Goal: Information Seeking & Learning: Learn about a topic

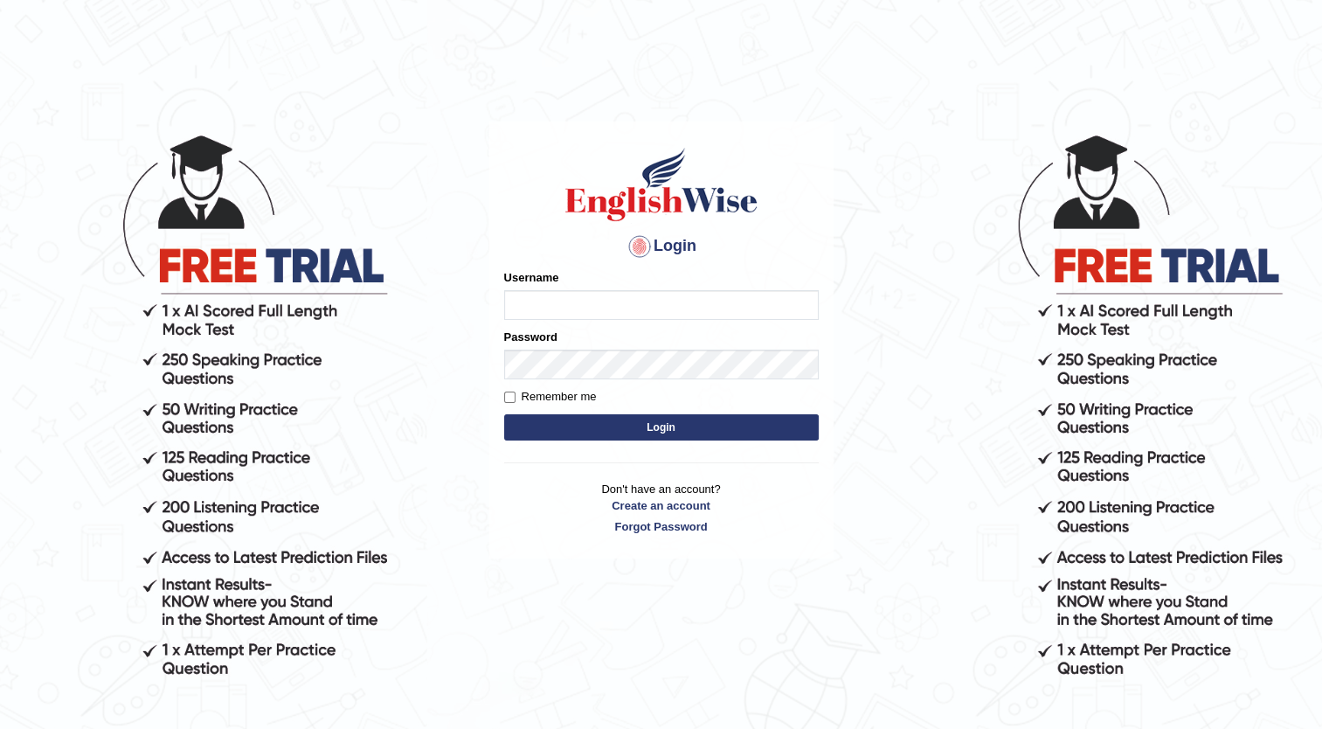
type input "Maria1224"
click at [631, 423] on button "Login" at bounding box center [661, 427] width 315 height 26
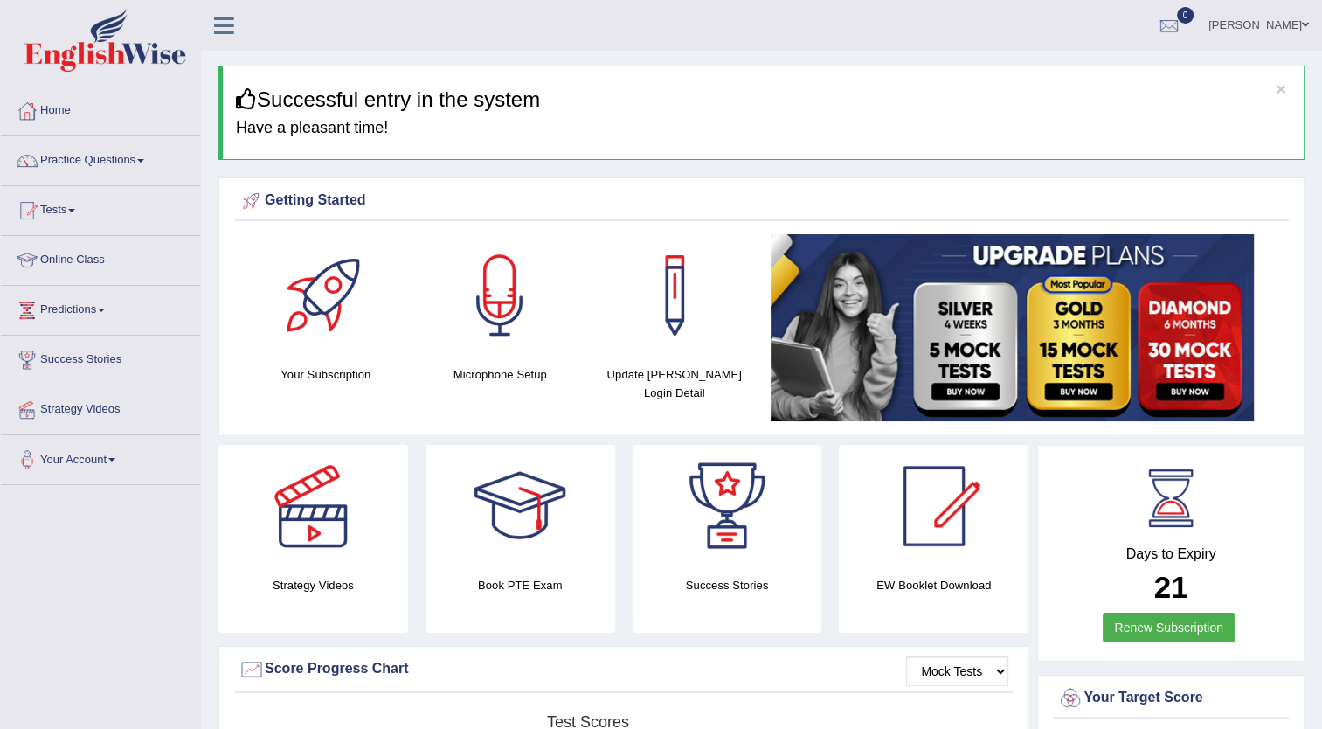
click at [137, 152] on link "Practice Questions" at bounding box center [100, 158] width 199 height 44
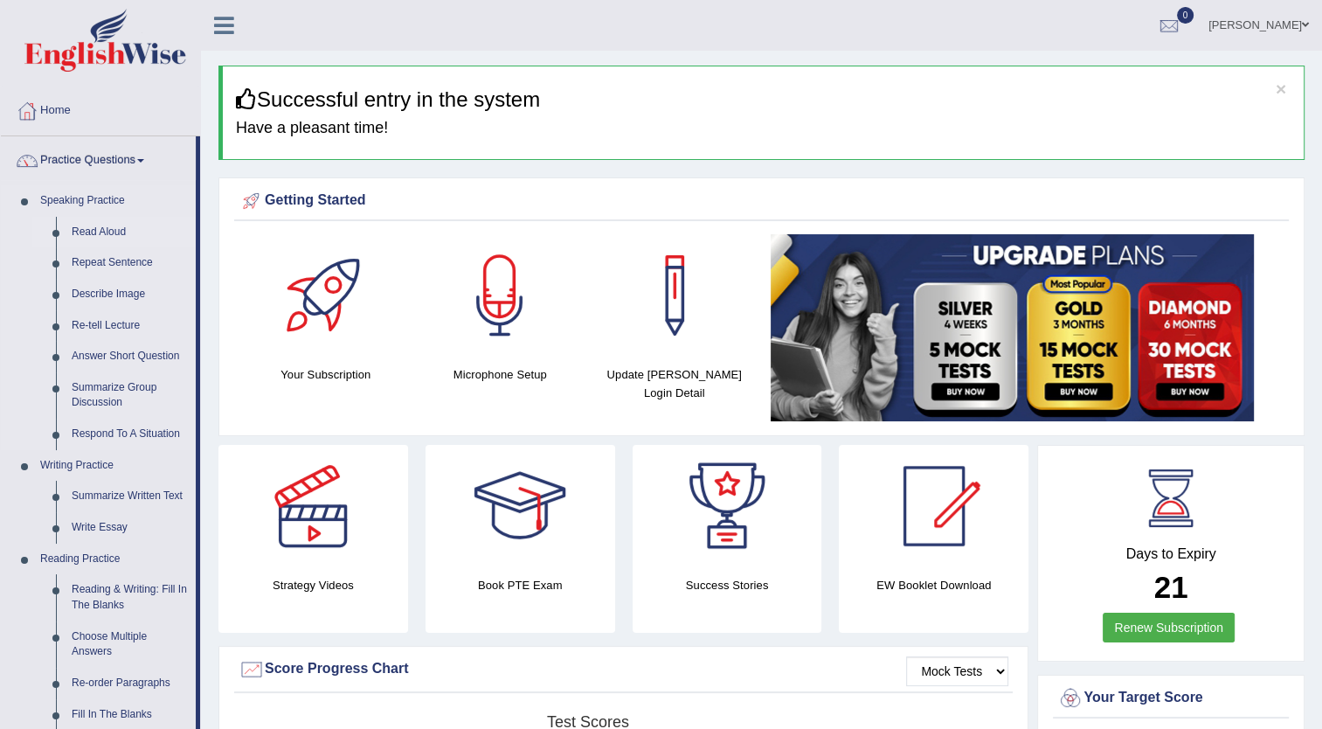
click at [106, 224] on link "Read Aloud" at bounding box center [130, 232] width 132 height 31
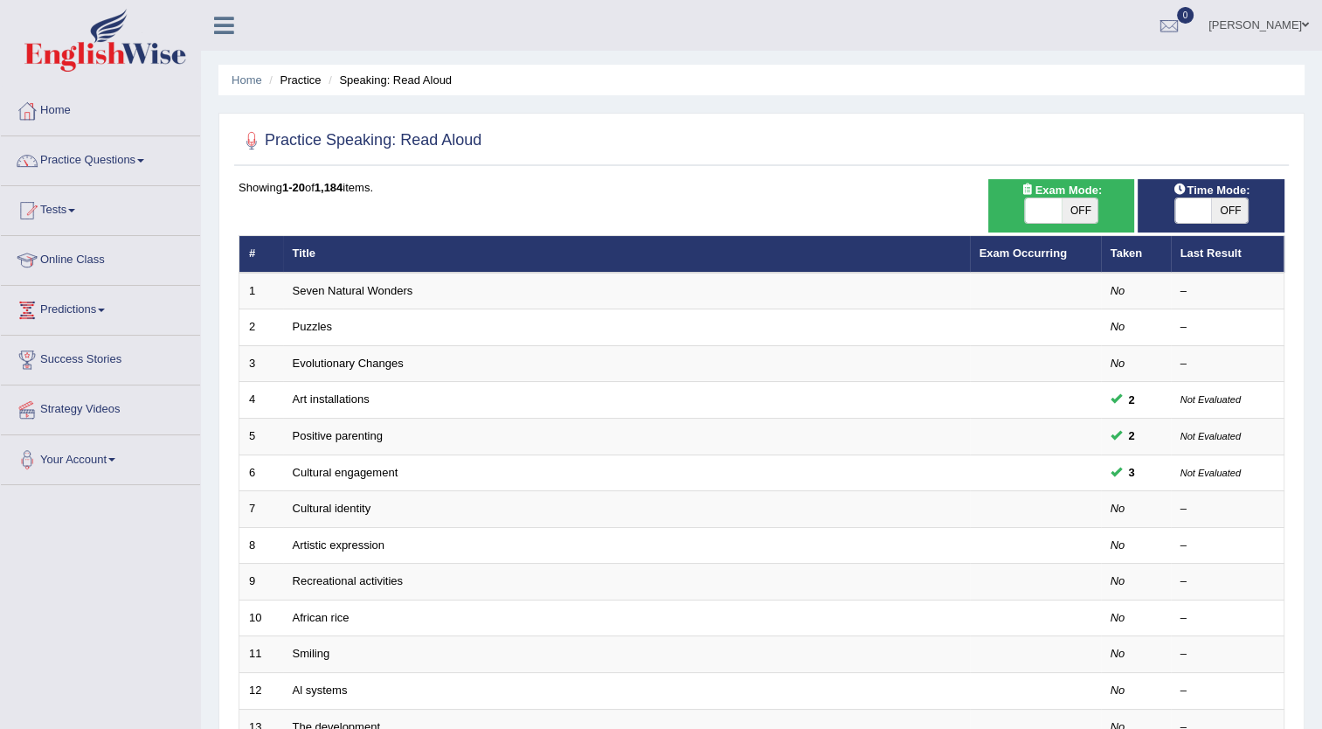
click at [1040, 211] on span at bounding box center [1043, 210] width 37 height 24
click at [1031, 201] on span at bounding box center [1044, 210] width 37 height 24
click at [1074, 208] on span "OFF" at bounding box center [1080, 210] width 37 height 24
checkbox input "true"
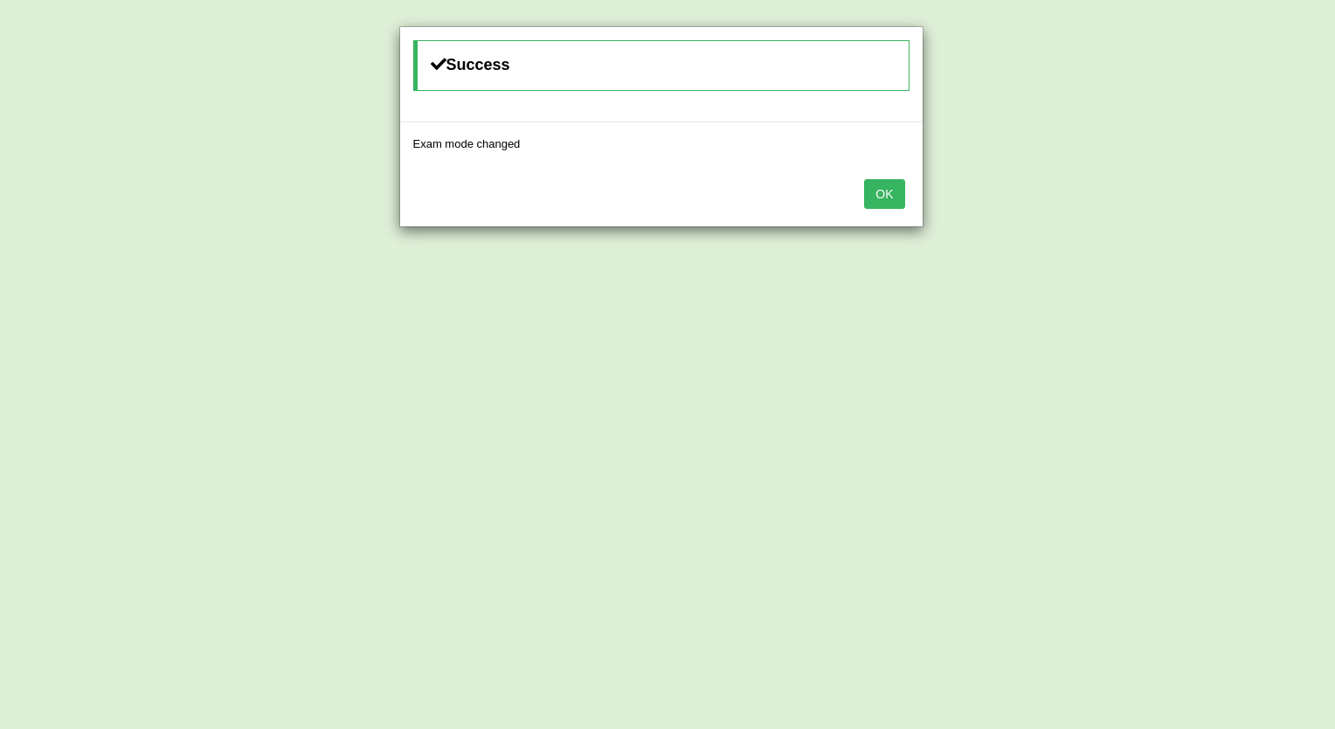
click at [888, 196] on button "OK" at bounding box center [884, 194] width 40 height 30
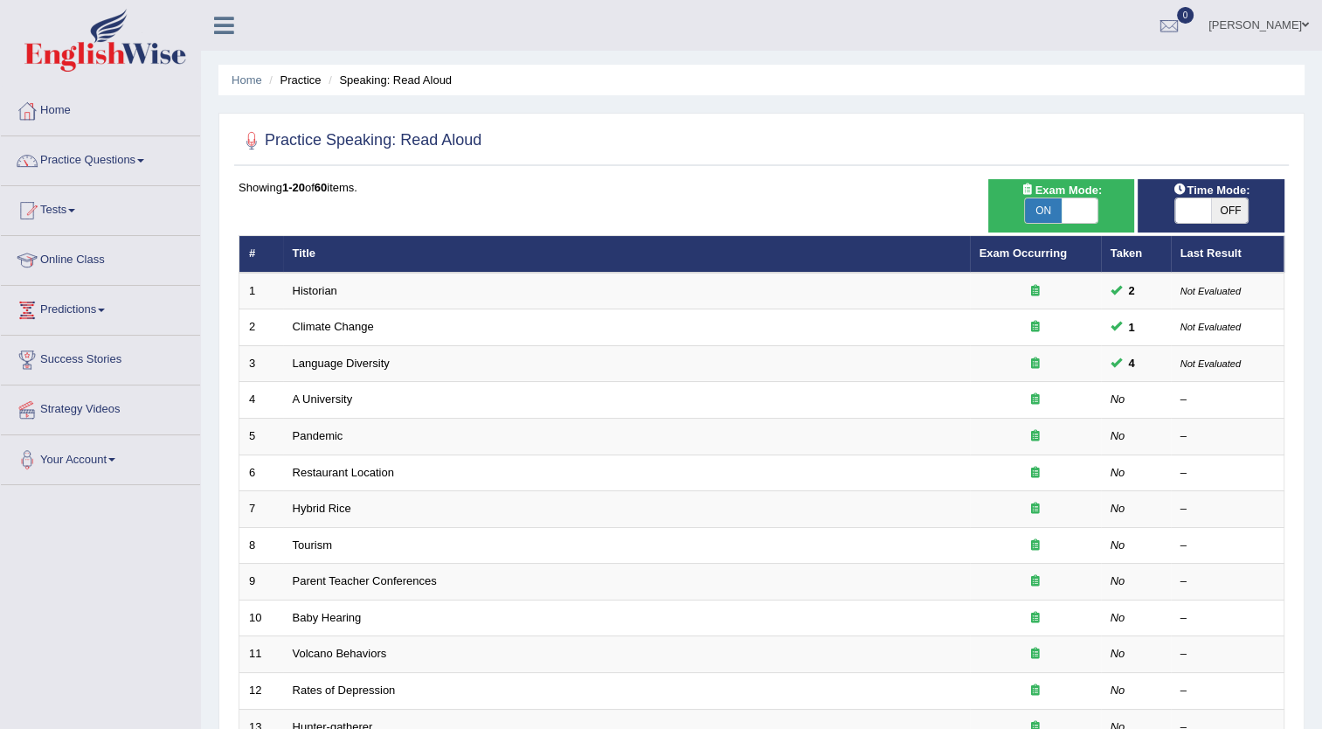
click at [1230, 209] on span "OFF" at bounding box center [1229, 210] width 37 height 24
checkbox input "true"
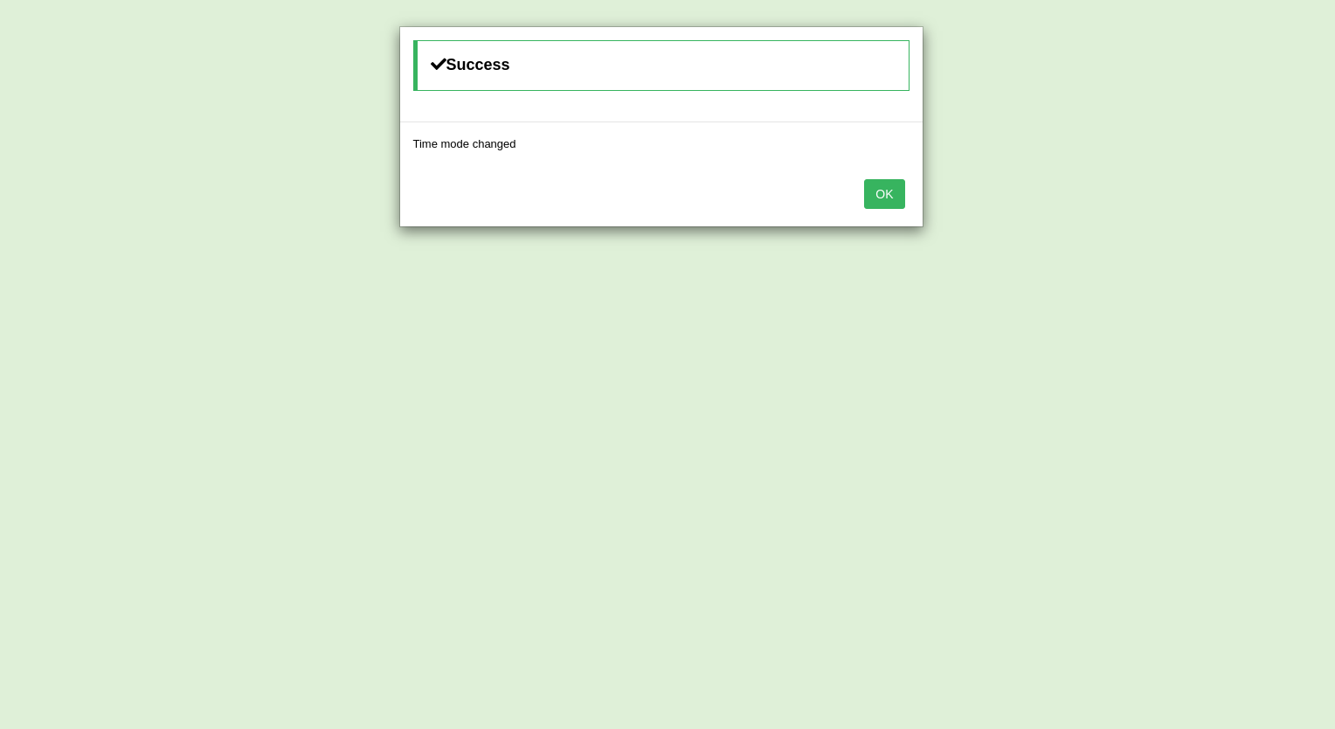
click at [870, 194] on button "OK" at bounding box center [884, 194] width 40 height 30
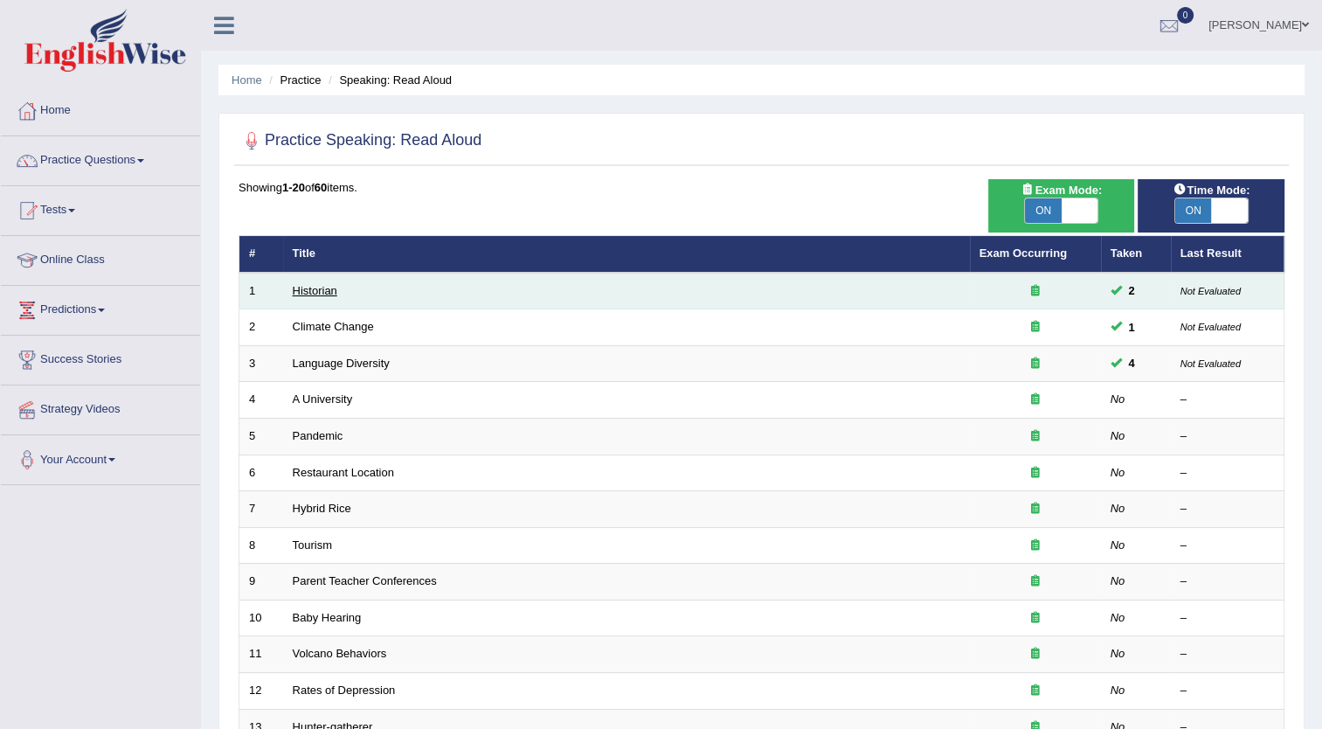
click at [318, 289] on link "Historian" at bounding box center [315, 290] width 45 height 13
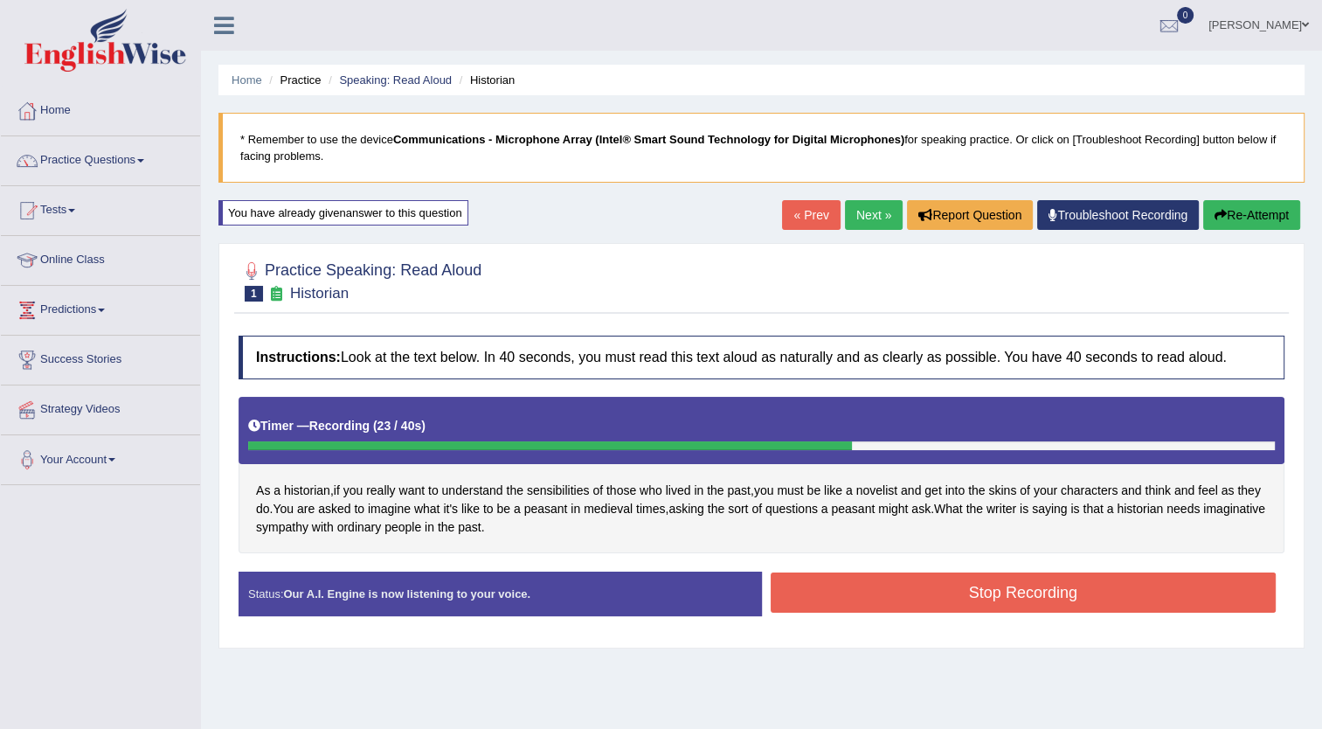
click at [991, 589] on button "Stop Recording" at bounding box center [1024, 592] width 506 height 40
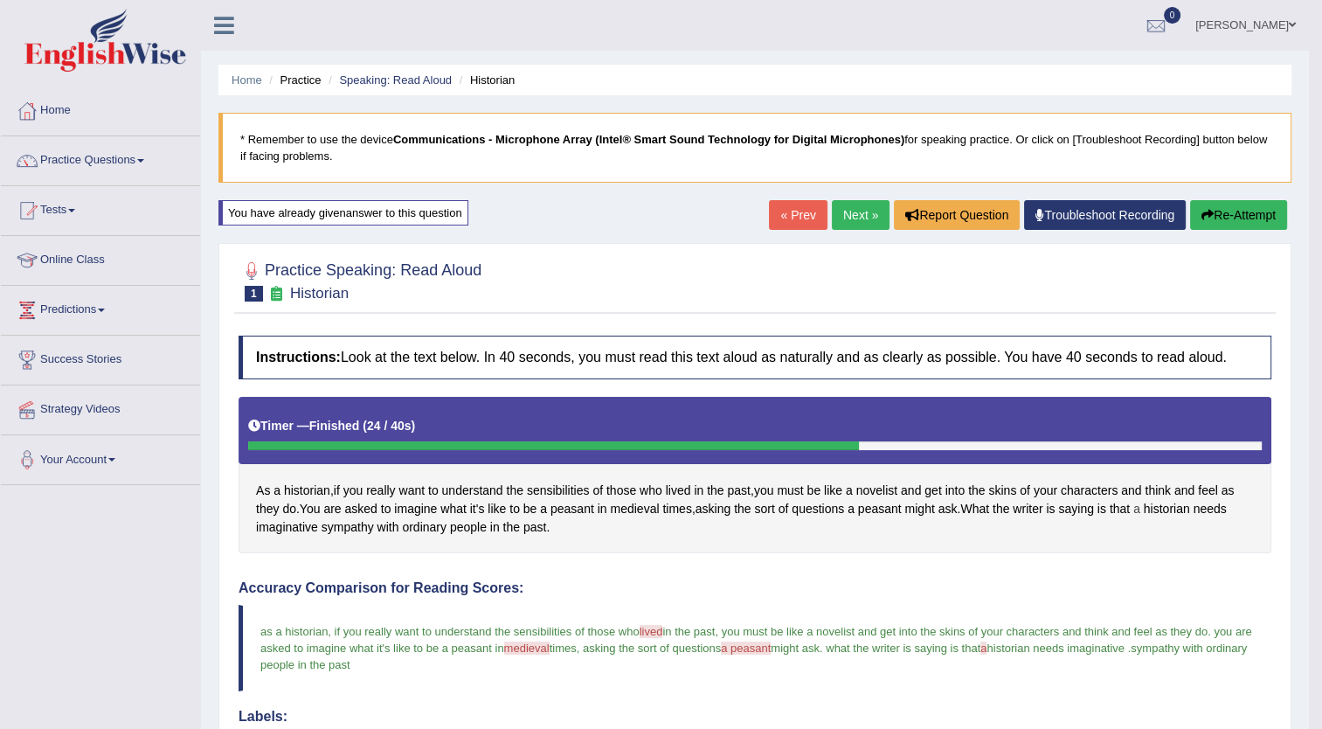
click at [1140, 510] on span "a" at bounding box center [1136, 509] width 7 height 18
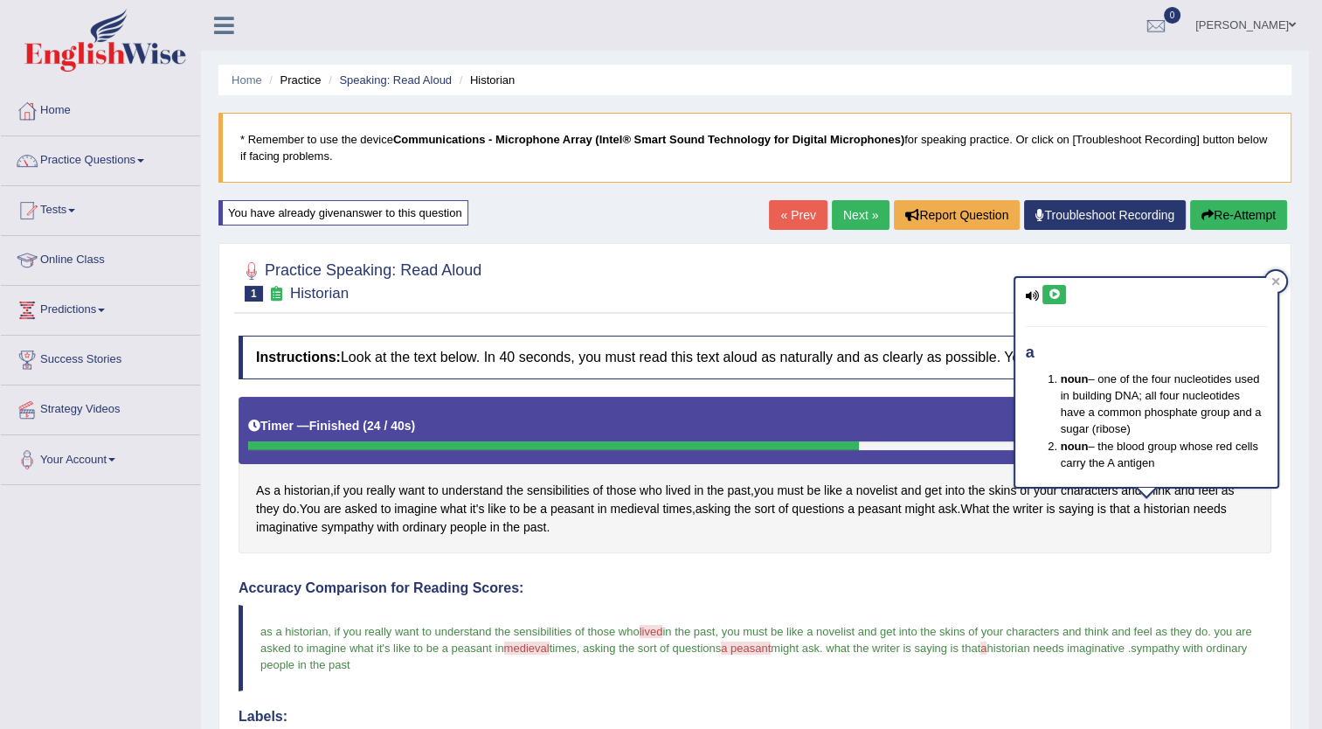
click at [1052, 291] on icon at bounding box center [1054, 294] width 13 height 10
click at [888, 507] on span "peasant" at bounding box center [880, 509] width 44 height 18
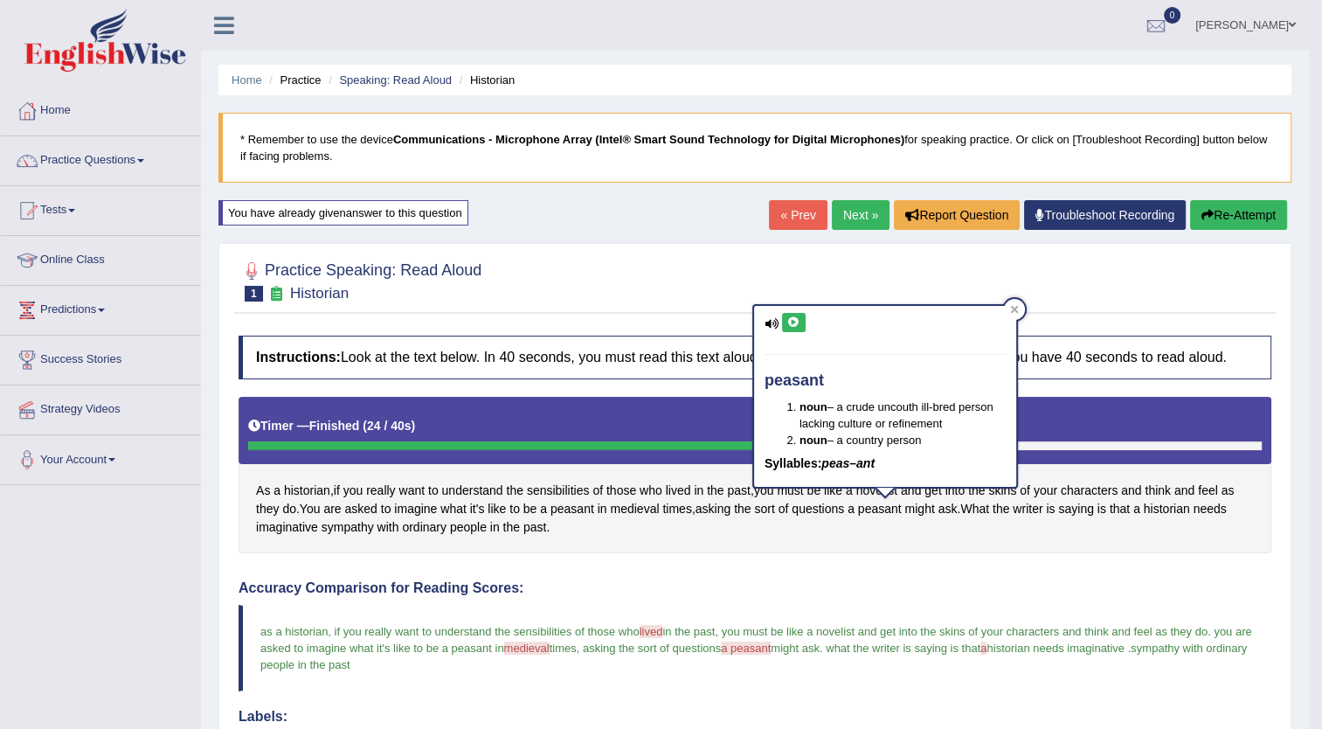
click at [790, 314] on button at bounding box center [794, 322] width 24 height 19
click at [641, 503] on span "medieval" at bounding box center [634, 509] width 49 height 18
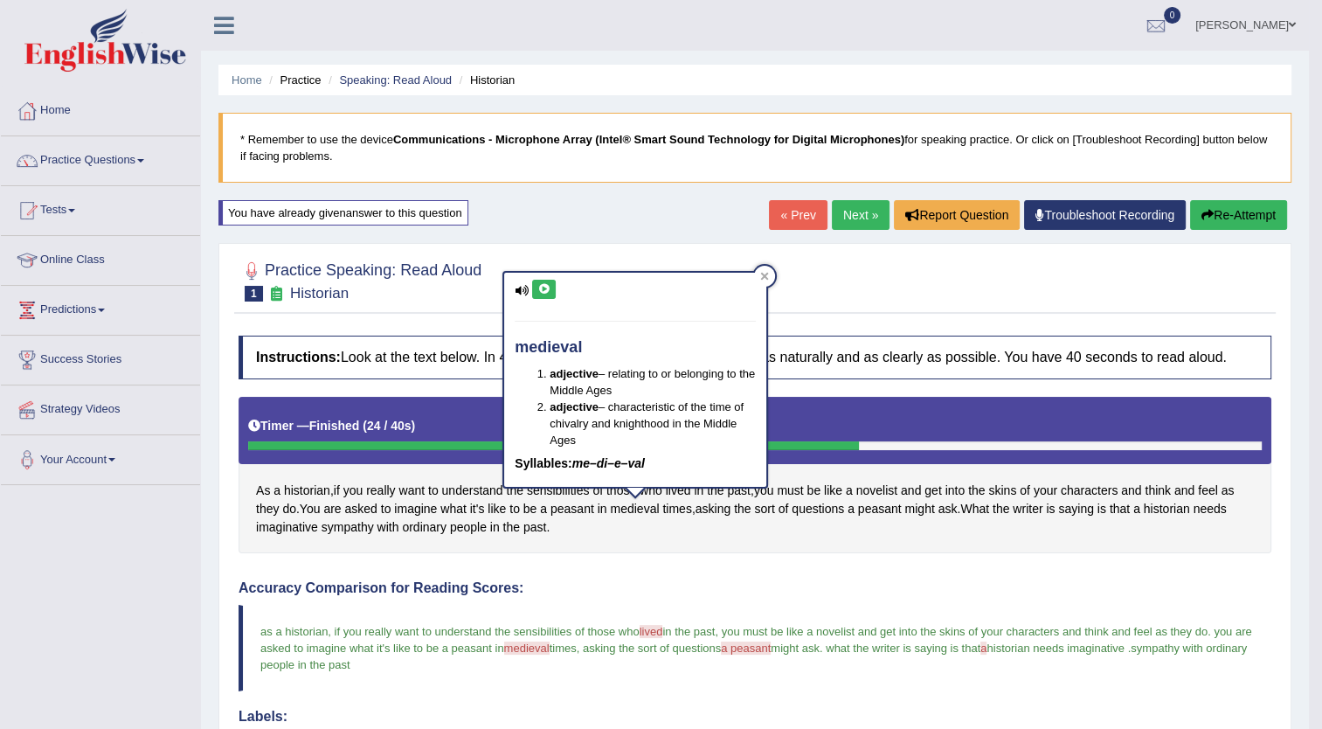
click at [541, 288] on icon at bounding box center [543, 289] width 13 height 10
click at [854, 271] on div at bounding box center [755, 279] width 1033 height 53
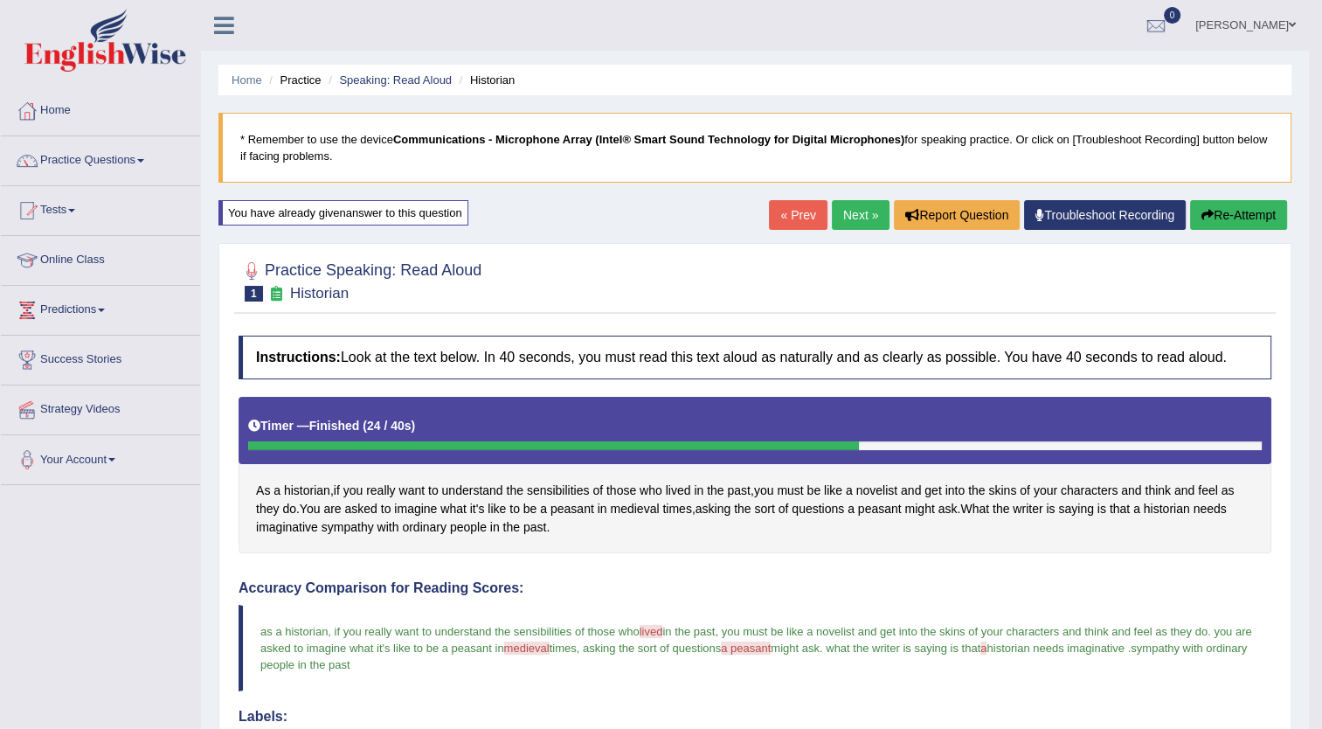
click at [849, 217] on link "Next »" at bounding box center [861, 215] width 58 height 30
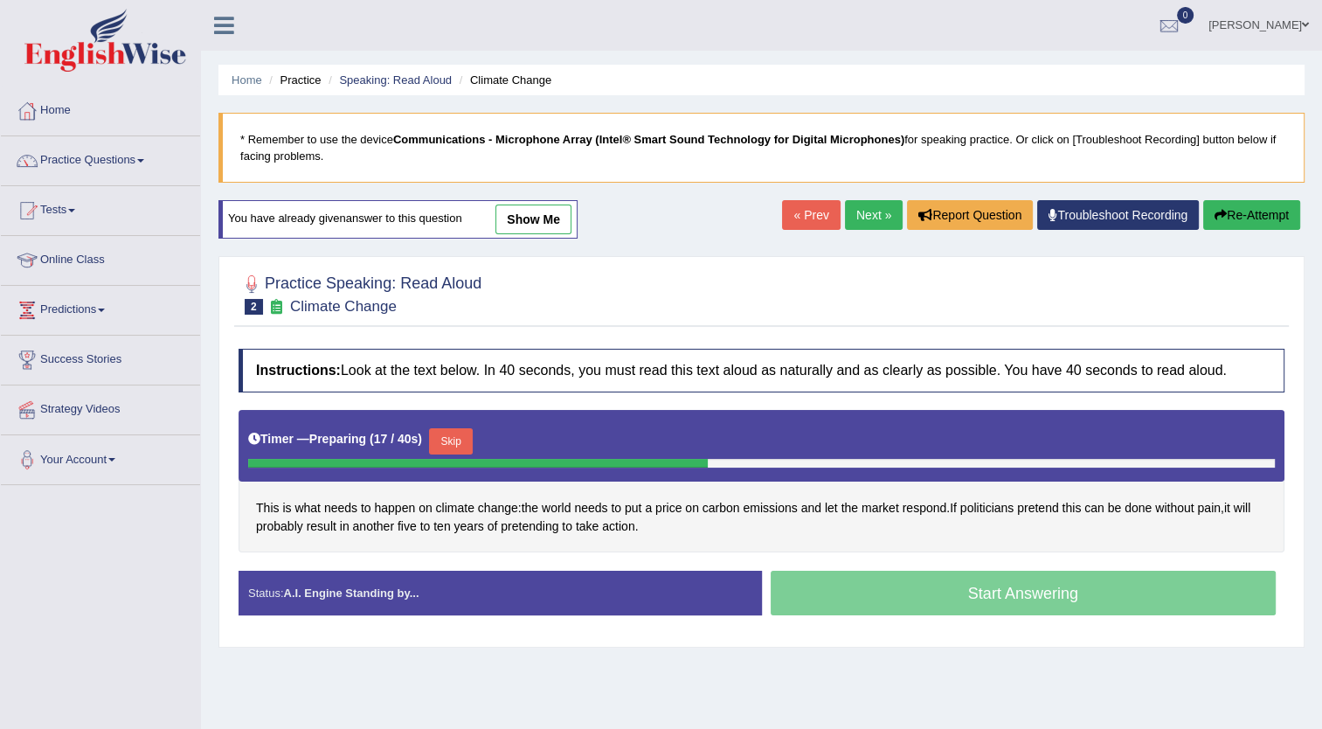
click at [939, 591] on div "Start Answering" at bounding box center [1023, 595] width 523 height 49
click at [1007, 593] on div "Start Answering" at bounding box center [1023, 595] width 523 height 49
click at [942, 594] on div "Start Answering" at bounding box center [1023, 595] width 523 height 49
click at [450, 435] on button "Skip" at bounding box center [451, 441] width 44 height 26
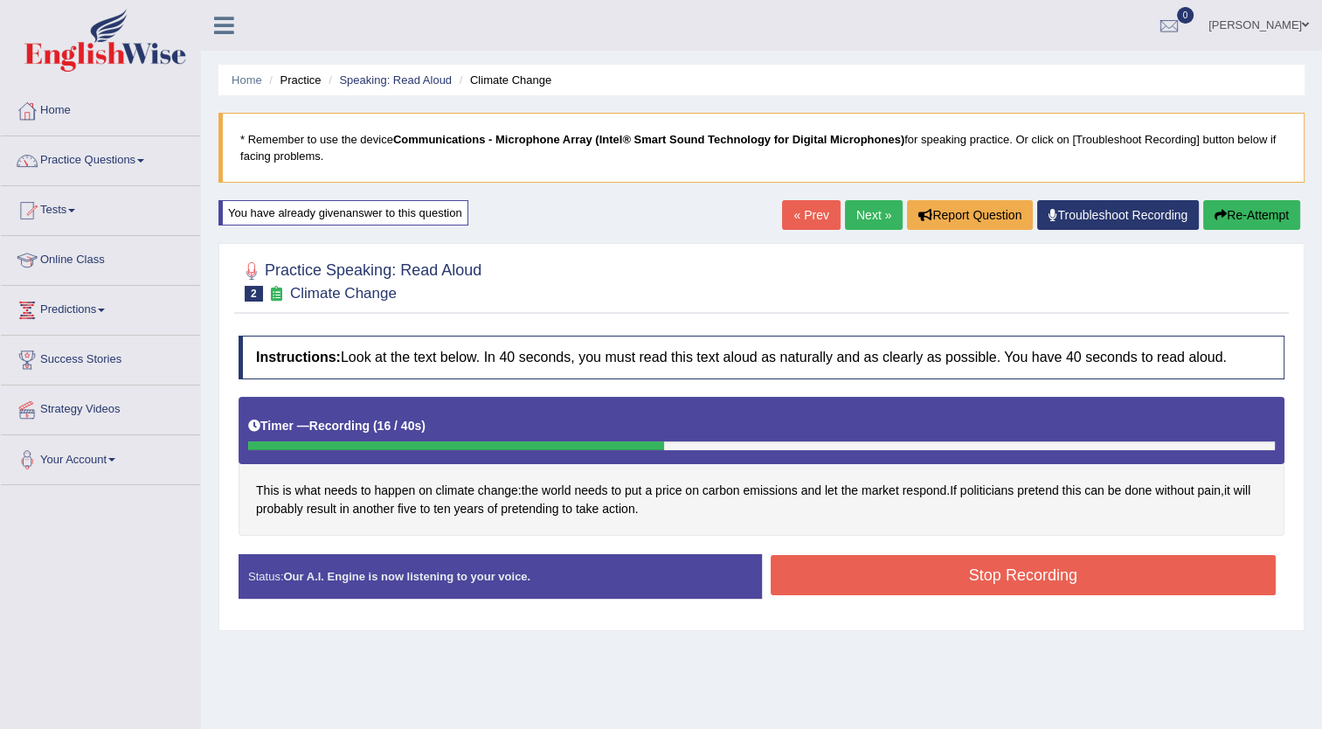
click at [961, 570] on button "Stop Recording" at bounding box center [1024, 575] width 506 height 40
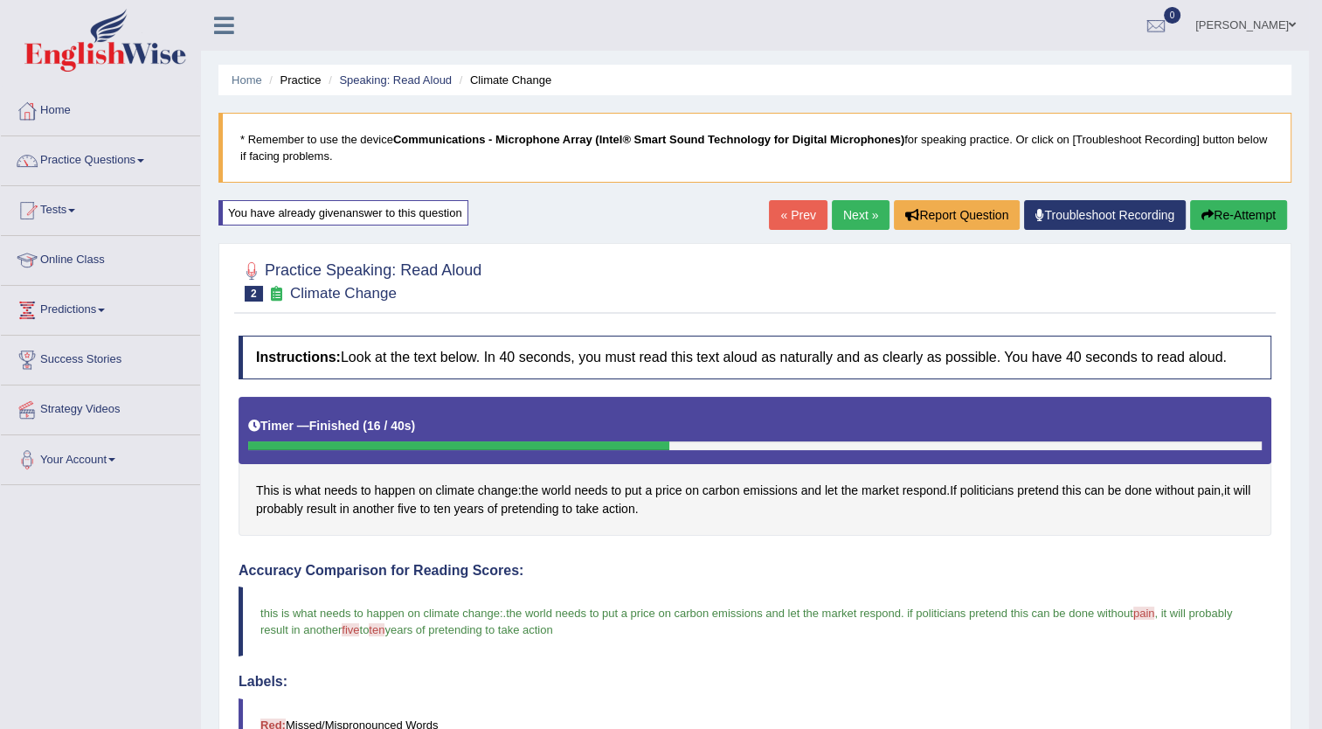
click at [858, 217] on link "Next »" at bounding box center [861, 215] width 58 height 30
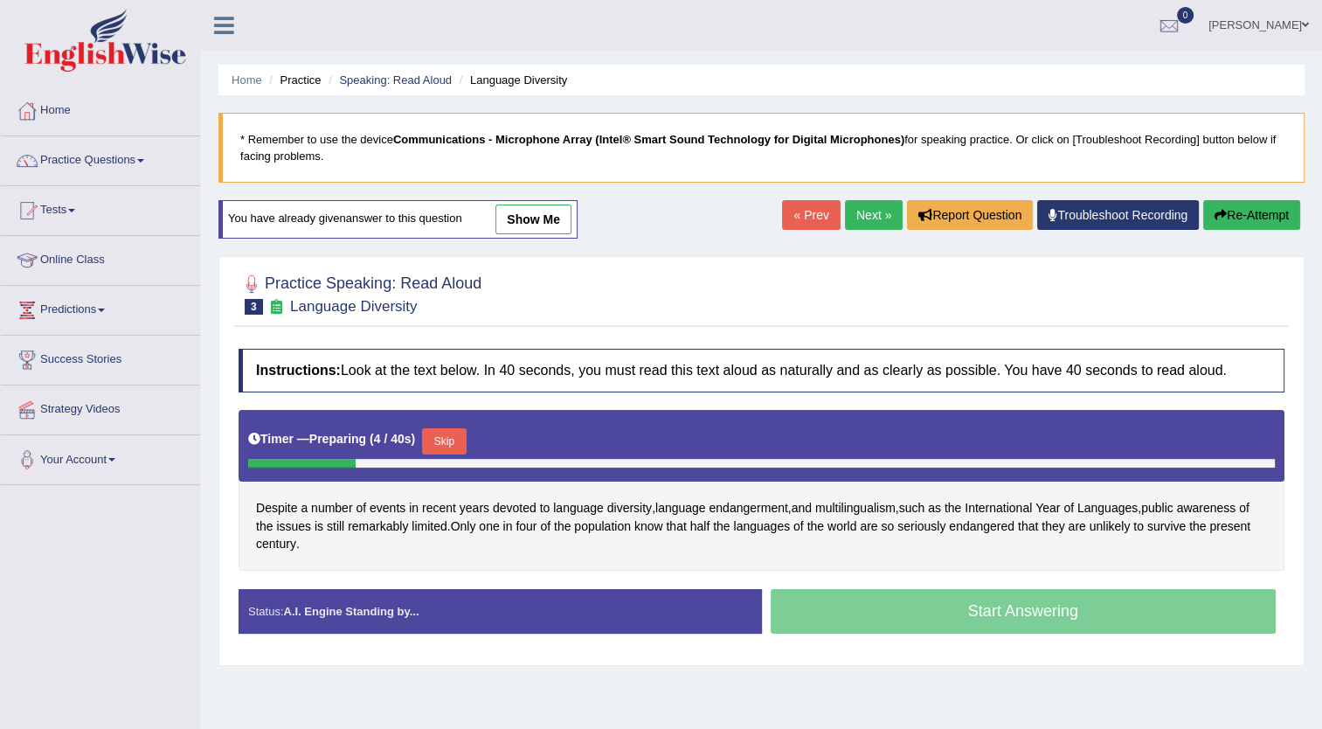
click at [446, 440] on button "Skip" at bounding box center [444, 441] width 44 height 26
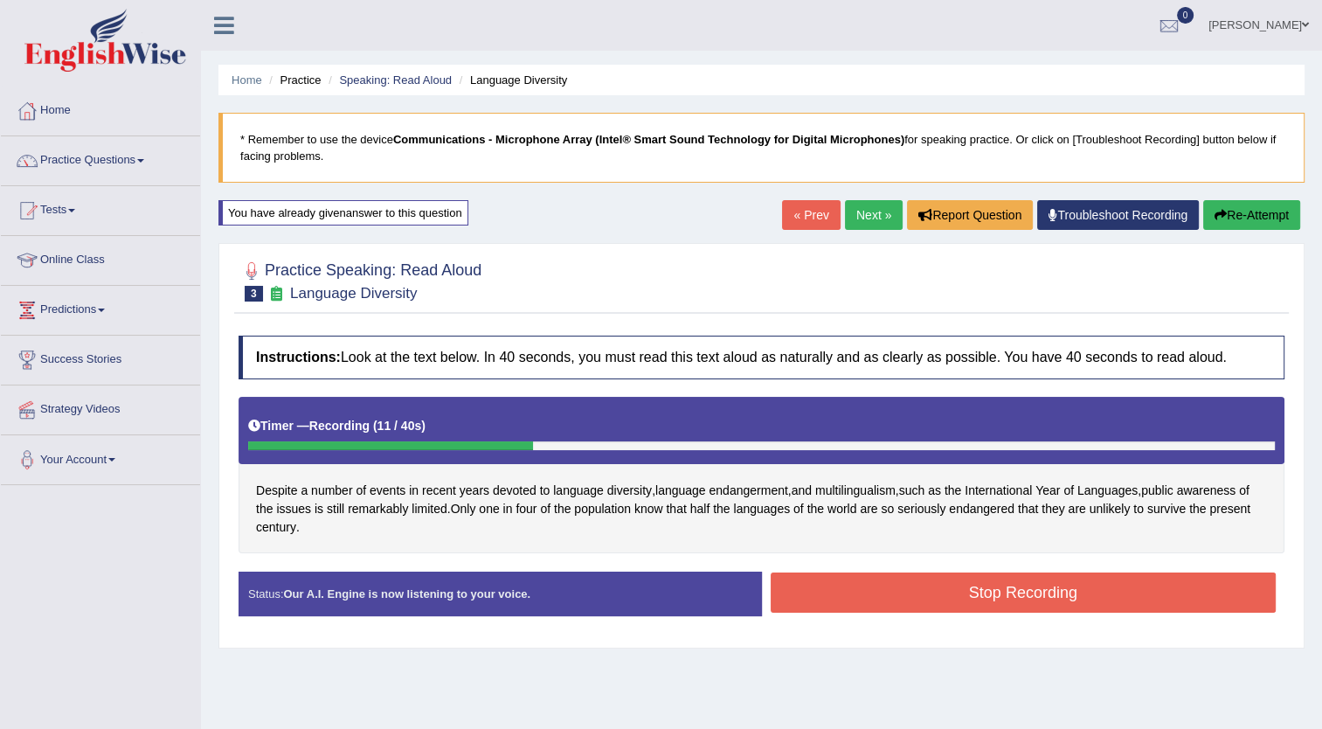
click at [979, 593] on button "Stop Recording" at bounding box center [1024, 592] width 506 height 40
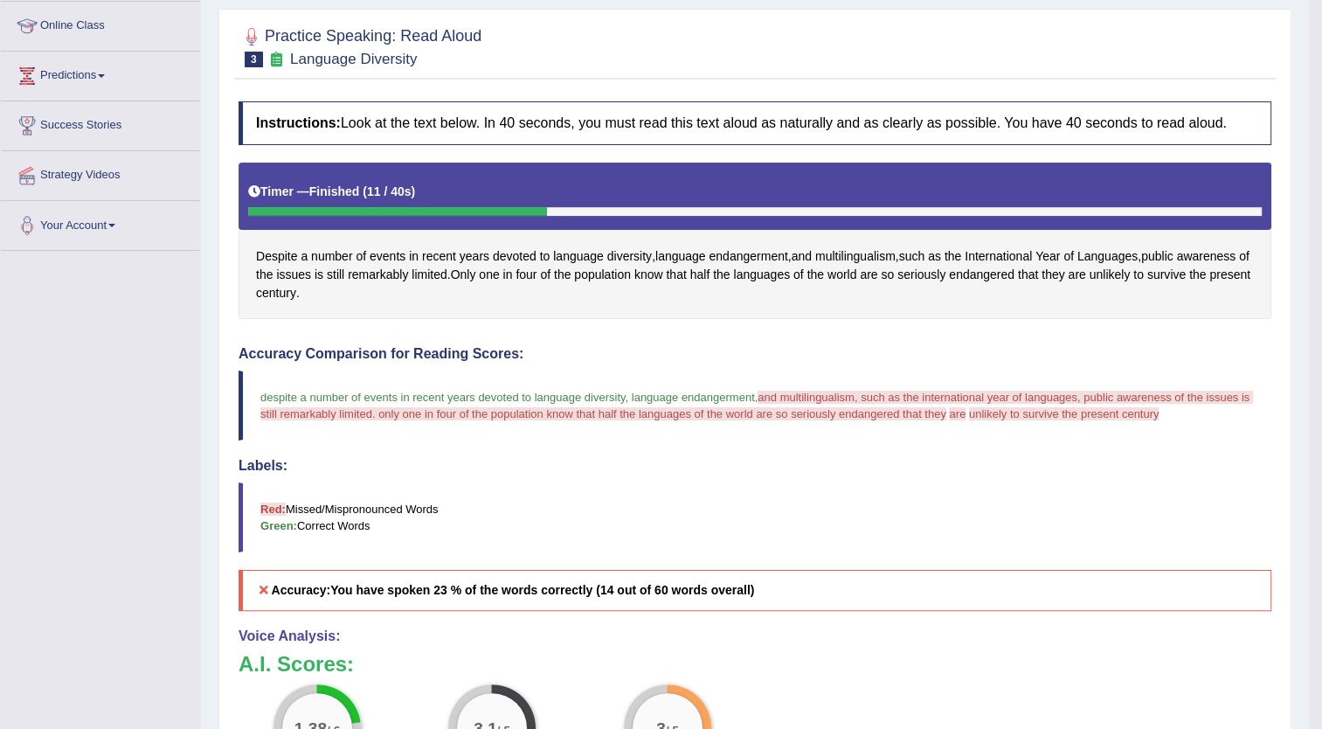
scroll to position [192, 0]
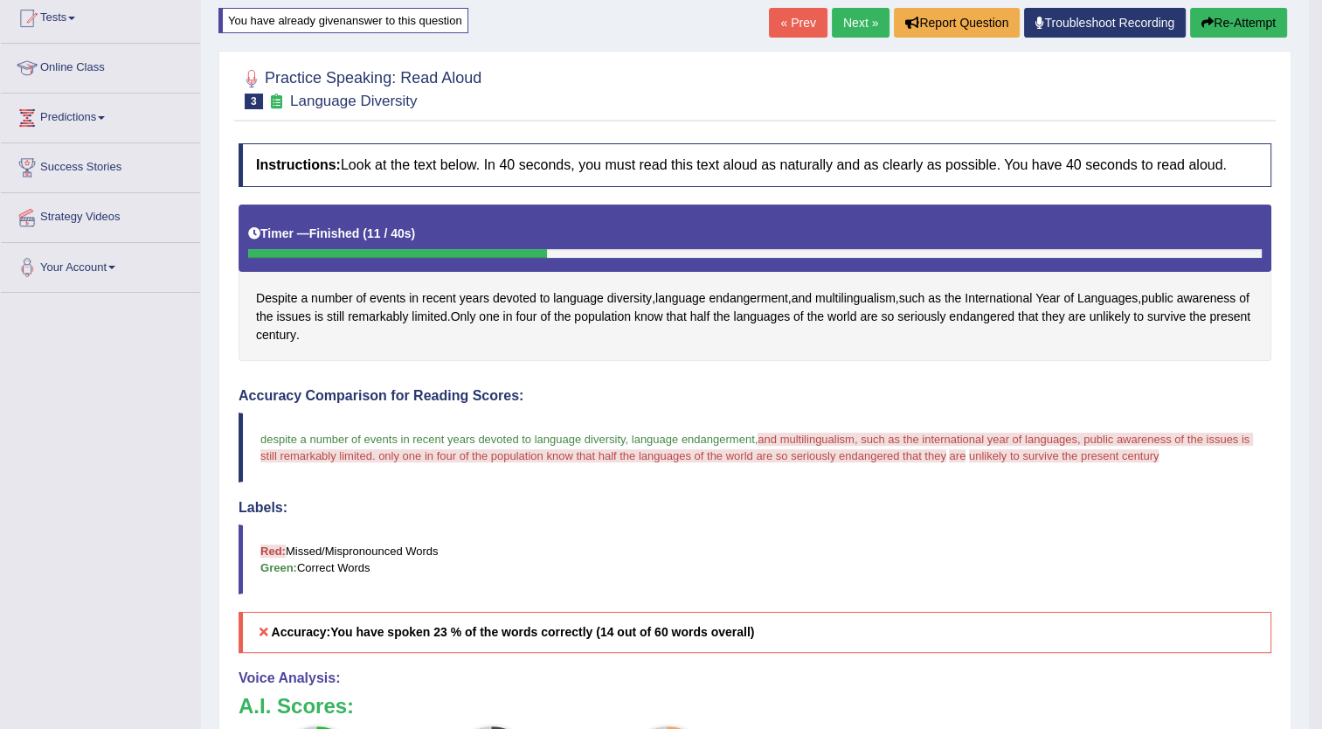
click at [1215, 16] on button "Re-Attempt" at bounding box center [1238, 23] width 97 height 30
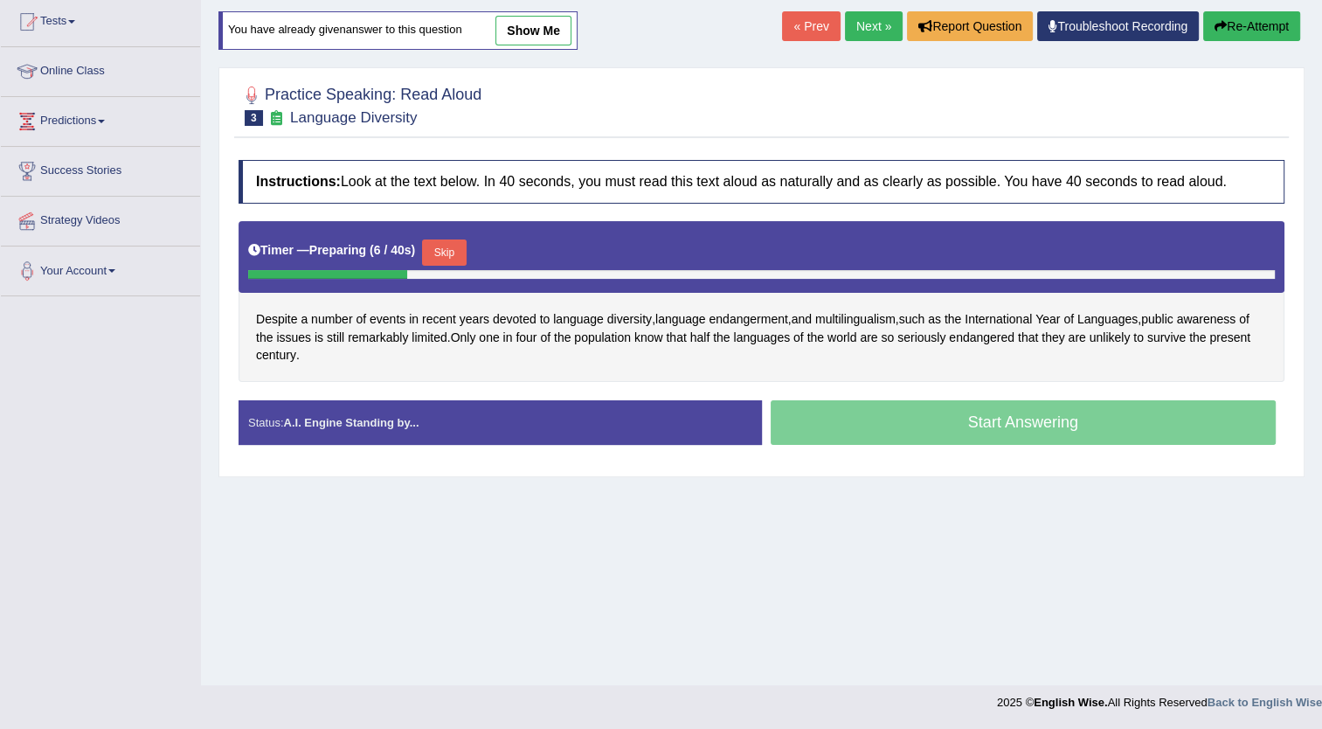
click at [449, 253] on button "Skip" at bounding box center [444, 252] width 44 height 26
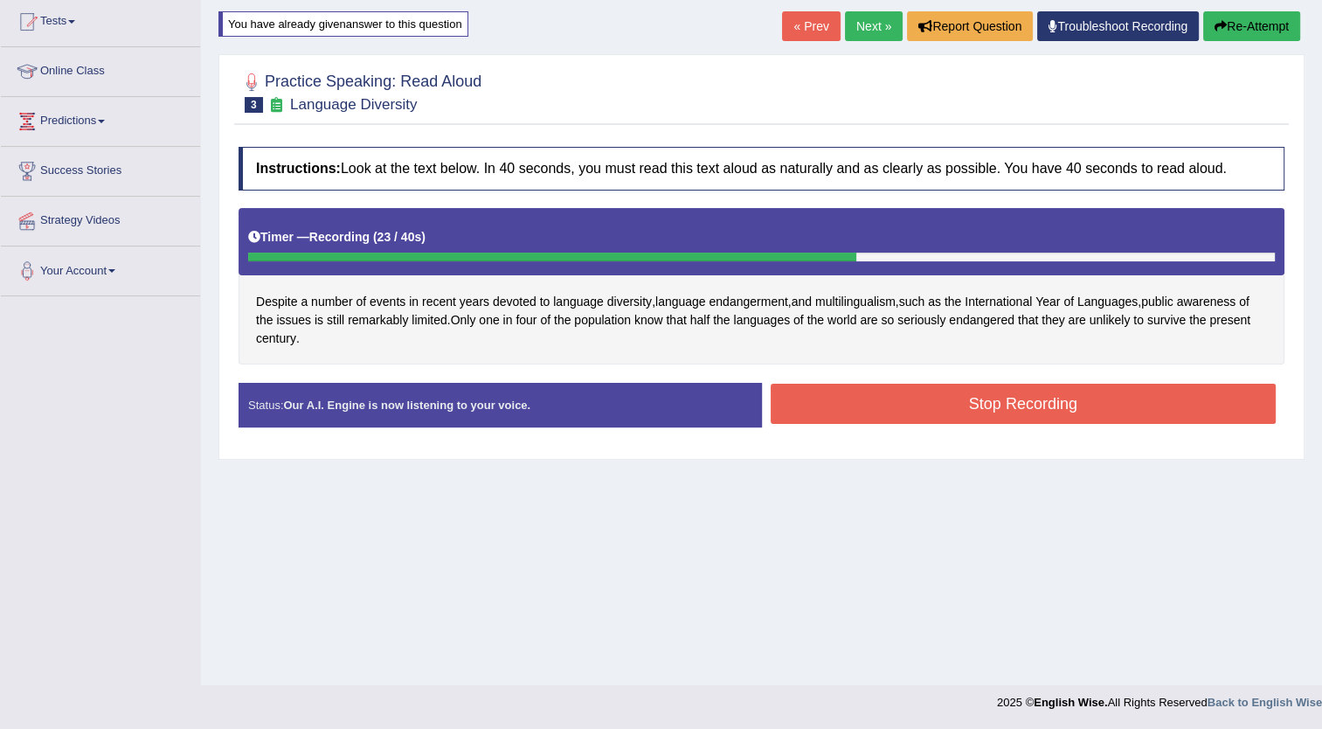
click at [856, 392] on button "Stop Recording" at bounding box center [1024, 404] width 506 height 40
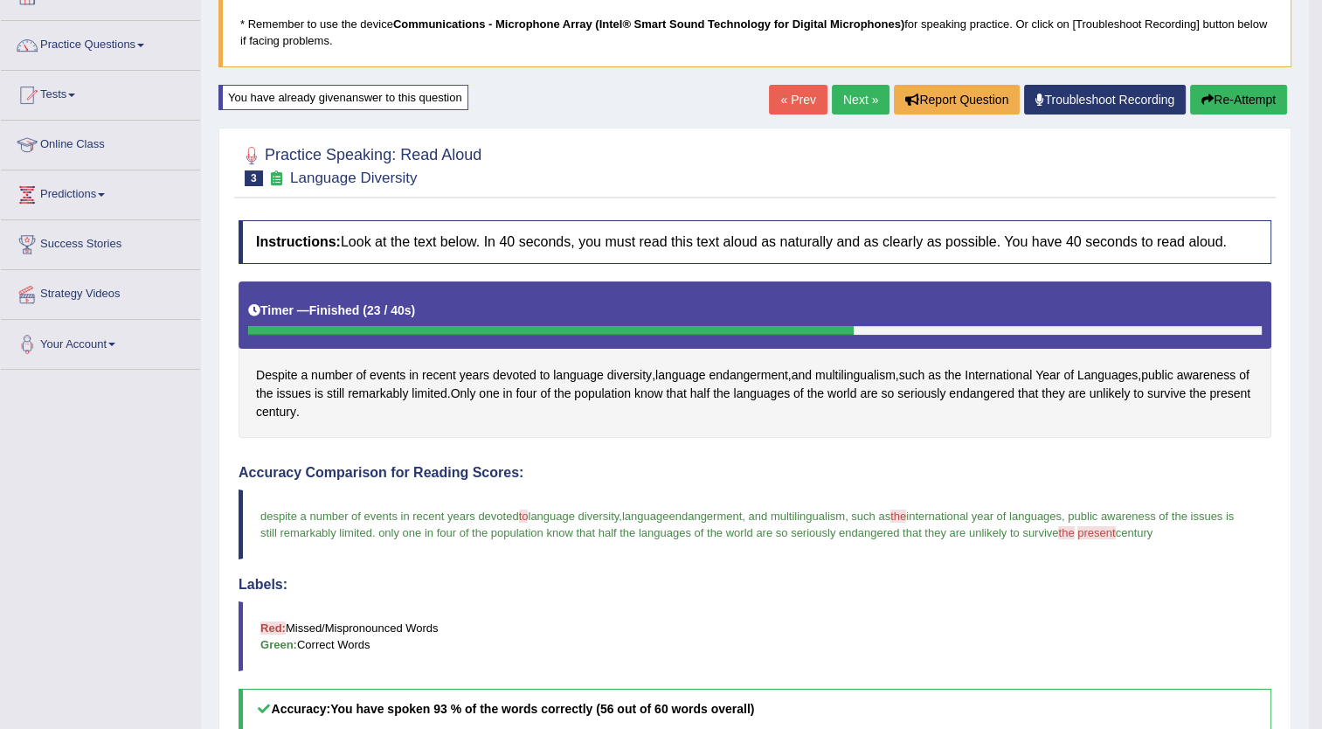
scroll to position [105, 0]
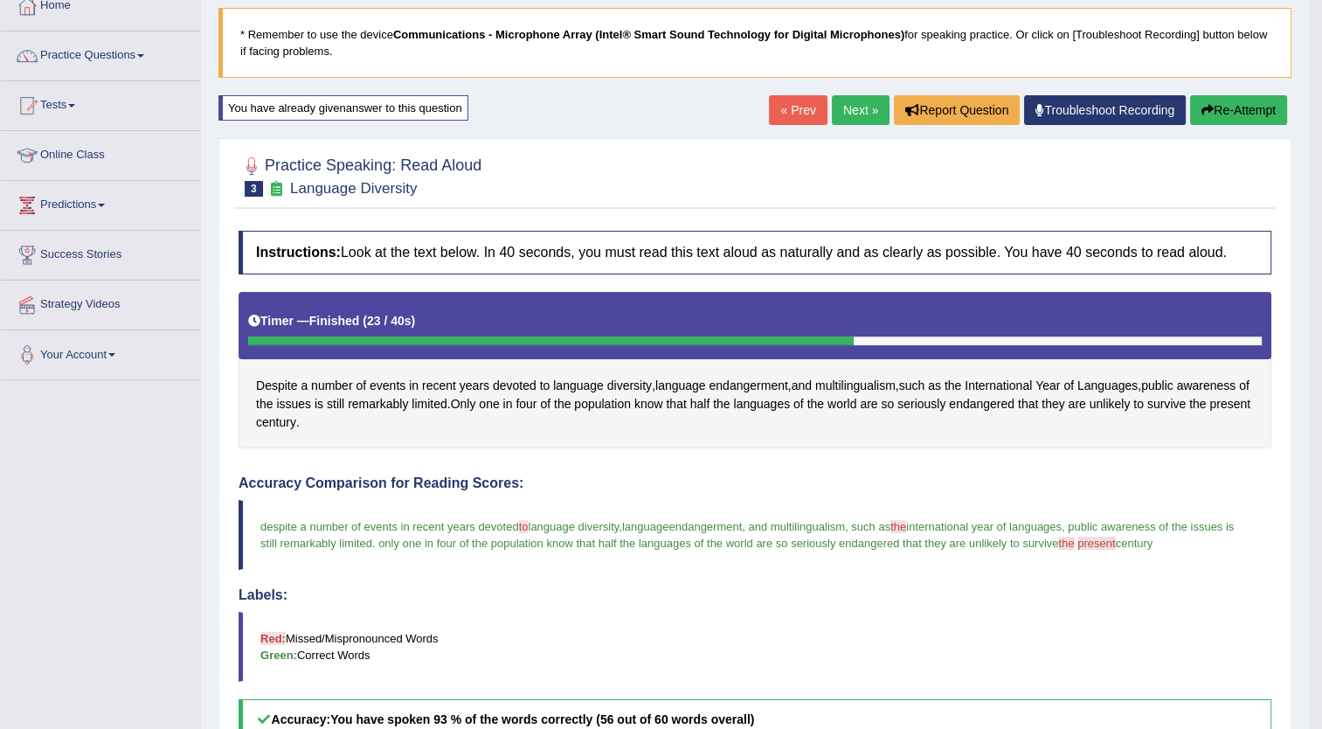
click at [864, 107] on link "Next »" at bounding box center [861, 110] width 58 height 30
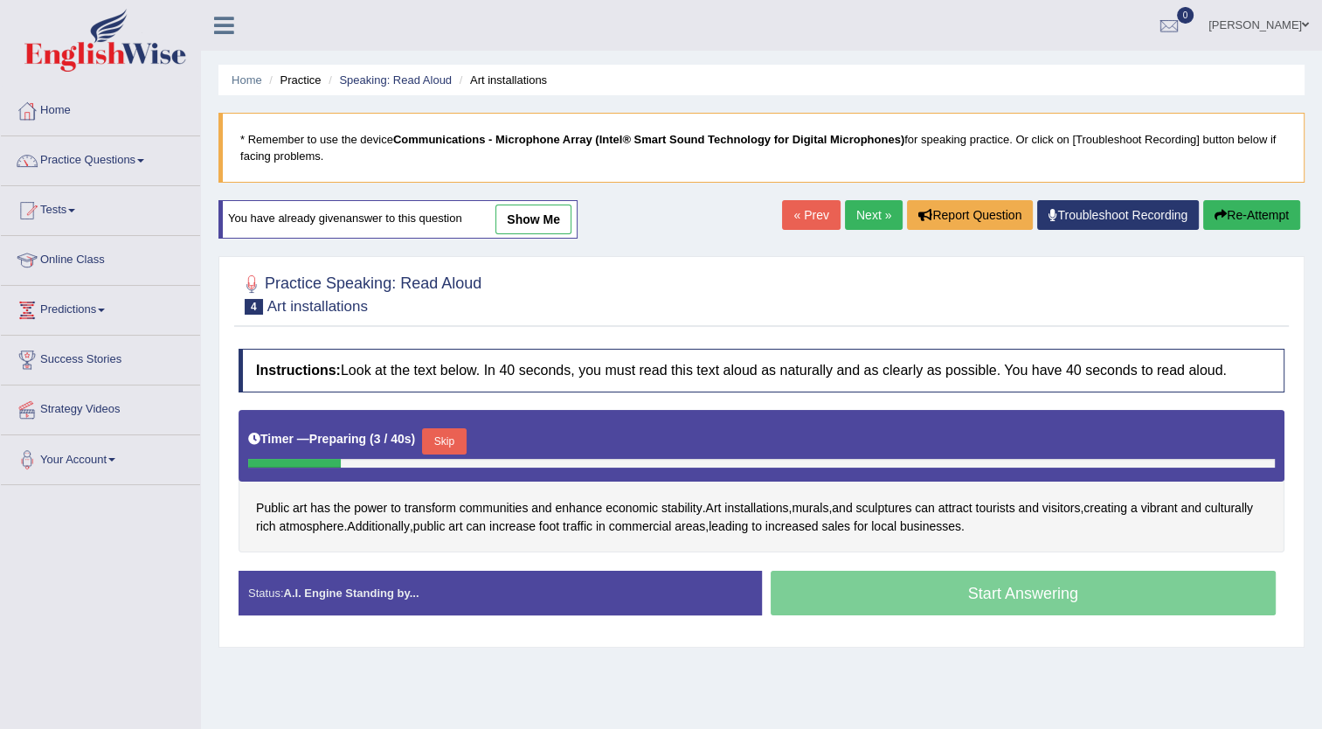
click at [443, 433] on button "Skip" at bounding box center [444, 441] width 44 height 26
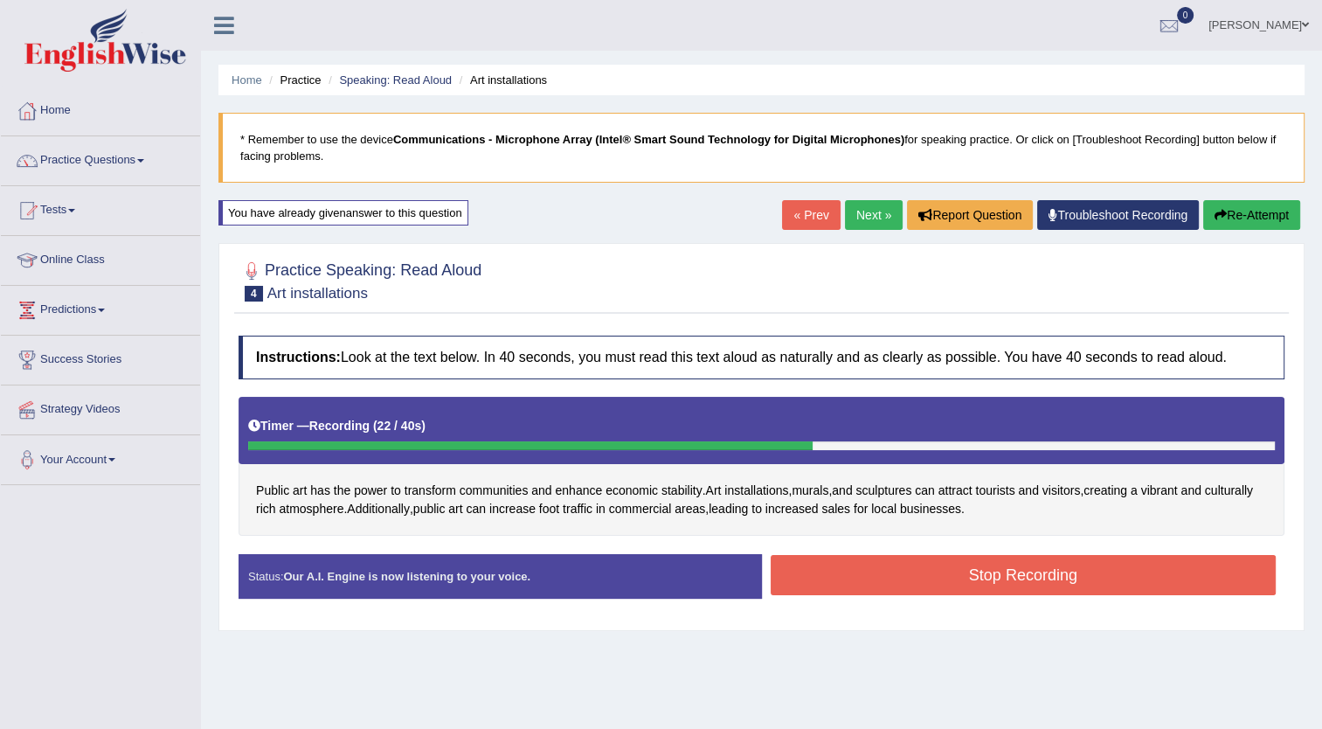
click at [1013, 575] on button "Stop Recording" at bounding box center [1024, 575] width 506 height 40
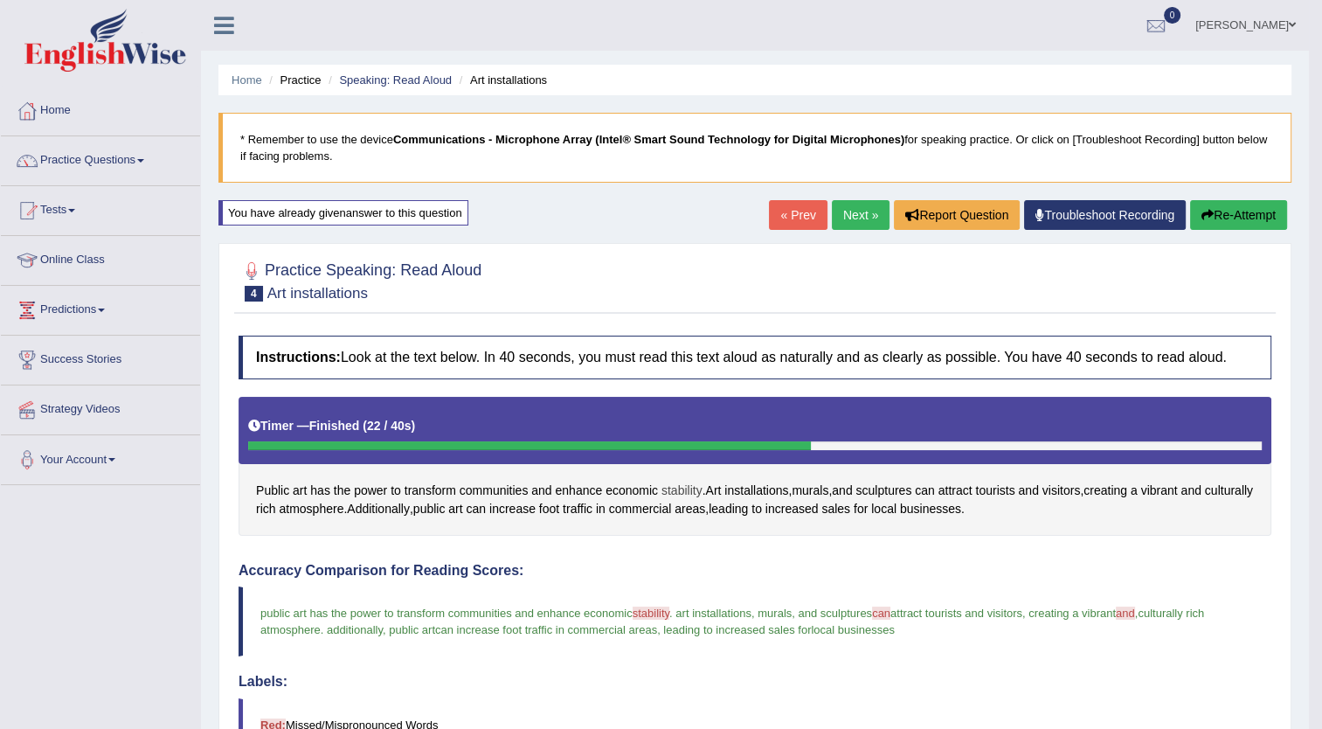
click at [689, 484] on span "stability" at bounding box center [682, 491] width 41 height 18
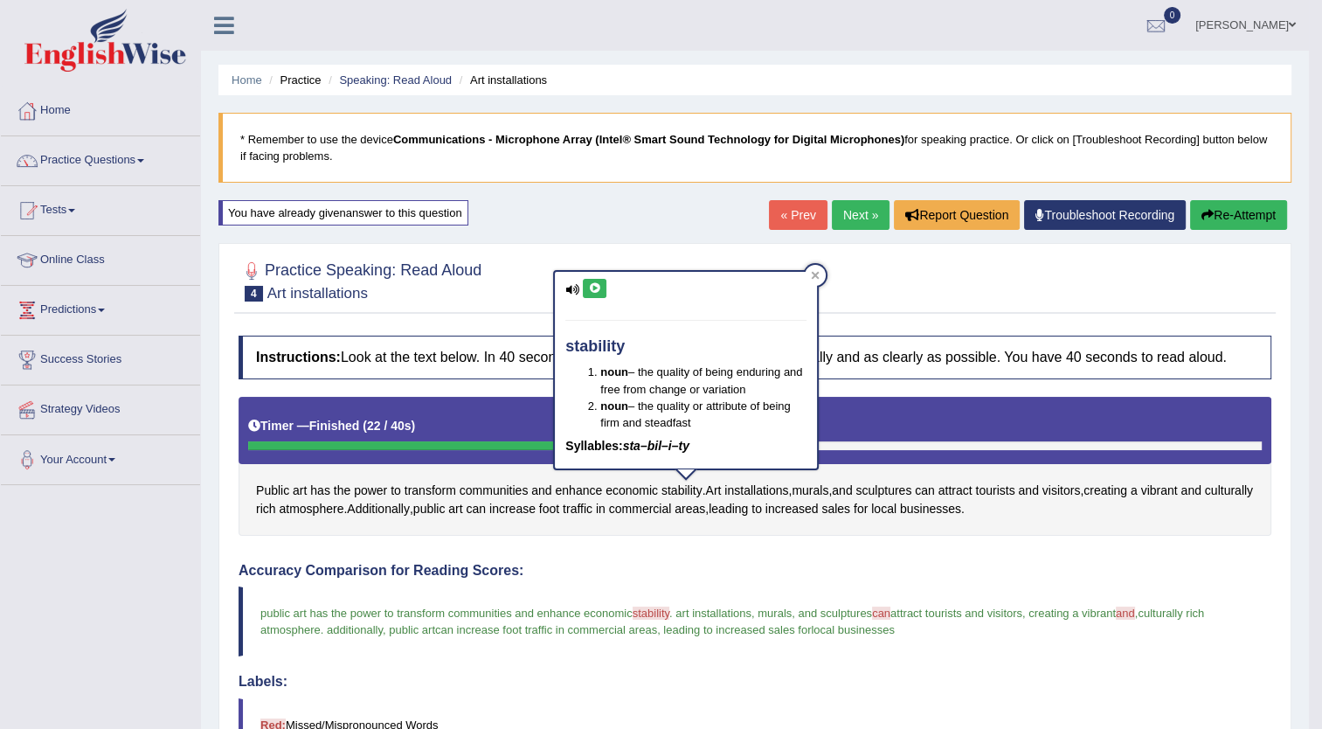
click at [591, 287] on icon at bounding box center [594, 288] width 13 height 10
click at [935, 486] on span "can" at bounding box center [925, 491] width 20 height 18
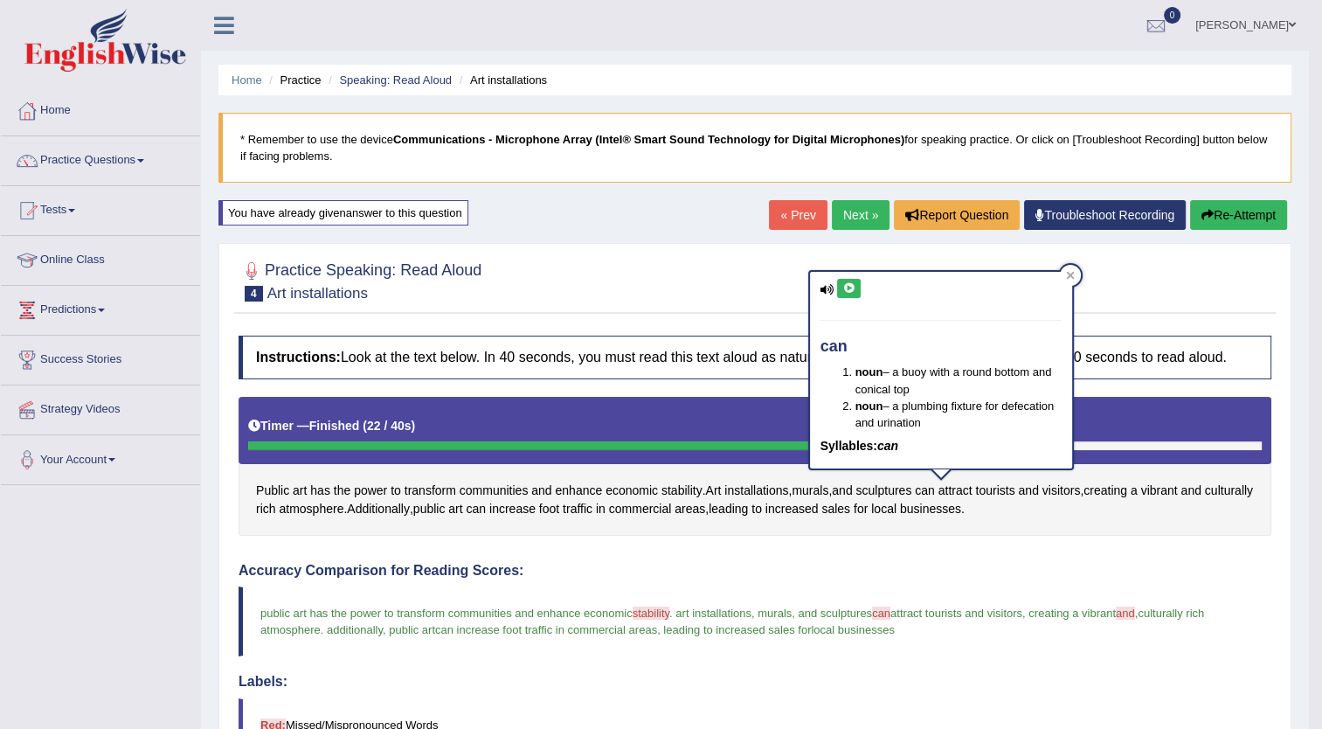
click at [847, 288] on icon at bounding box center [848, 288] width 13 height 10
click at [1244, 215] on button "Re-Attempt" at bounding box center [1238, 215] width 97 height 30
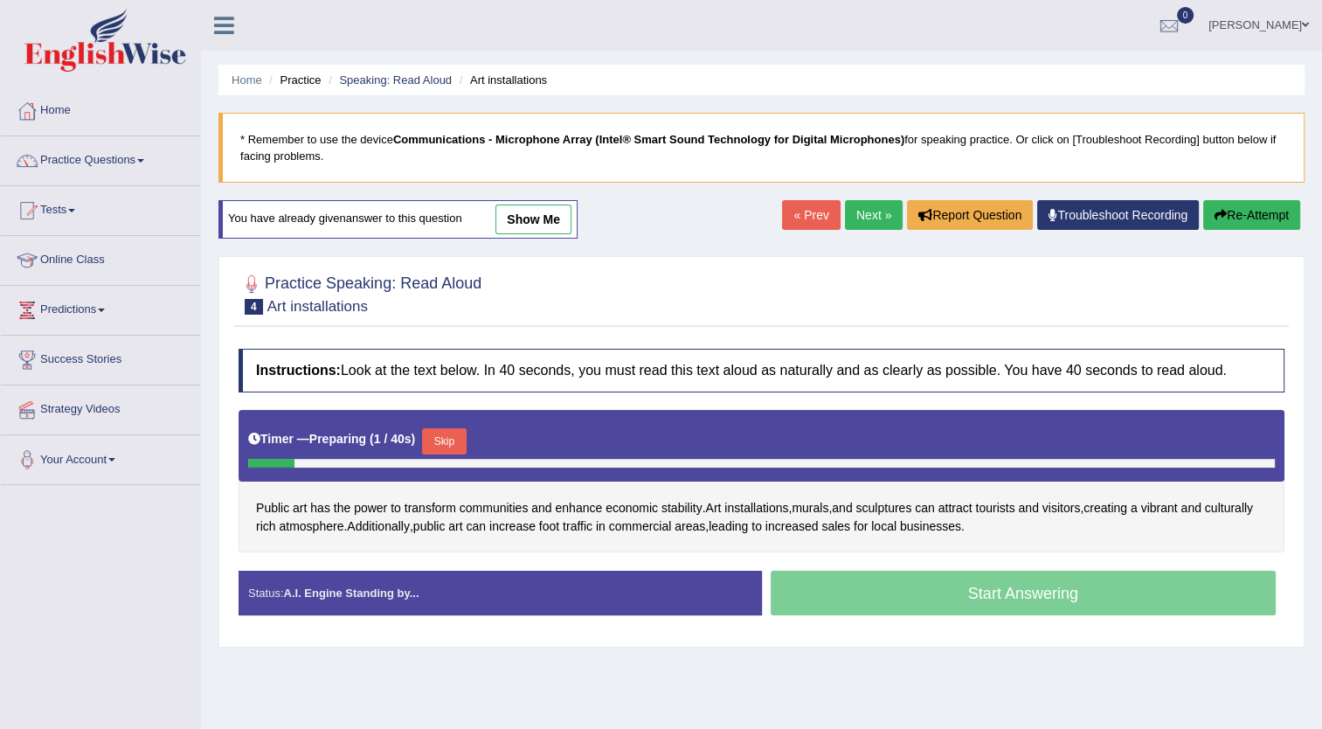
click at [440, 435] on button "Skip" at bounding box center [444, 441] width 44 height 26
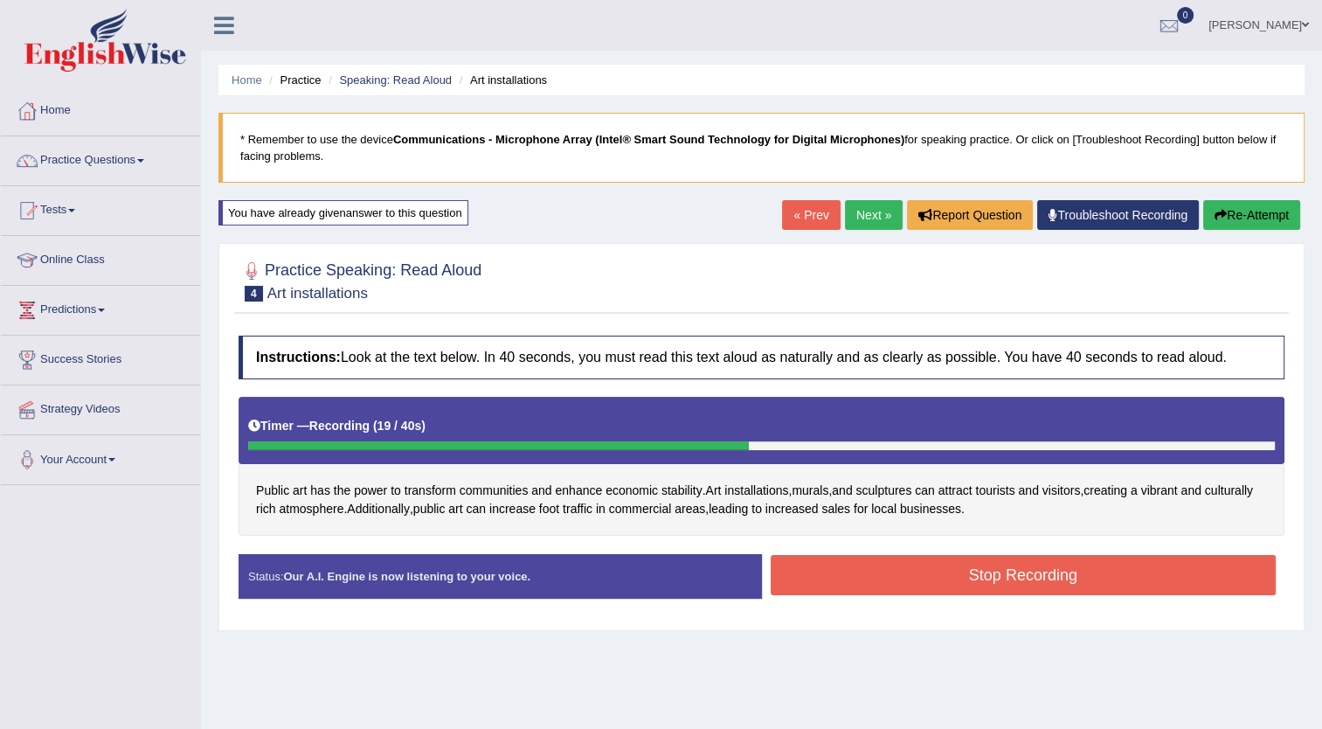
click at [1021, 571] on button "Stop Recording" at bounding box center [1024, 575] width 506 height 40
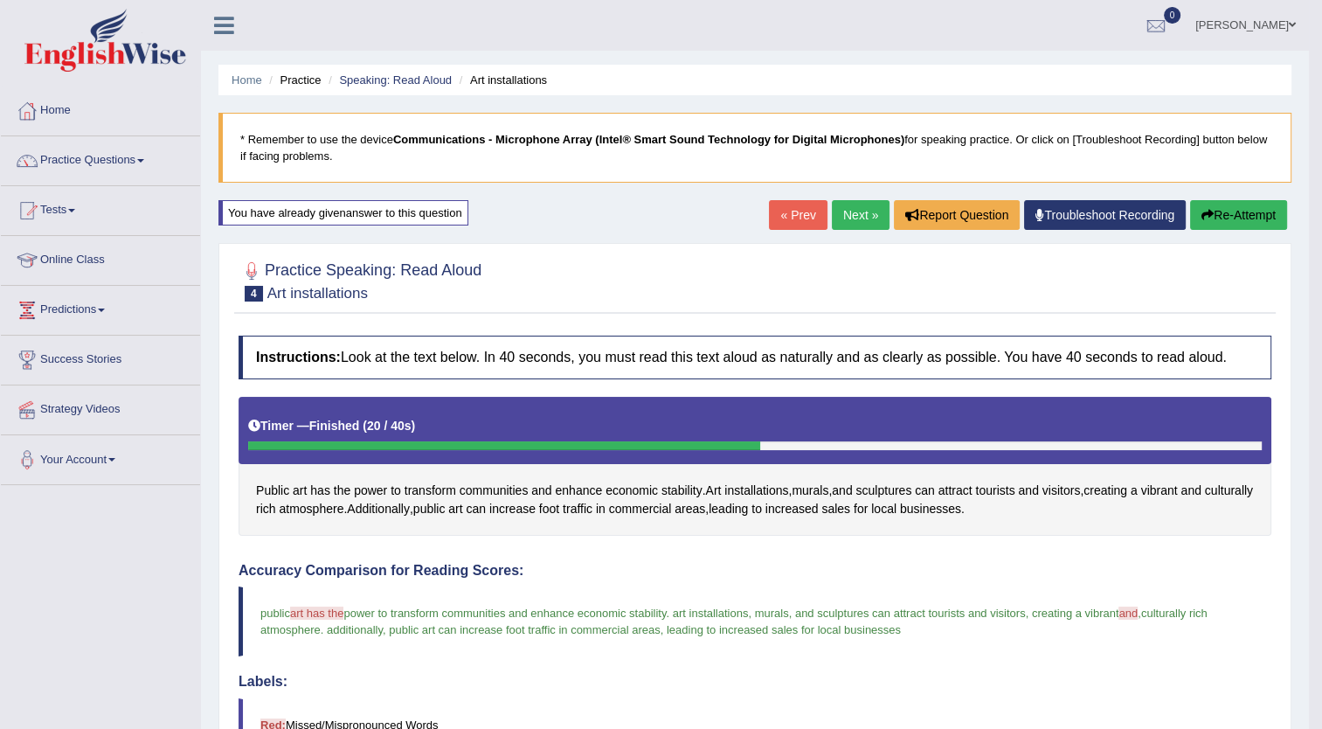
click at [863, 216] on link "Next »" at bounding box center [861, 215] width 58 height 30
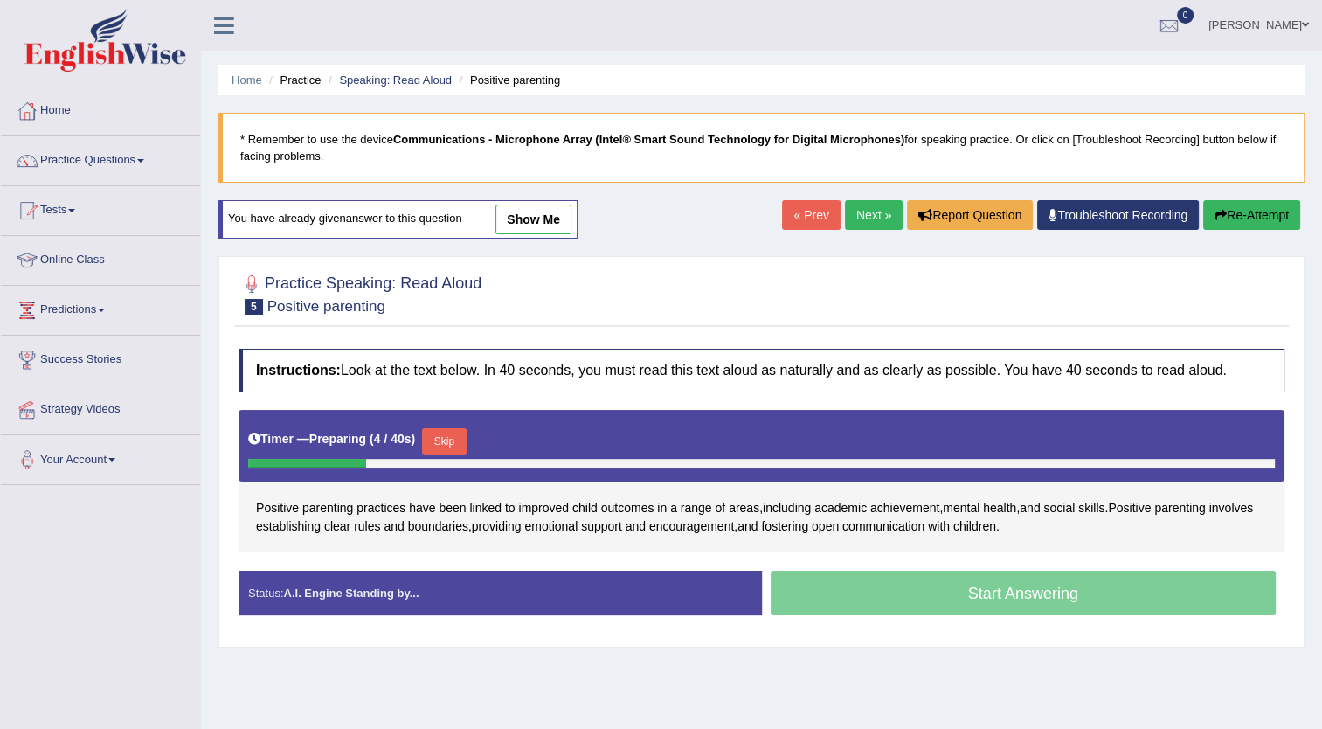
click at [447, 443] on button "Skip" at bounding box center [444, 441] width 44 height 26
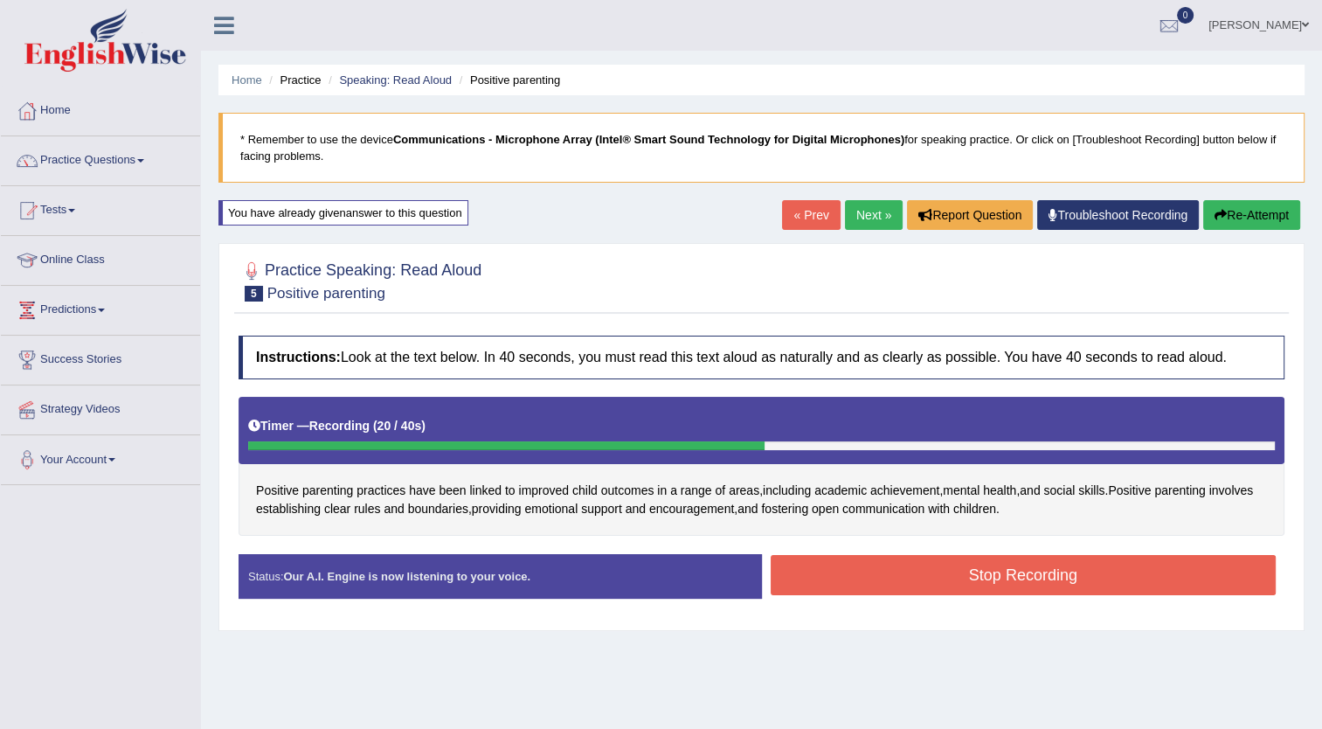
click at [1016, 579] on button "Stop Recording" at bounding box center [1024, 575] width 506 height 40
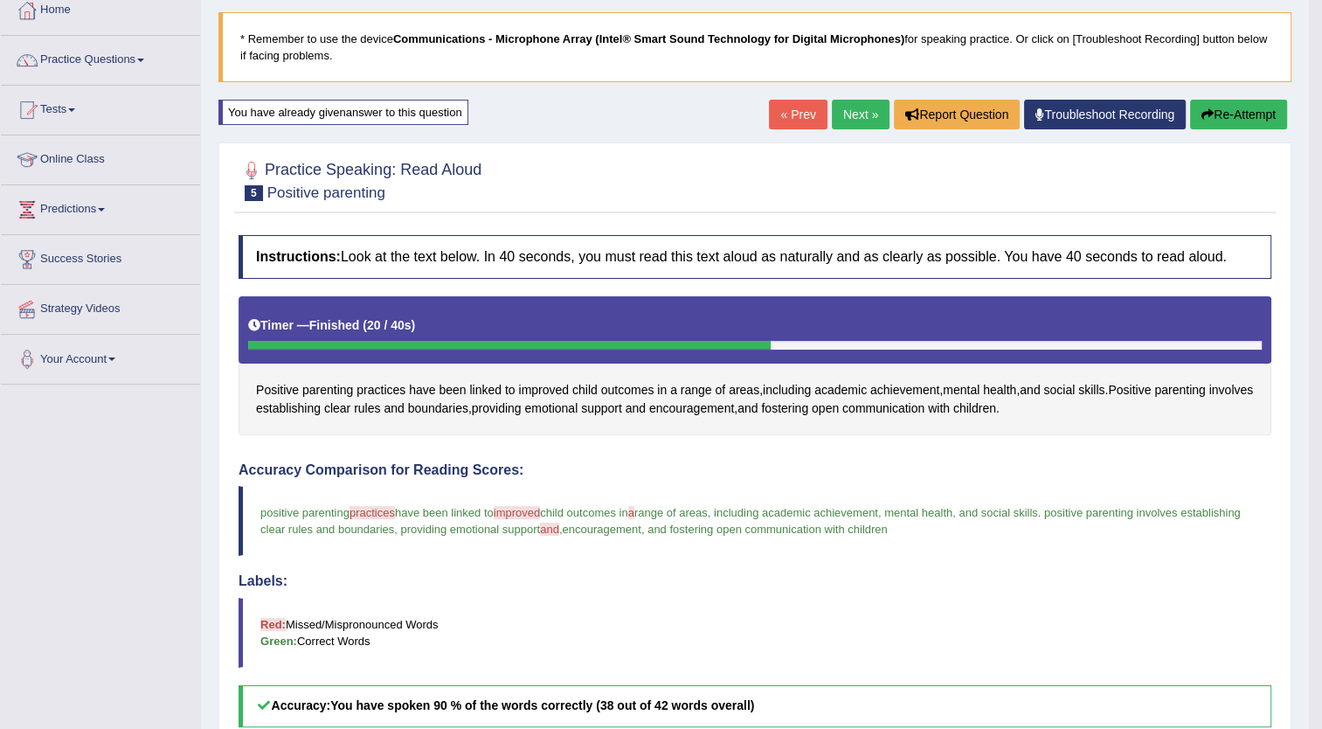
scroll to position [69, 0]
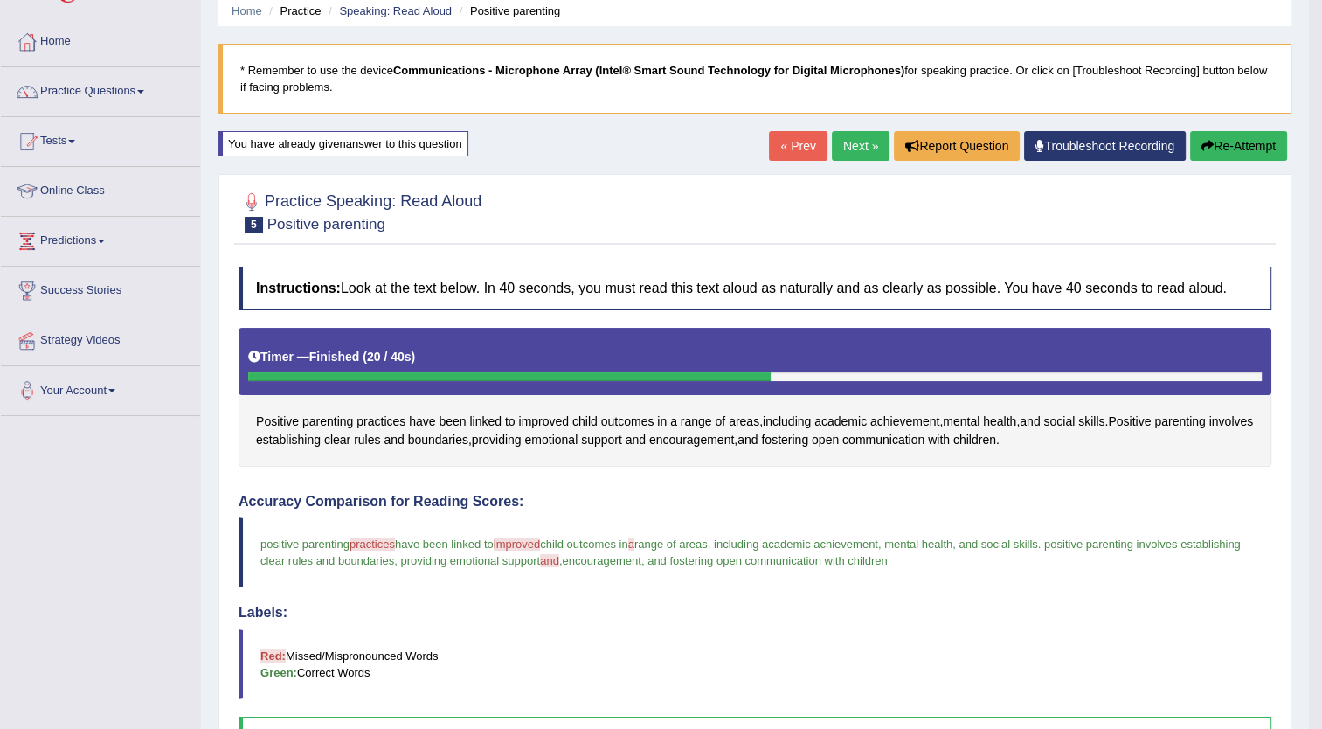
click at [1234, 140] on button "Re-Attempt" at bounding box center [1238, 146] width 97 height 30
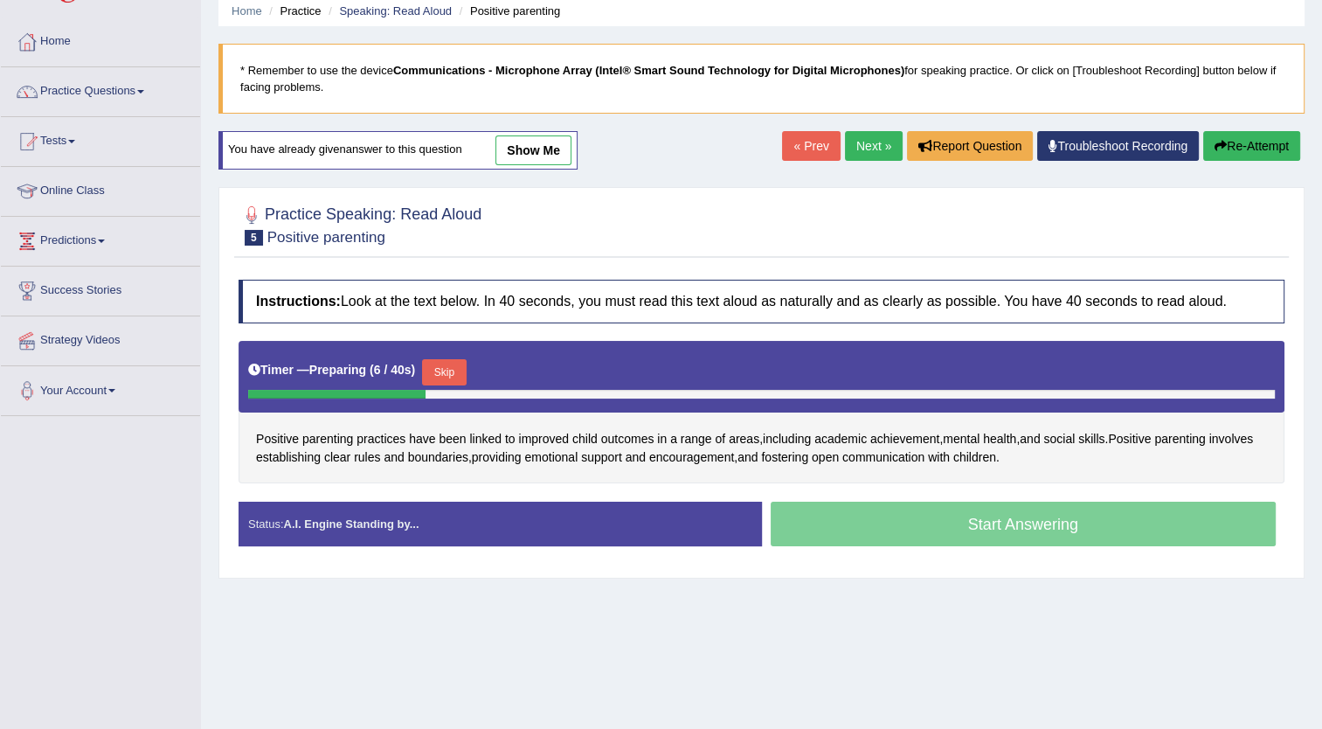
click at [437, 365] on button "Skip" at bounding box center [444, 372] width 44 height 26
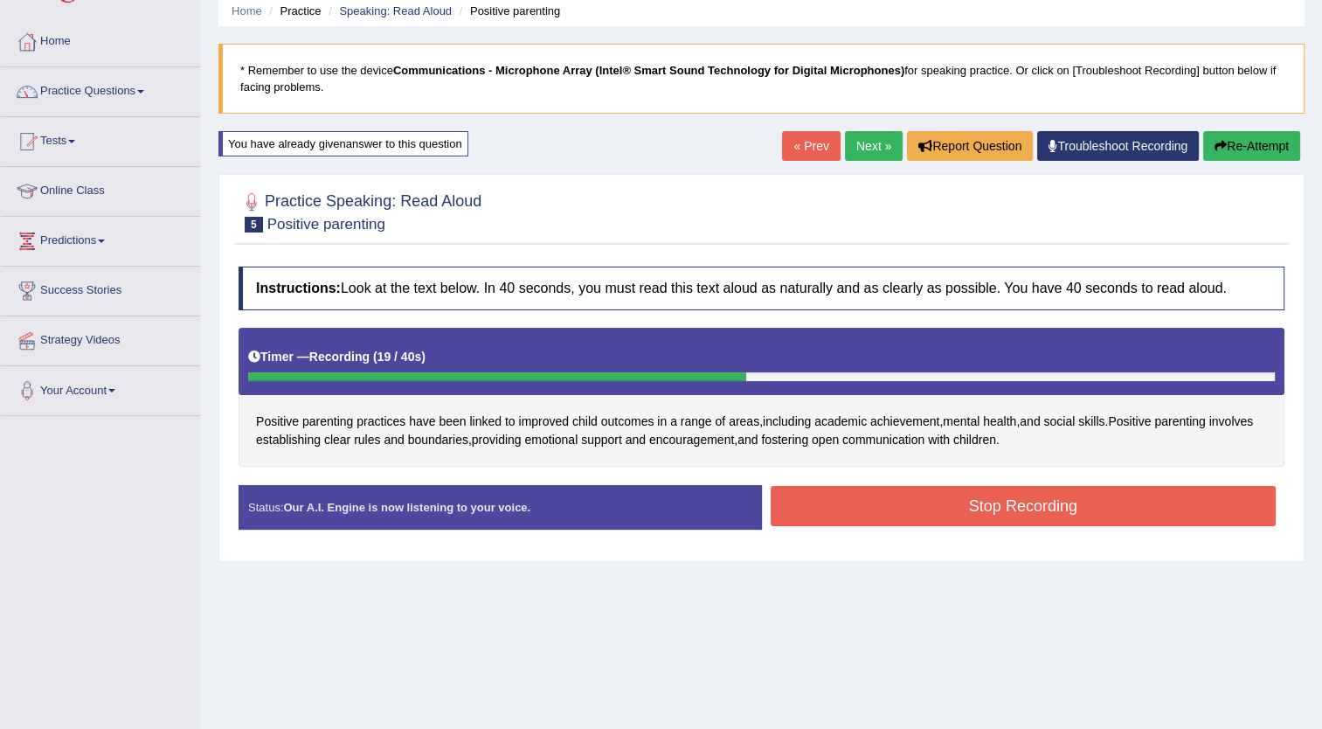
click at [937, 496] on button "Stop Recording" at bounding box center [1024, 506] width 506 height 40
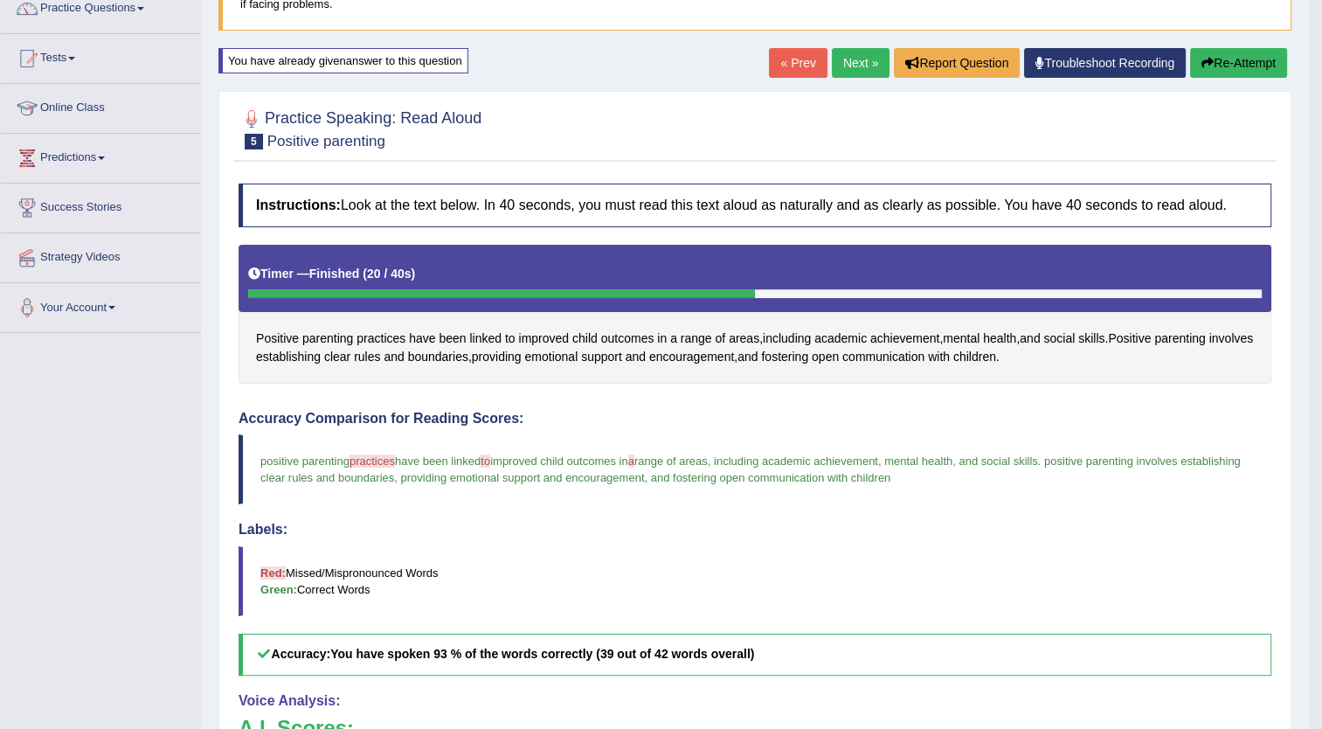
scroll to position [147, 0]
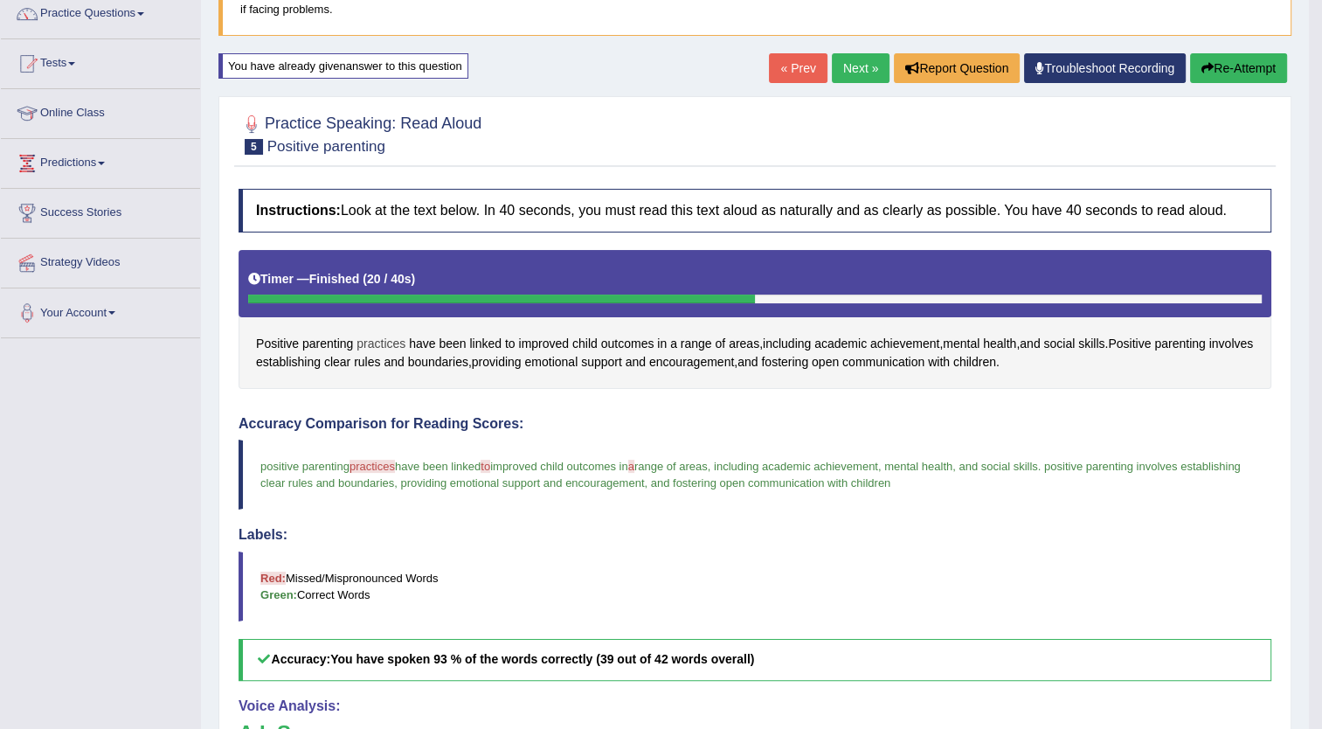
click at [376, 339] on span "practices" at bounding box center [381, 344] width 49 height 18
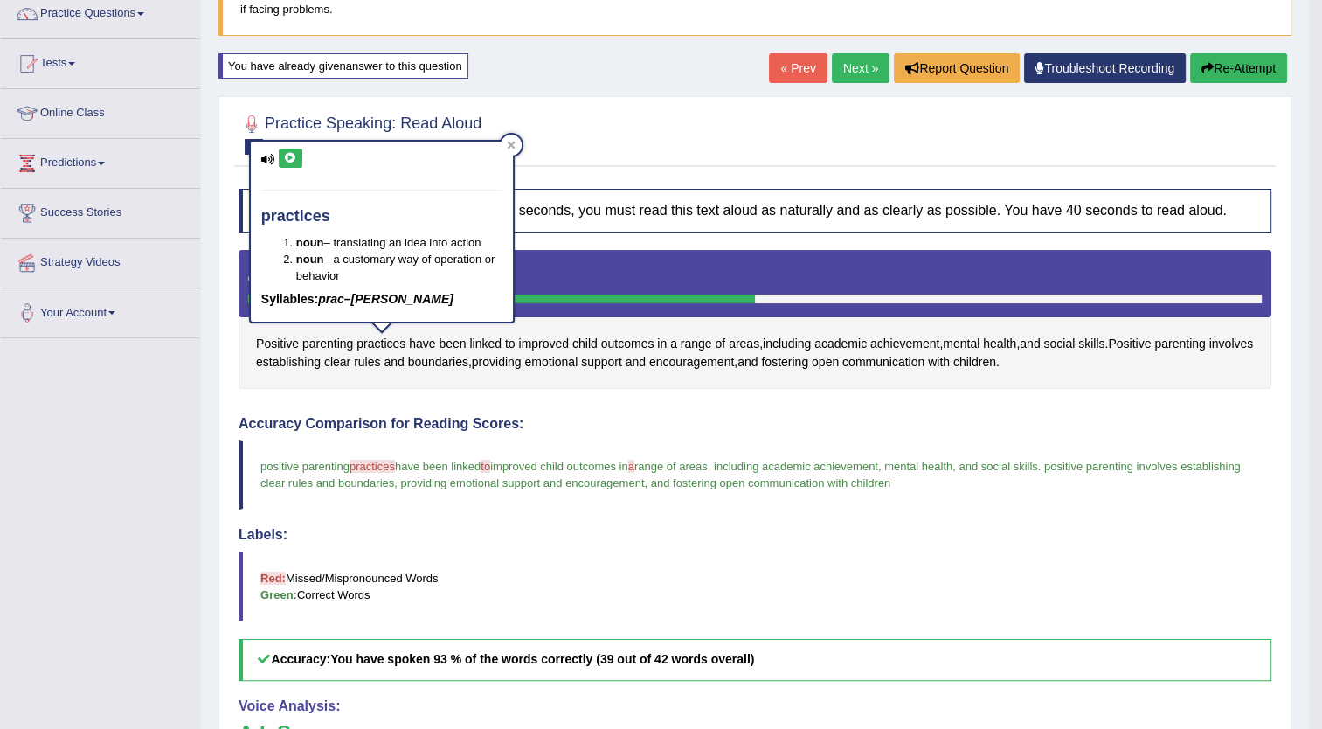
click at [291, 156] on icon at bounding box center [290, 158] width 13 height 10
click at [510, 337] on span "to" at bounding box center [510, 344] width 10 height 18
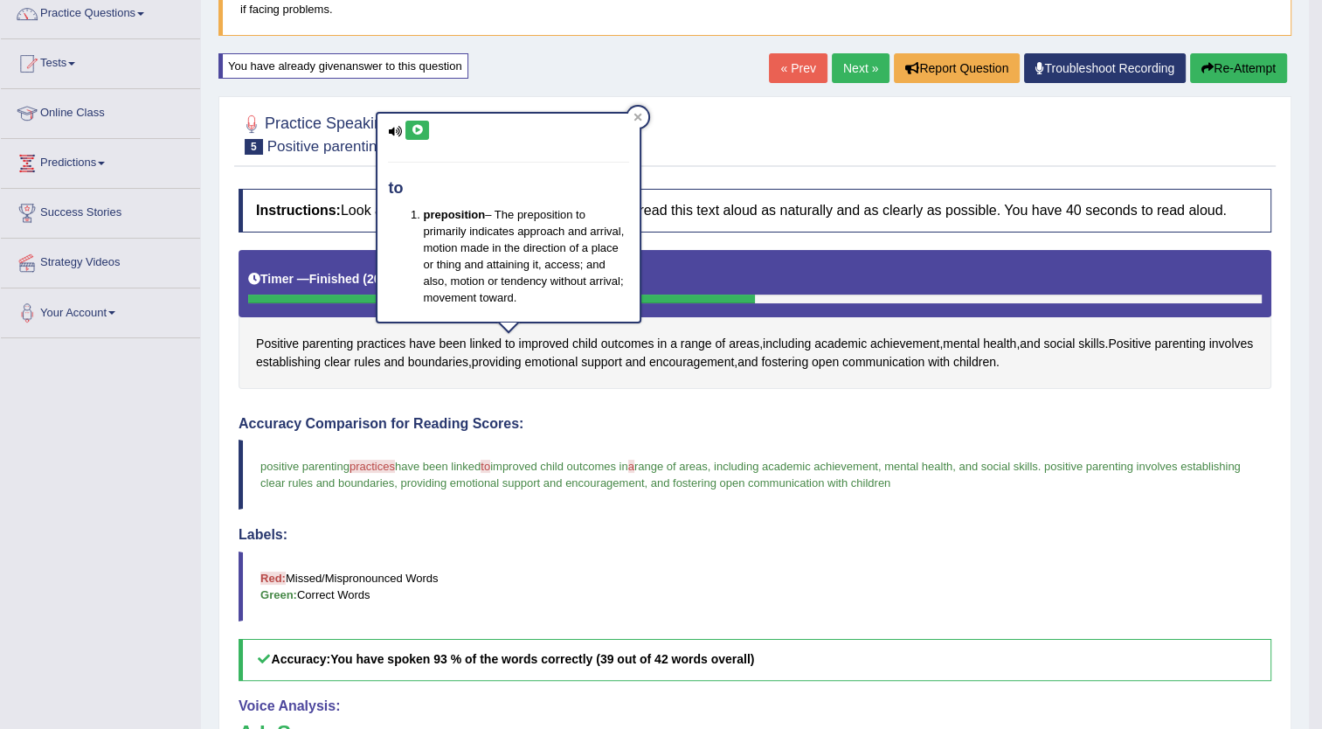
click at [412, 125] on icon at bounding box center [417, 130] width 13 height 10
click at [675, 339] on span "a" at bounding box center [673, 344] width 7 height 18
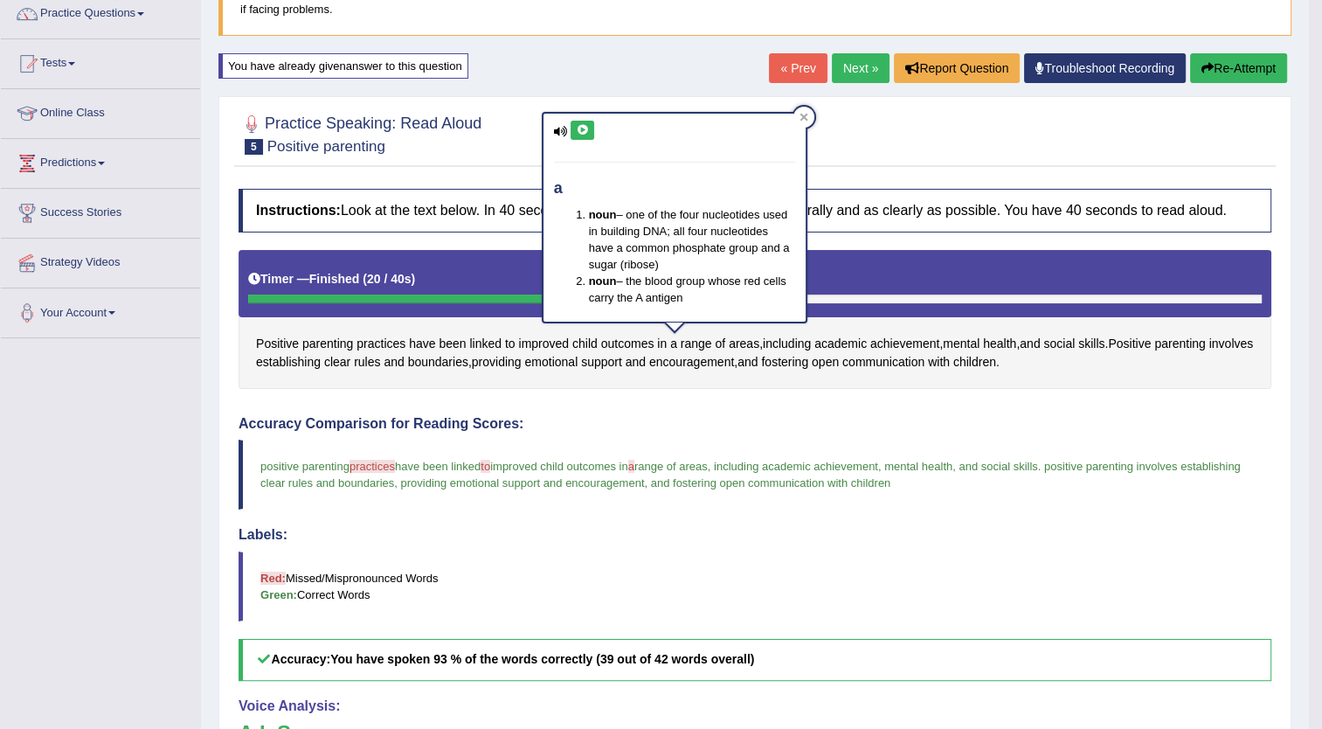
click at [578, 130] on icon at bounding box center [582, 130] width 13 height 10
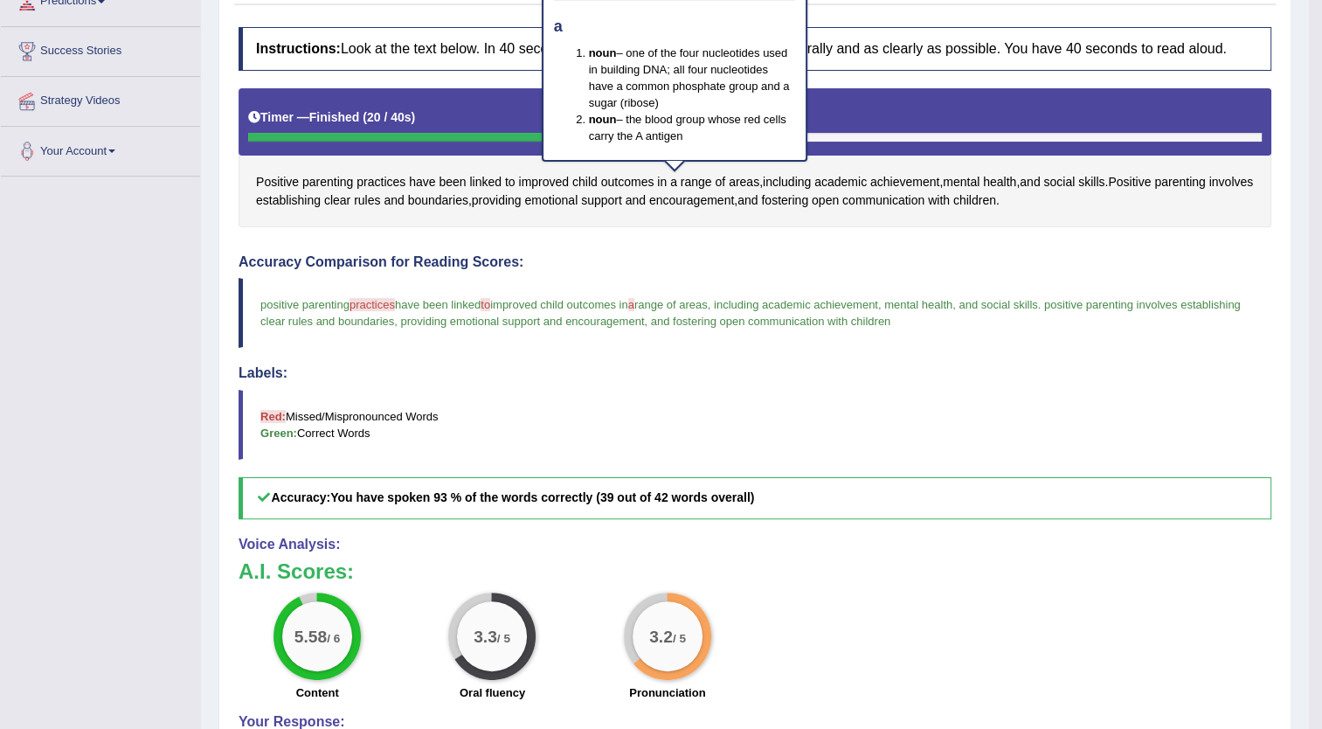
scroll to position [309, 0]
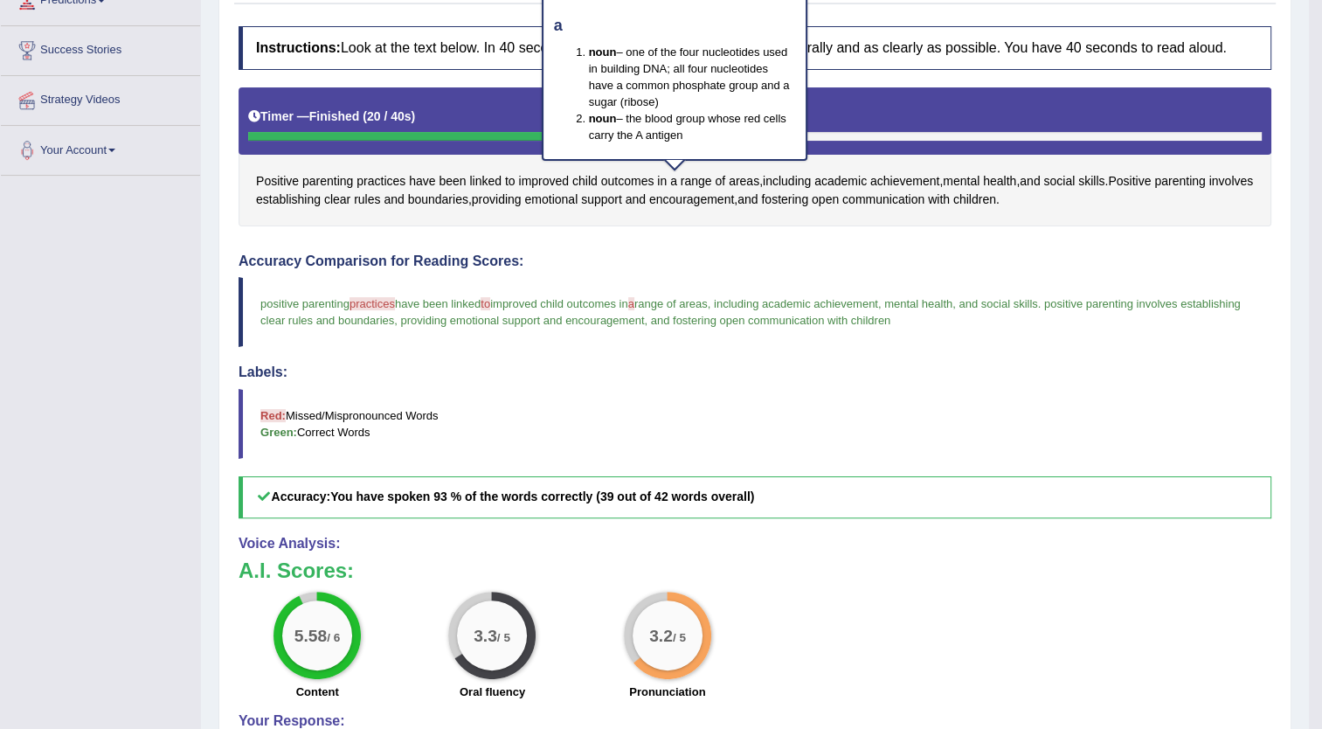
click at [970, 271] on div "Accuracy Comparison for Reading Scores: positive parenting practices practises …" at bounding box center [755, 385] width 1033 height 265
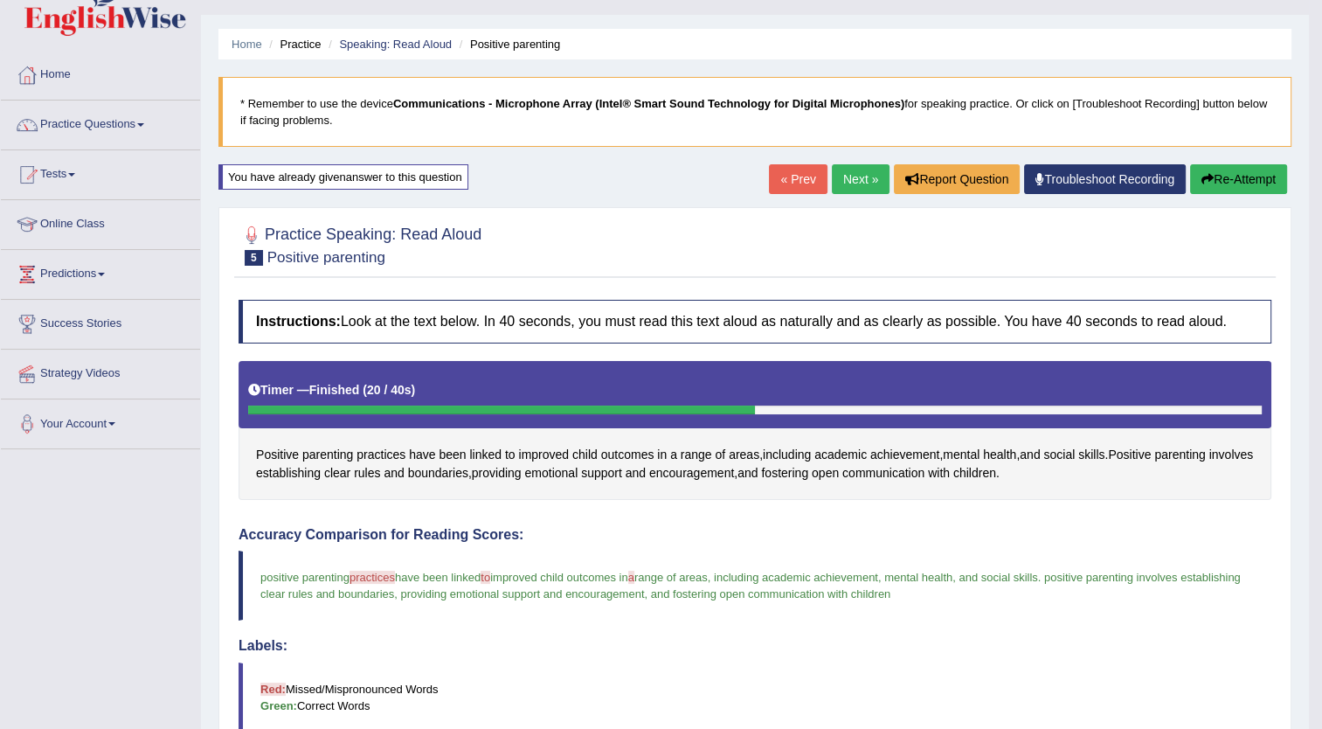
scroll to position [32, 0]
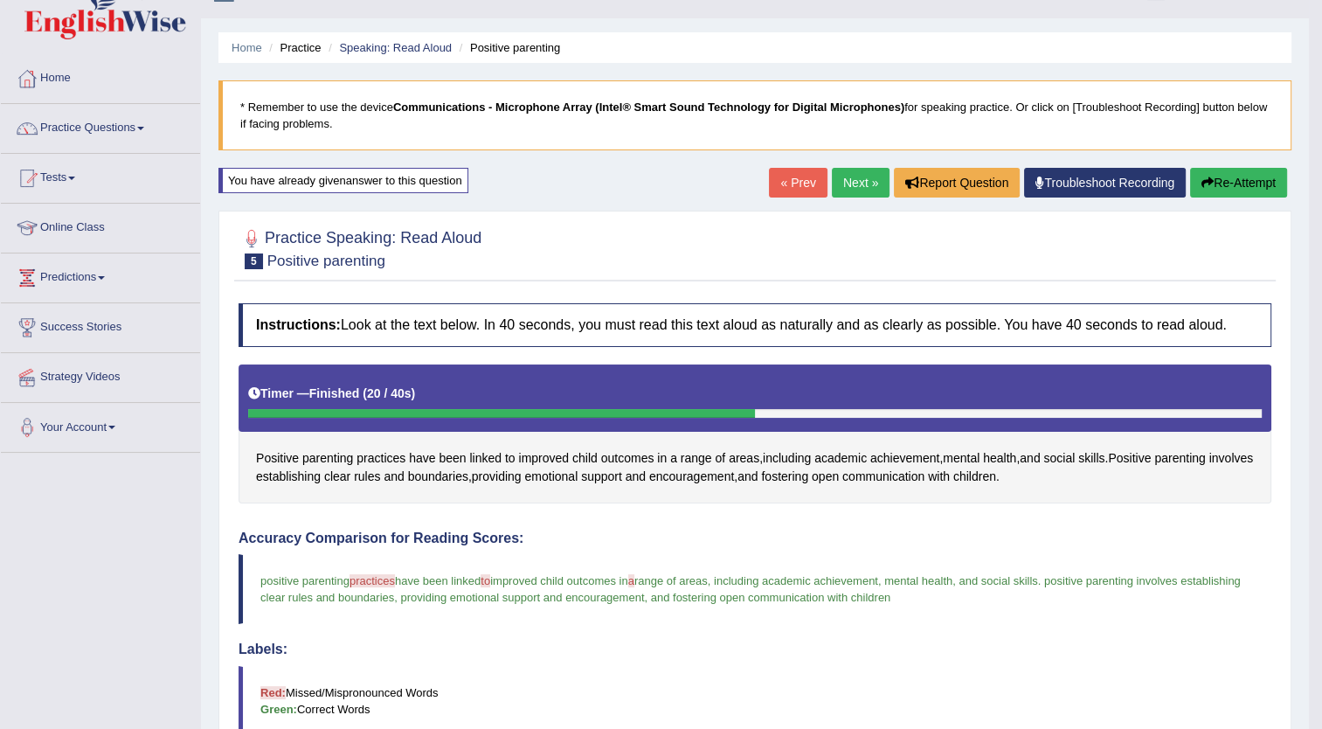
click at [856, 187] on link "Next »" at bounding box center [861, 183] width 58 height 30
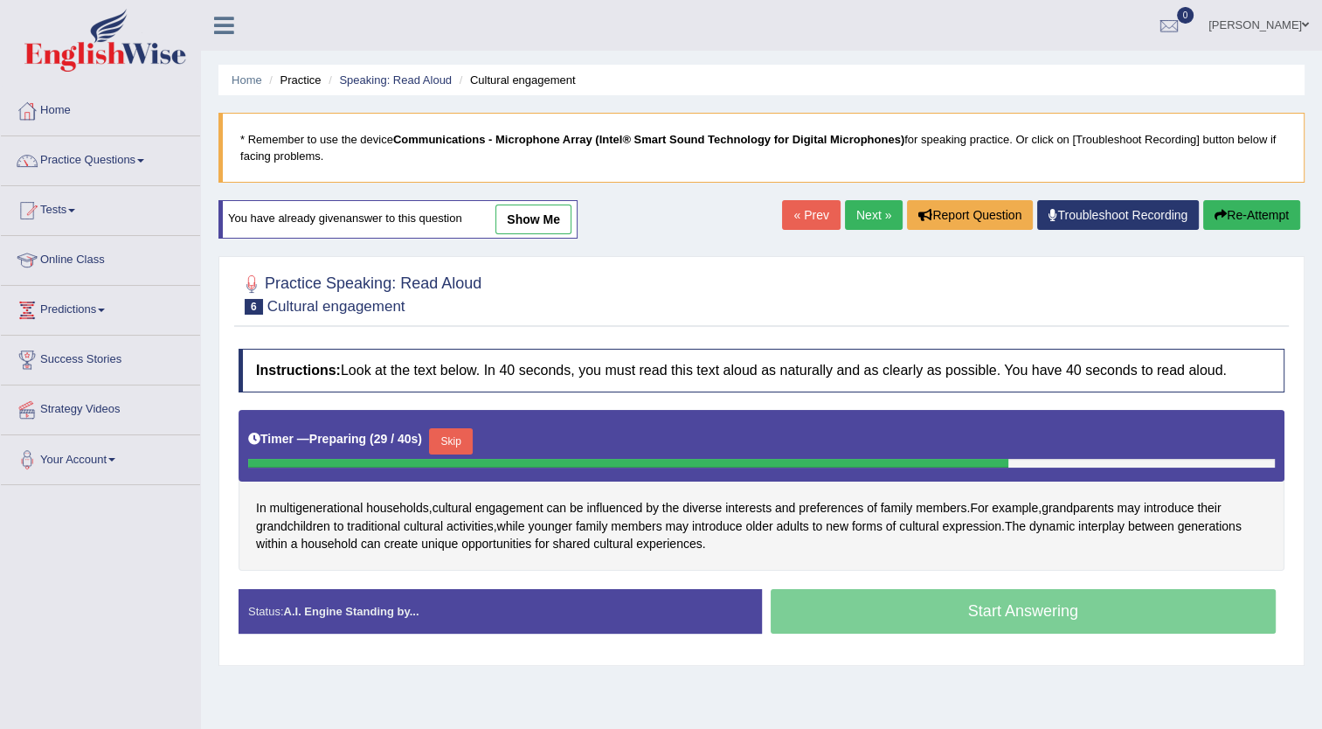
click at [442, 428] on button "Skip" at bounding box center [451, 441] width 44 height 26
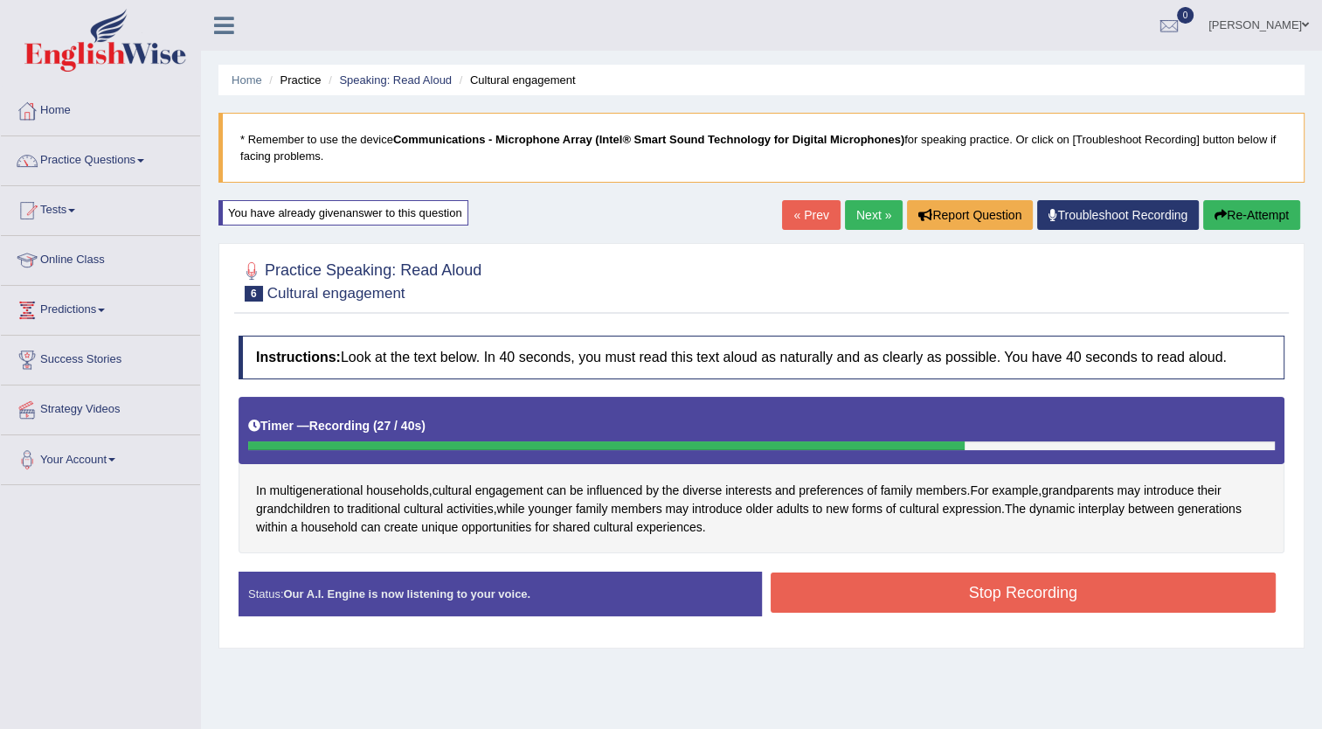
click at [967, 585] on button "Stop Recording" at bounding box center [1024, 592] width 506 height 40
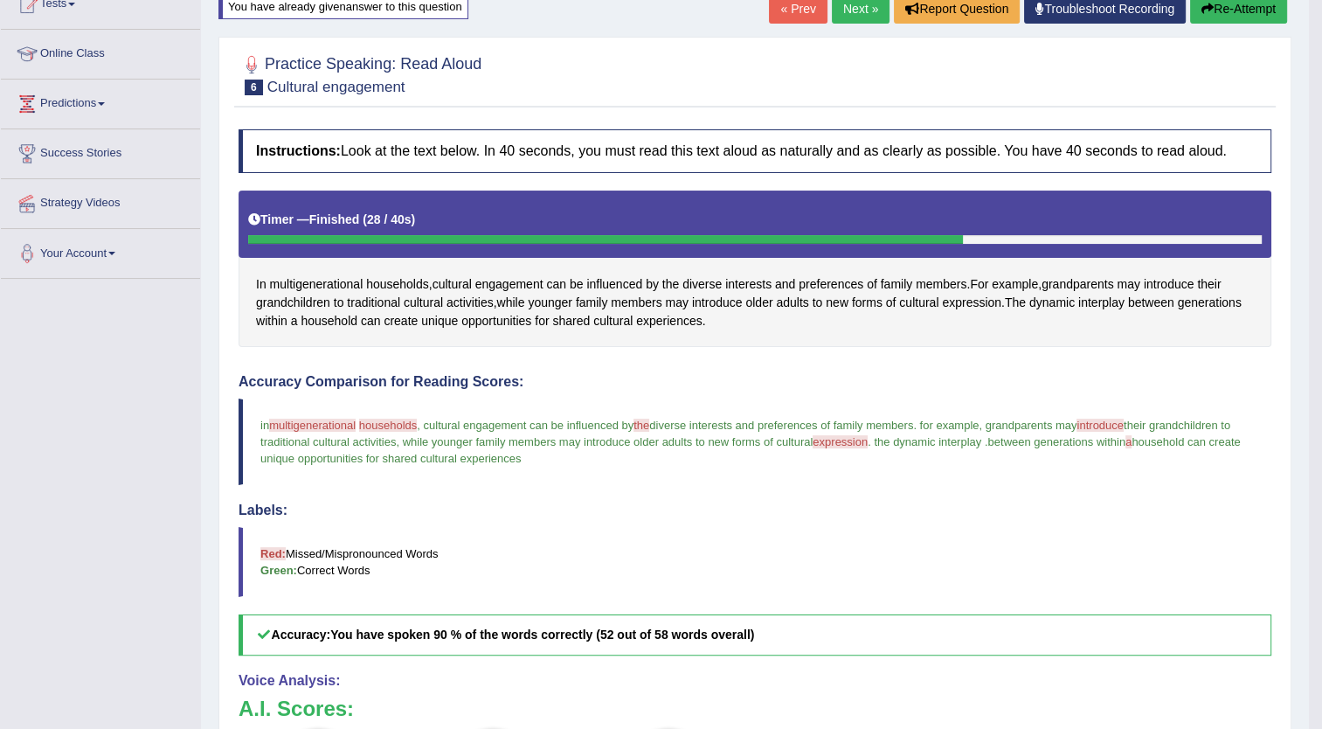
scroll to position [205, 0]
click at [335, 278] on span "multigenerational" at bounding box center [317, 285] width 94 height 18
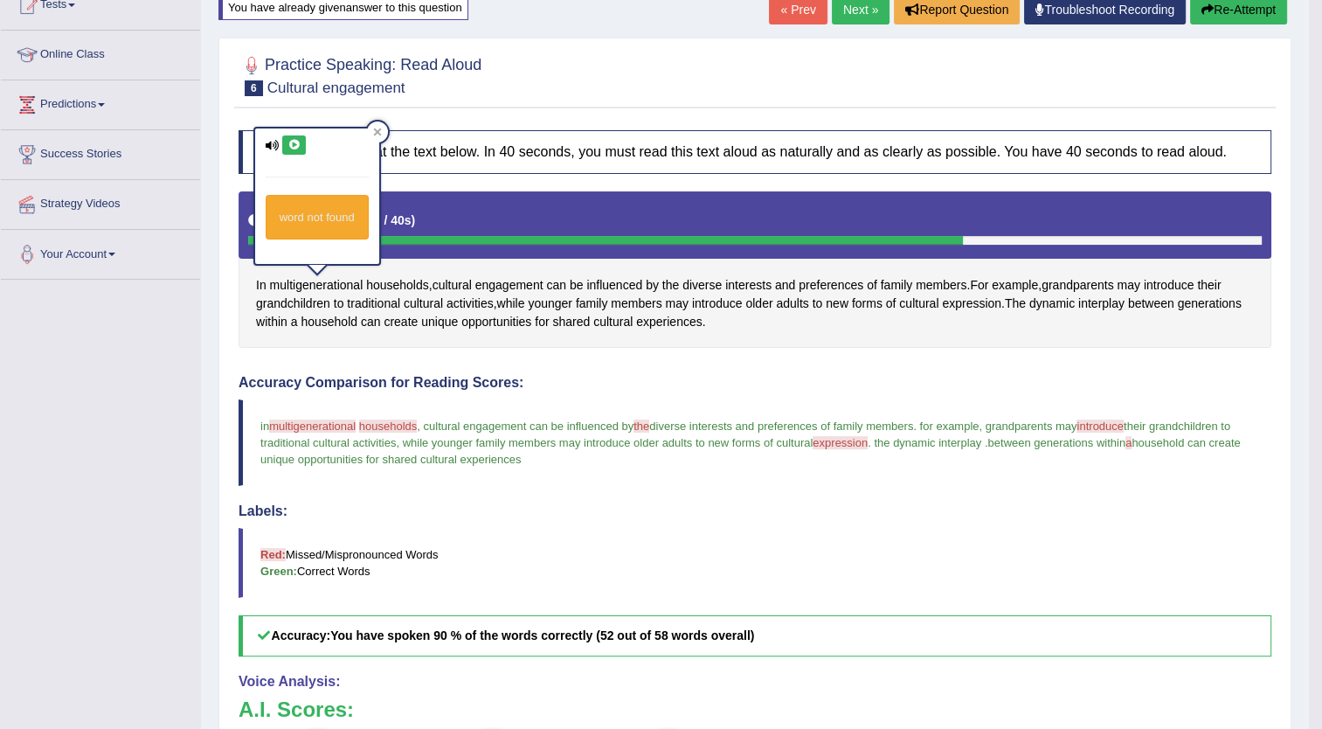
click at [290, 145] on icon at bounding box center [294, 145] width 13 height 10
click at [399, 276] on span "households" at bounding box center [397, 285] width 63 height 18
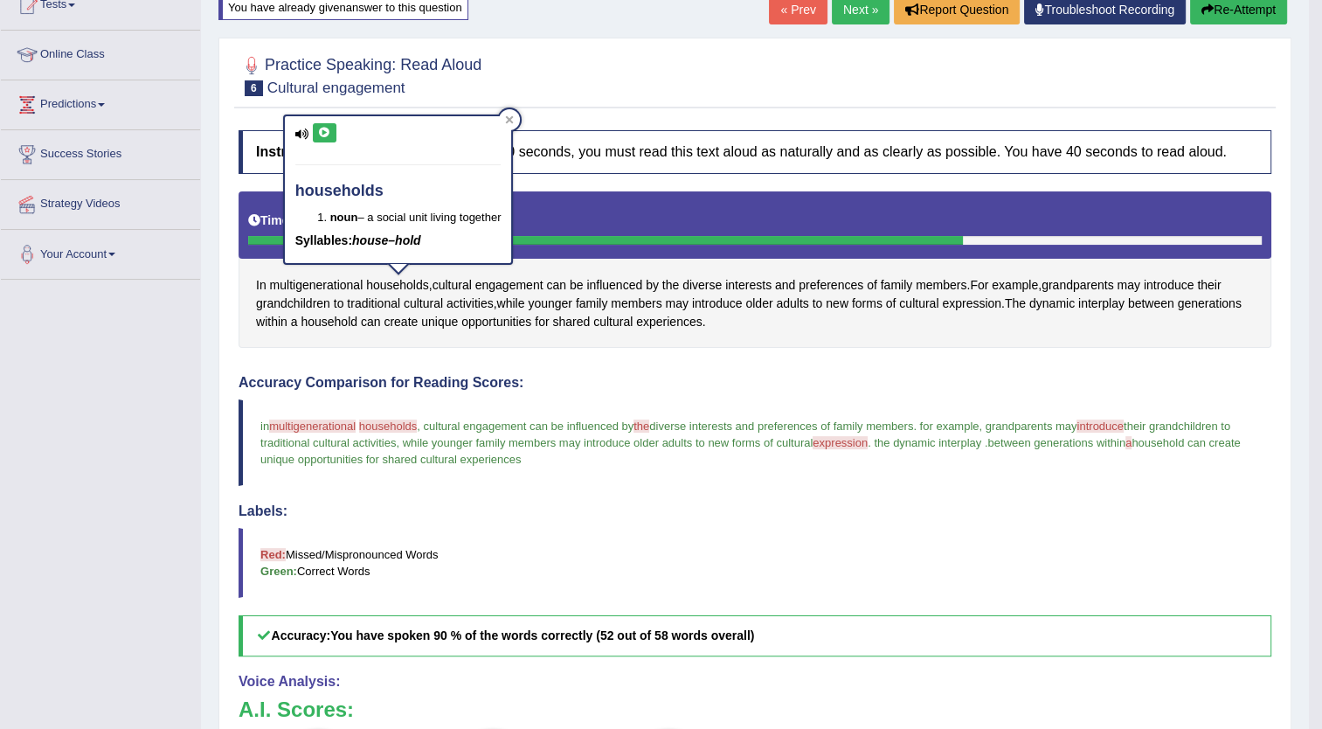
click at [318, 420] on span "multigenerational" at bounding box center [312, 425] width 87 height 13
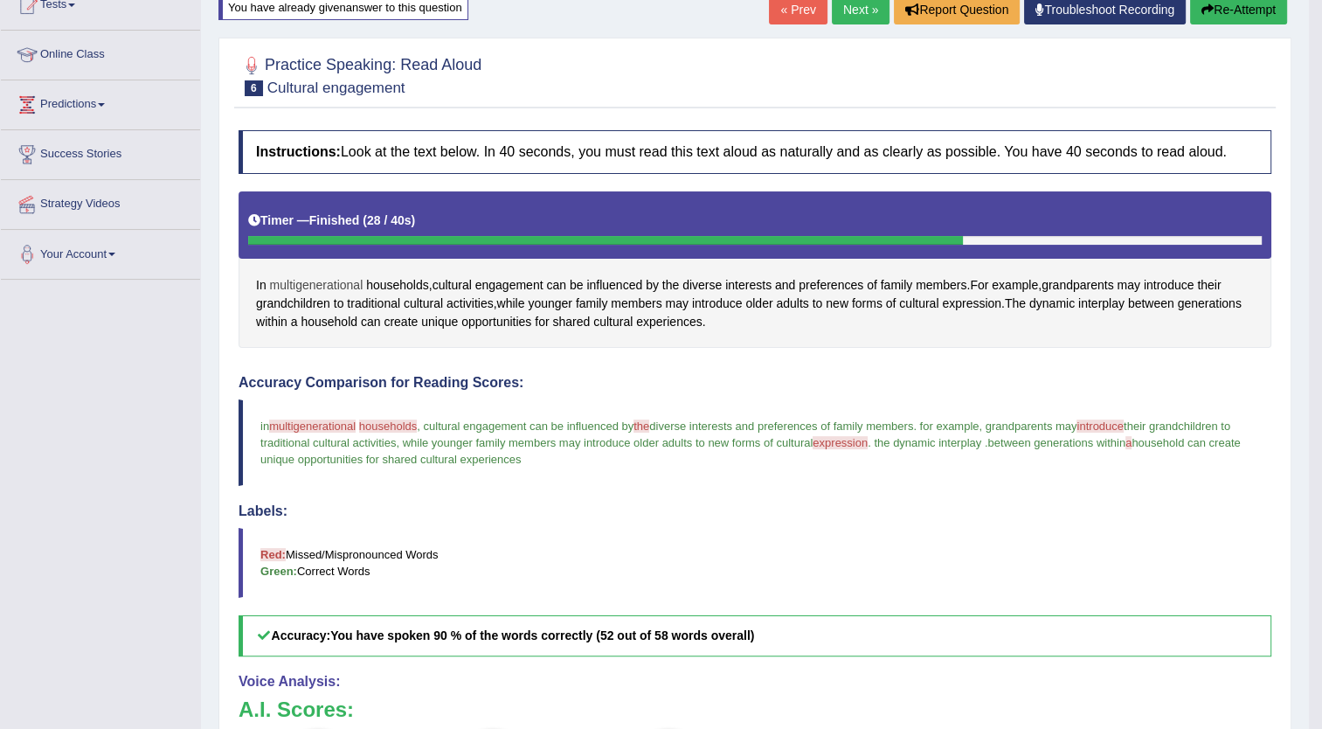
click at [317, 282] on span "multigenerational" at bounding box center [317, 285] width 94 height 18
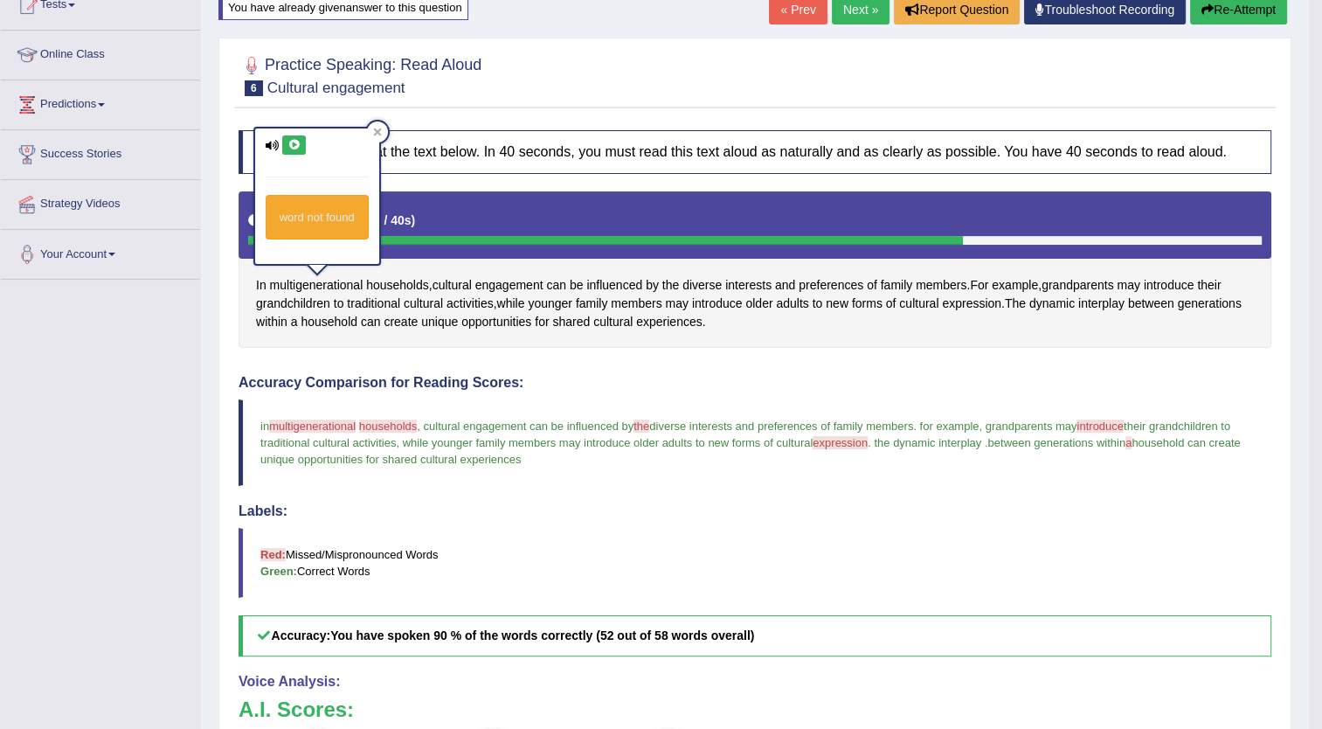
click at [288, 142] on icon at bounding box center [294, 145] width 13 height 10
click at [383, 279] on span "households" at bounding box center [397, 285] width 63 height 18
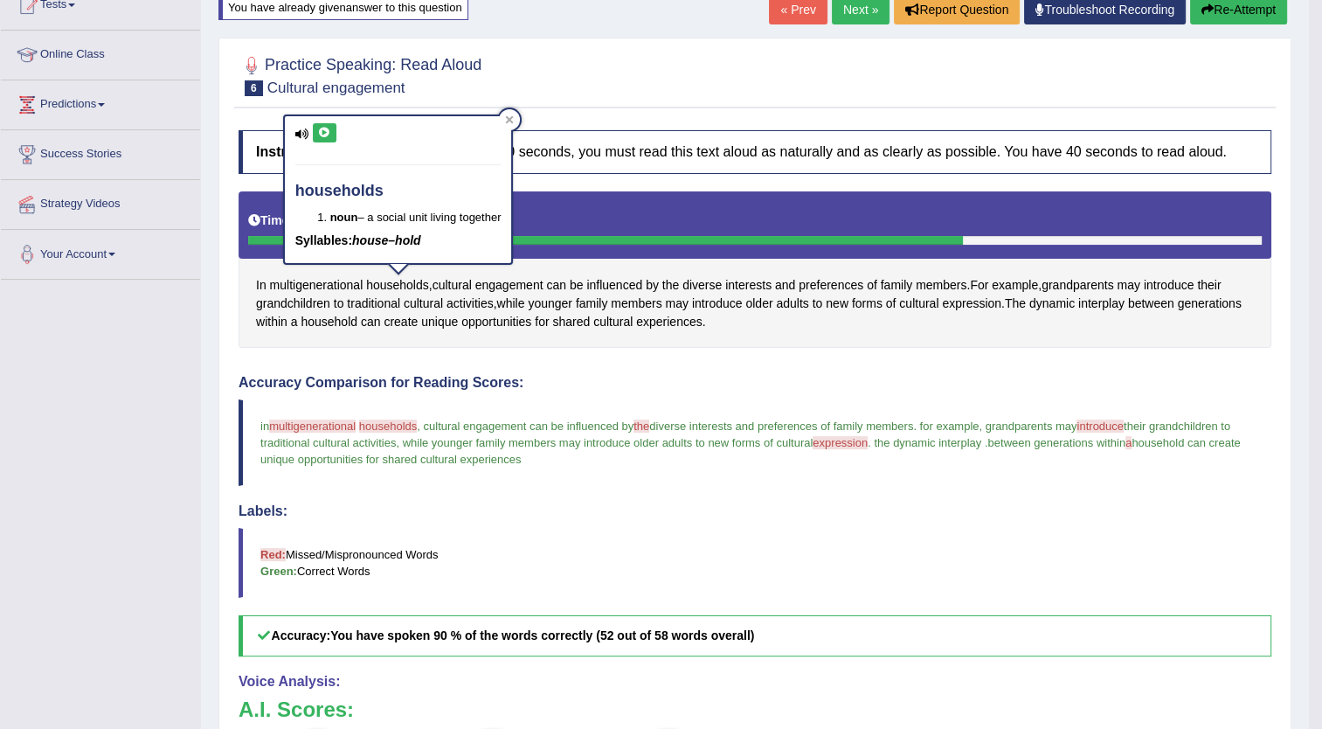
click at [322, 129] on icon at bounding box center [324, 133] width 13 height 10
click at [668, 281] on span "the" at bounding box center [670, 285] width 17 height 18
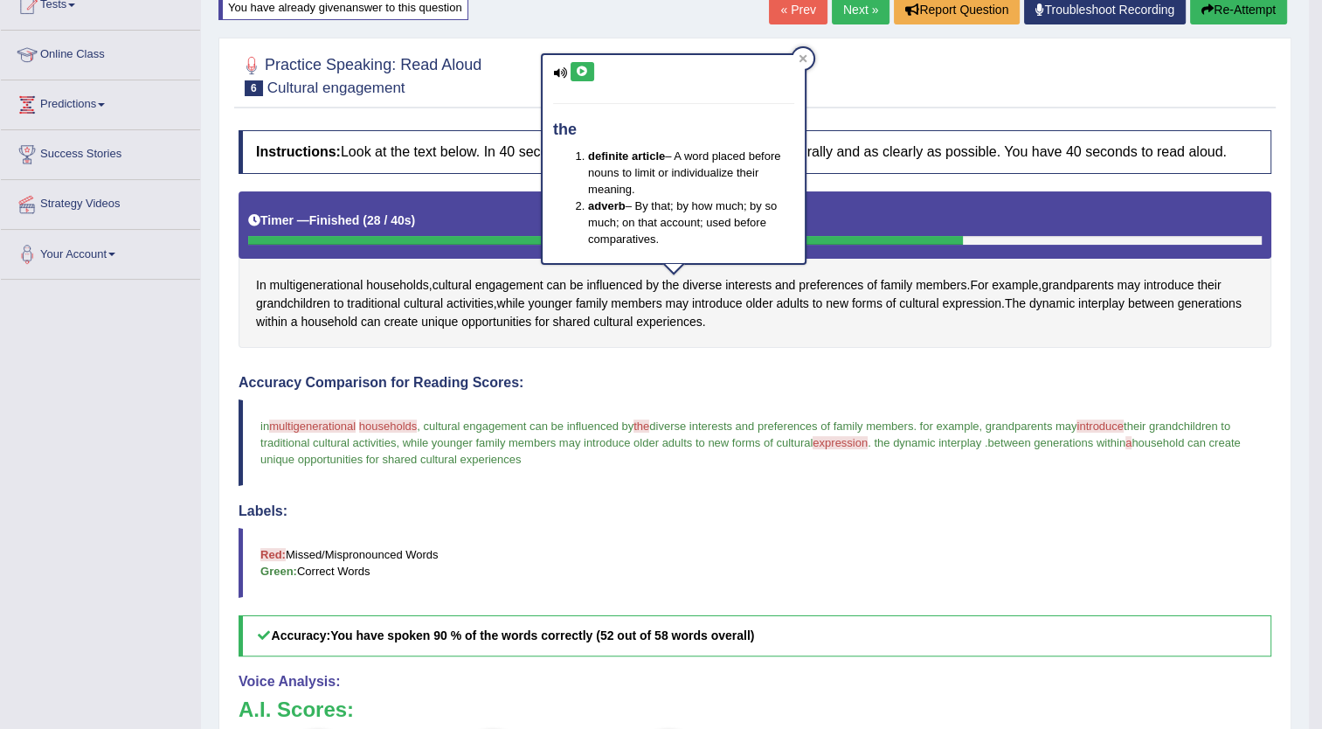
click at [582, 68] on icon at bounding box center [582, 71] width 13 height 10
click at [1170, 277] on span "introduce" at bounding box center [1169, 285] width 51 height 18
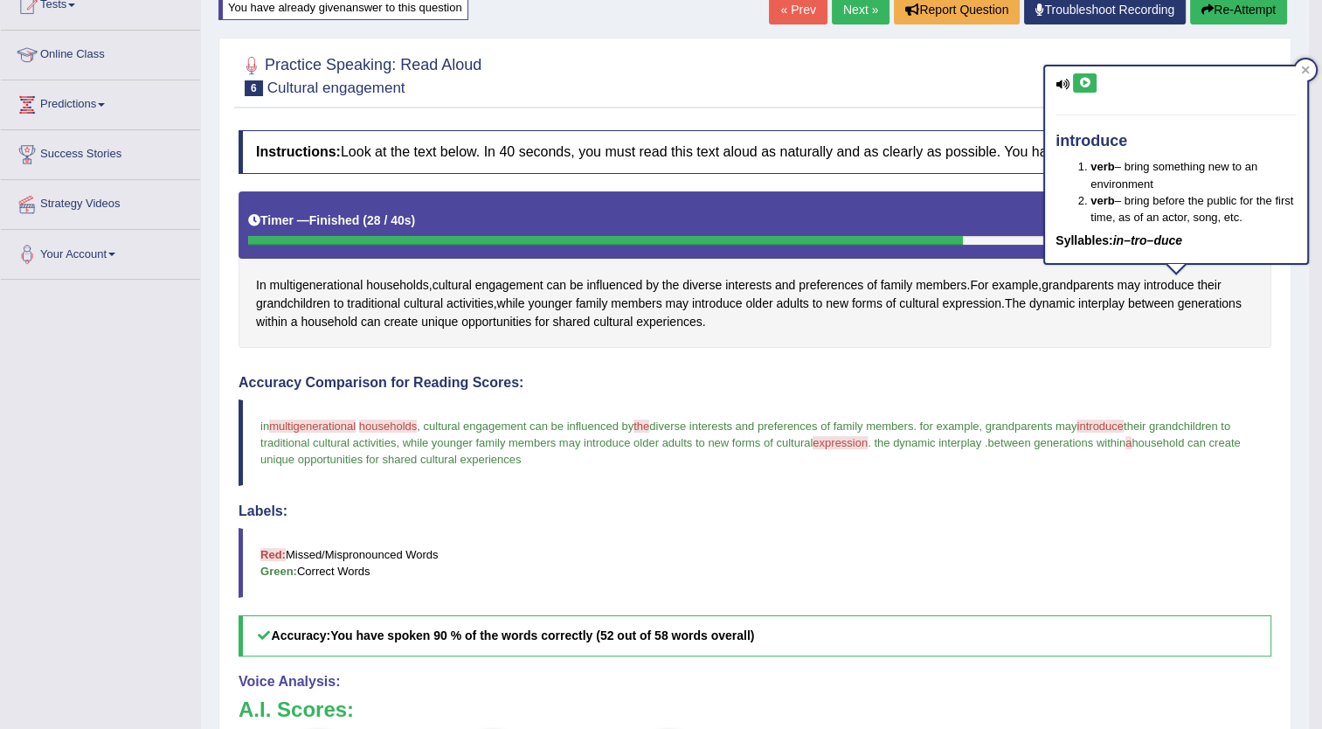
click at [1085, 80] on icon at bounding box center [1084, 83] width 13 height 10
click at [982, 296] on span "expression" at bounding box center [971, 304] width 59 height 18
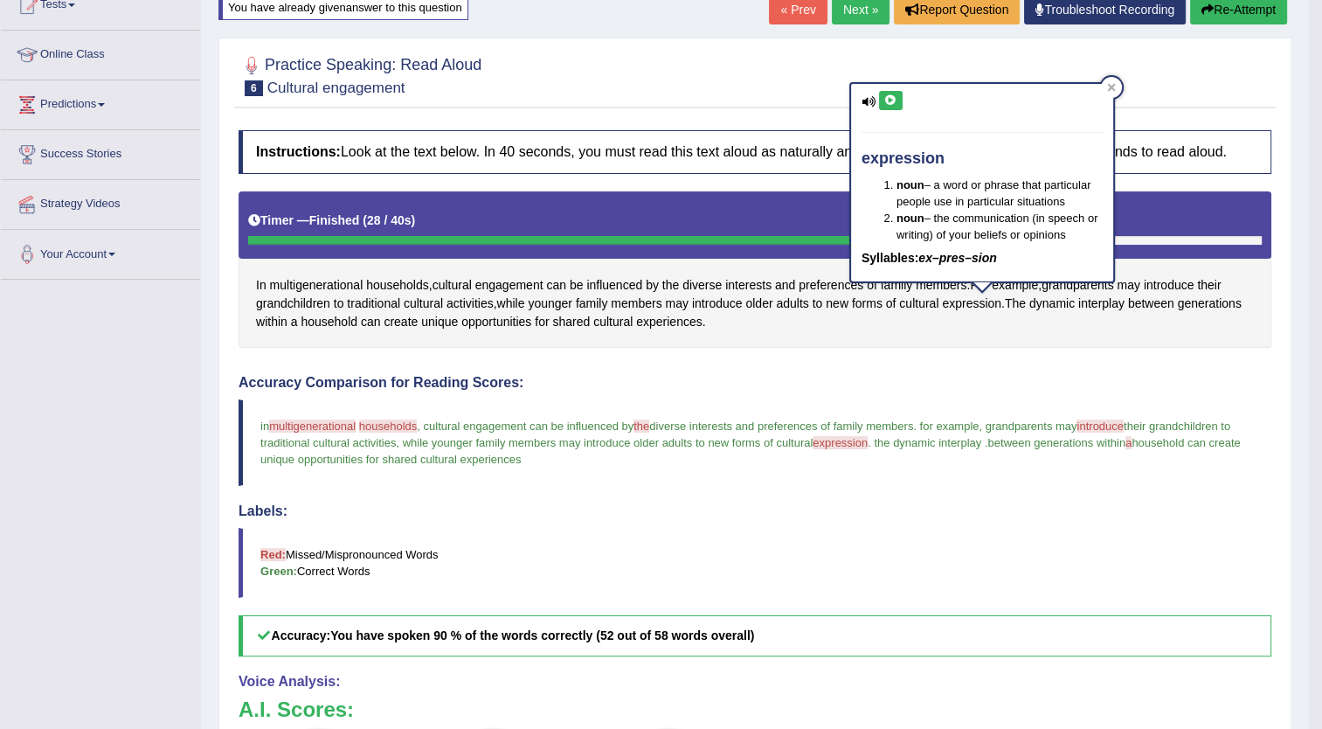
click at [887, 96] on icon at bounding box center [890, 100] width 13 height 10
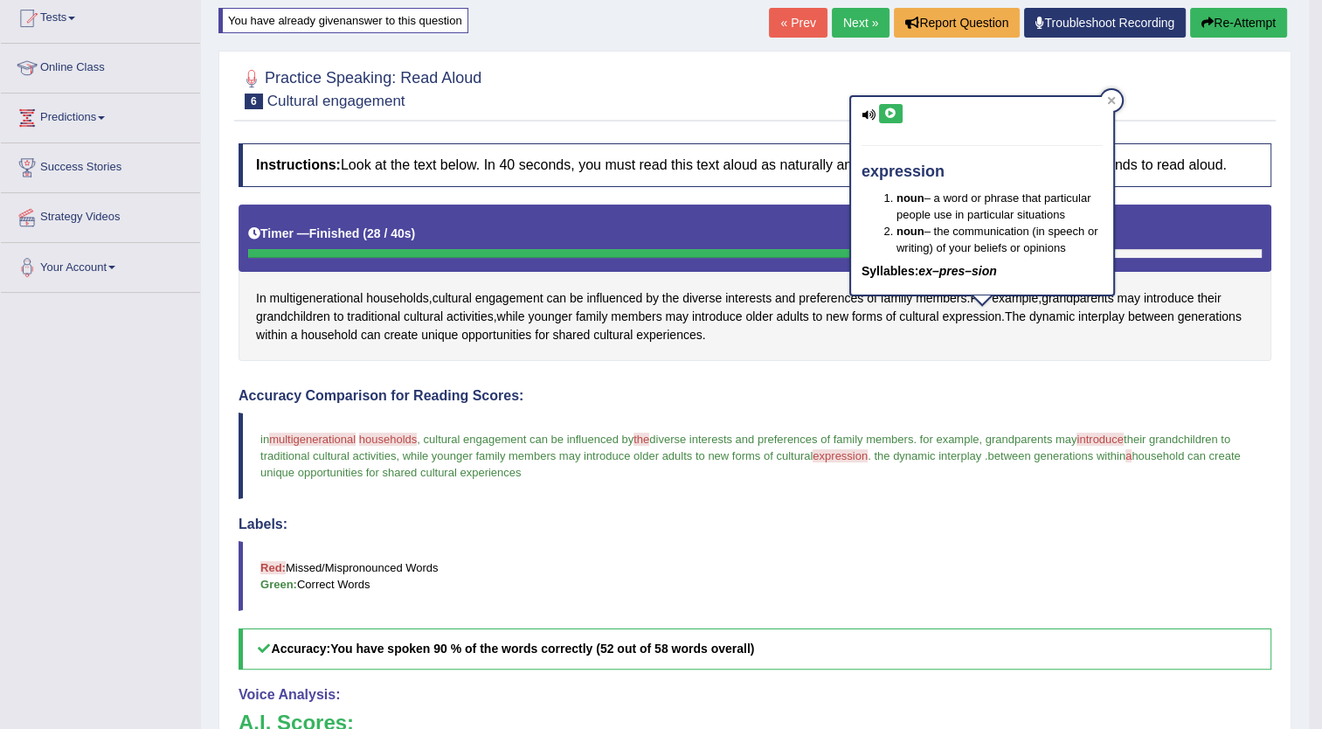
scroll to position [191, 0]
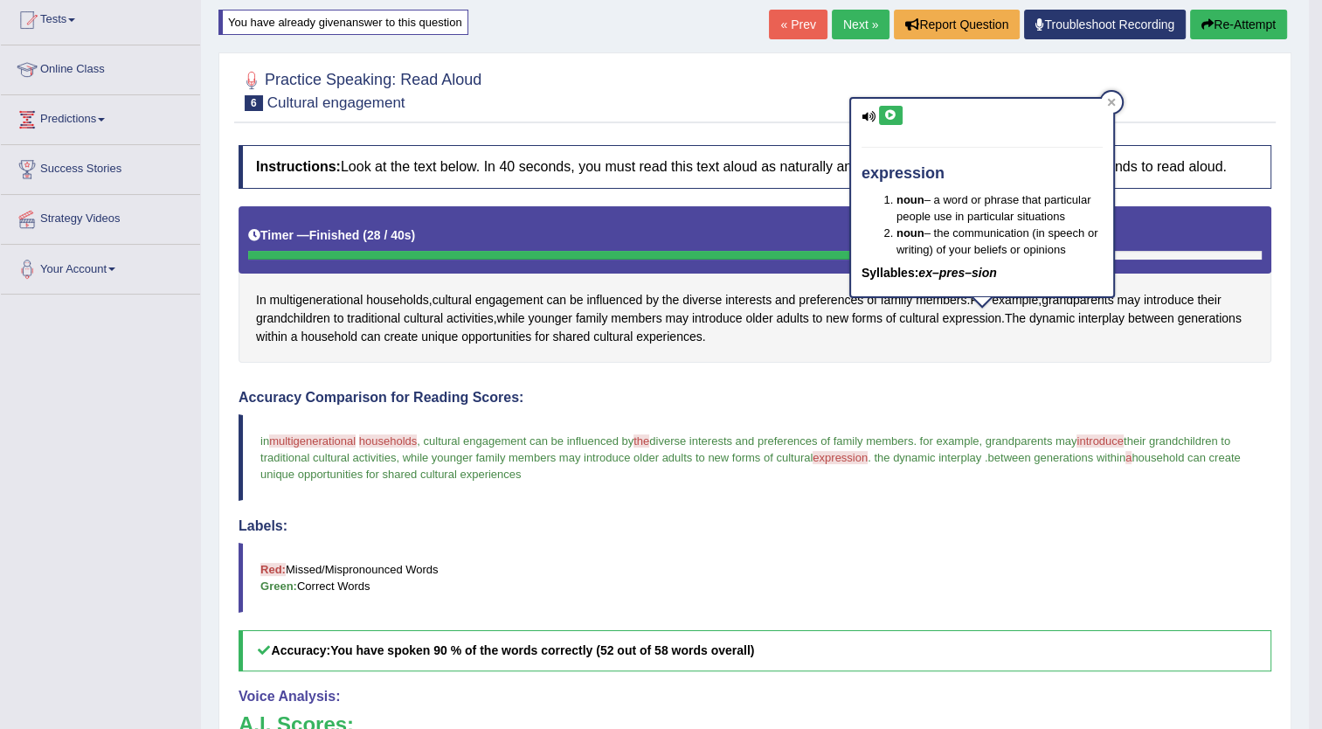
click at [1237, 23] on button "Re-Attempt" at bounding box center [1238, 25] width 97 height 30
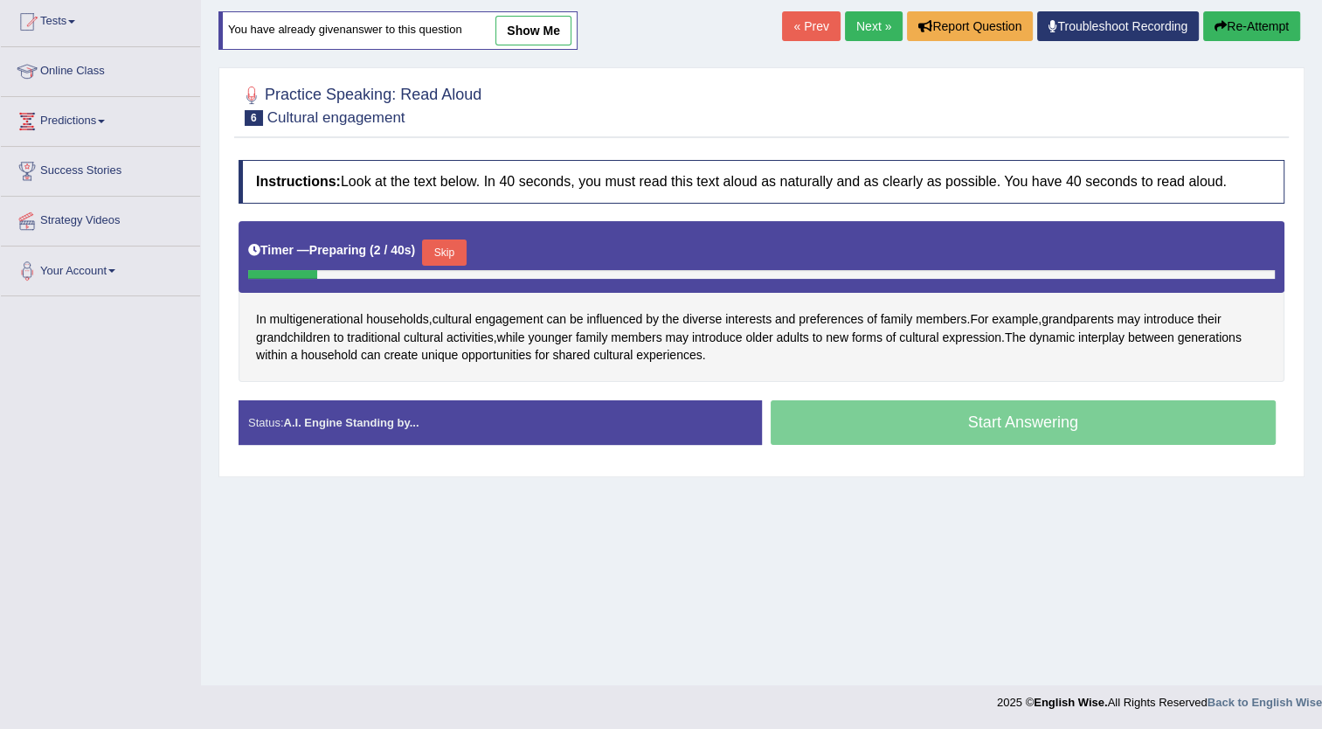
click at [442, 246] on button "Skip" at bounding box center [444, 252] width 44 height 26
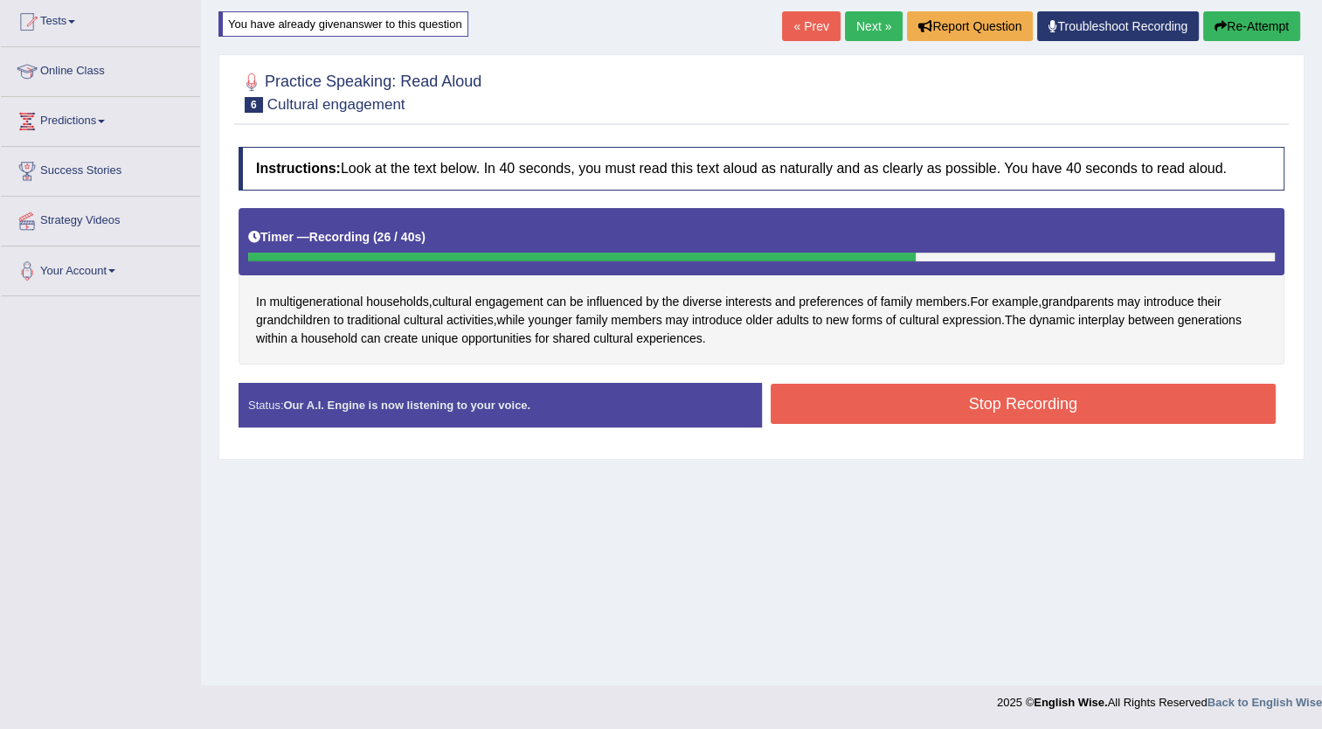
click at [977, 410] on button "Stop Recording" at bounding box center [1024, 404] width 506 height 40
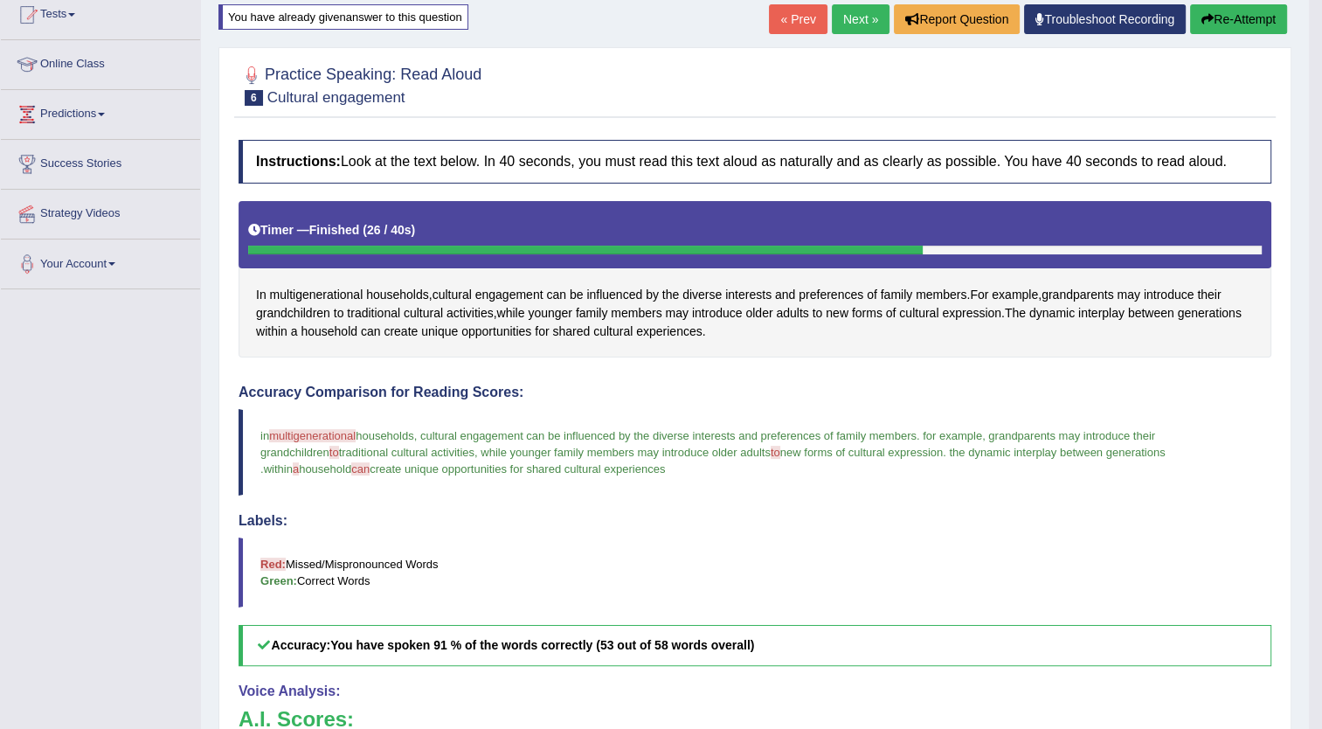
scroll to position [195, 0]
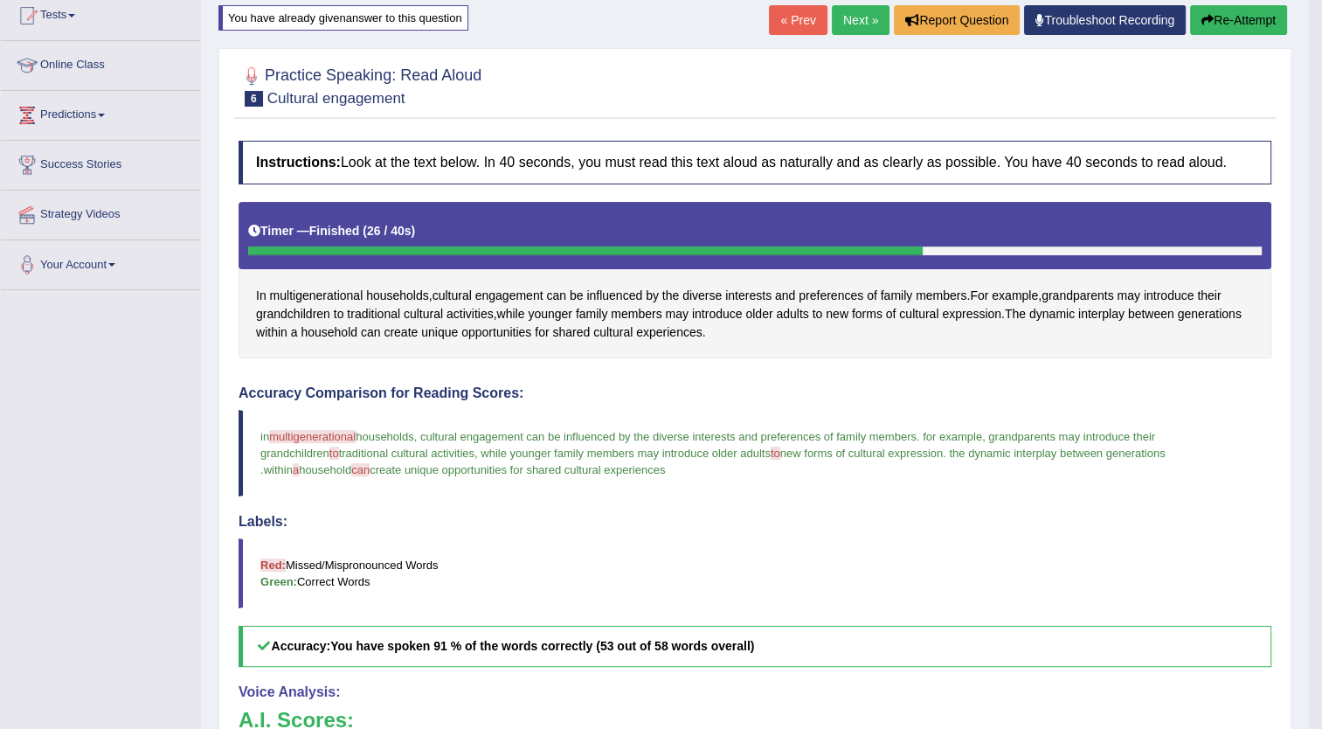
click at [847, 17] on link "Next »" at bounding box center [861, 20] width 58 height 30
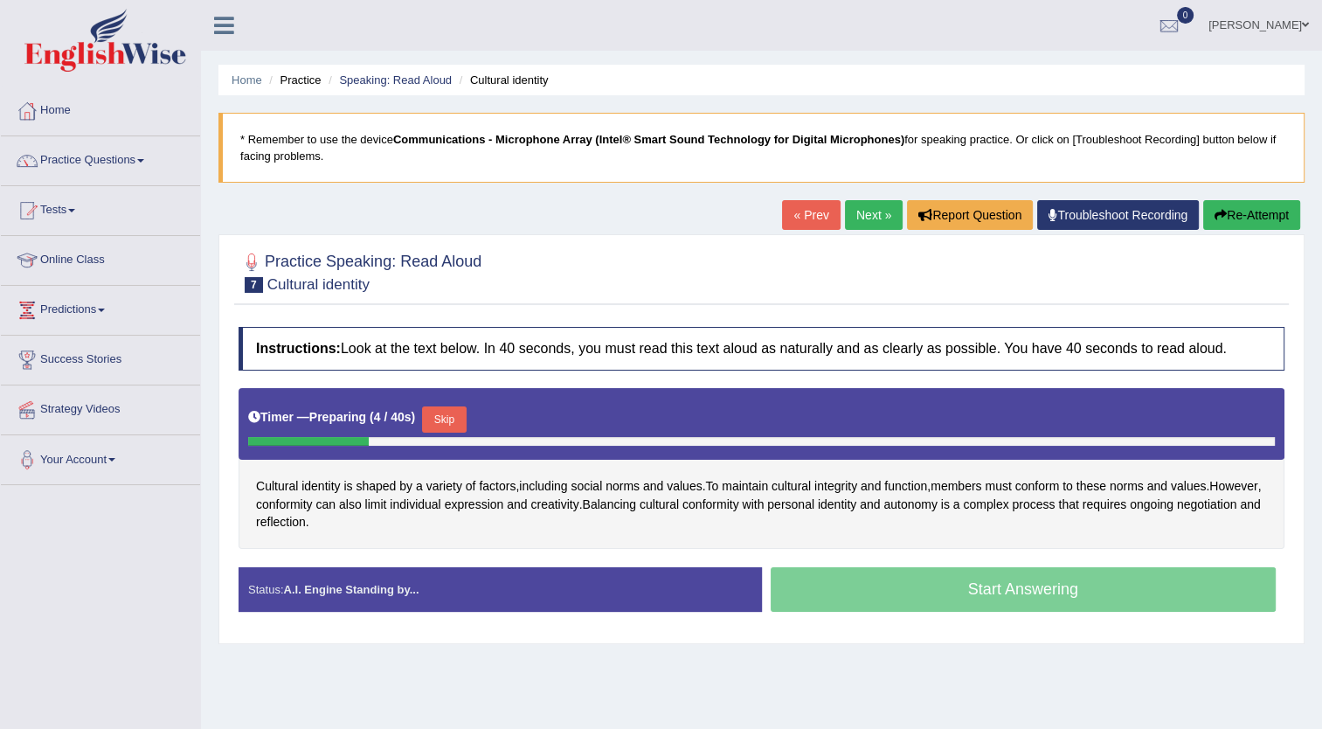
click at [444, 414] on button "Skip" at bounding box center [444, 419] width 44 height 26
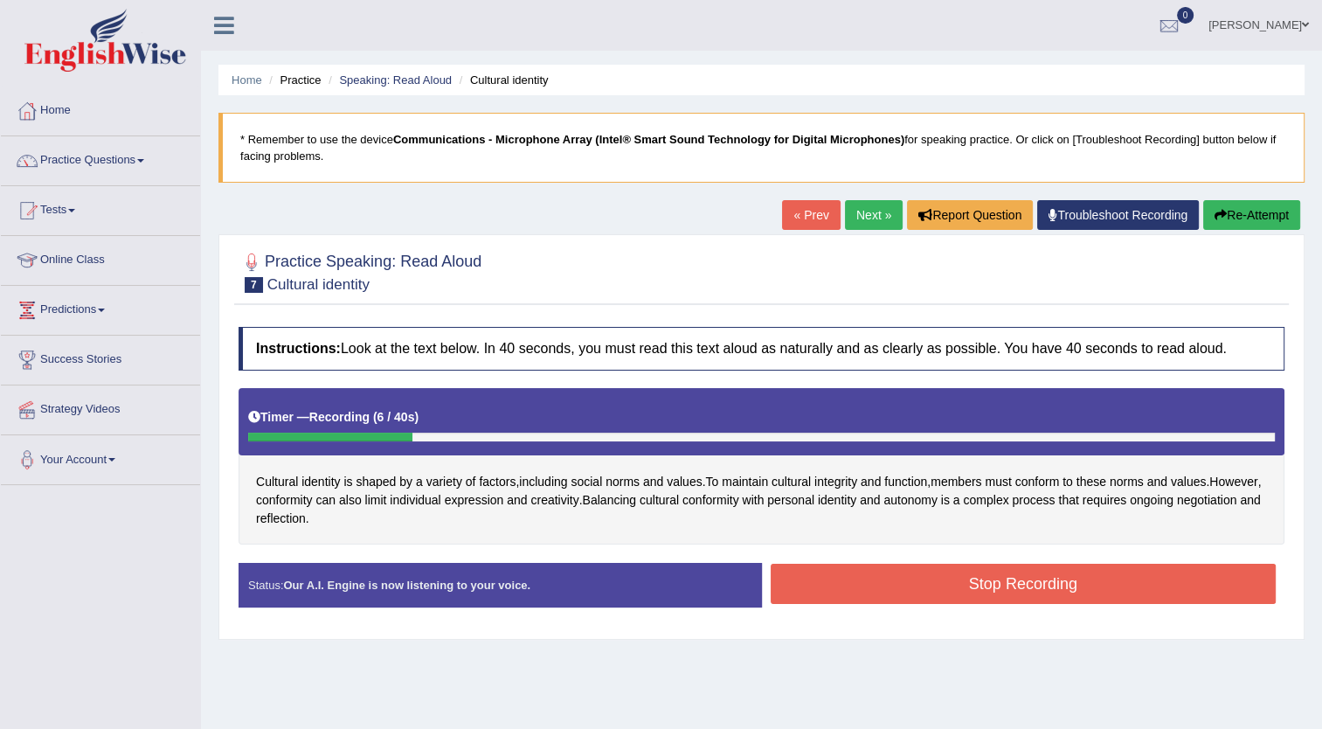
click at [853, 579] on button "Stop Recording" at bounding box center [1024, 584] width 506 height 40
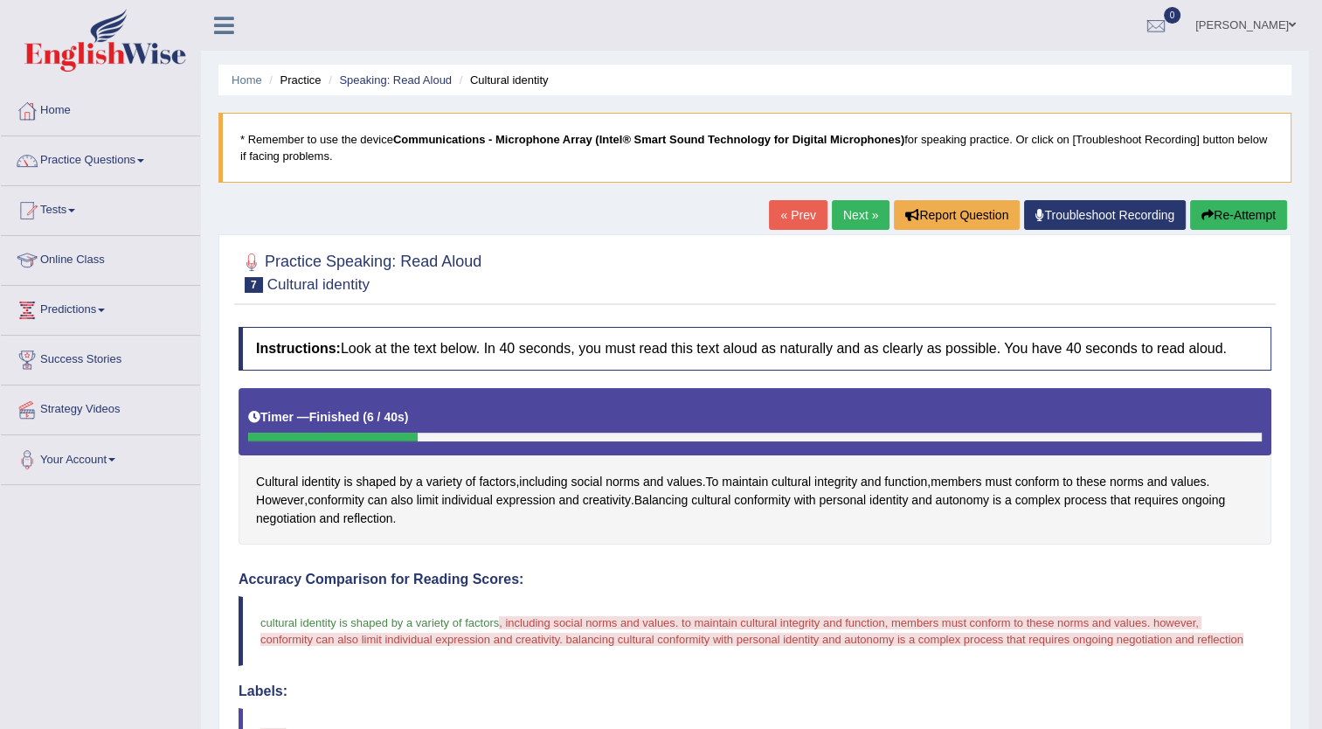
click at [1248, 208] on button "Re-Attempt" at bounding box center [1238, 215] width 97 height 30
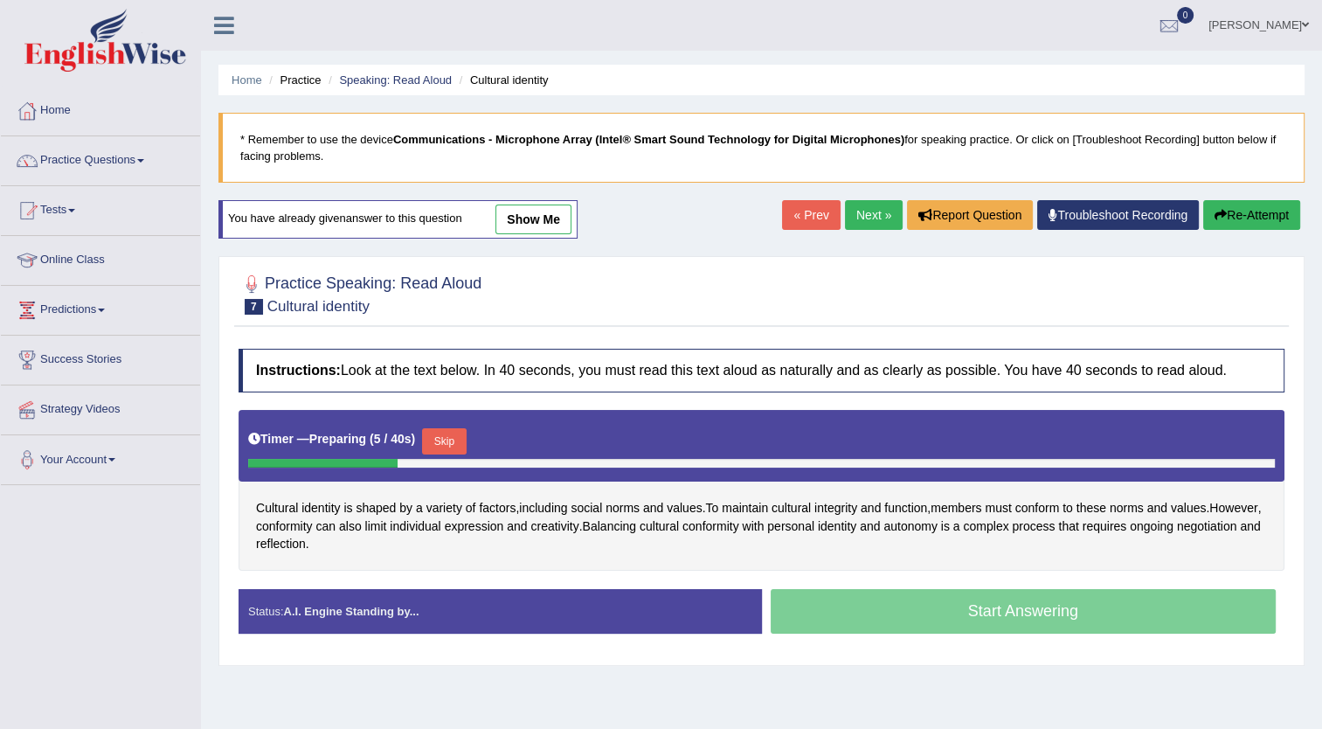
click at [437, 434] on button "Skip" at bounding box center [444, 441] width 44 height 26
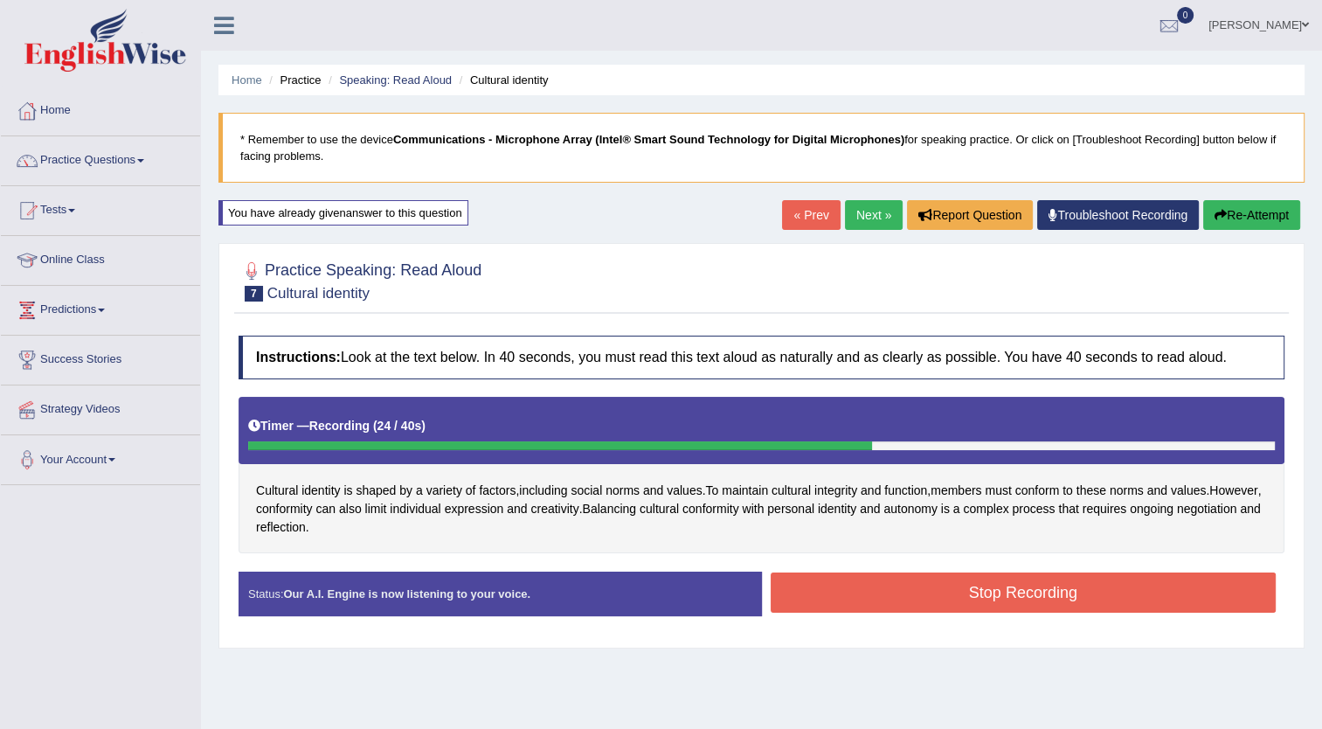
click at [892, 593] on button "Stop Recording" at bounding box center [1024, 592] width 506 height 40
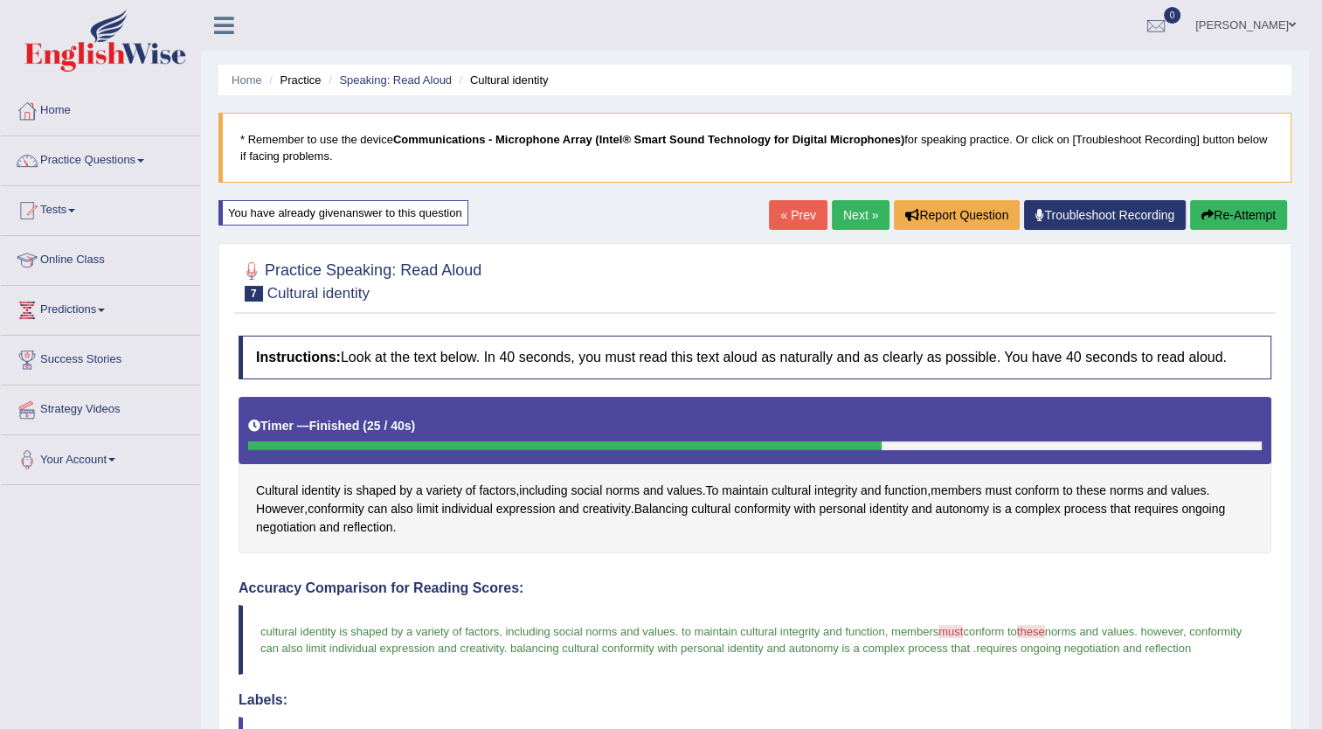
click at [859, 211] on link "Next »" at bounding box center [861, 215] width 58 height 30
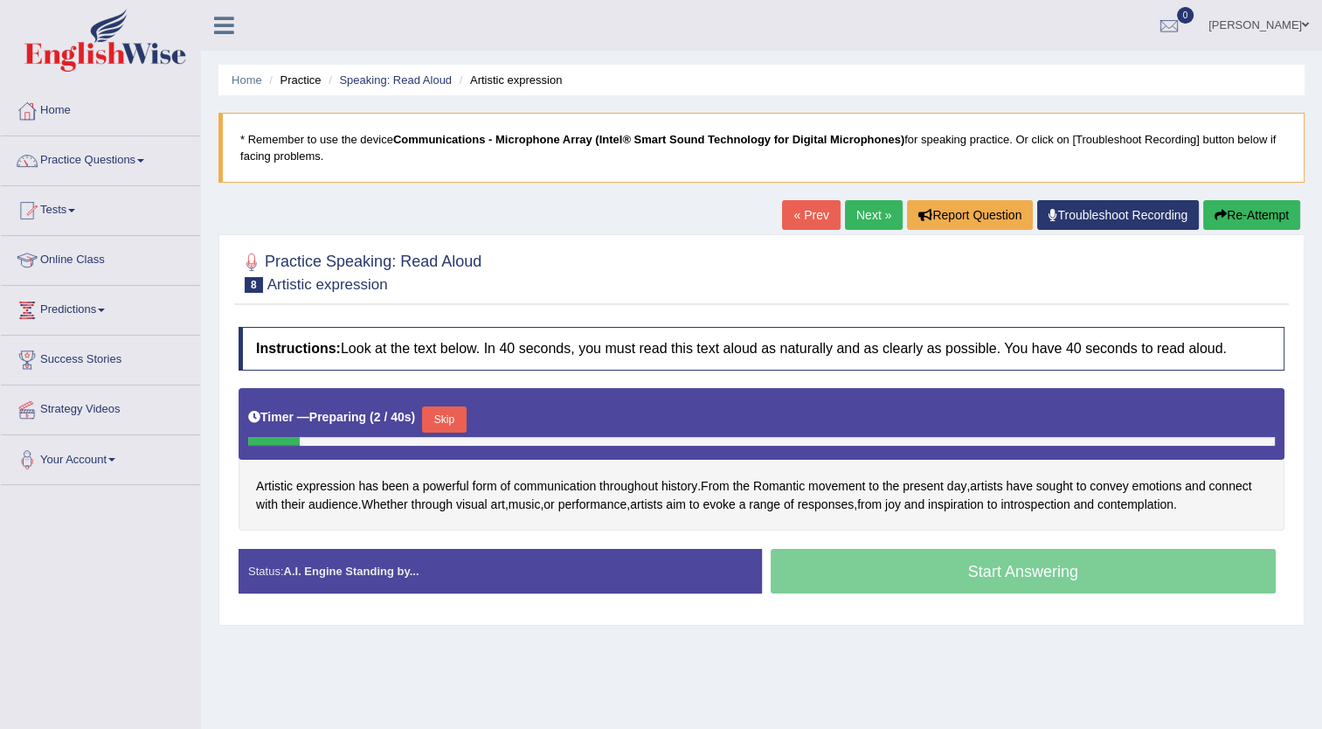
click at [440, 410] on button "Skip" at bounding box center [444, 419] width 44 height 26
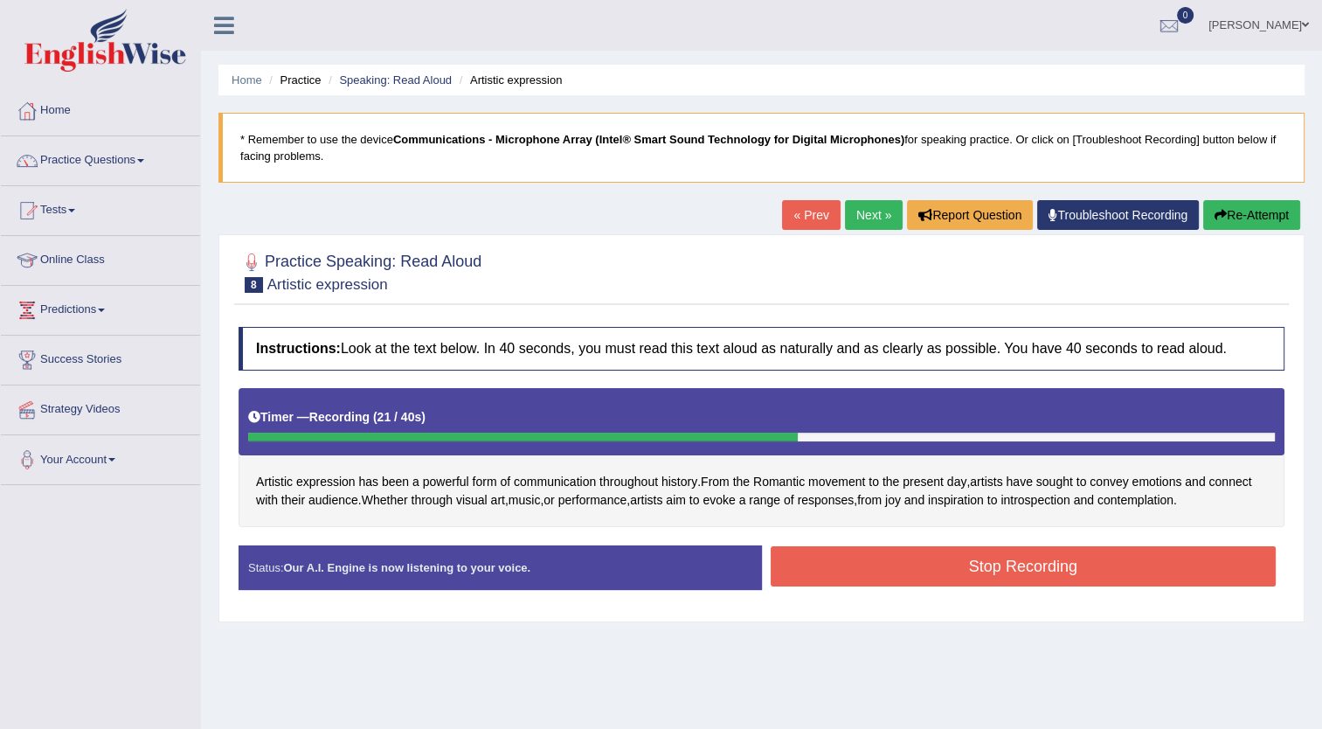
click at [939, 566] on button "Stop Recording" at bounding box center [1024, 566] width 506 height 40
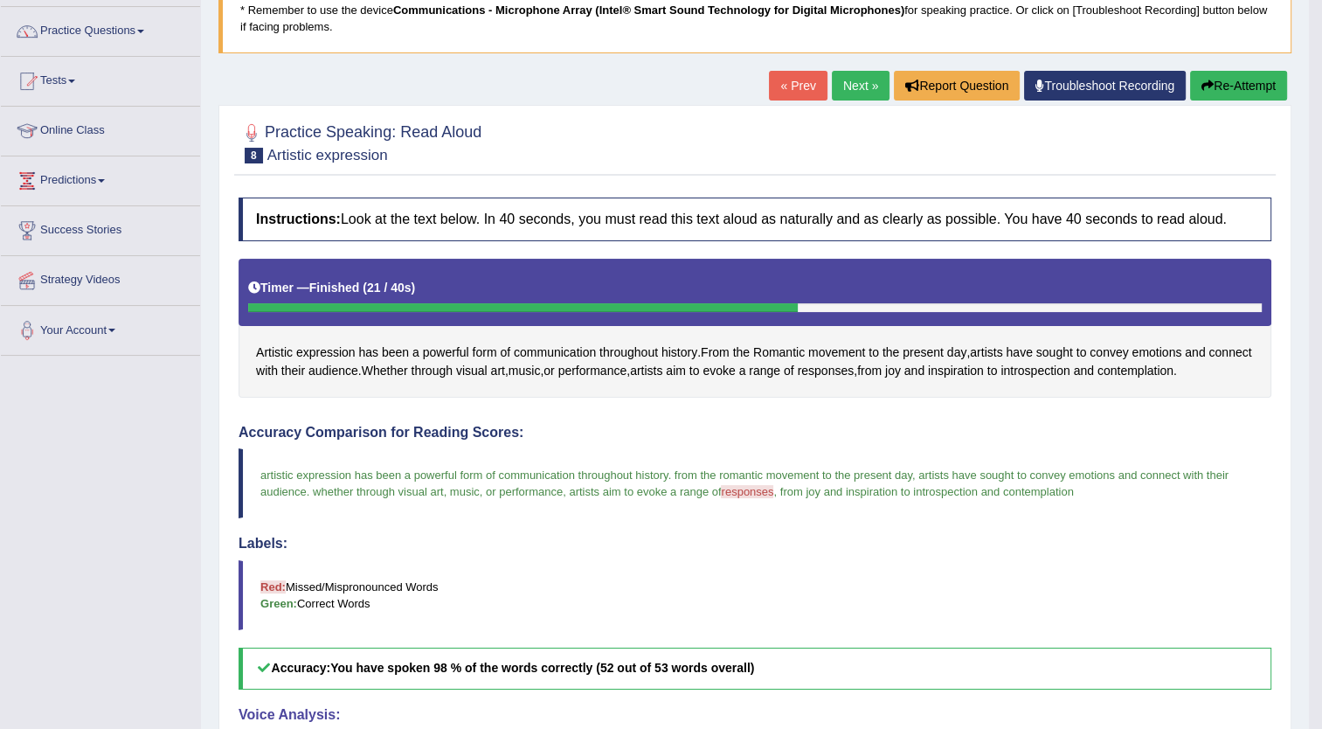
scroll to position [128, 0]
click at [854, 87] on link "Next »" at bounding box center [861, 87] width 58 height 30
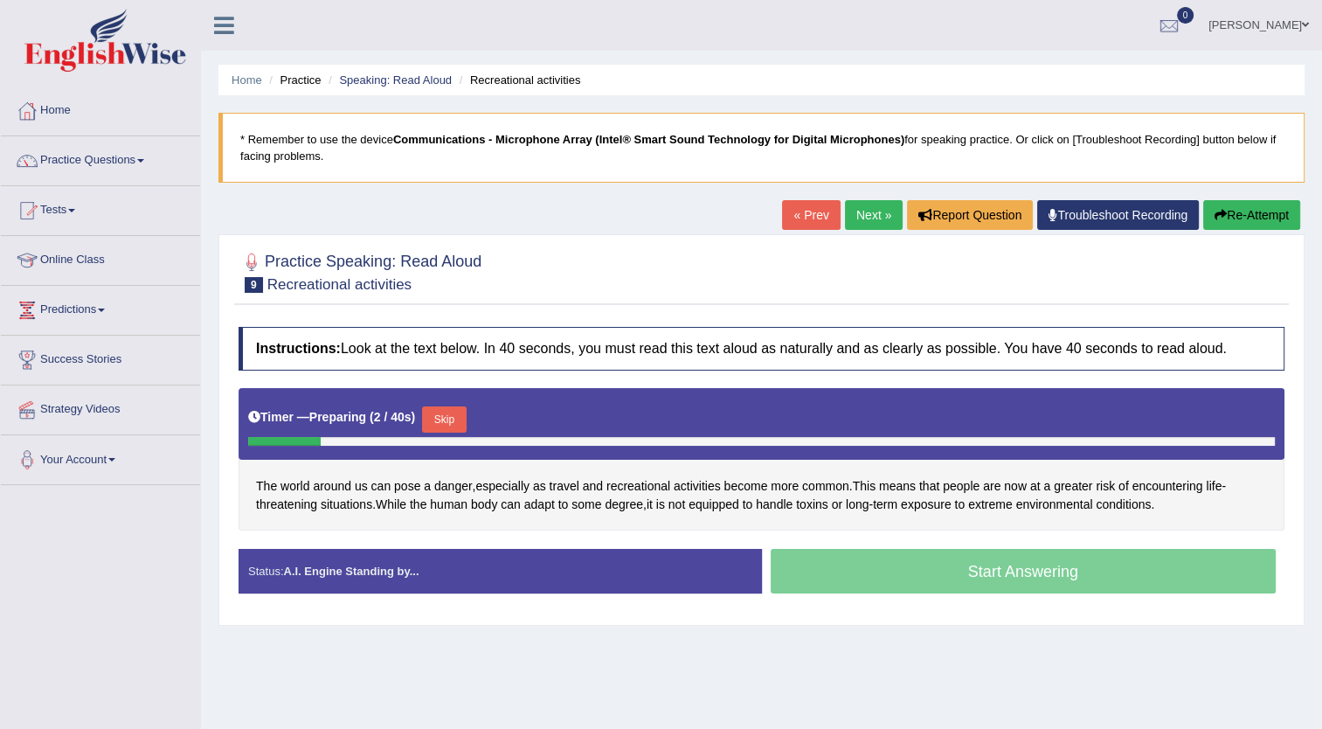
click at [440, 421] on button "Skip" at bounding box center [444, 419] width 44 height 26
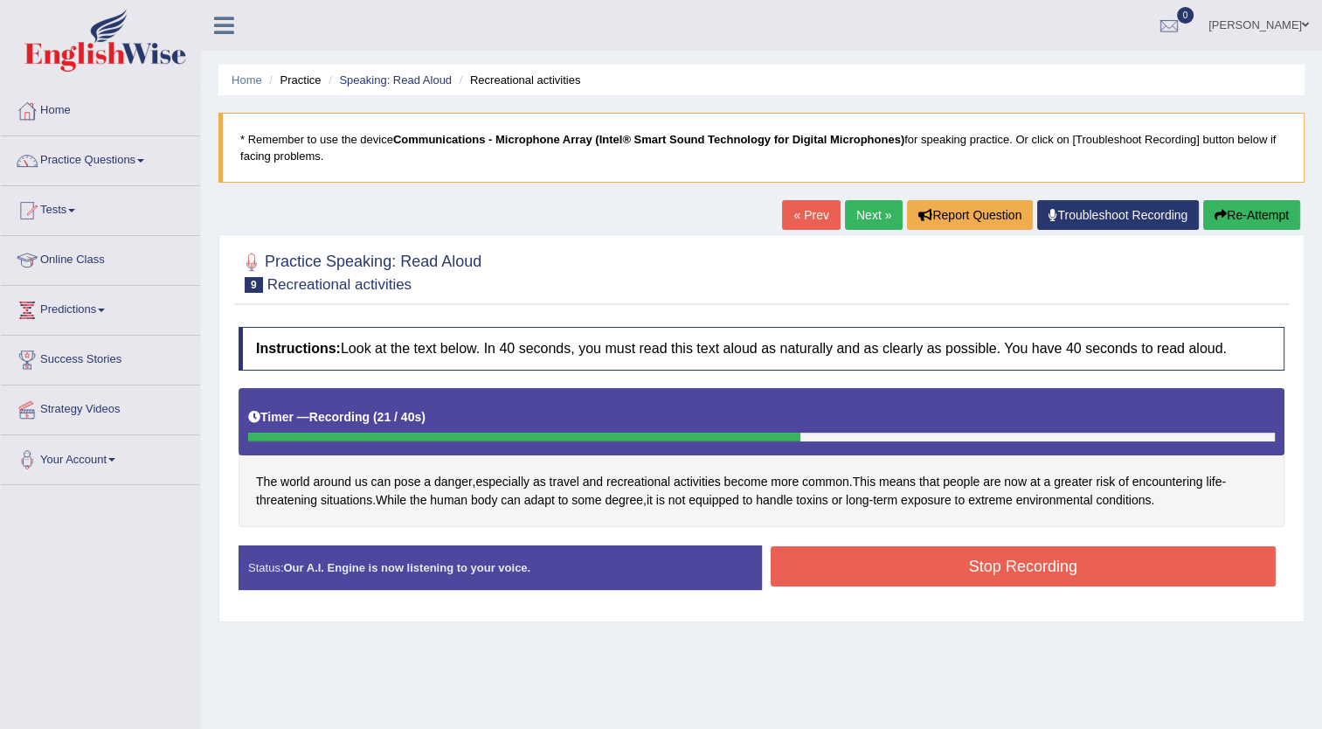
click at [911, 568] on button "Stop Recording" at bounding box center [1024, 566] width 506 height 40
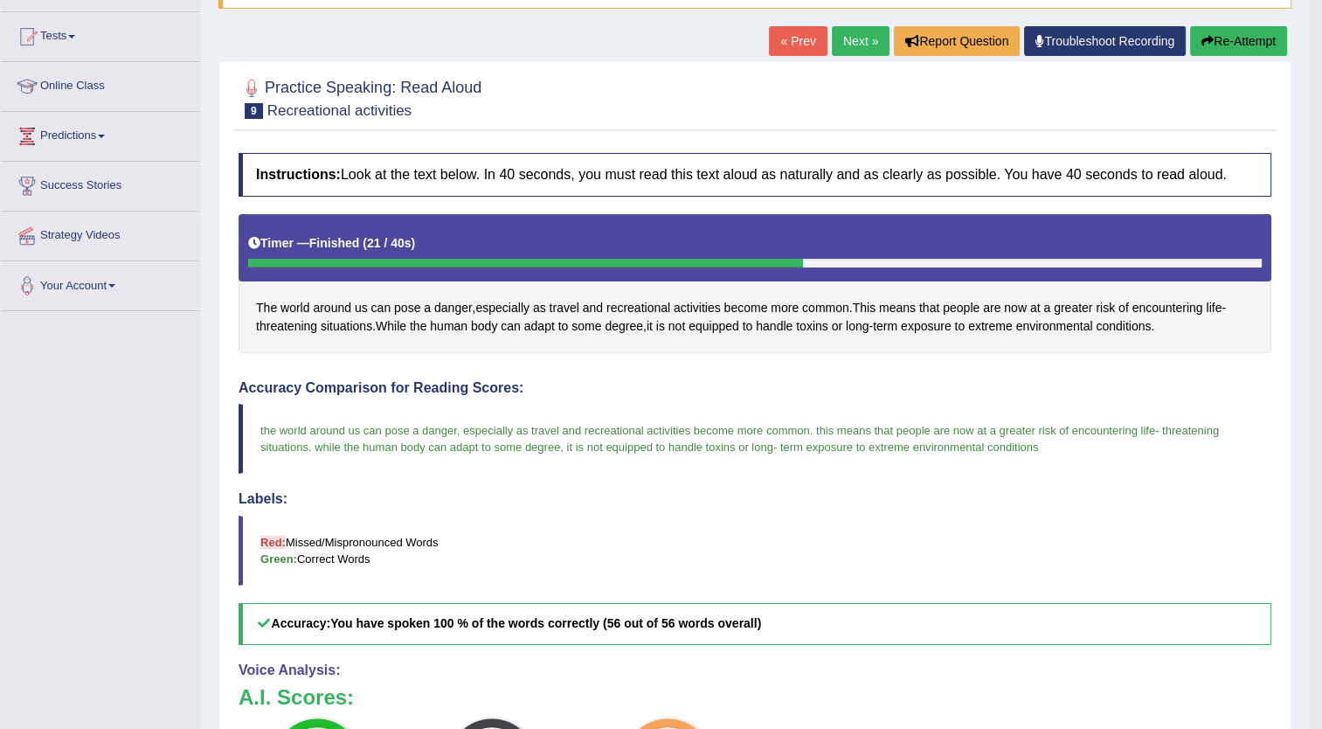
scroll to position [168, 0]
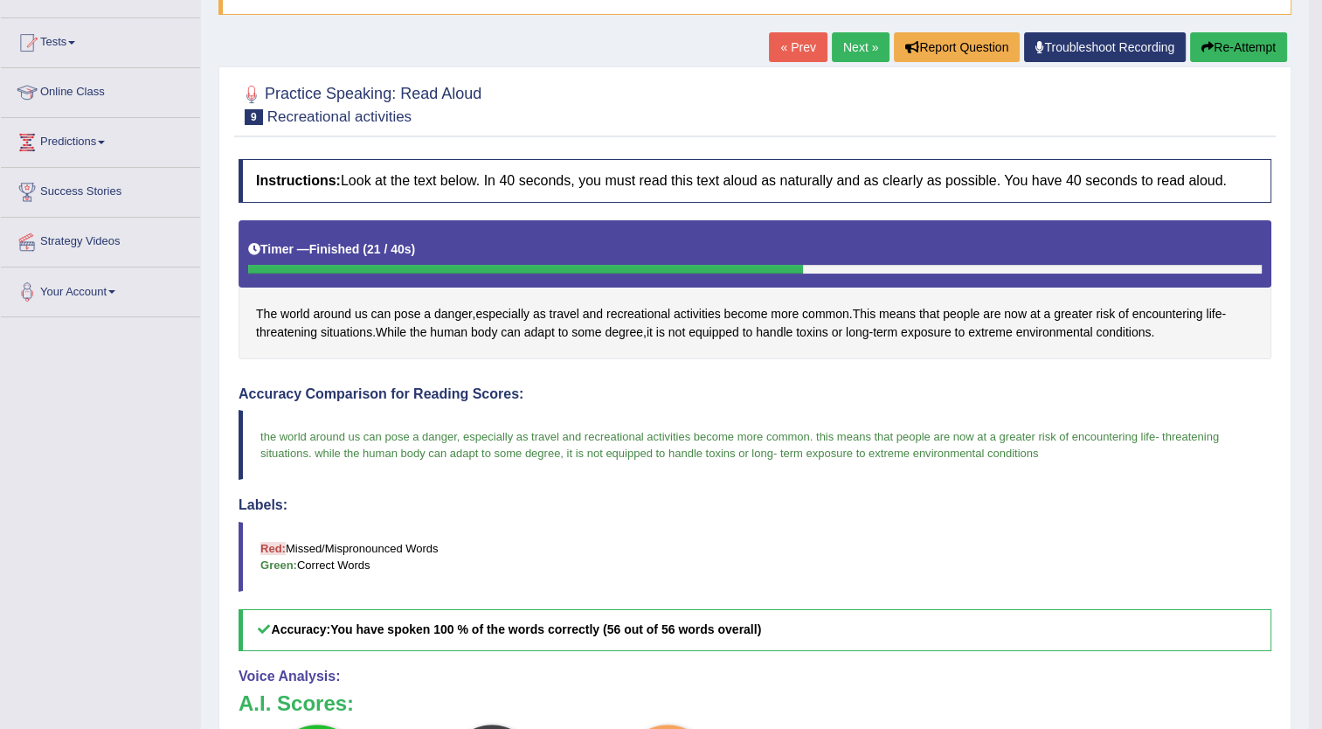
click at [866, 48] on link "Next »" at bounding box center [861, 47] width 58 height 30
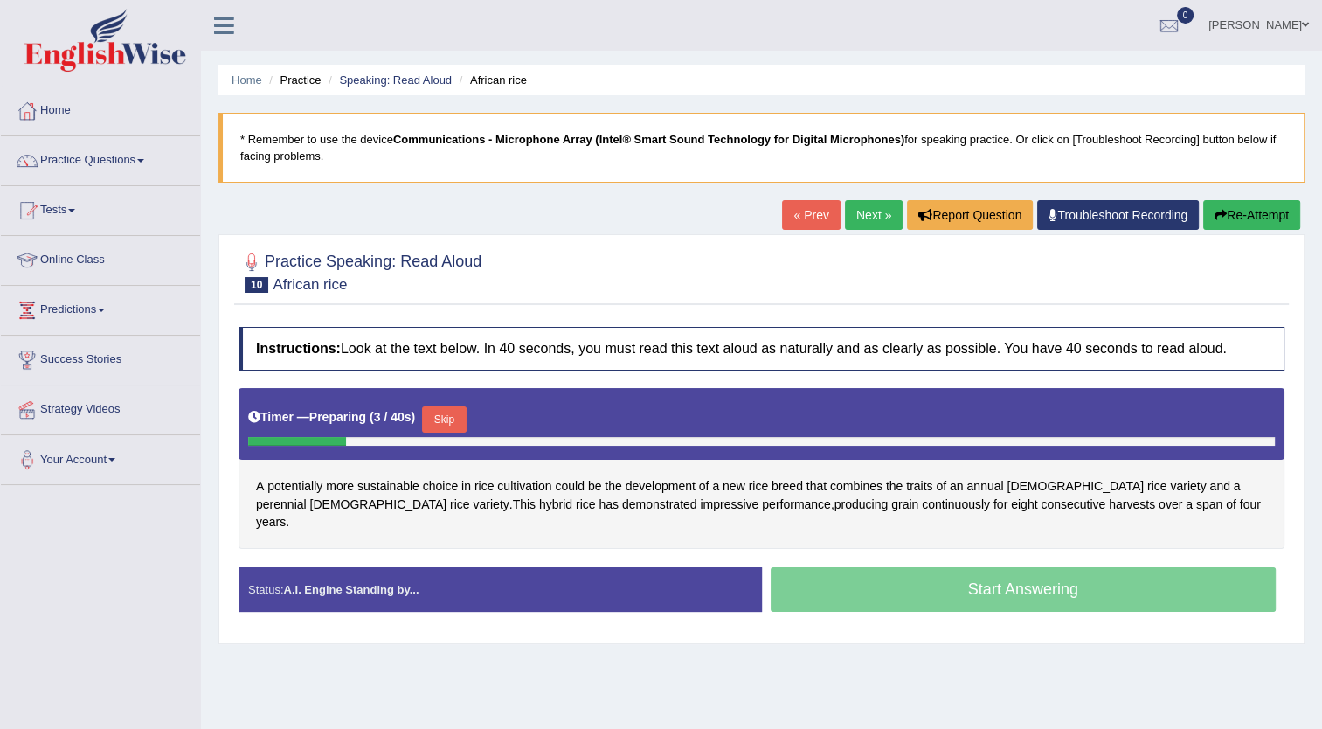
click at [438, 417] on button "Skip" at bounding box center [444, 419] width 44 height 26
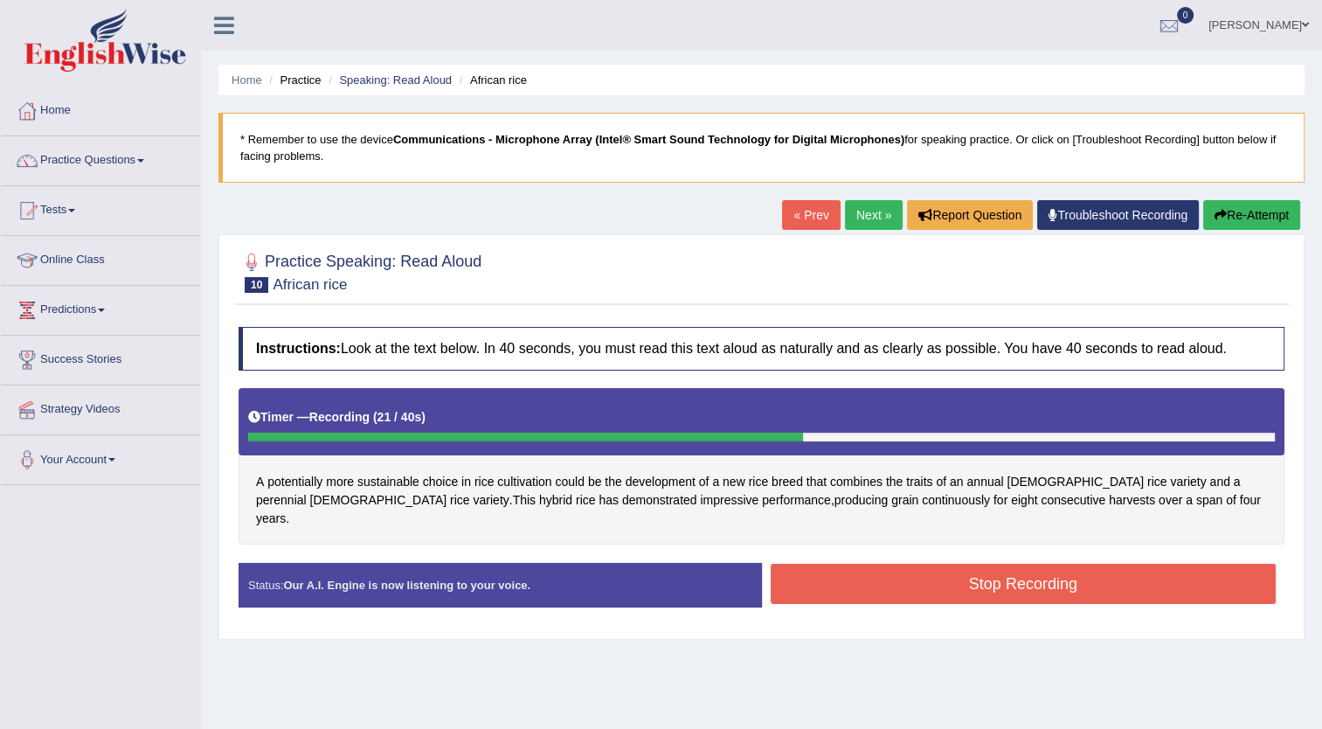
click at [891, 577] on button "Stop Recording" at bounding box center [1024, 584] width 506 height 40
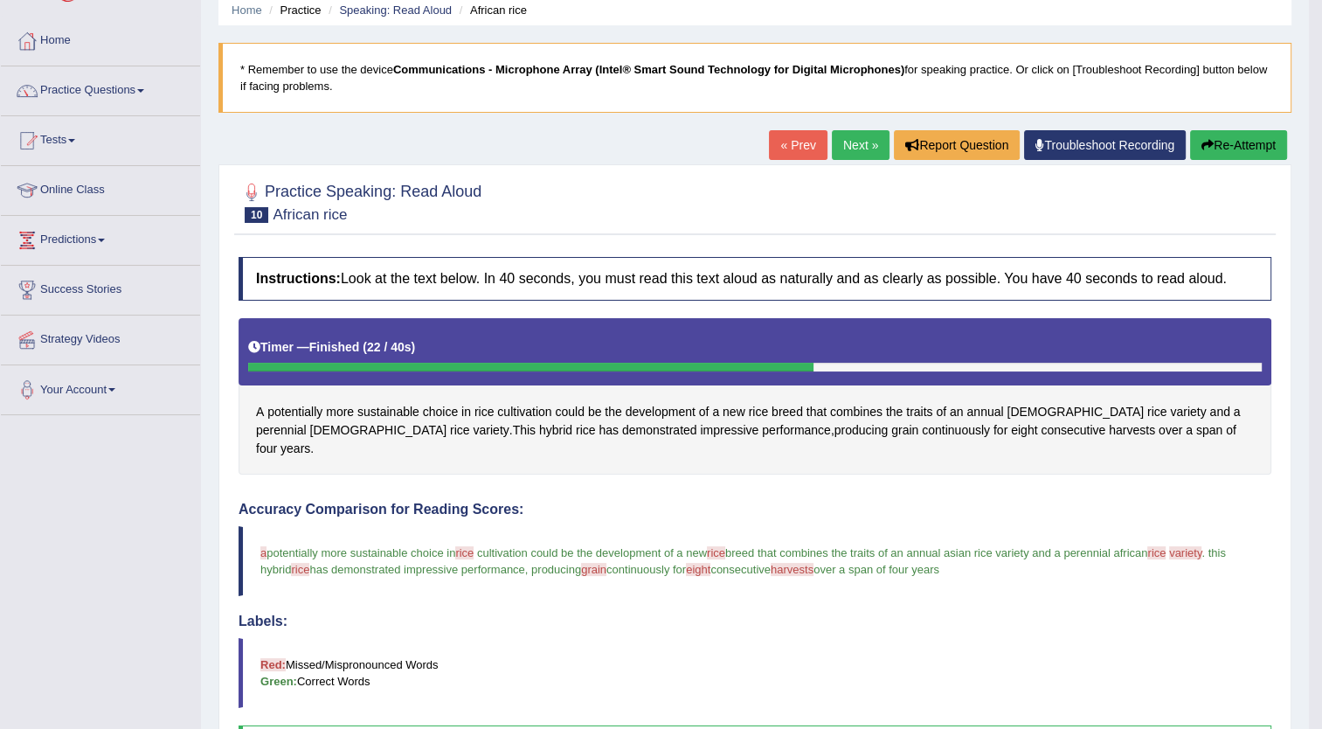
scroll to position [56, 0]
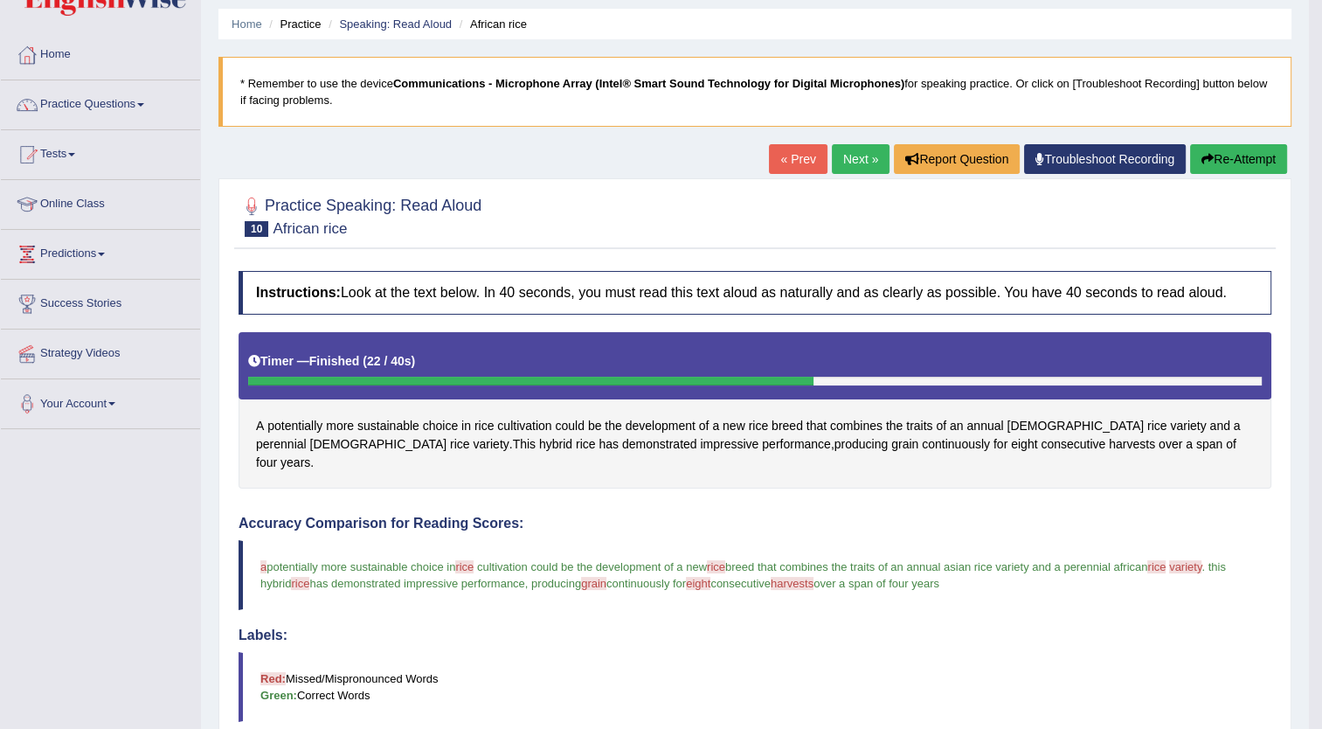
click at [1221, 156] on button "Re-Attempt" at bounding box center [1238, 159] width 97 height 30
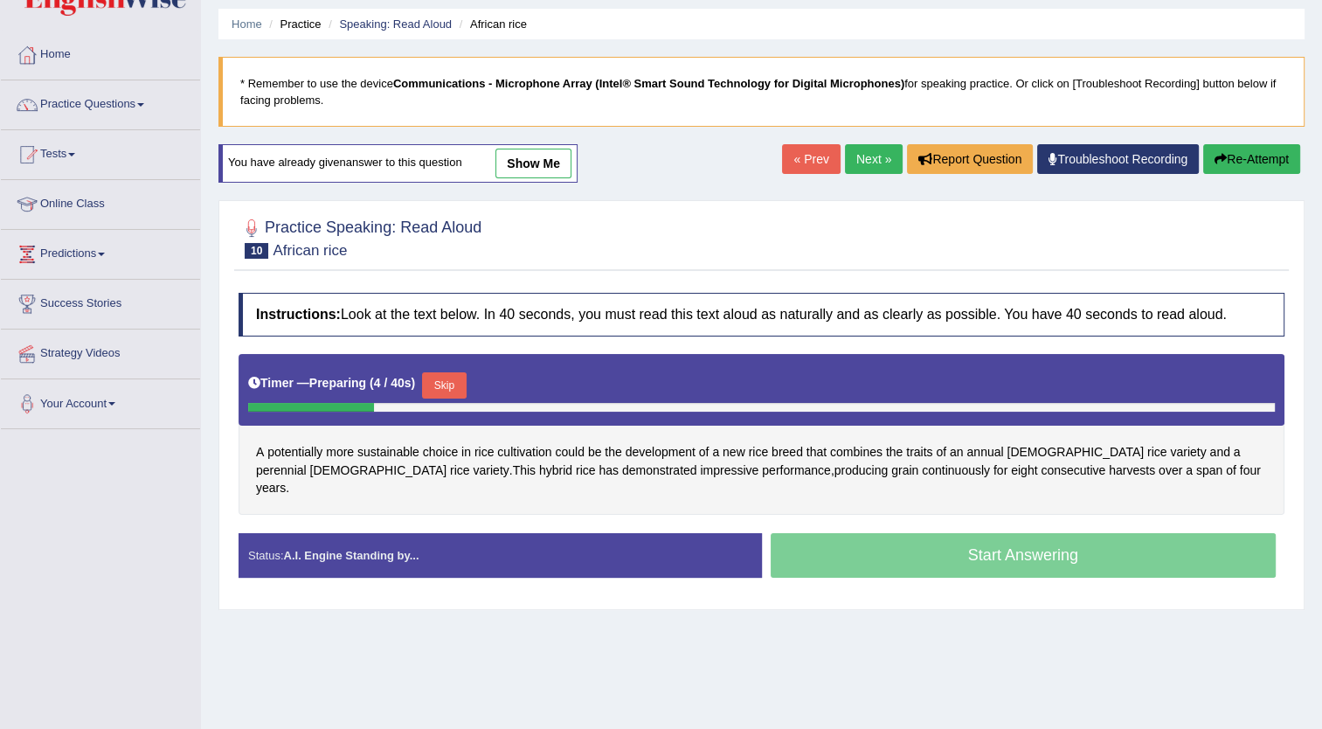
click at [430, 379] on button "Skip" at bounding box center [444, 385] width 44 height 26
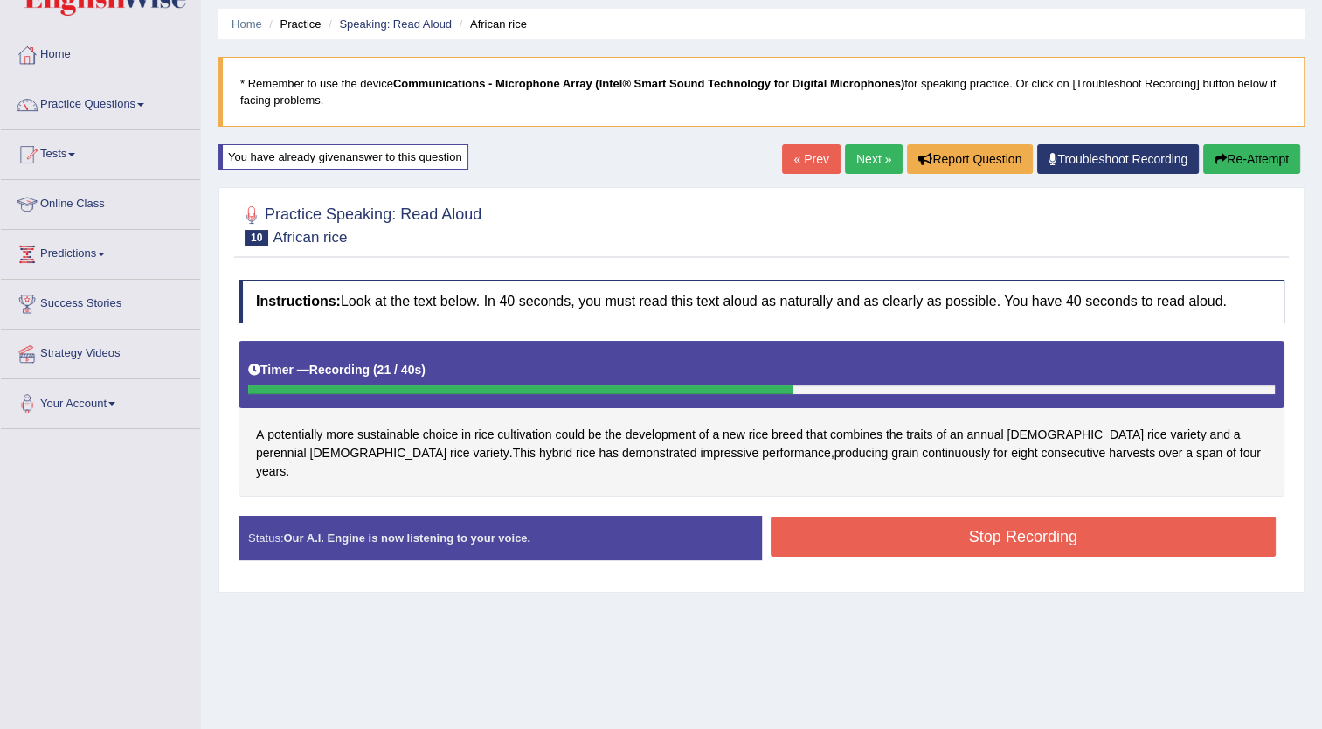
click at [919, 521] on button "Stop Recording" at bounding box center [1024, 536] width 506 height 40
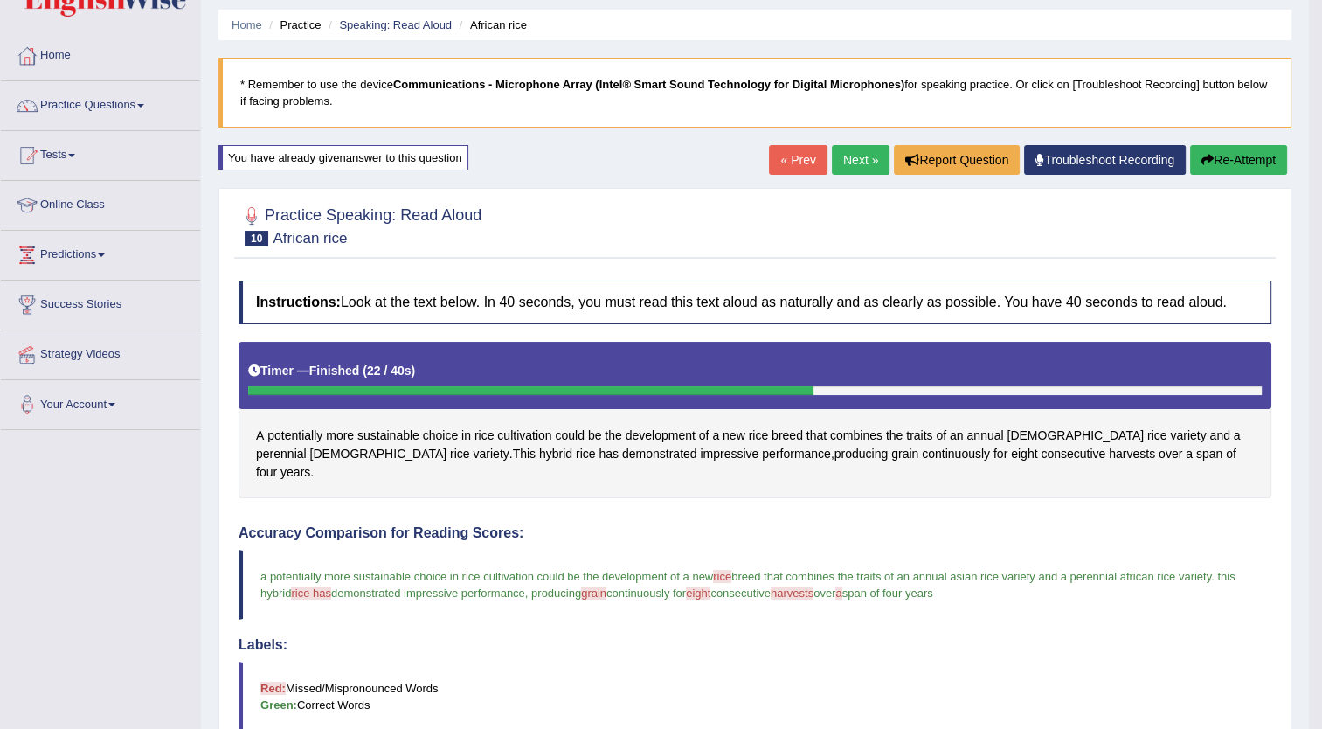
scroll to position [53, 0]
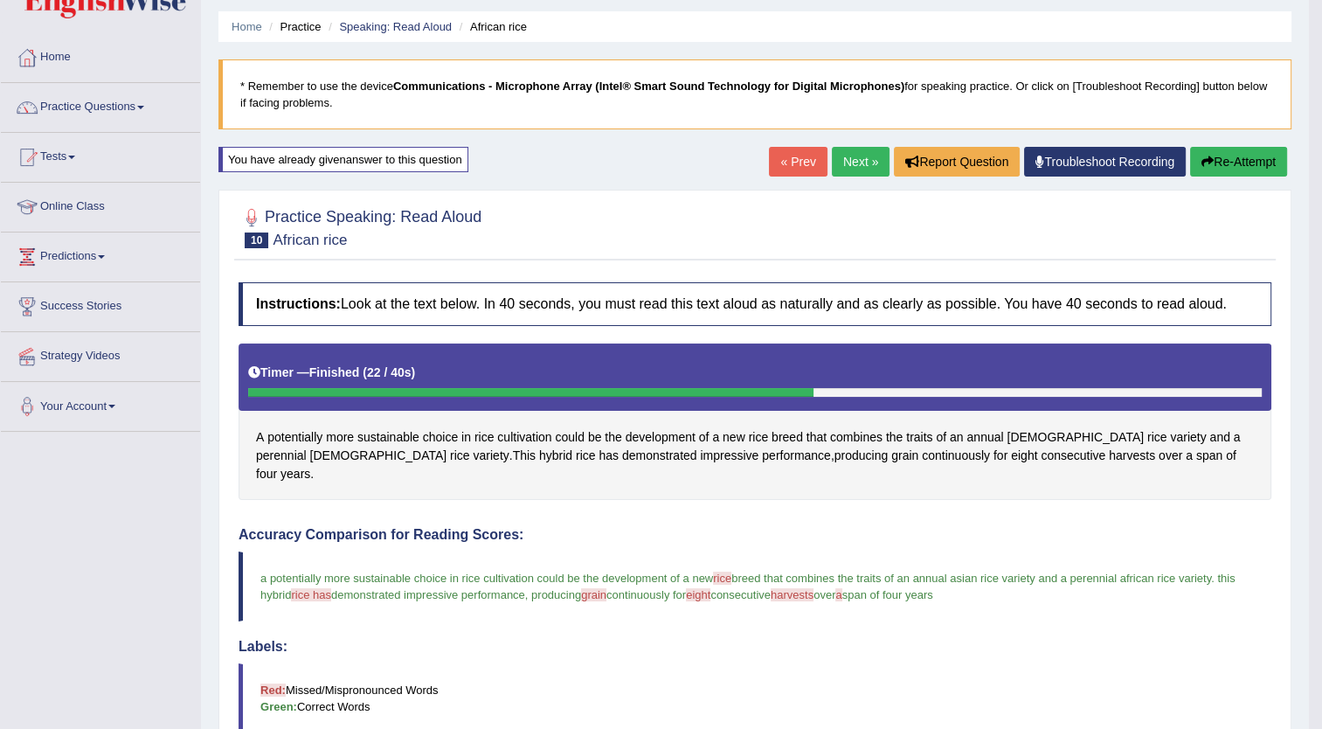
click at [1255, 163] on button "Re-Attempt" at bounding box center [1238, 162] width 97 height 30
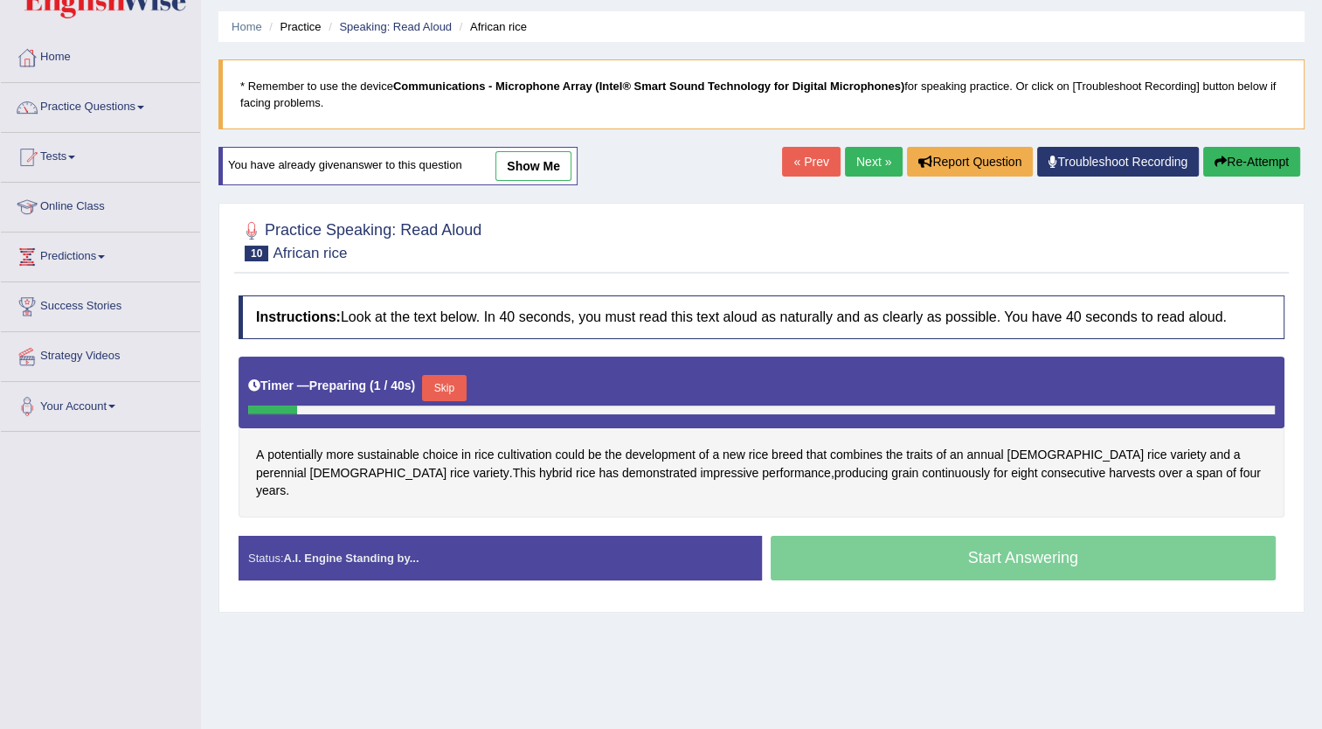
click at [447, 384] on button "Skip" at bounding box center [444, 388] width 44 height 26
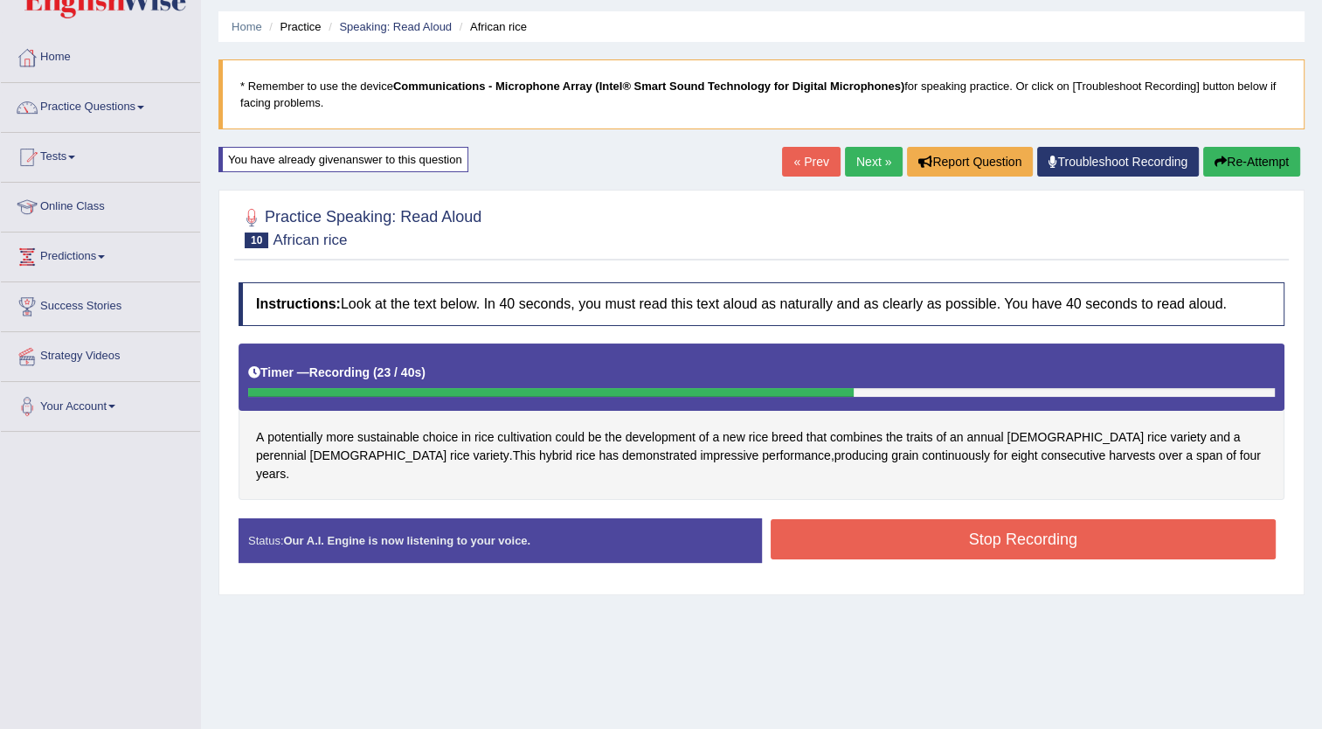
click at [863, 521] on button "Stop Recording" at bounding box center [1024, 539] width 506 height 40
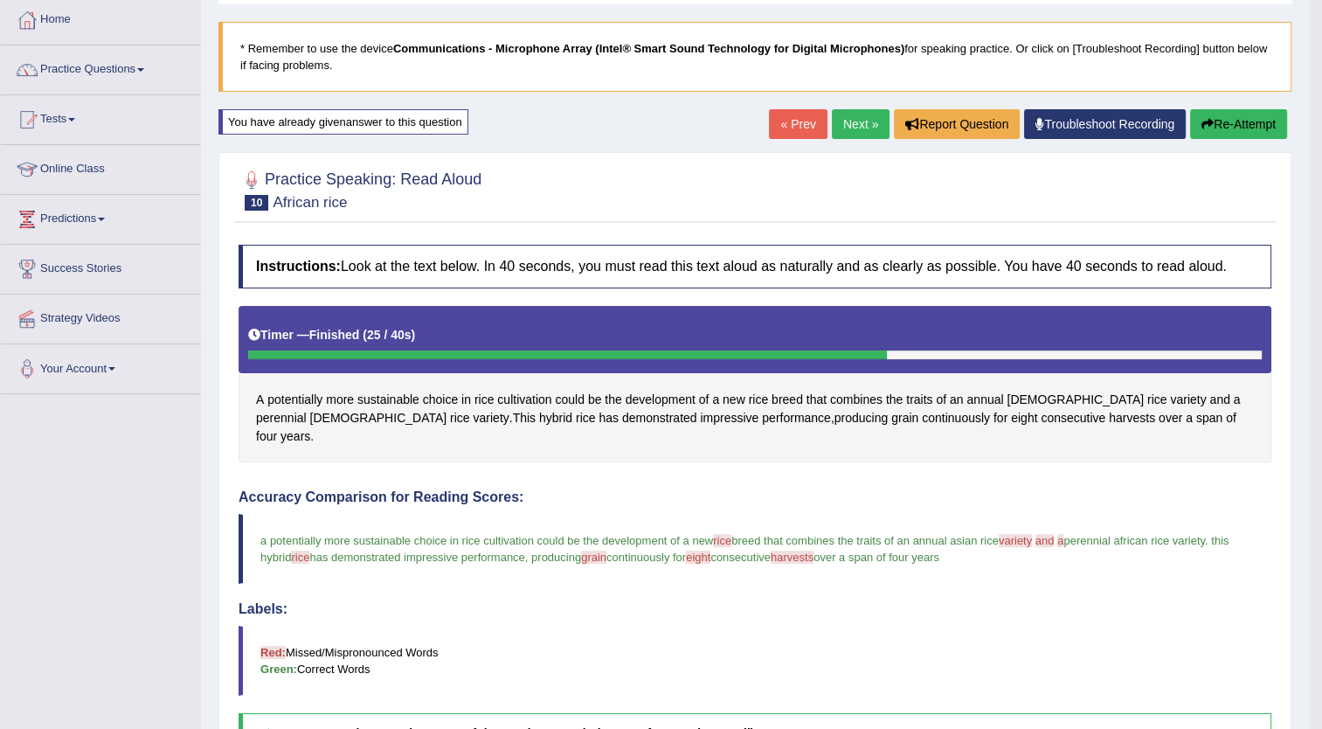
scroll to position [91, 0]
click at [1233, 116] on button "Re-Attempt" at bounding box center [1238, 124] width 97 height 30
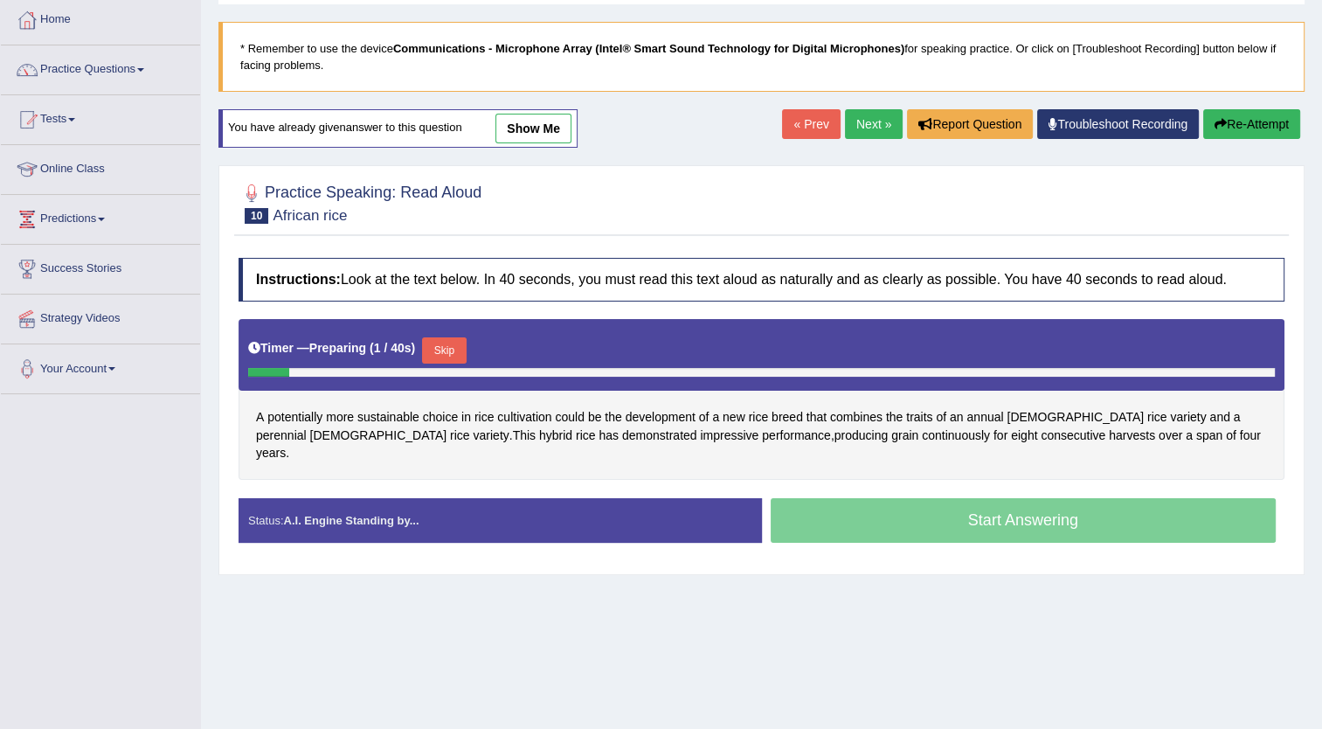
click at [434, 350] on button "Skip" at bounding box center [444, 350] width 44 height 26
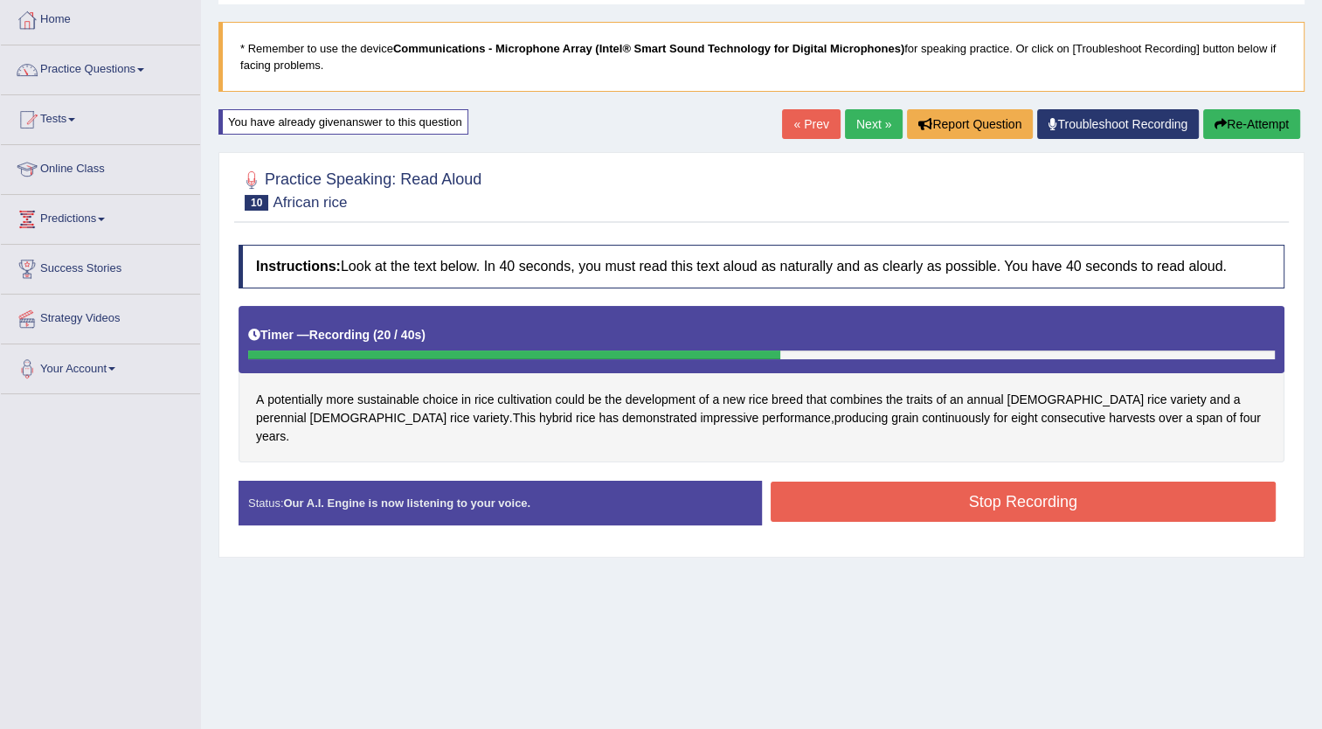
click at [998, 486] on button "Stop Recording" at bounding box center [1024, 502] width 506 height 40
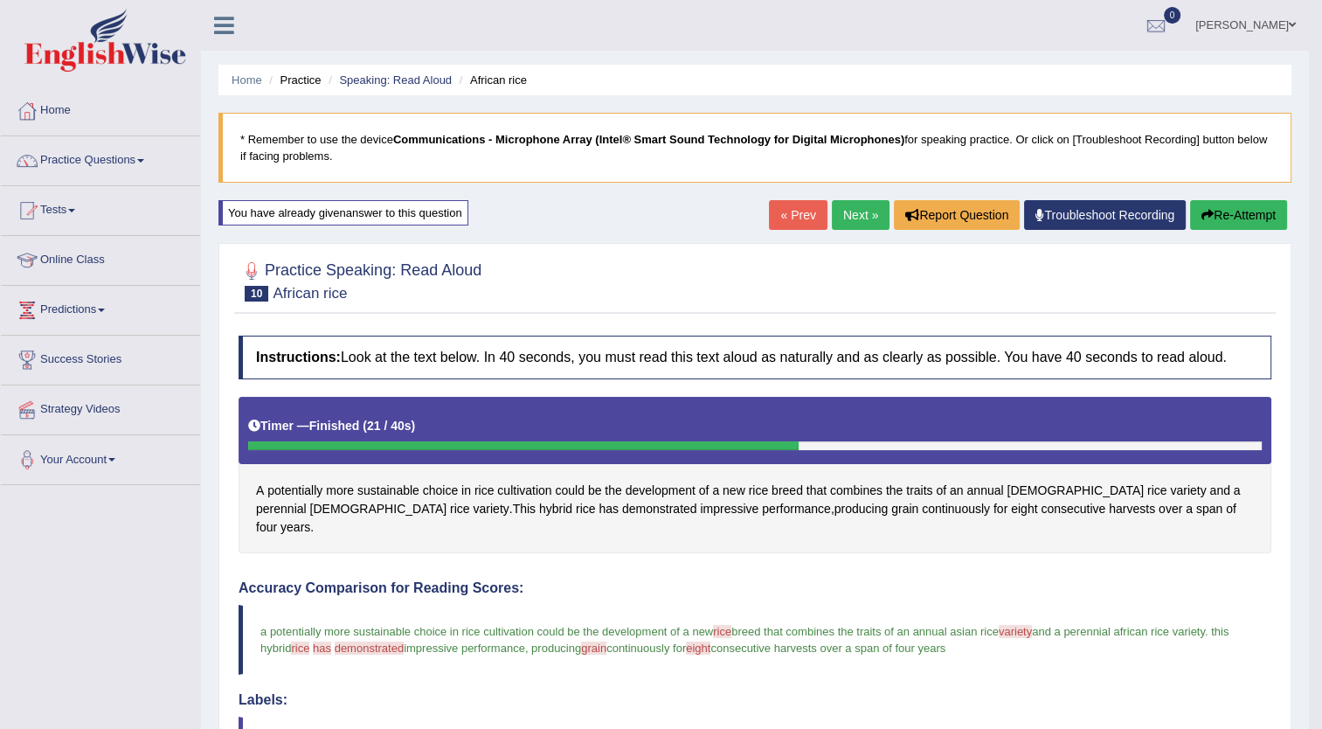
click at [863, 216] on link "Next »" at bounding box center [861, 215] width 58 height 30
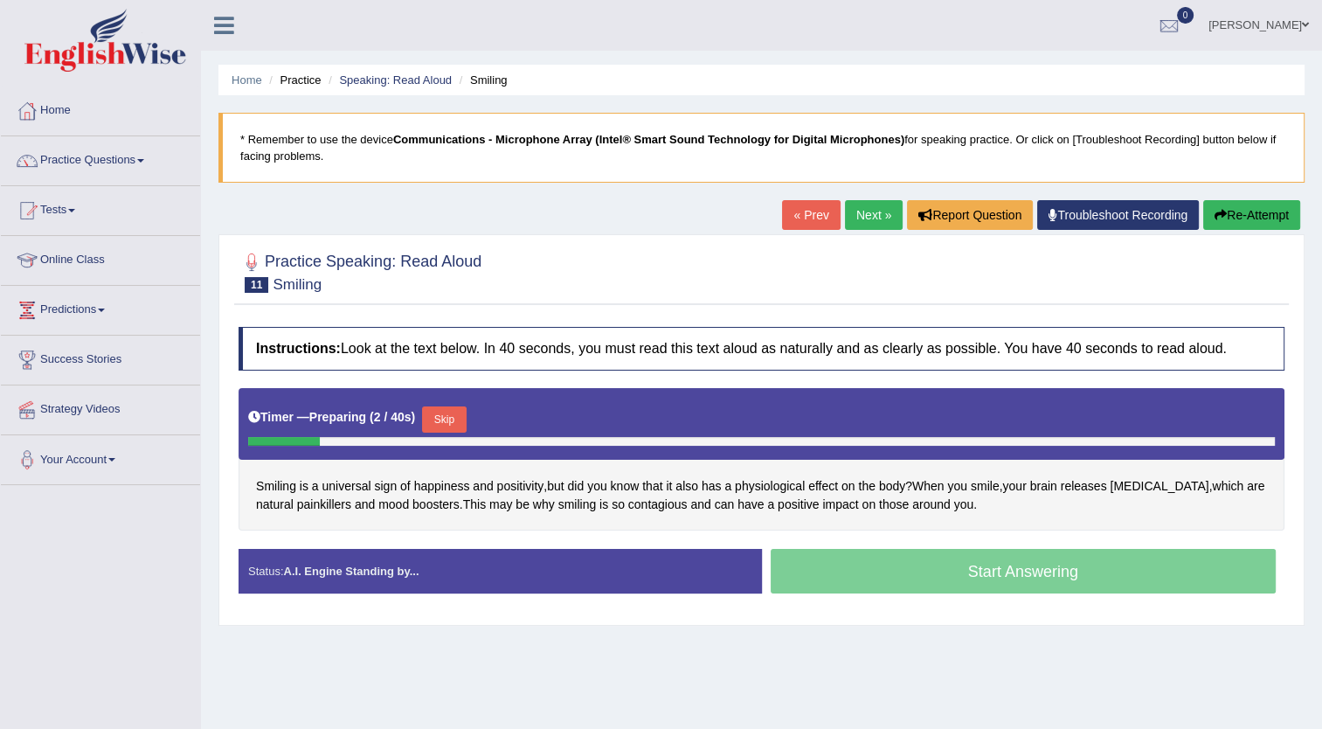
click at [434, 418] on button "Skip" at bounding box center [444, 419] width 44 height 26
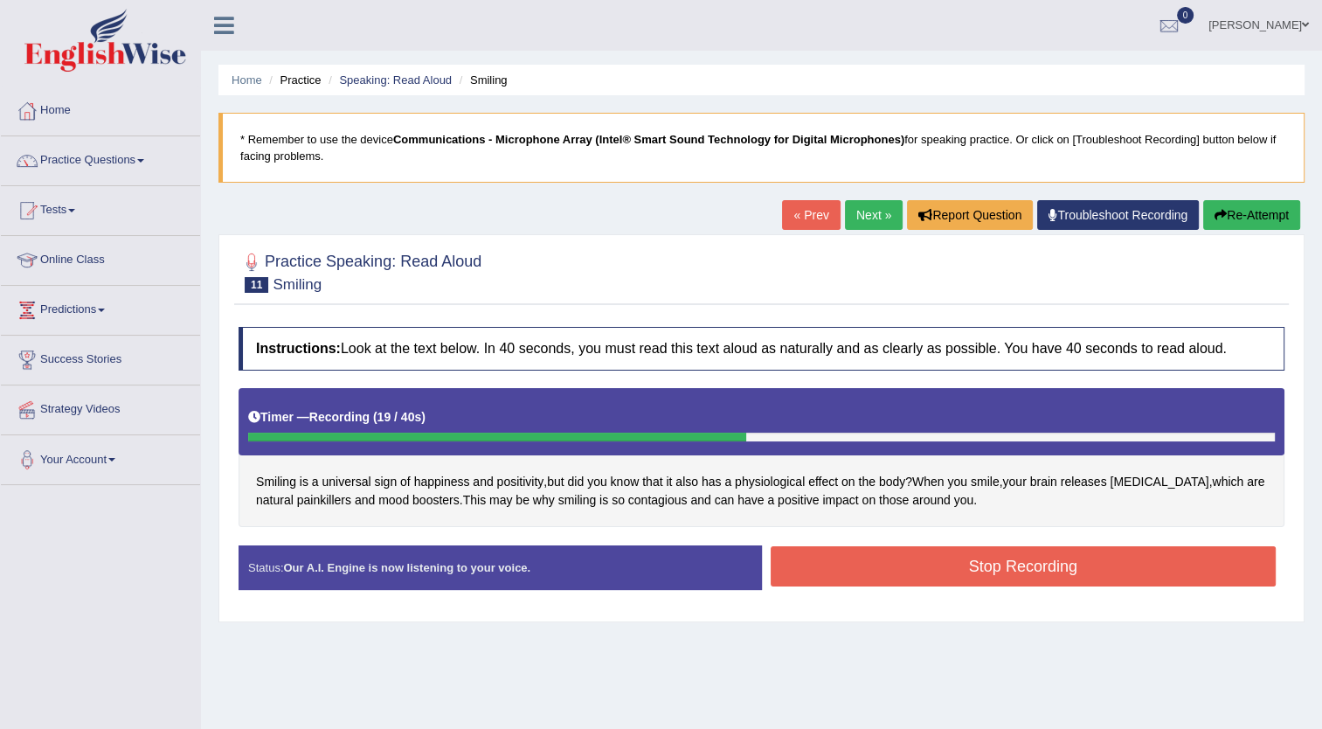
click at [994, 568] on button "Stop Recording" at bounding box center [1024, 566] width 506 height 40
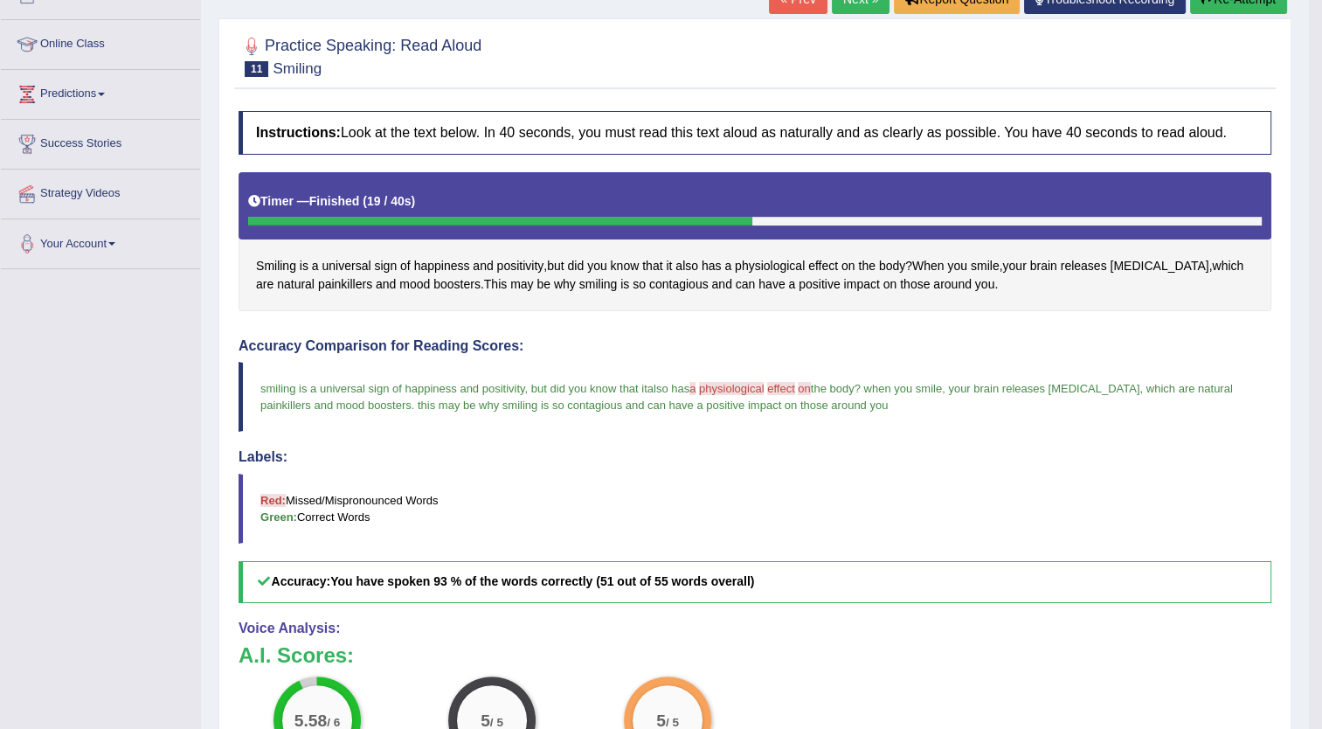
scroll to position [210, 0]
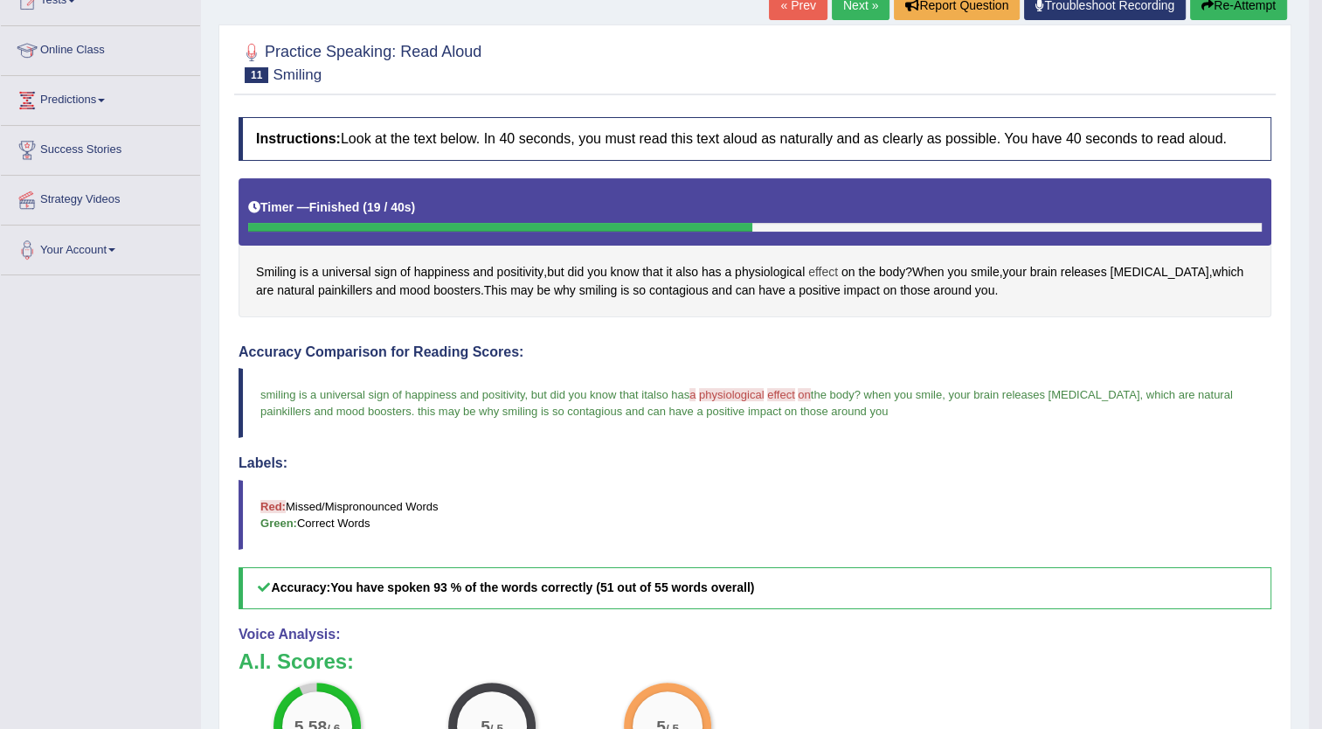
click at [826, 269] on span "effect" at bounding box center [823, 272] width 30 height 18
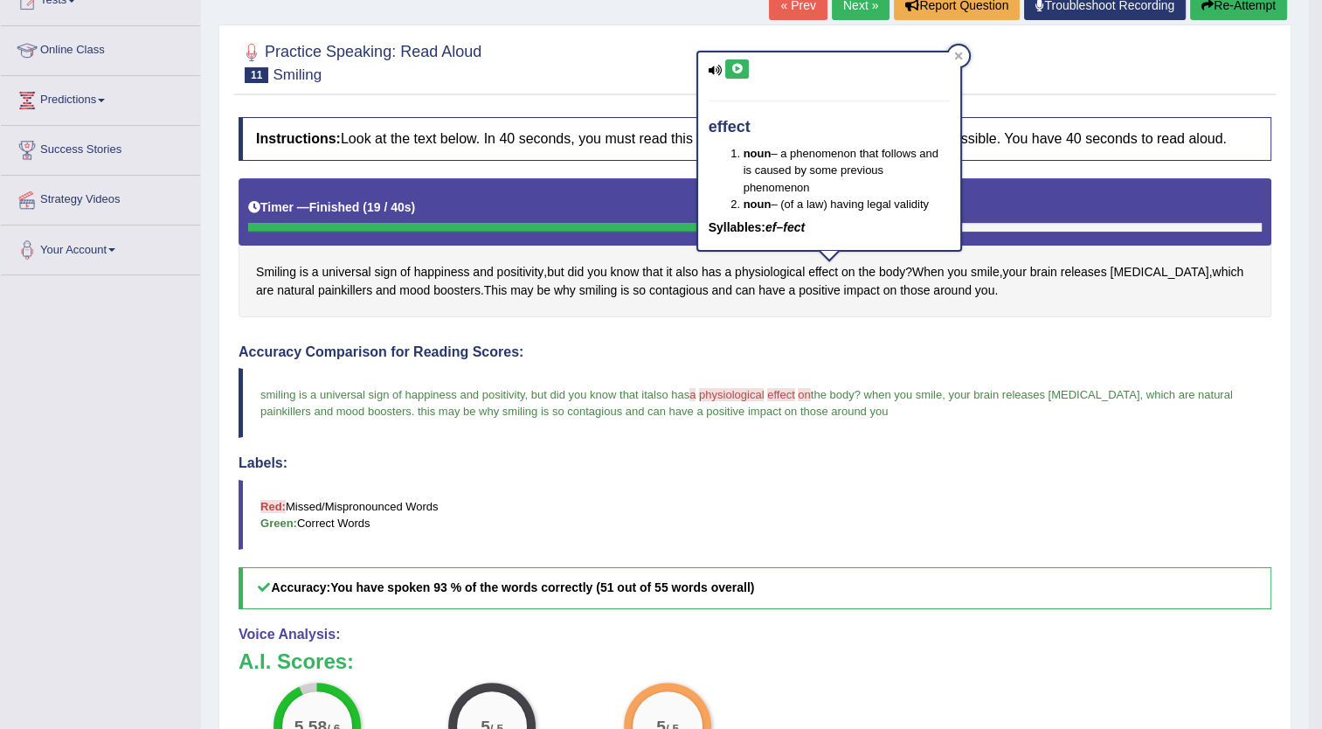
click at [734, 65] on icon at bounding box center [737, 69] width 13 height 10
click at [852, 267] on span "on" at bounding box center [849, 272] width 14 height 18
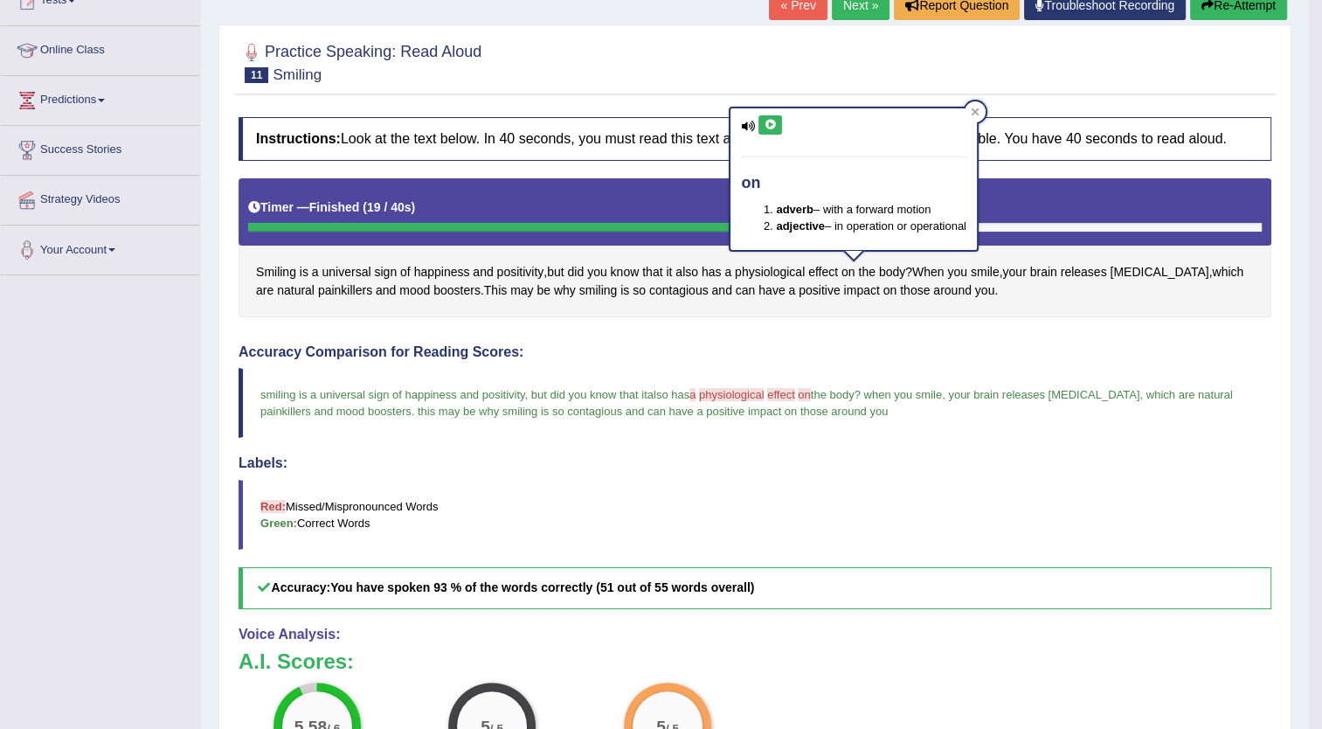
click at [769, 129] on button at bounding box center [771, 124] width 24 height 19
click at [862, 5] on link "Next »" at bounding box center [861, 5] width 58 height 30
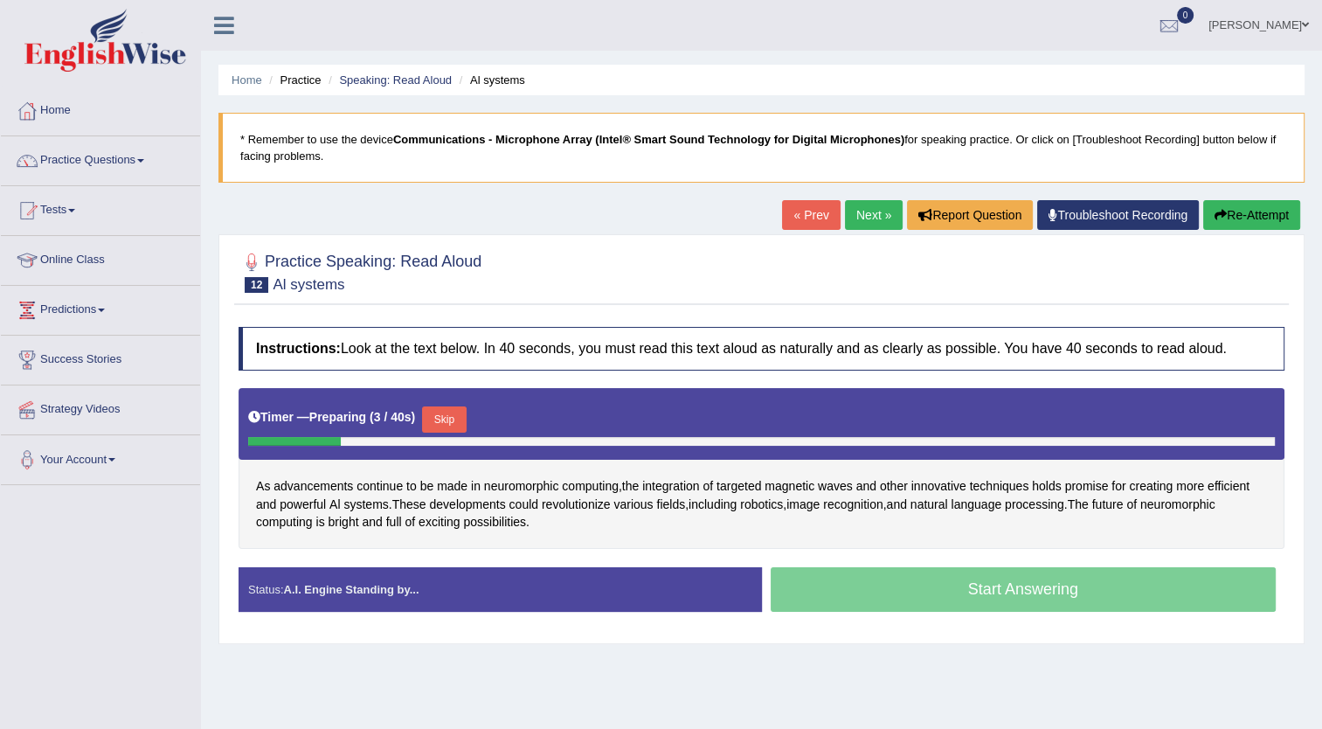
click at [442, 406] on button "Skip" at bounding box center [444, 419] width 44 height 26
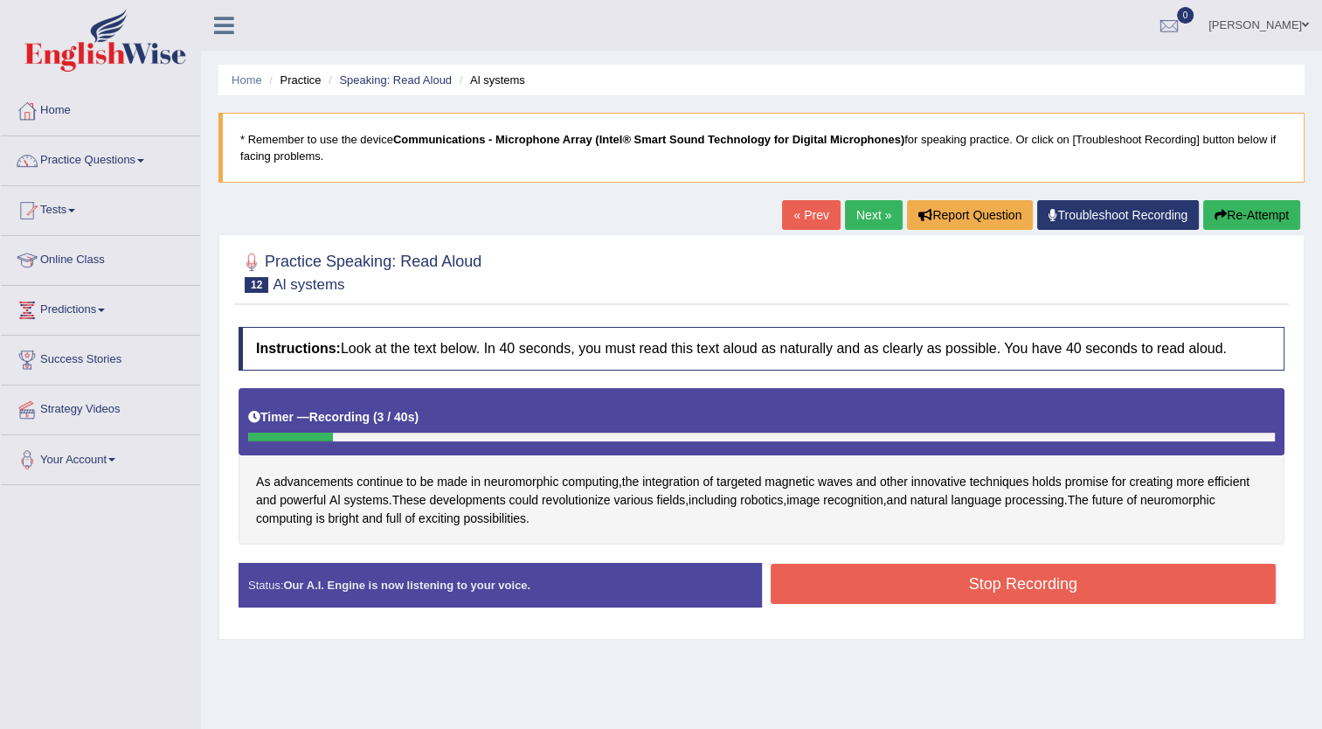
click at [965, 576] on button "Stop Recording" at bounding box center [1024, 584] width 506 height 40
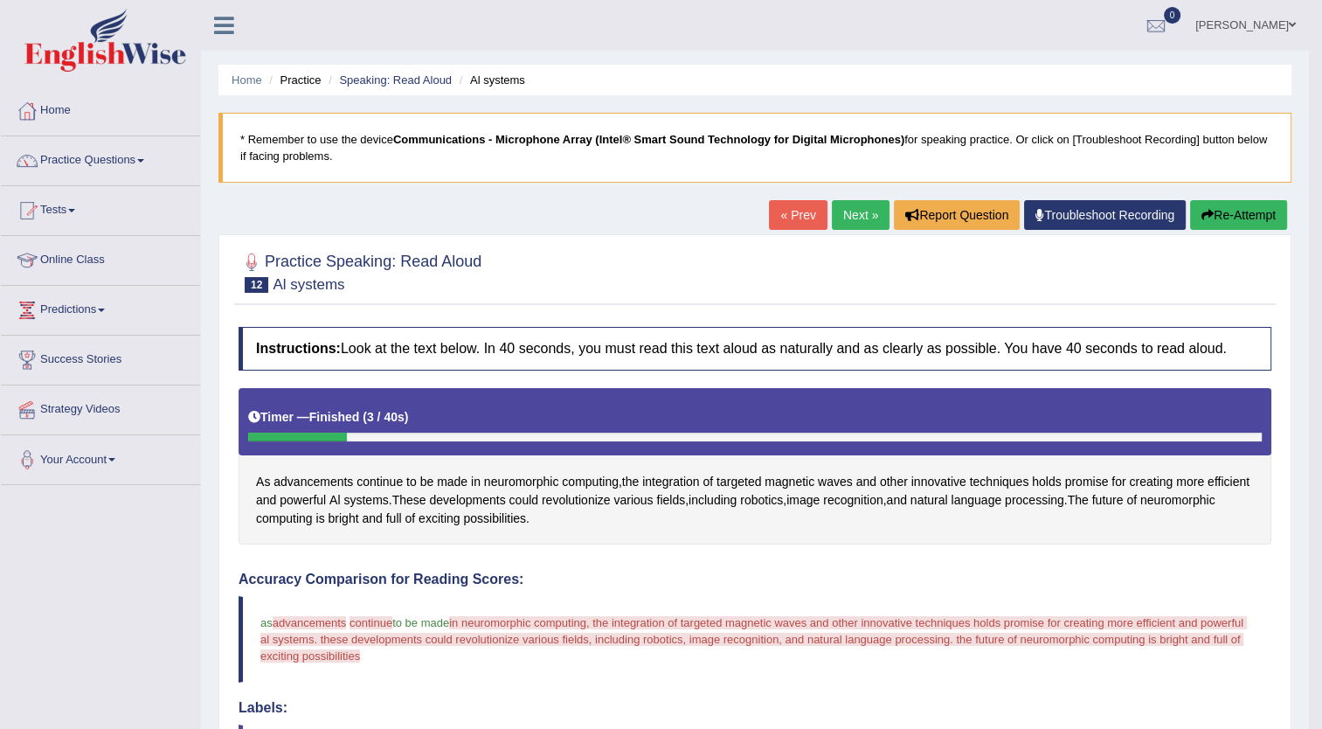
click at [1204, 218] on icon "button" at bounding box center [1208, 215] width 12 height 12
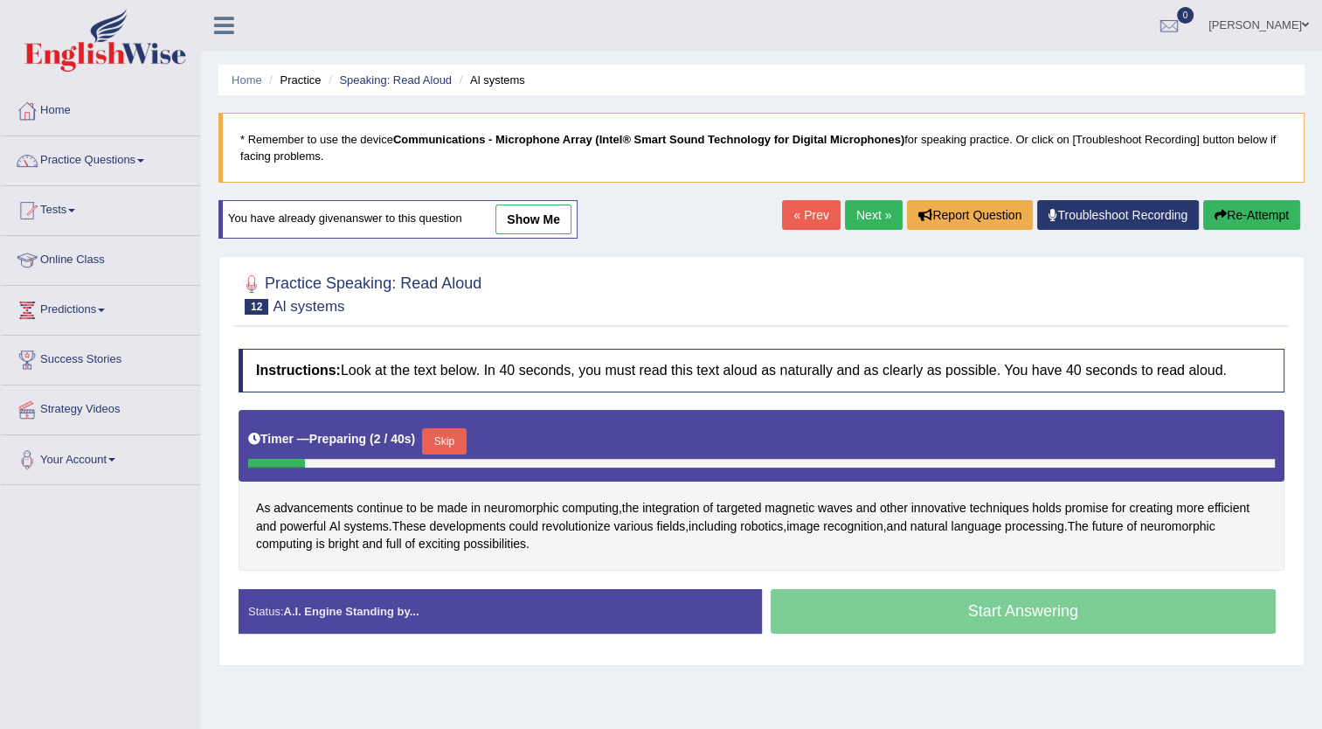
click at [430, 438] on button "Skip" at bounding box center [444, 441] width 44 height 26
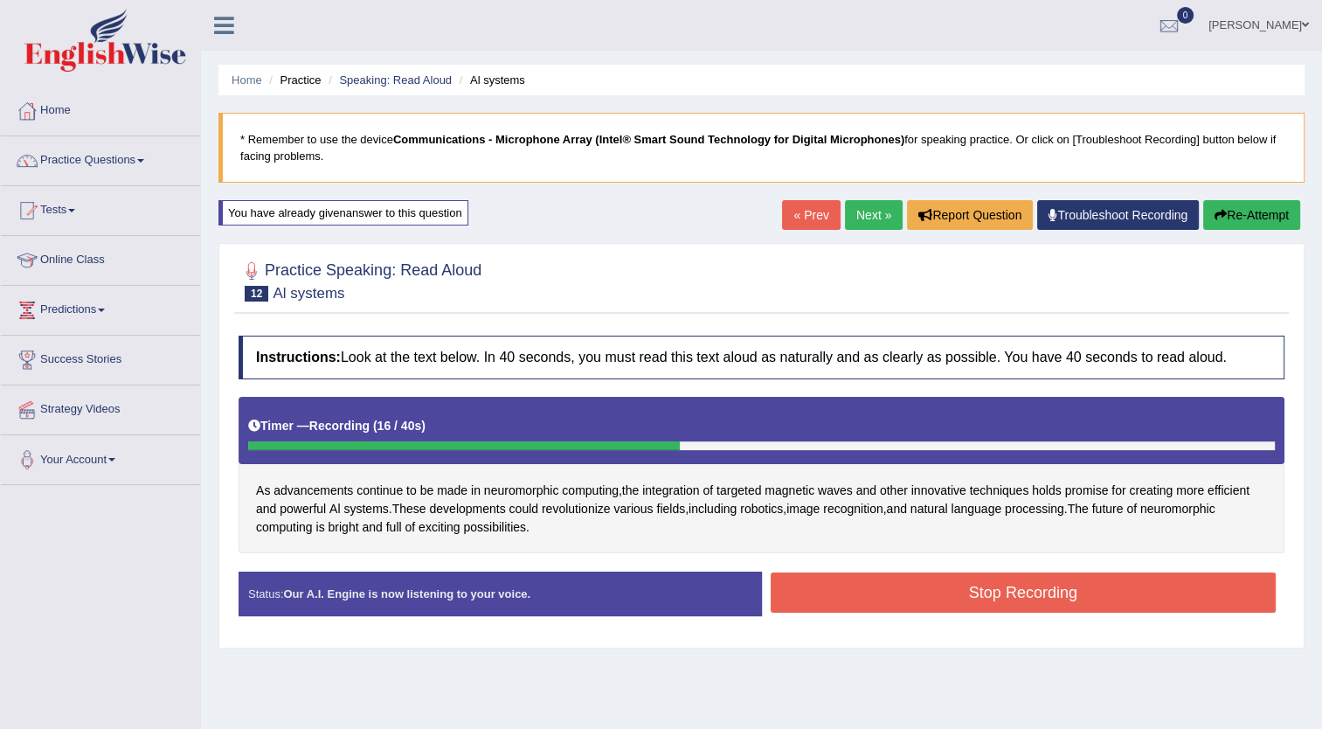
click at [939, 579] on button "Stop Recording" at bounding box center [1024, 592] width 506 height 40
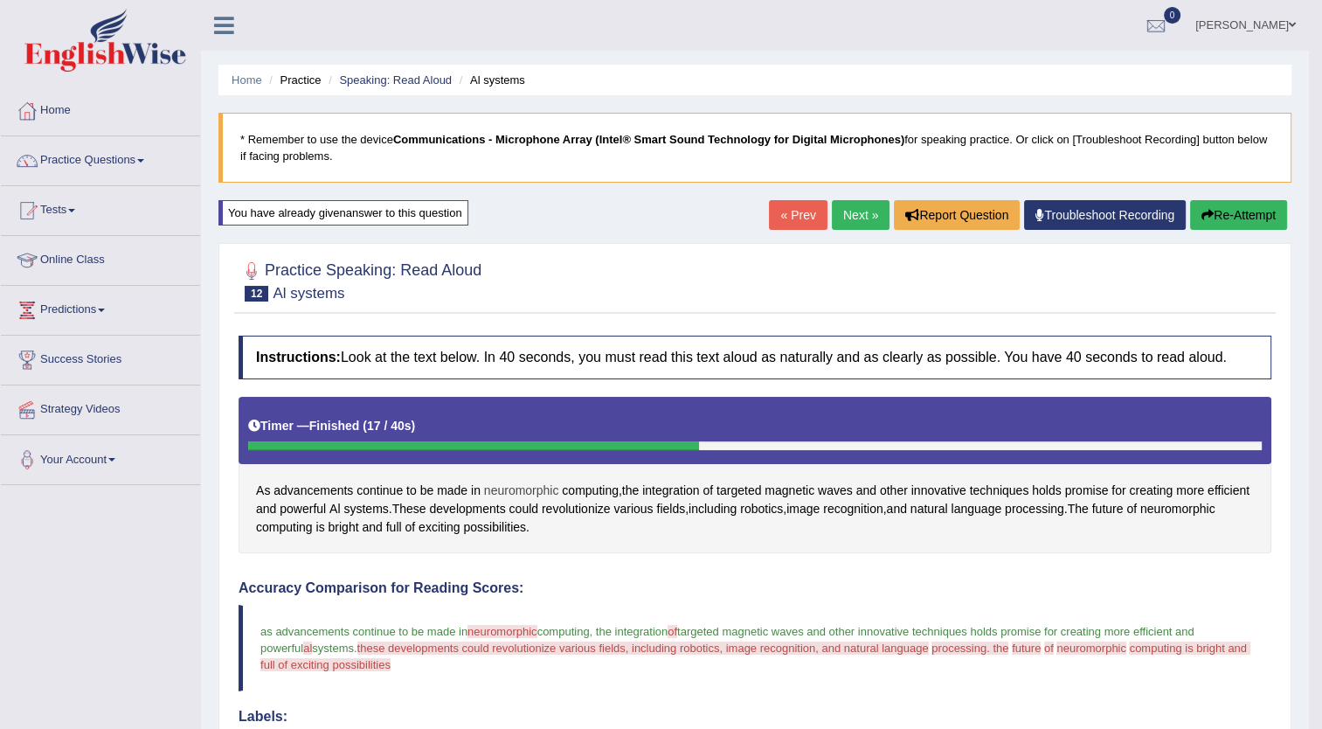
click at [520, 482] on span "neuromorphic" at bounding box center [521, 491] width 75 height 18
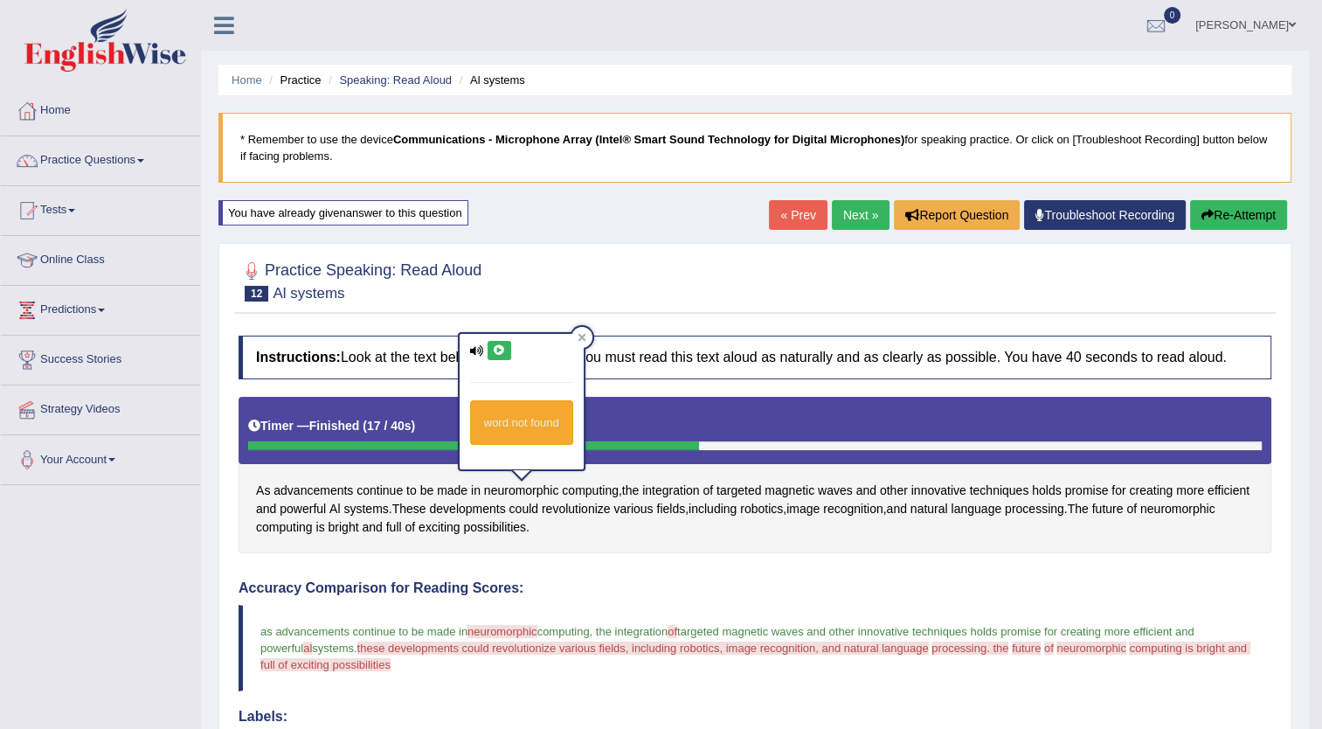
click at [496, 348] on icon at bounding box center [499, 350] width 13 height 10
click at [1211, 215] on button "Re-Attempt" at bounding box center [1238, 215] width 97 height 30
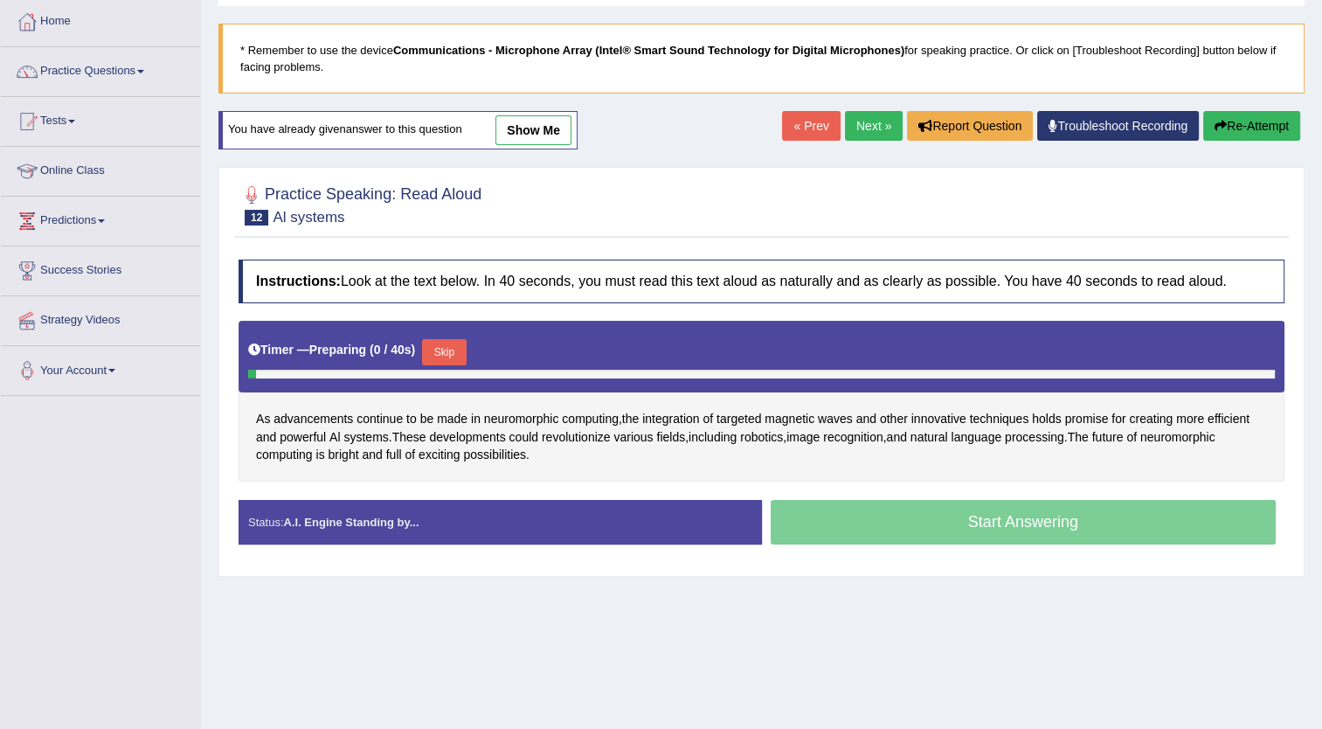
scroll to position [189, 0]
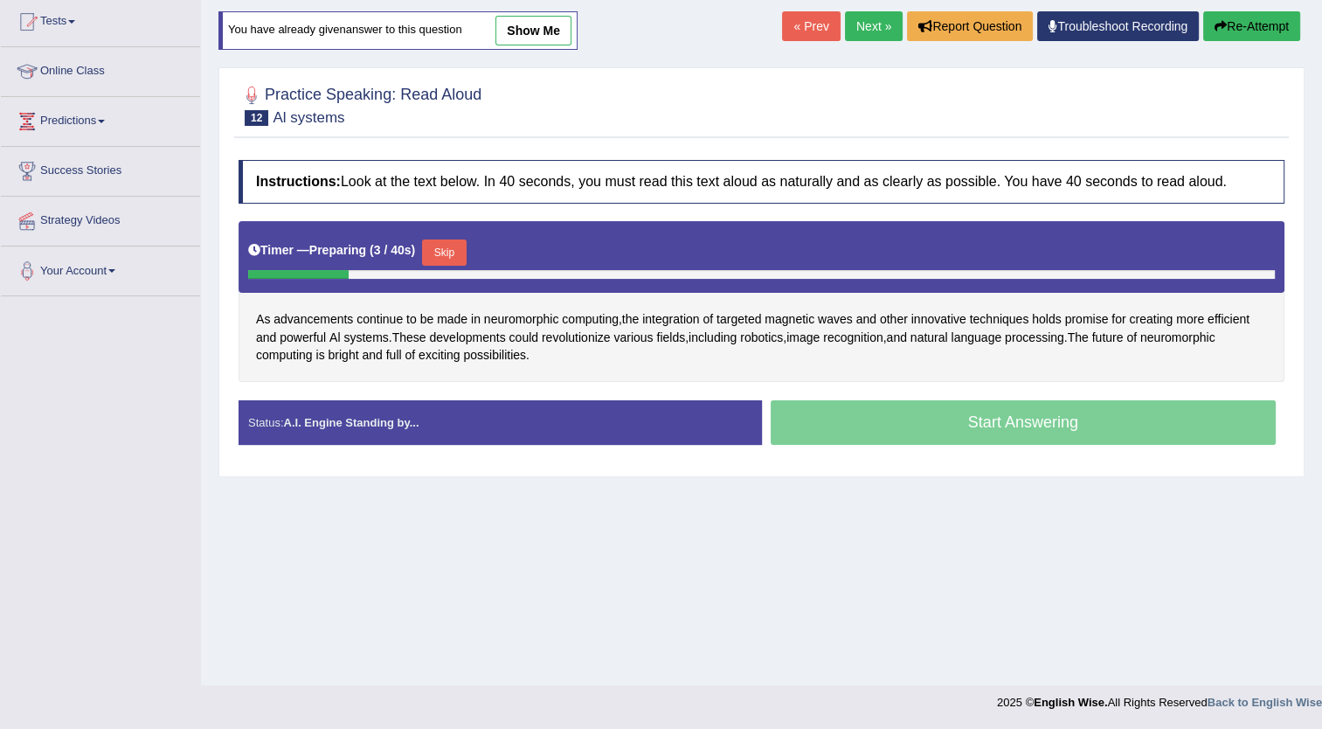
click at [447, 242] on button "Skip" at bounding box center [444, 252] width 44 height 26
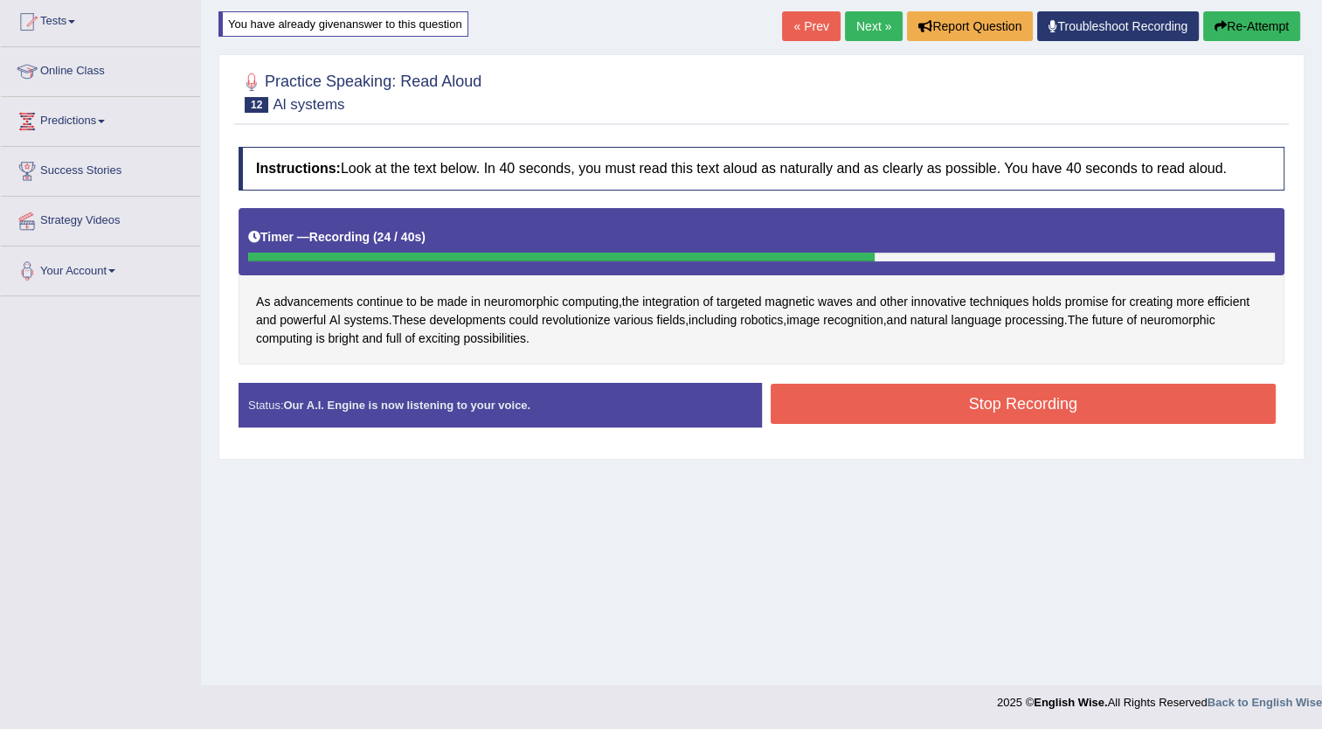
click at [945, 399] on button "Stop Recording" at bounding box center [1024, 404] width 506 height 40
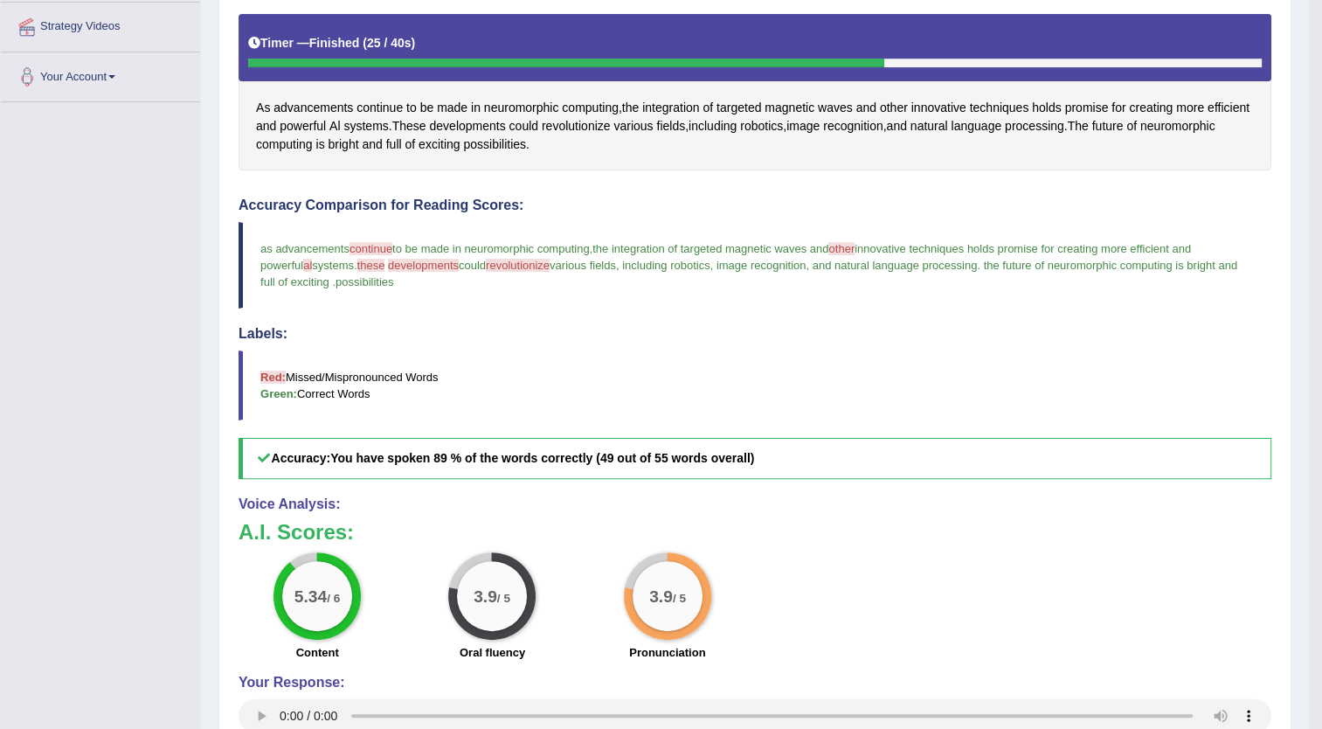
scroll to position [378, 0]
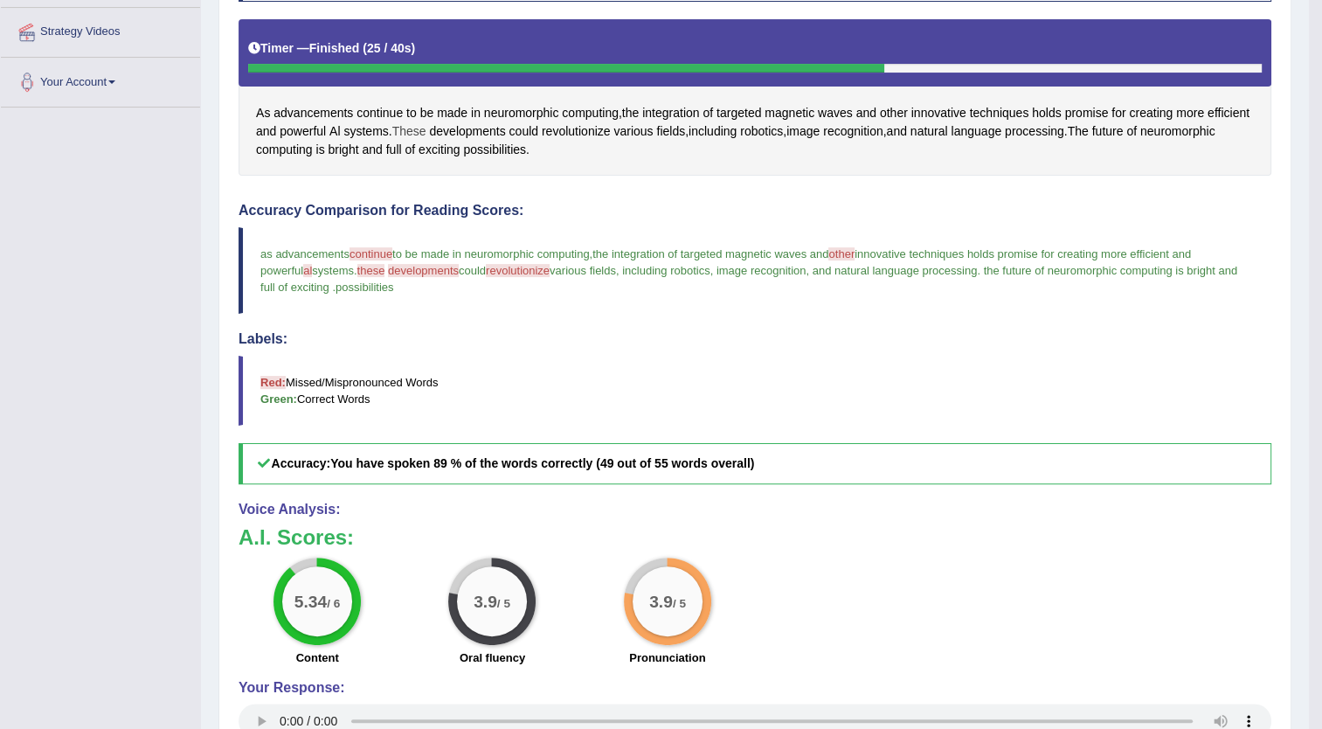
click at [426, 127] on span "These" at bounding box center [409, 131] width 34 height 18
click at [468, 163] on icon at bounding box center [466, 168] width 13 height 10
click at [505, 124] on span "developments" at bounding box center [467, 131] width 76 height 18
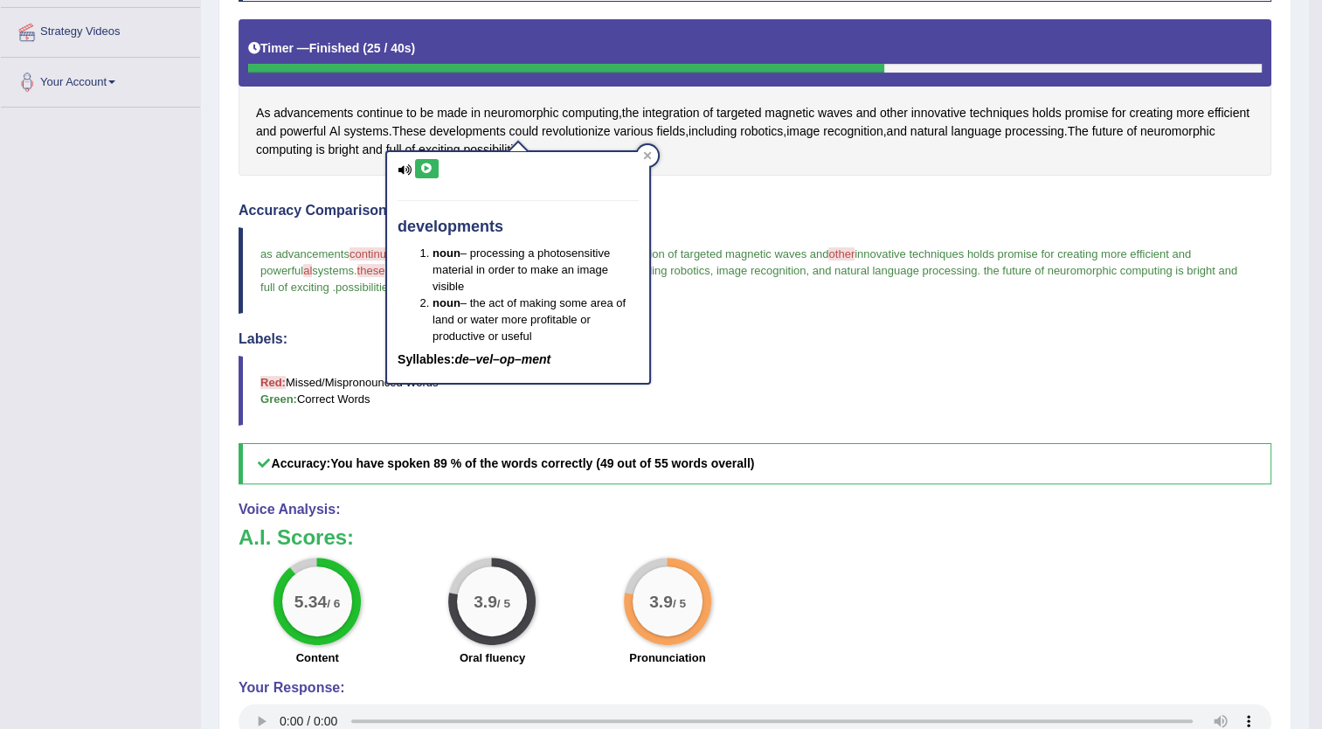
click at [425, 164] on icon at bounding box center [426, 168] width 13 height 10
click at [901, 107] on span "other" at bounding box center [894, 113] width 28 height 18
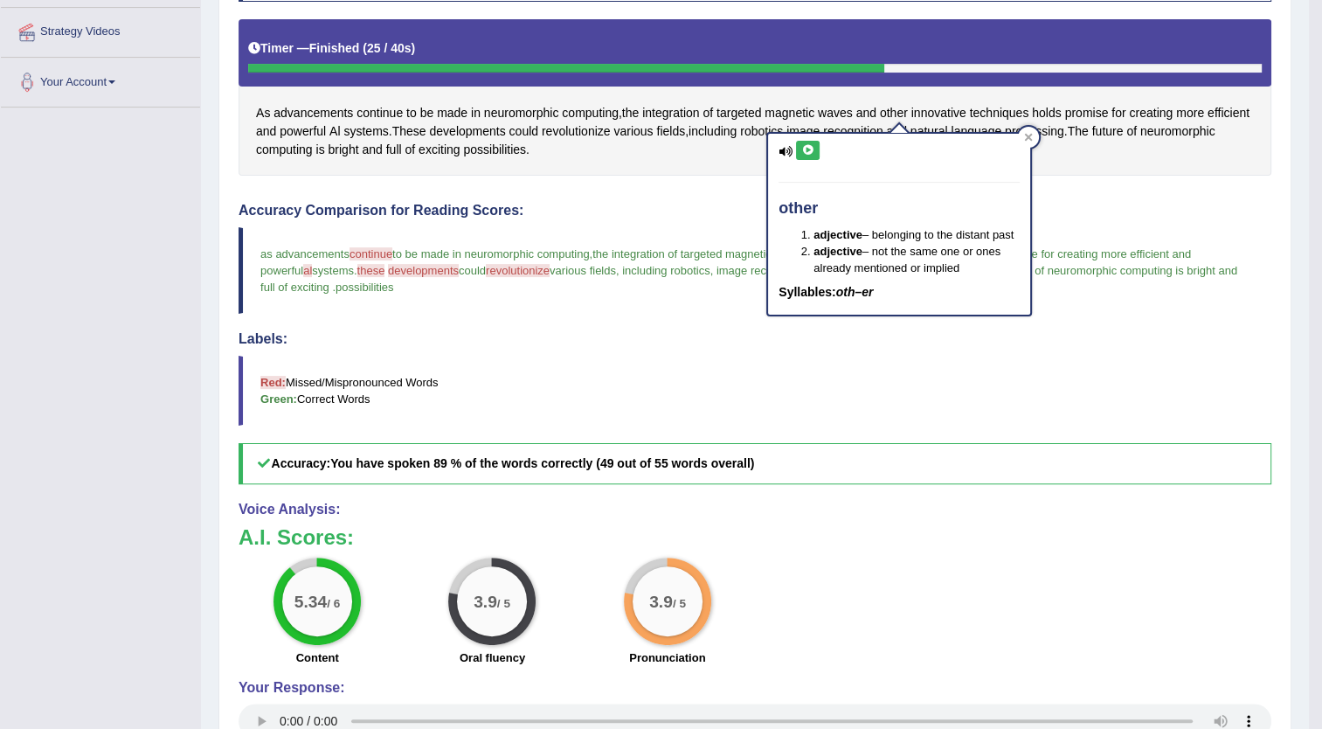
click at [808, 145] on icon at bounding box center [807, 150] width 13 height 10
click at [686, 196] on div "Instructions: Look at the text below. In 40 seconds, you must read this text al…" at bounding box center [755, 379] width 1042 height 861
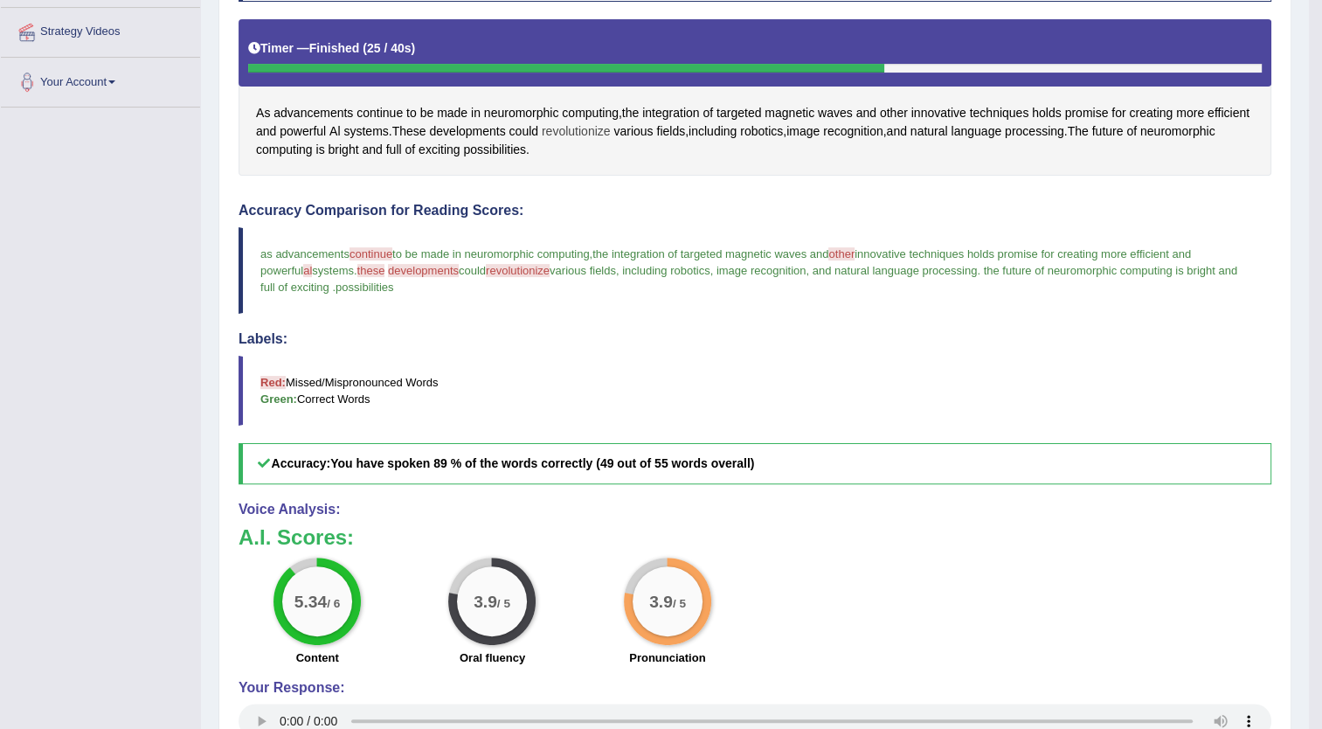
click at [611, 128] on span "revolutionize" at bounding box center [576, 131] width 69 height 18
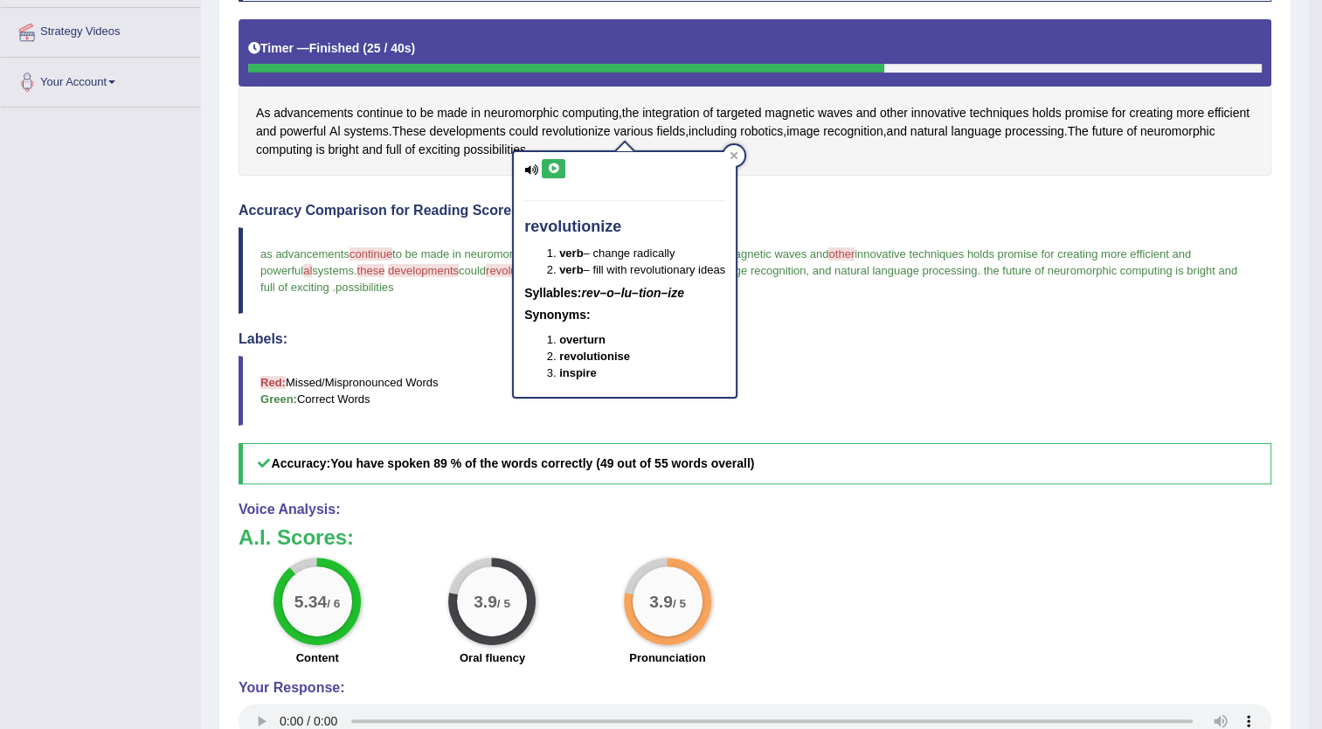
click at [547, 164] on icon at bounding box center [553, 168] width 13 height 10
click at [340, 124] on span "Al" at bounding box center [334, 131] width 10 height 18
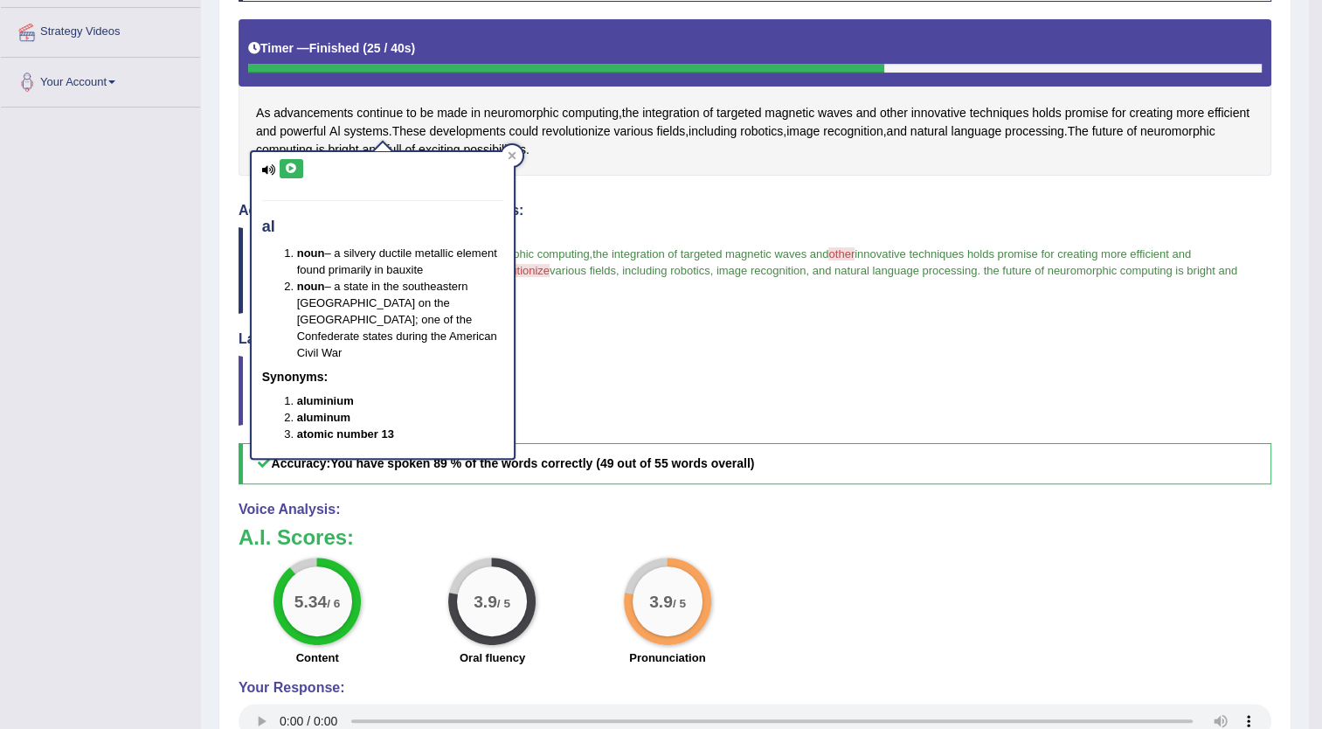
click at [287, 164] on icon at bounding box center [291, 168] width 13 height 10
click at [572, 193] on div "Instructions: Look at the text below. In 40 seconds, you must read this text al…" at bounding box center [755, 379] width 1042 height 861
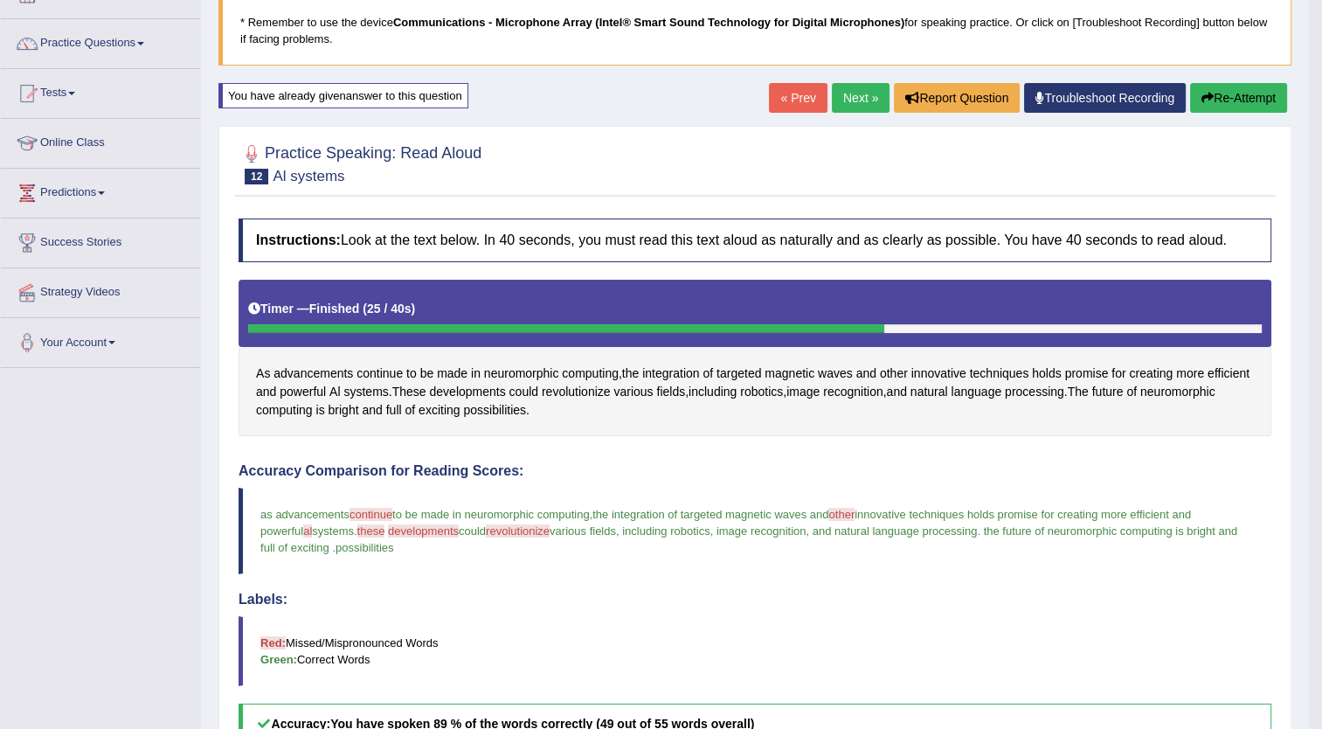
scroll to position [116, 0]
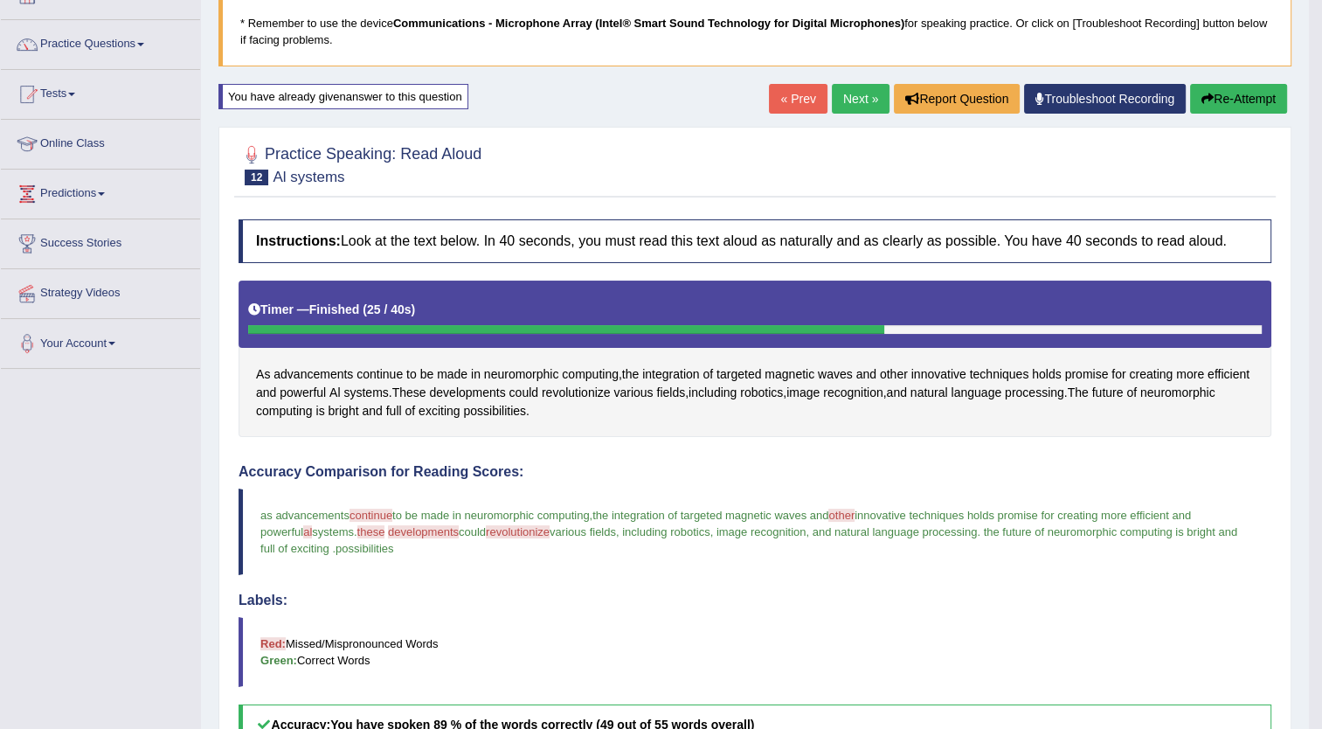
click at [1221, 96] on button "Re-Attempt" at bounding box center [1238, 99] width 97 height 30
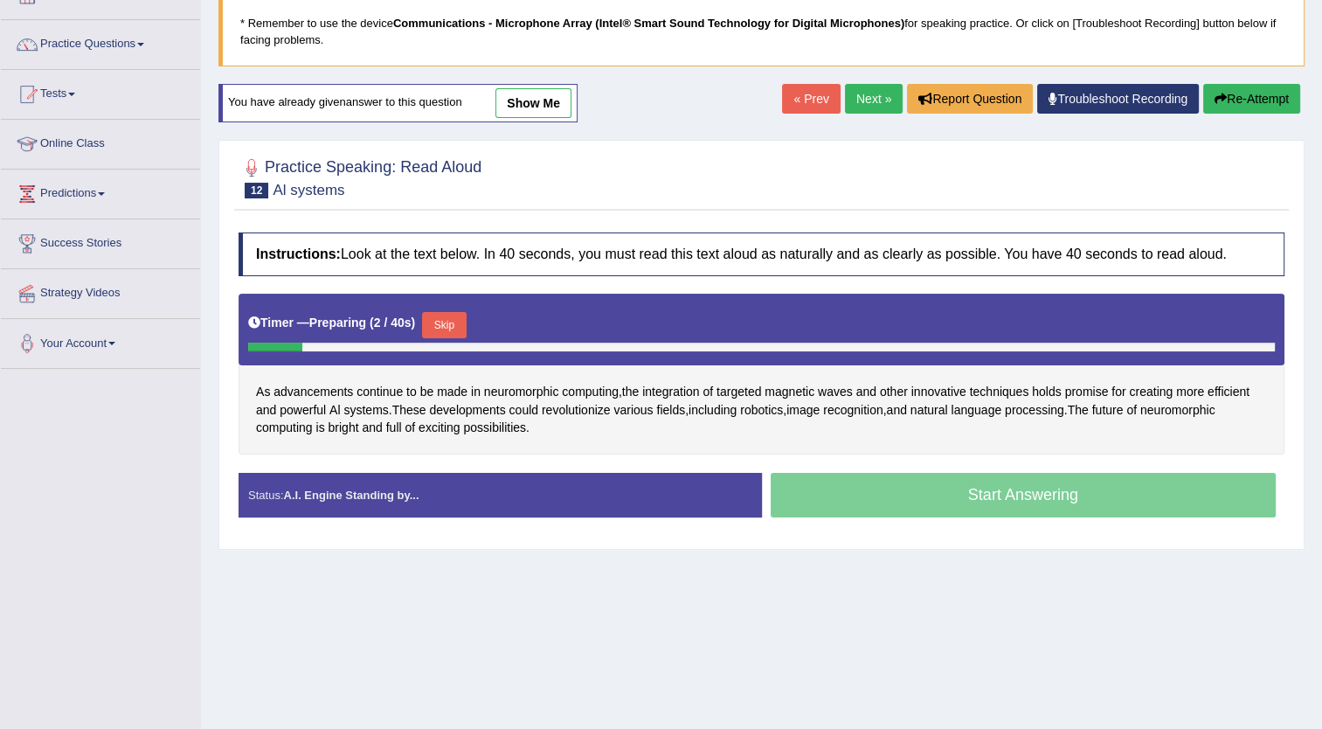
click at [438, 319] on button "Skip" at bounding box center [444, 325] width 44 height 26
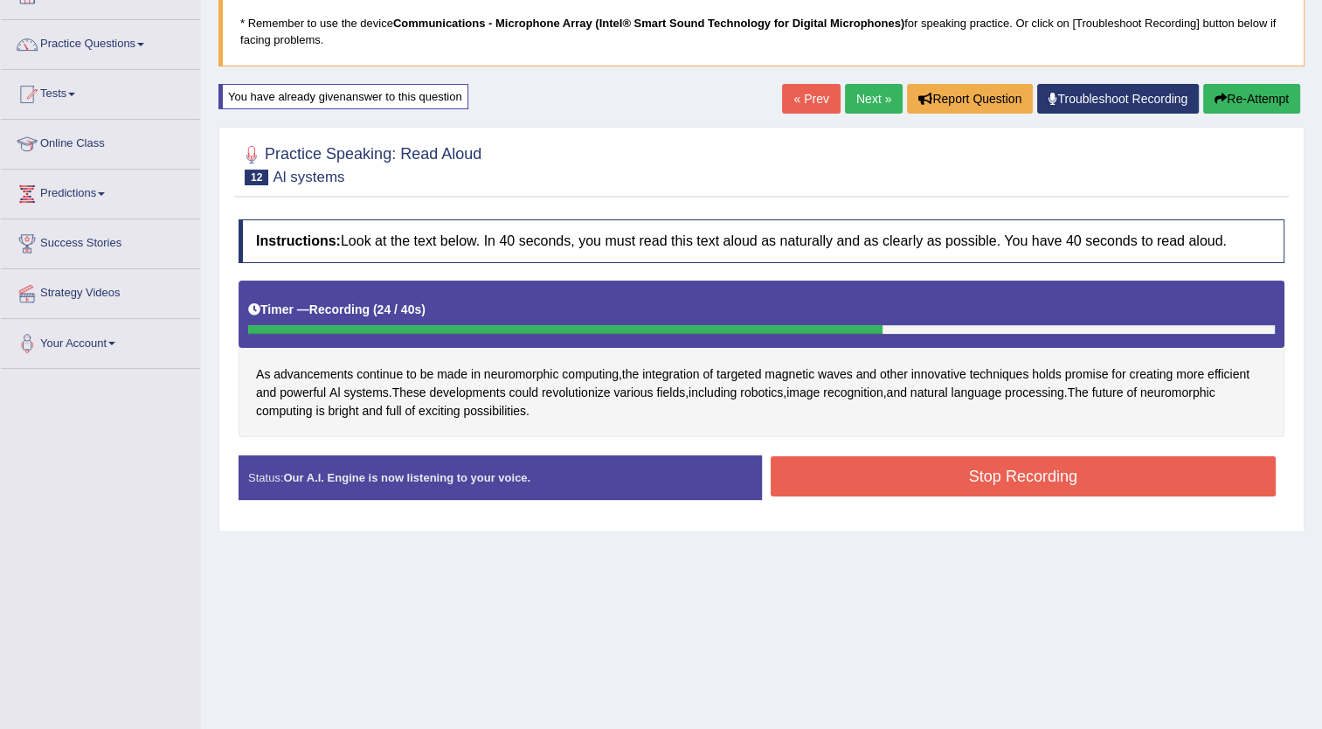
click at [943, 467] on button "Stop Recording" at bounding box center [1024, 476] width 506 height 40
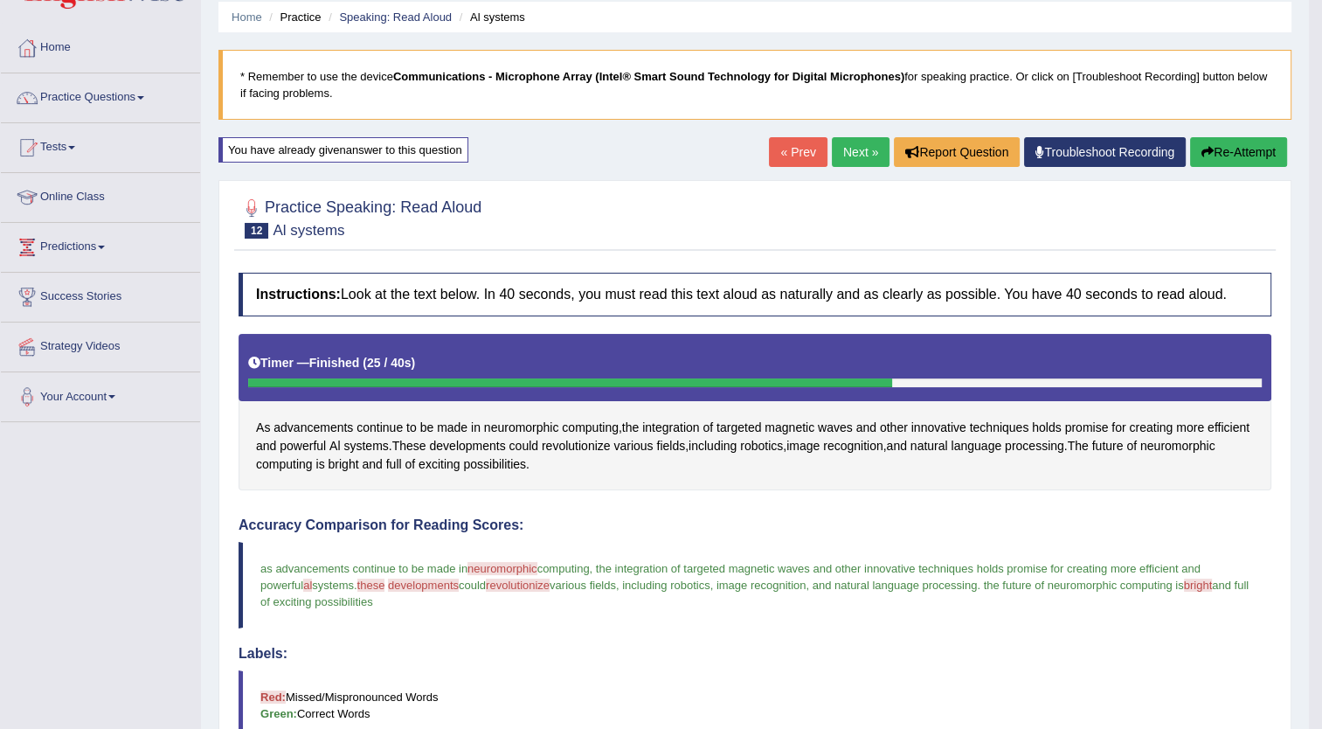
scroll to position [53, 0]
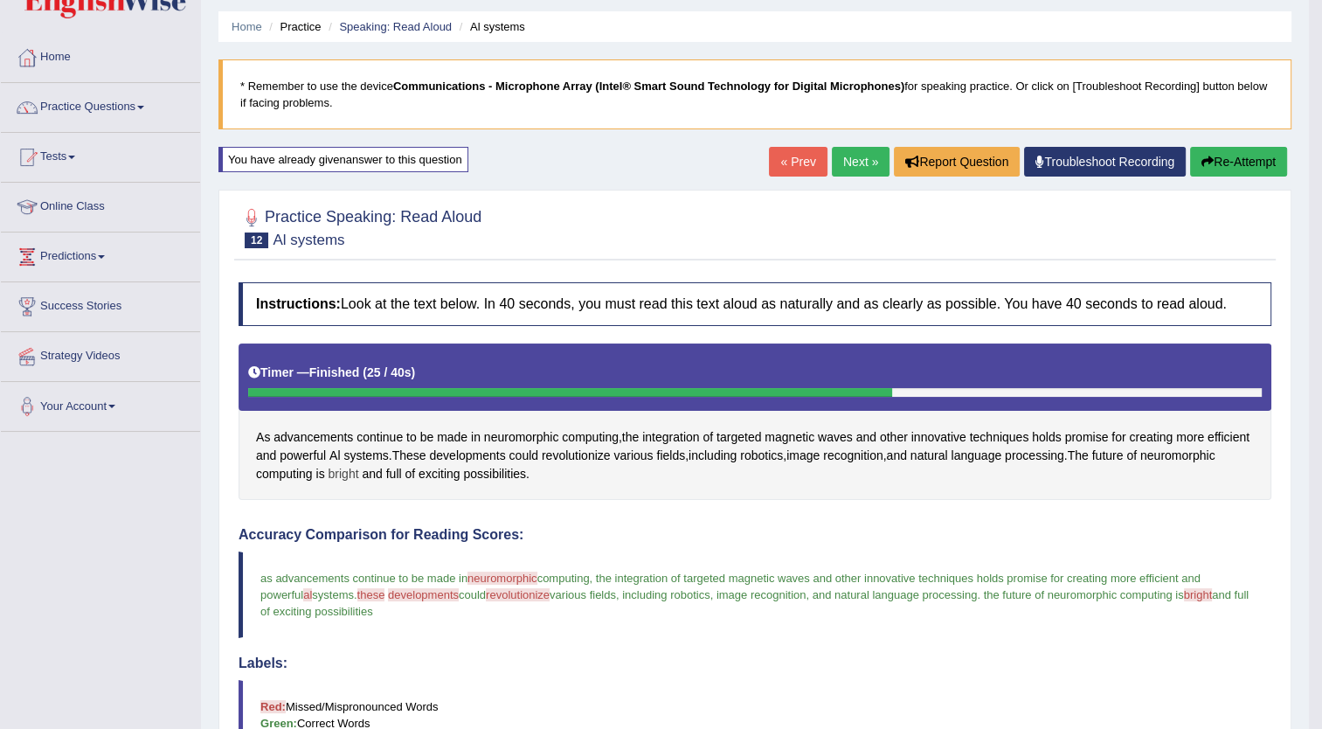
click at [359, 469] on span "bright" at bounding box center [344, 474] width 31 height 18
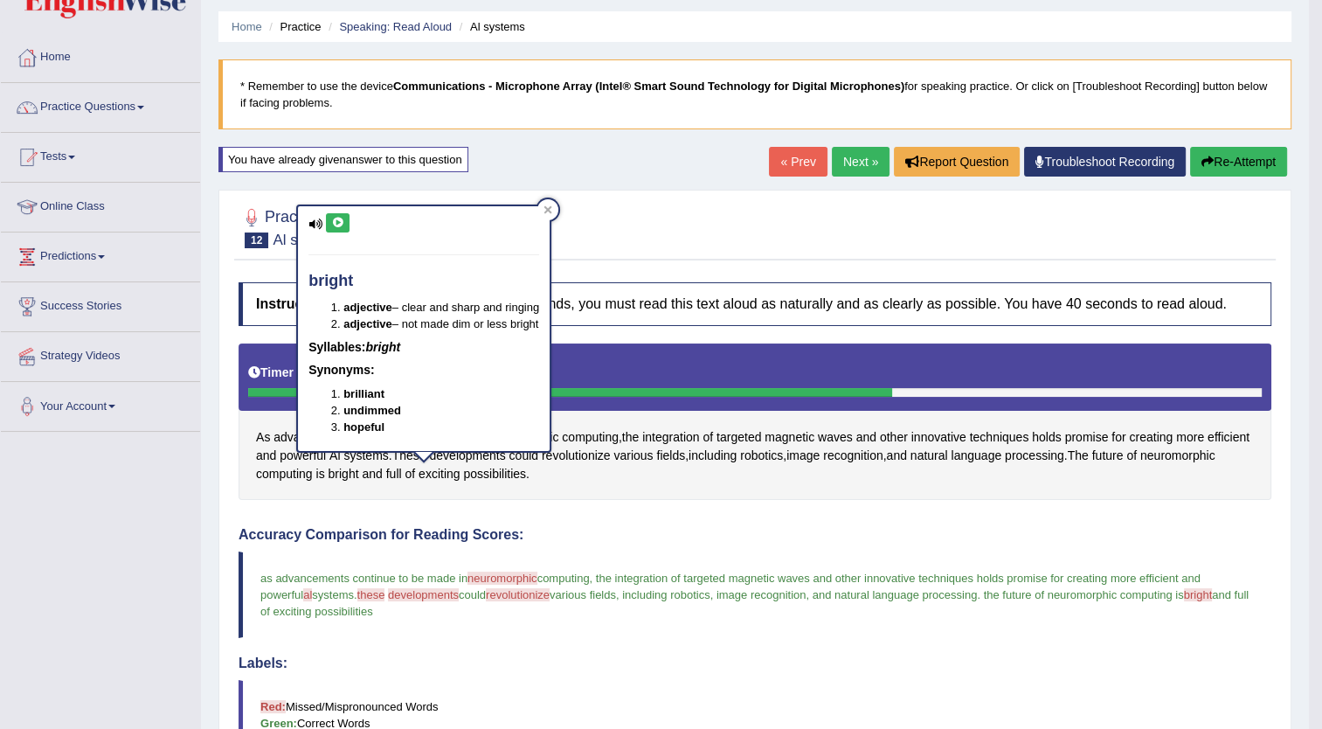
click at [335, 218] on icon at bounding box center [337, 223] width 13 height 10
click at [611, 447] on span "revolutionize" at bounding box center [576, 456] width 69 height 18
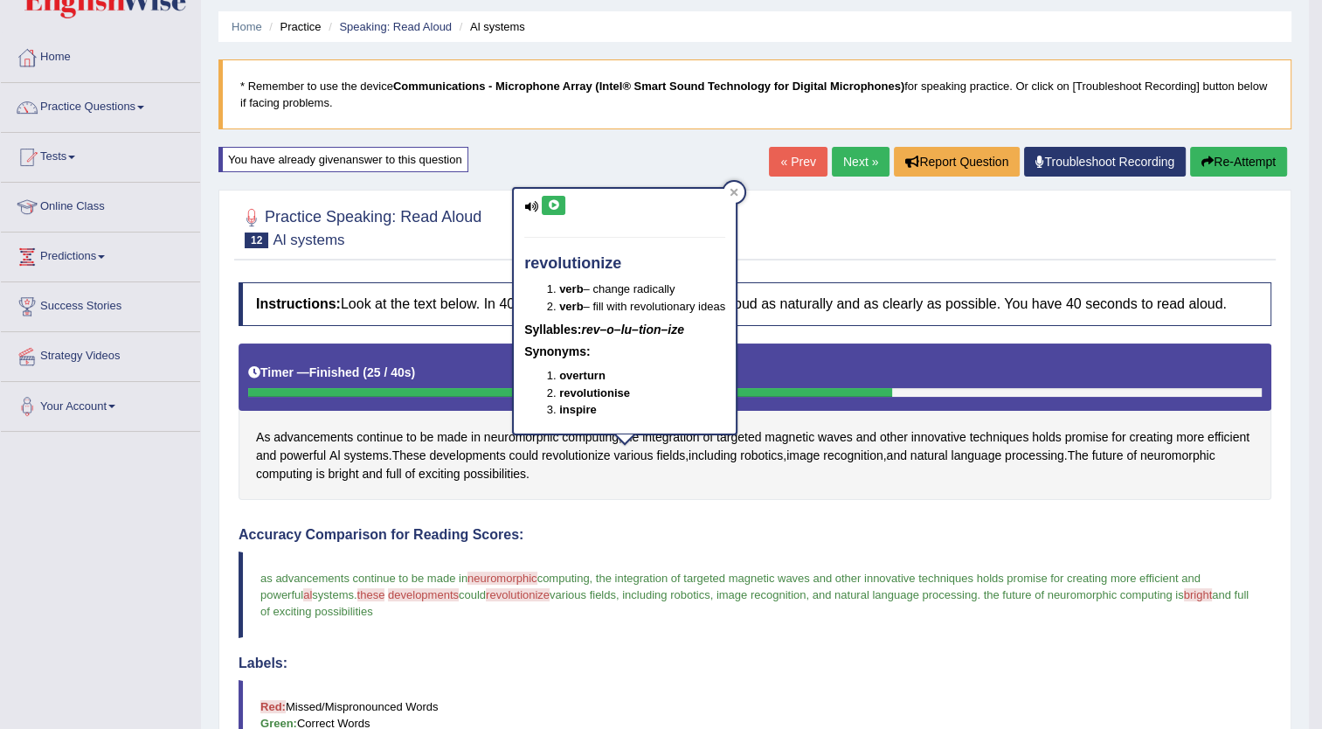
click at [552, 201] on icon at bounding box center [553, 205] width 13 height 10
click at [593, 516] on div "Instructions: Look at the text below. In 40 seconds, you must read this text al…" at bounding box center [755, 704] width 1042 height 861
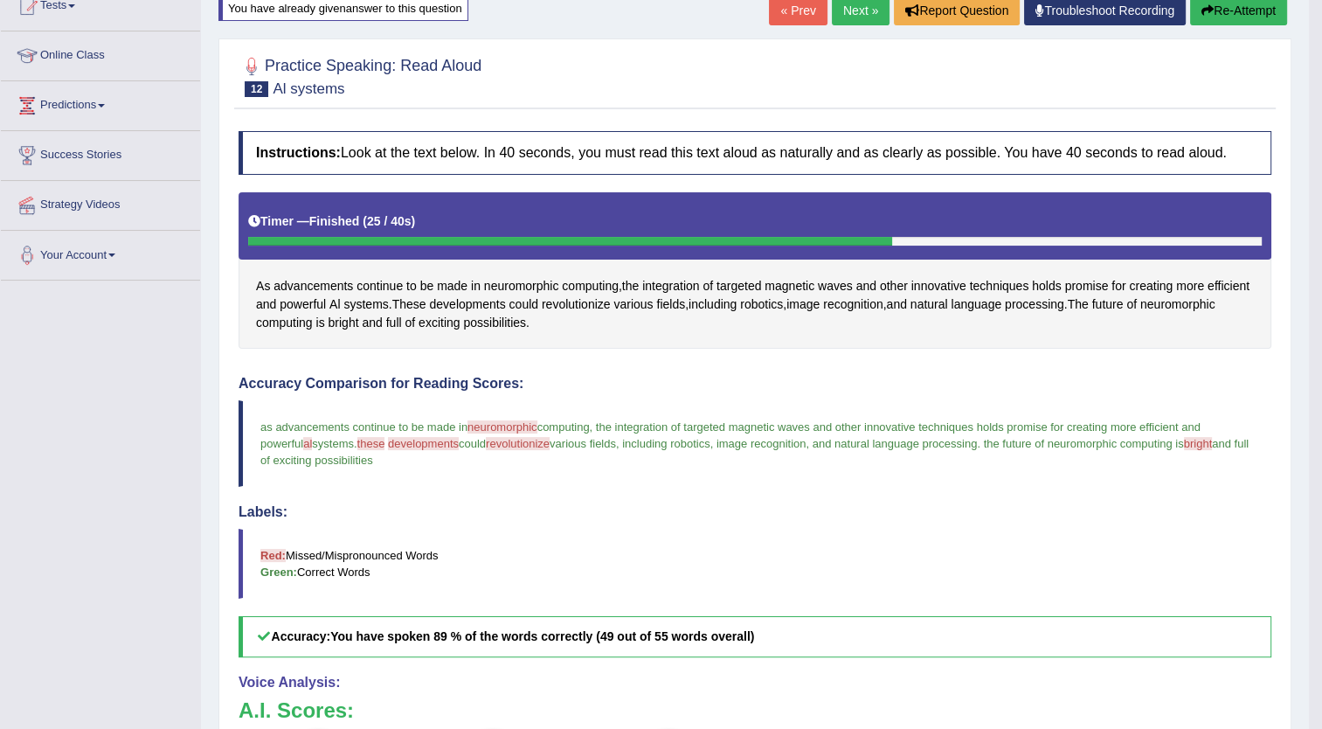
scroll to position [204, 0]
click at [860, 10] on link "Next »" at bounding box center [861, 12] width 58 height 30
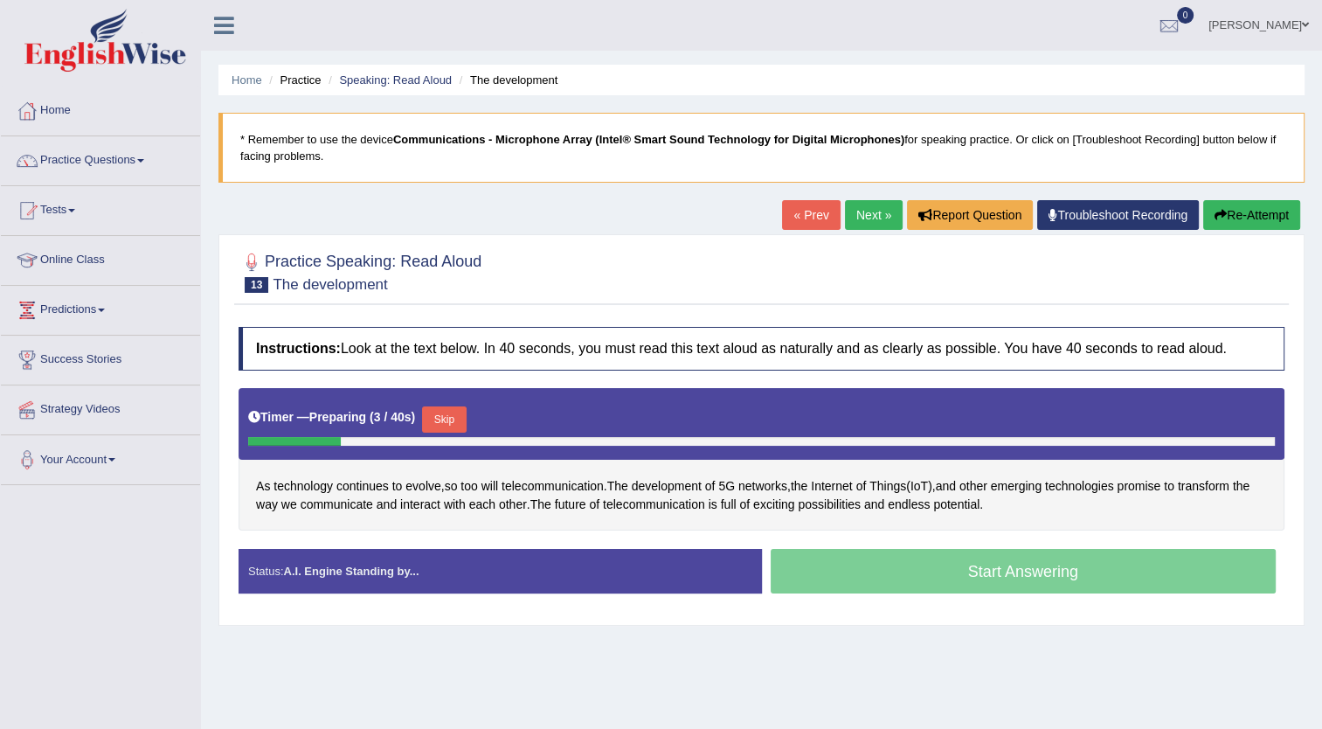
click at [440, 409] on button "Skip" at bounding box center [444, 419] width 44 height 26
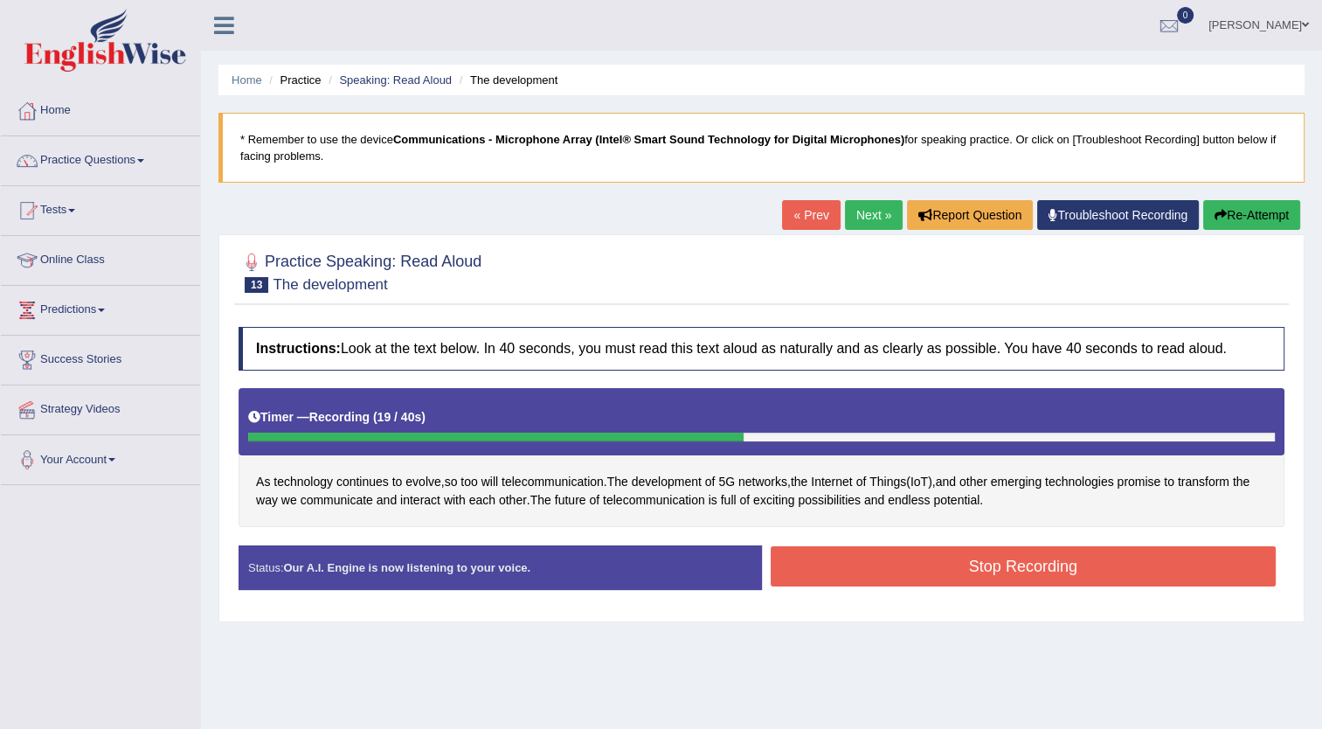
click at [989, 558] on button "Stop Recording" at bounding box center [1024, 566] width 506 height 40
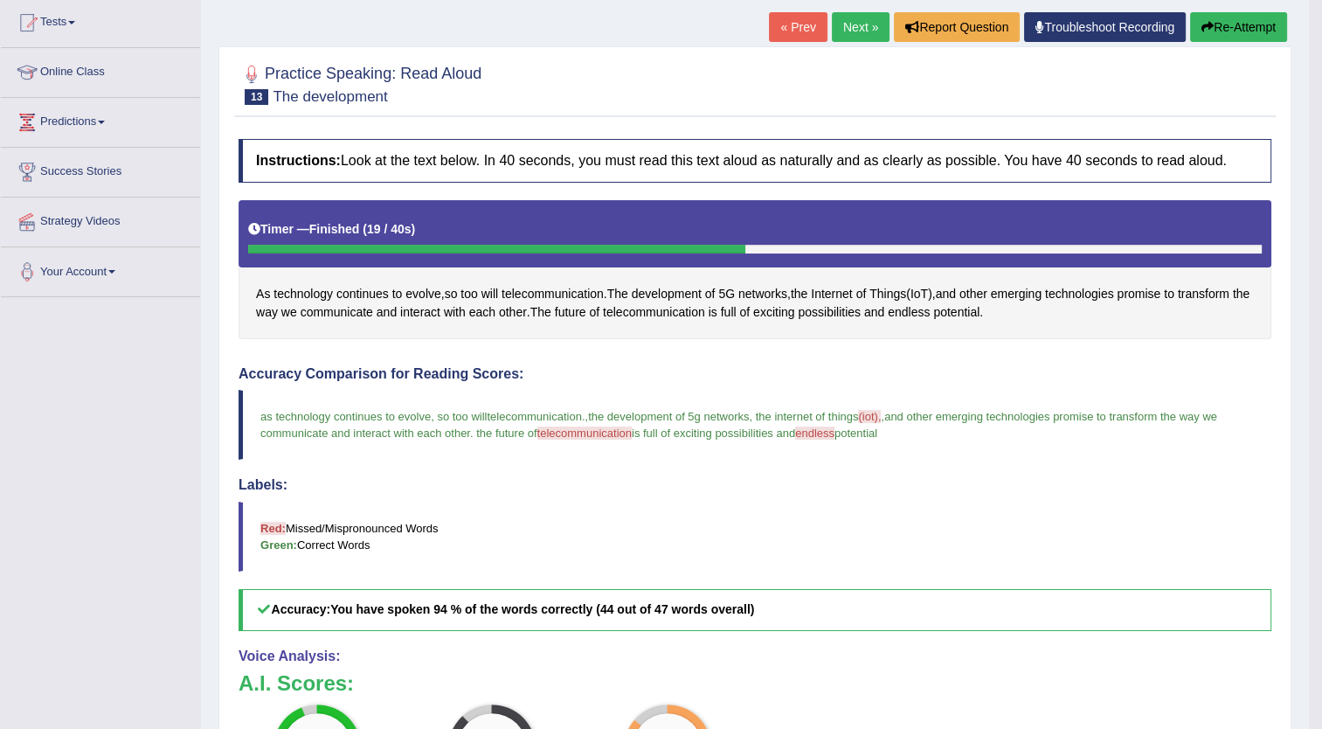
scroll to position [173, 0]
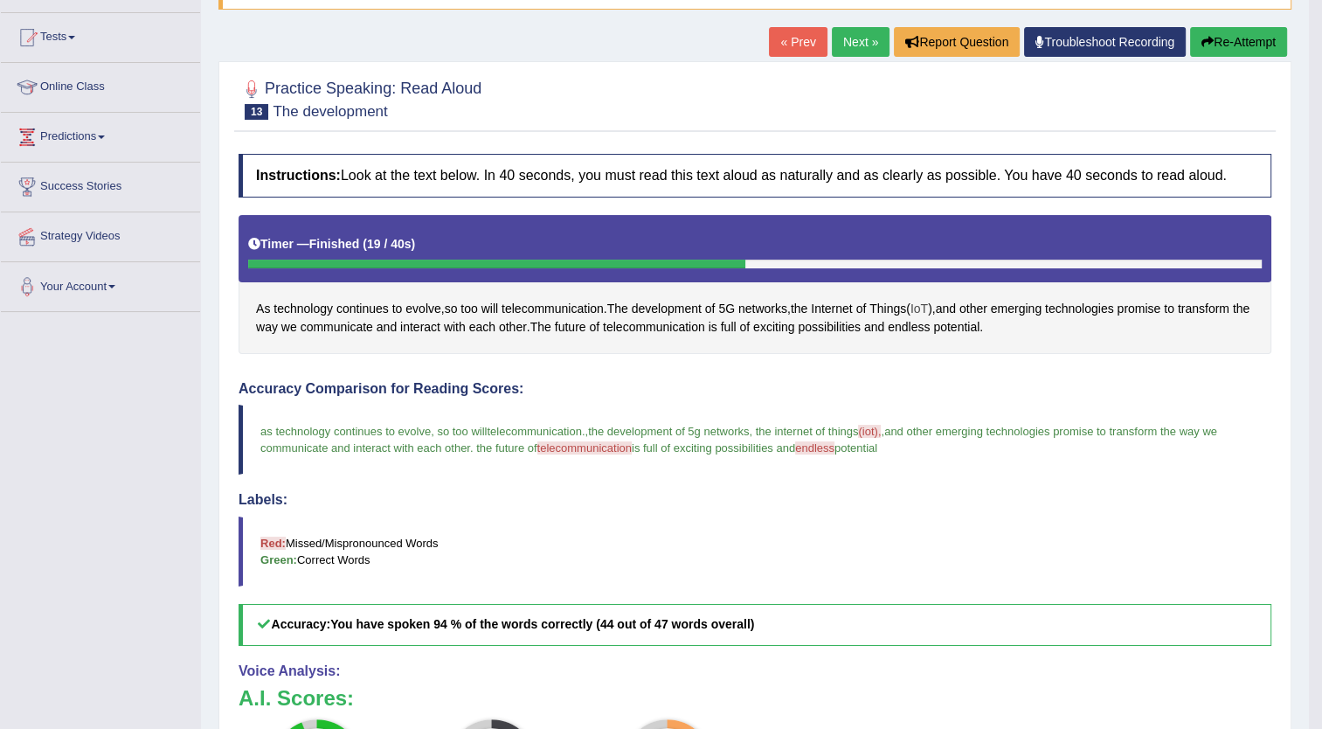
click at [928, 302] on span "IoT" at bounding box center [919, 309] width 17 height 18
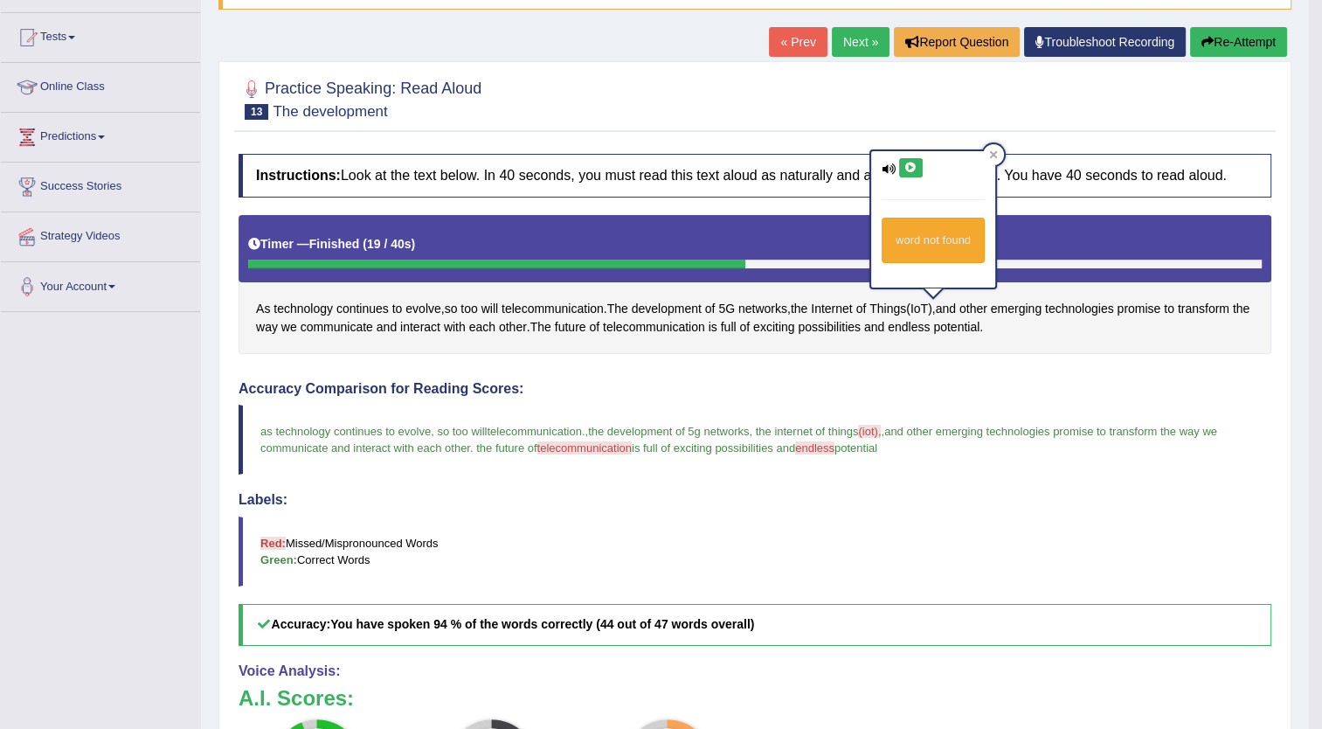
click at [908, 166] on icon at bounding box center [911, 168] width 13 height 10
click at [930, 320] on span "endless" at bounding box center [909, 327] width 42 height 18
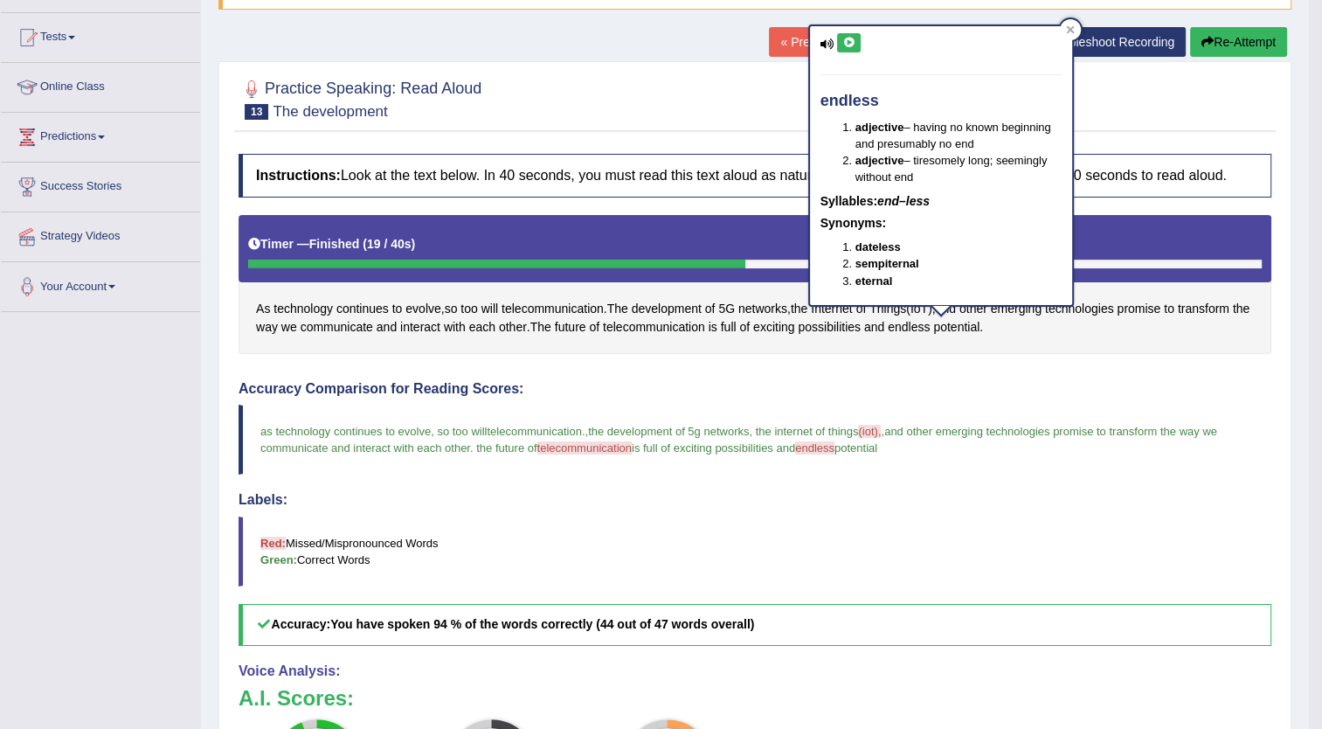
click at [844, 40] on icon at bounding box center [848, 43] width 13 height 10
click at [656, 324] on span "telecommunication" at bounding box center [654, 327] width 102 height 18
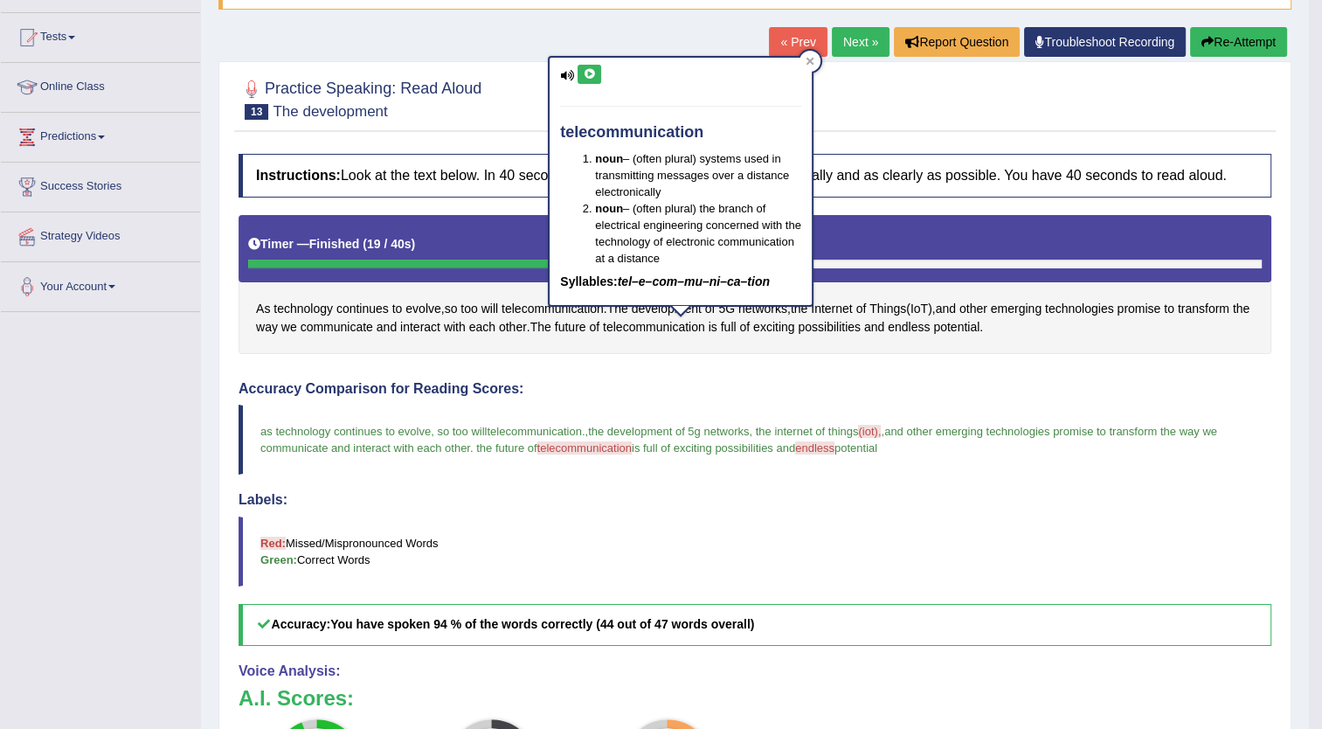
click at [586, 72] on icon at bounding box center [589, 74] width 13 height 10
click at [853, 40] on link "Next »" at bounding box center [861, 42] width 58 height 30
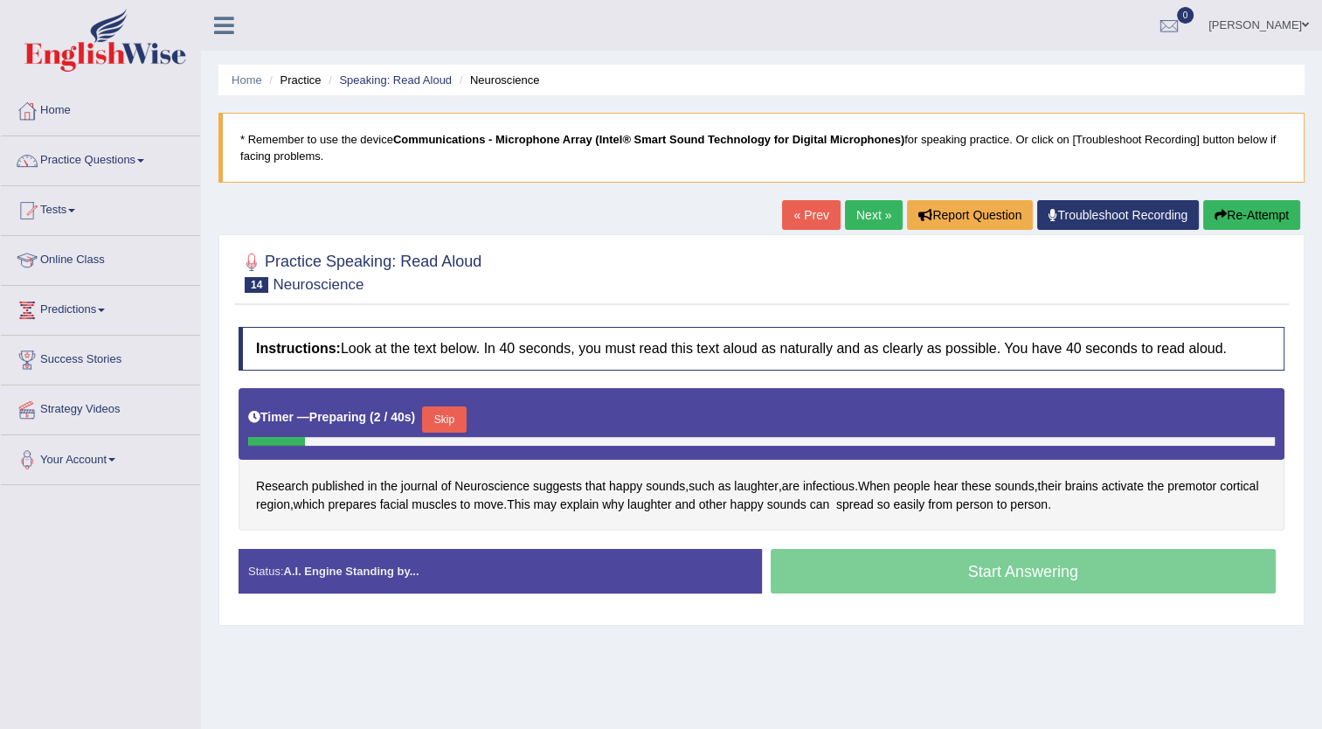
click at [445, 414] on button "Skip" at bounding box center [444, 419] width 44 height 26
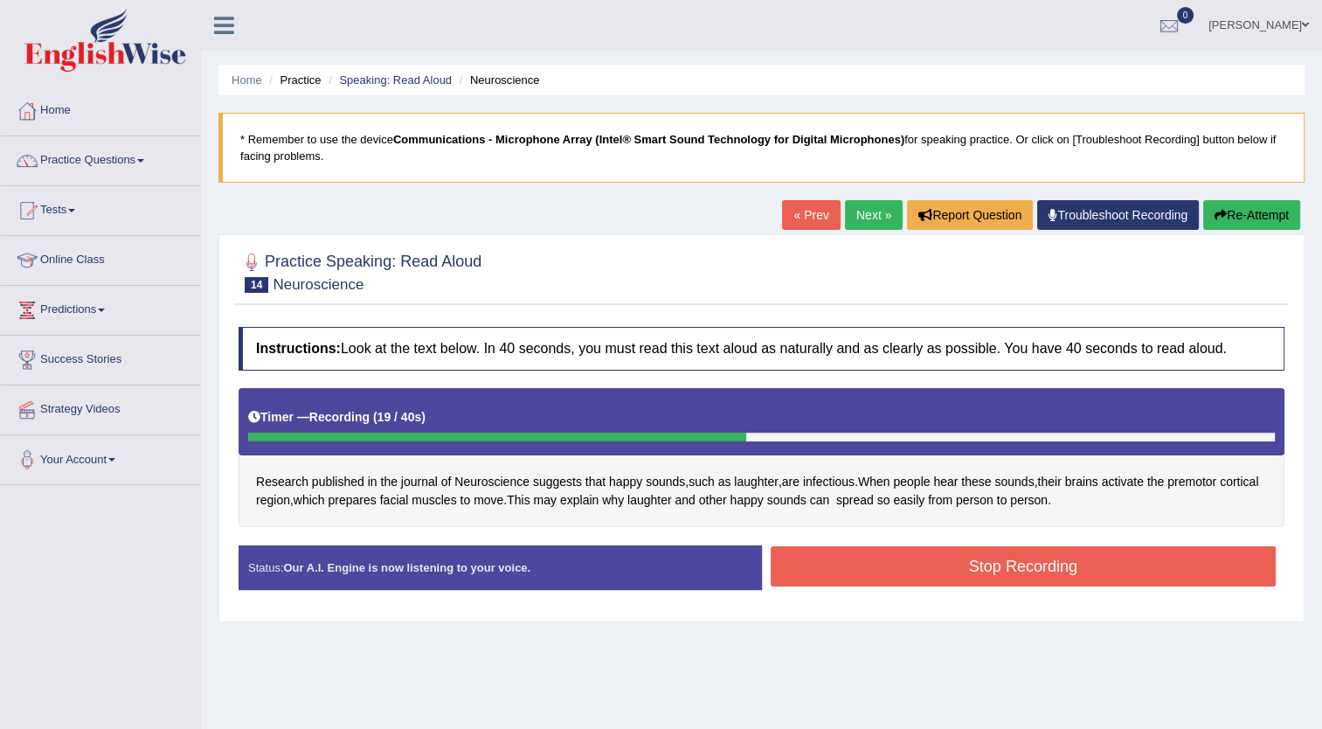
click at [931, 567] on button "Stop Recording" at bounding box center [1024, 566] width 506 height 40
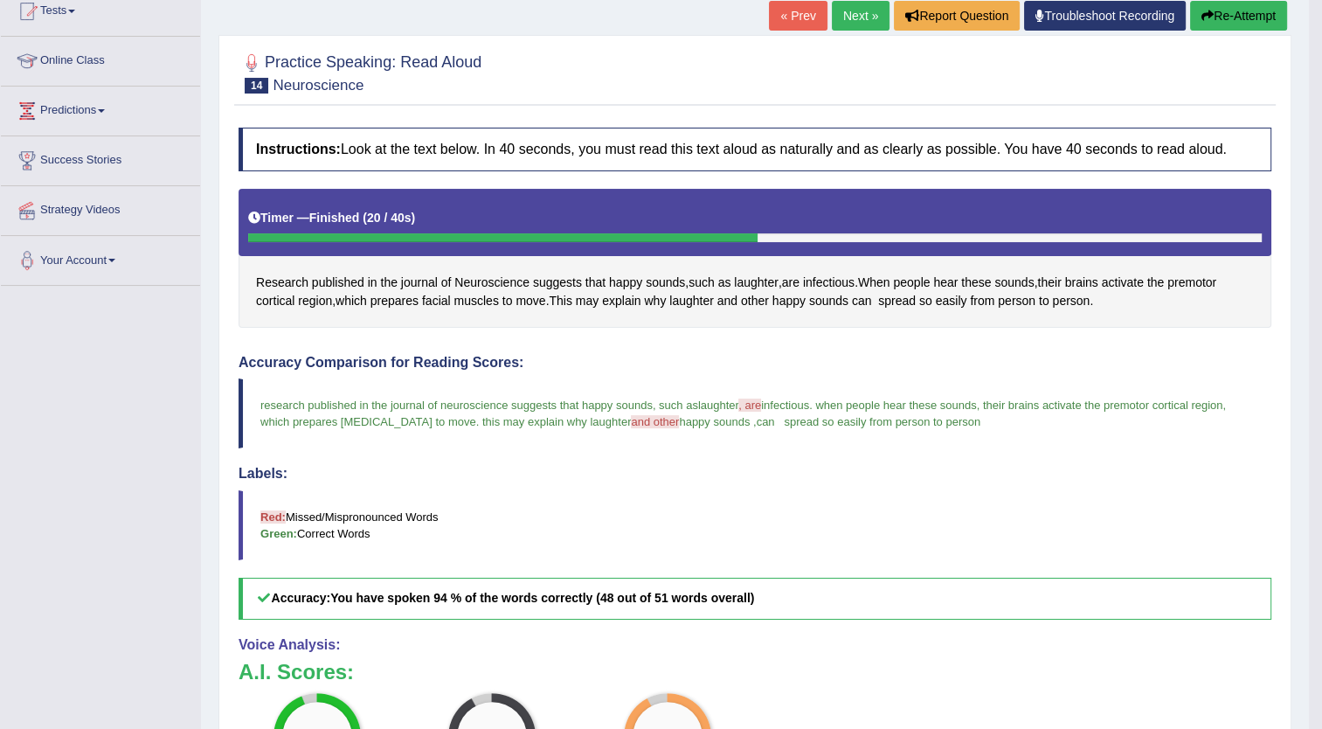
scroll to position [195, 0]
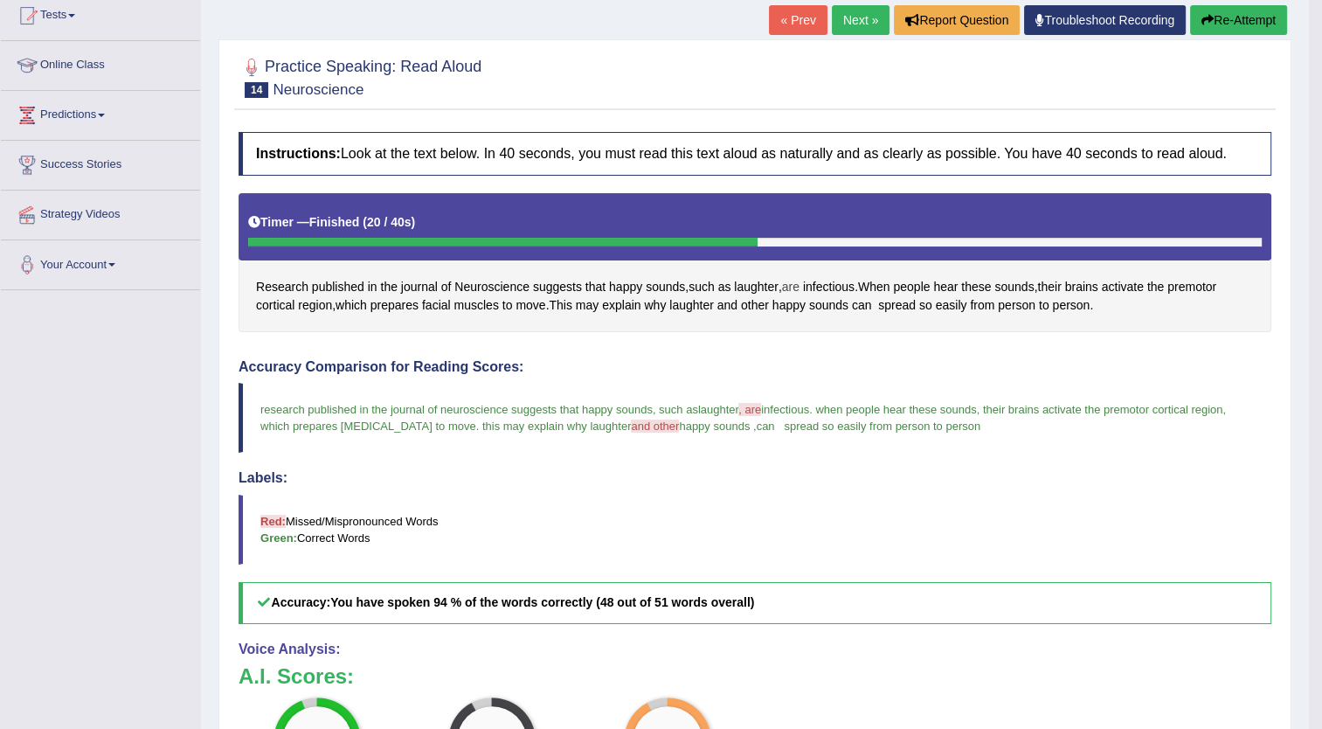
click at [794, 279] on span "are" at bounding box center [790, 287] width 17 height 18
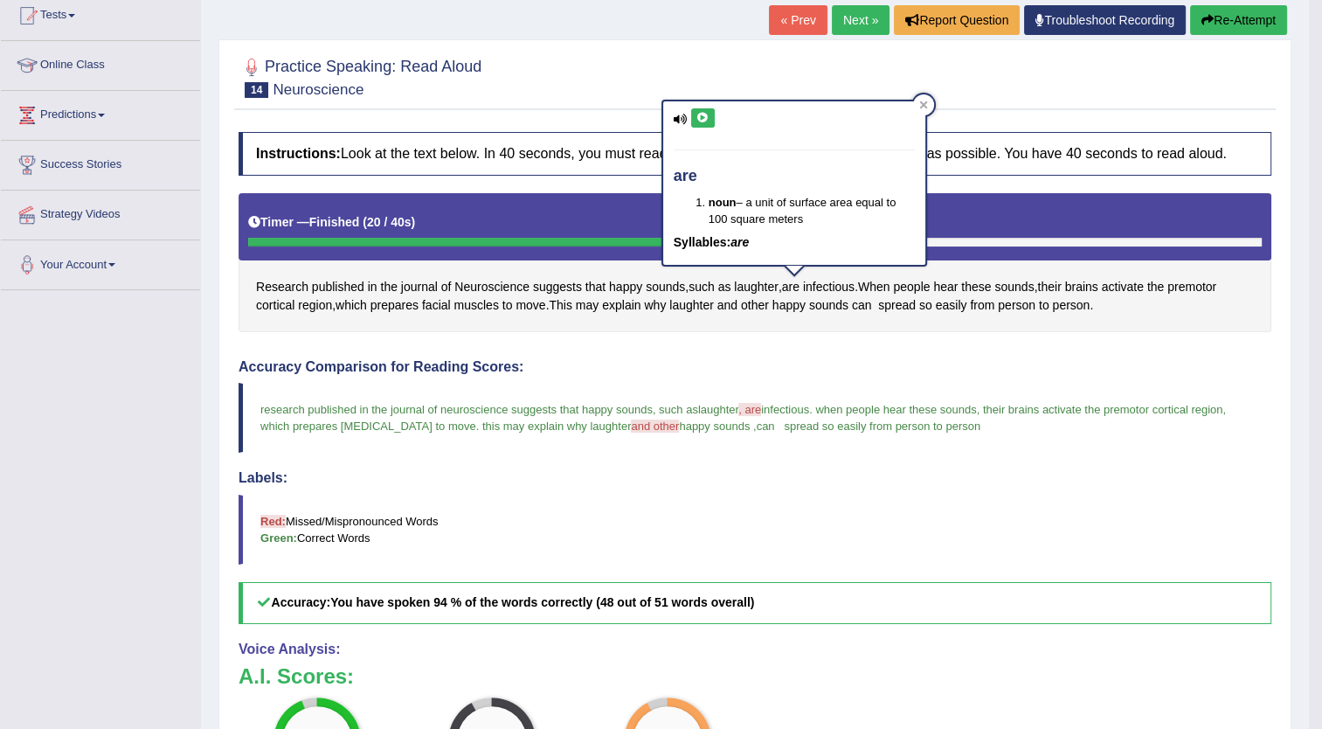
click at [702, 116] on icon at bounding box center [703, 118] width 13 height 10
click at [734, 299] on span "and" at bounding box center [727, 305] width 20 height 18
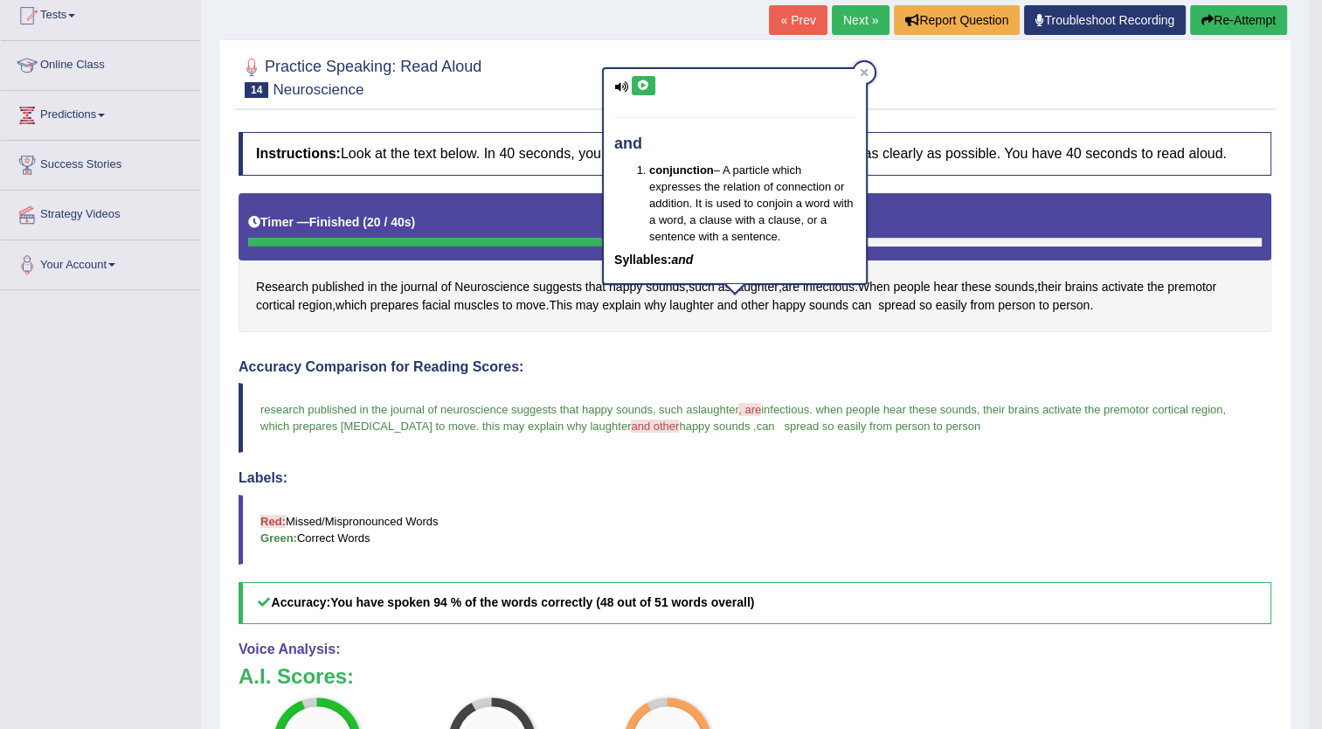
click at [641, 80] on icon at bounding box center [643, 85] width 13 height 10
click at [766, 303] on span "other" at bounding box center [755, 305] width 28 height 18
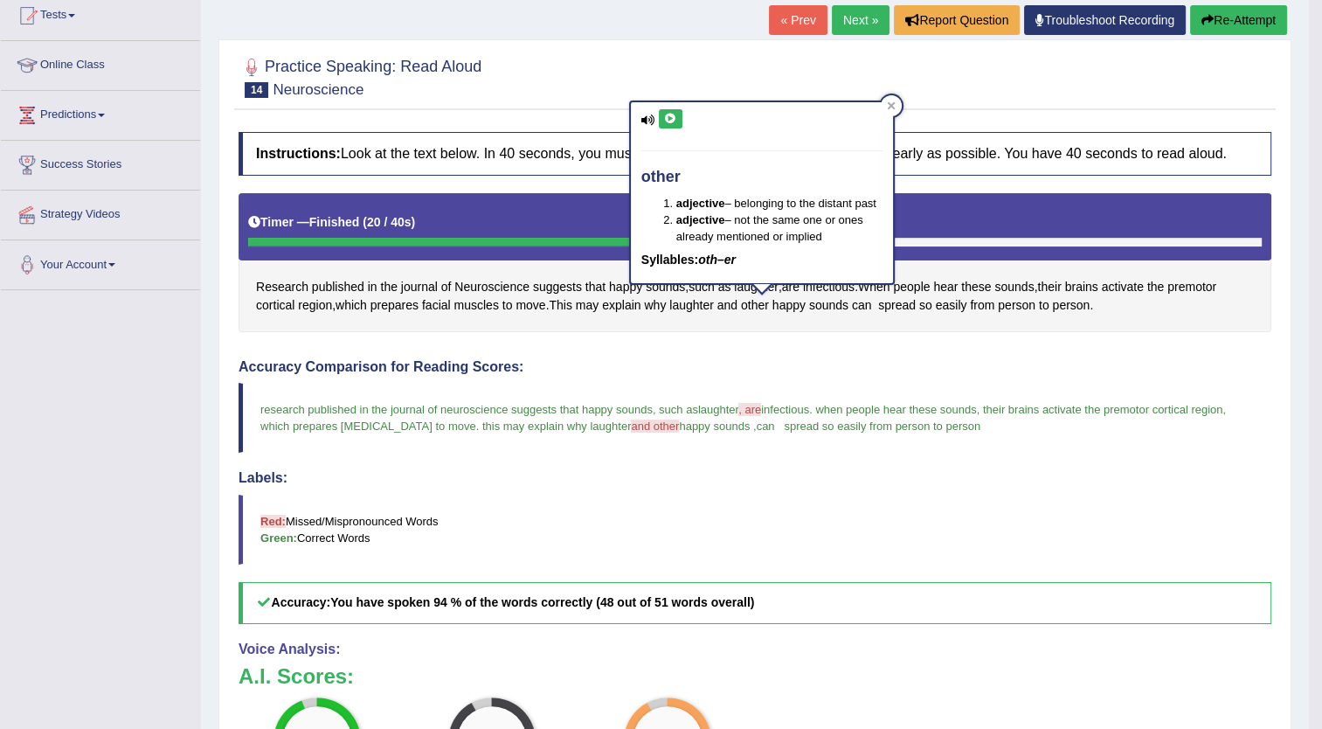
click at [673, 116] on icon at bounding box center [670, 119] width 13 height 10
click at [1236, 16] on button "Re-Attempt" at bounding box center [1238, 20] width 97 height 30
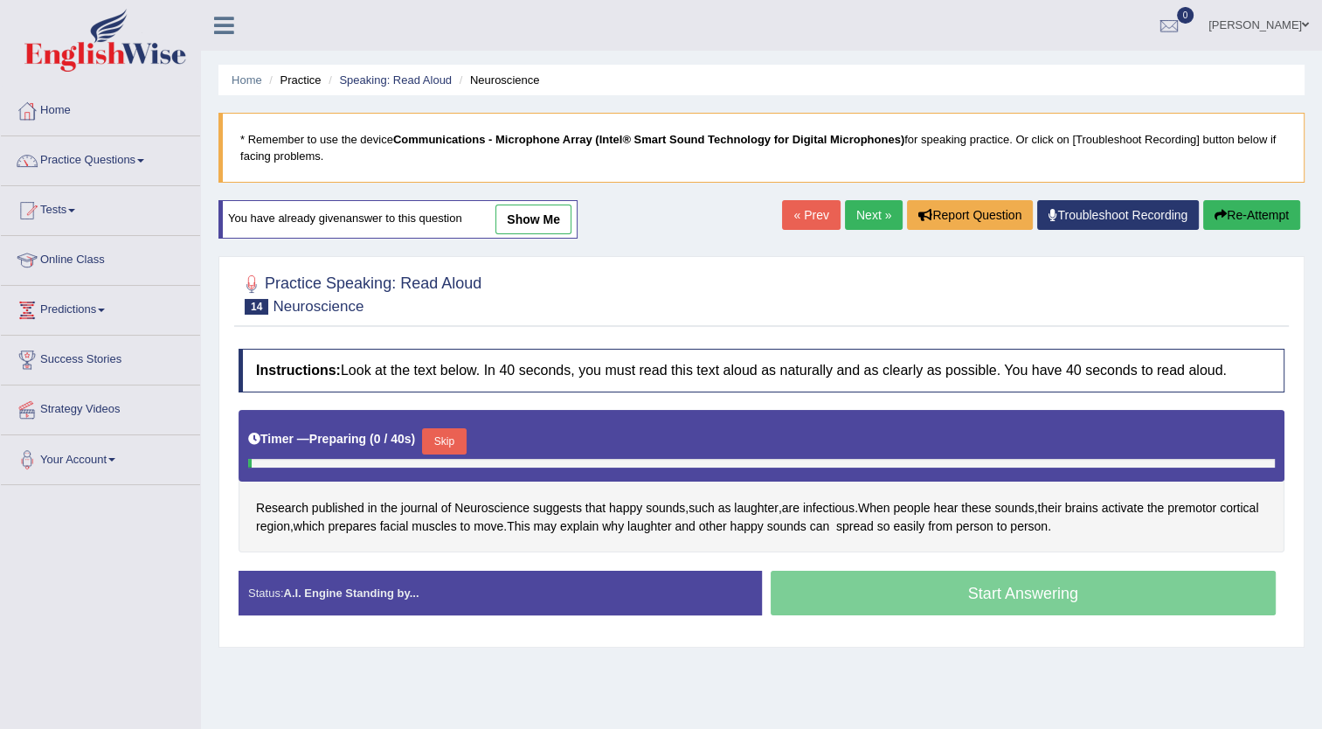
scroll to position [189, 0]
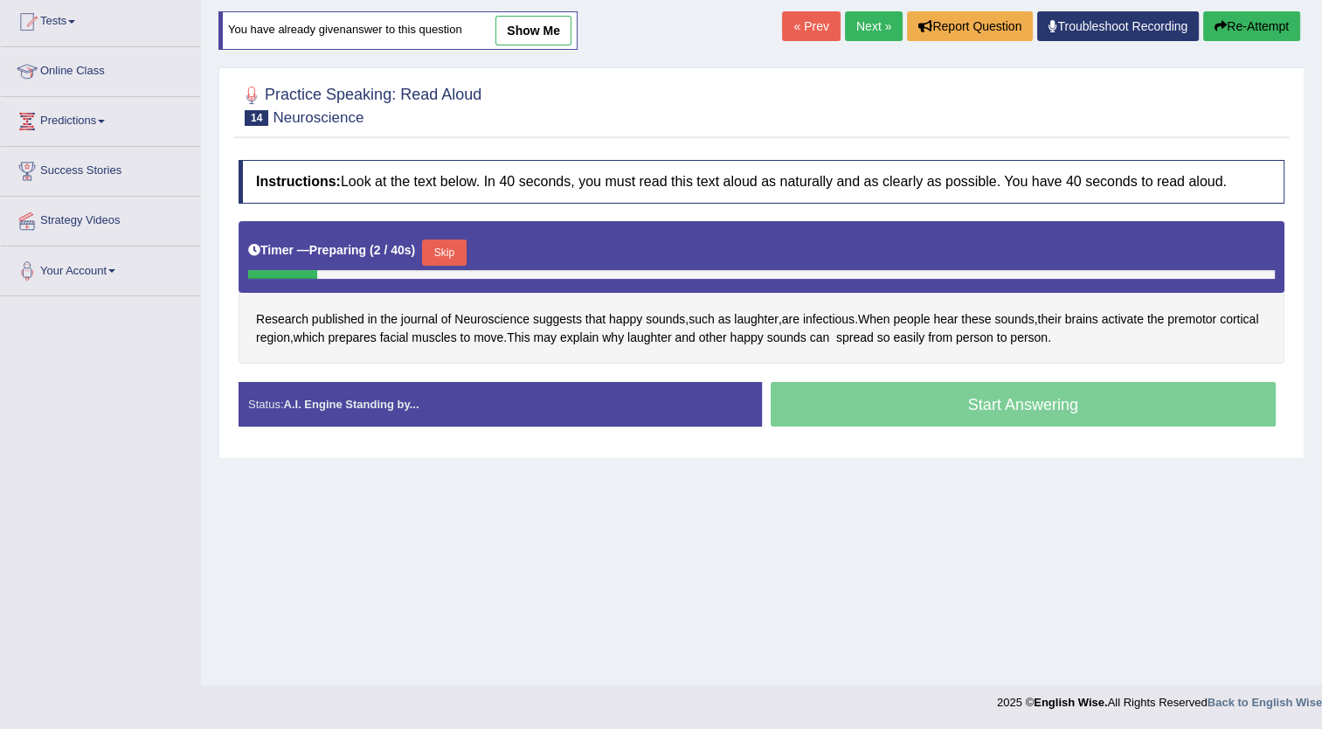
click at [444, 246] on button "Skip" at bounding box center [444, 252] width 44 height 26
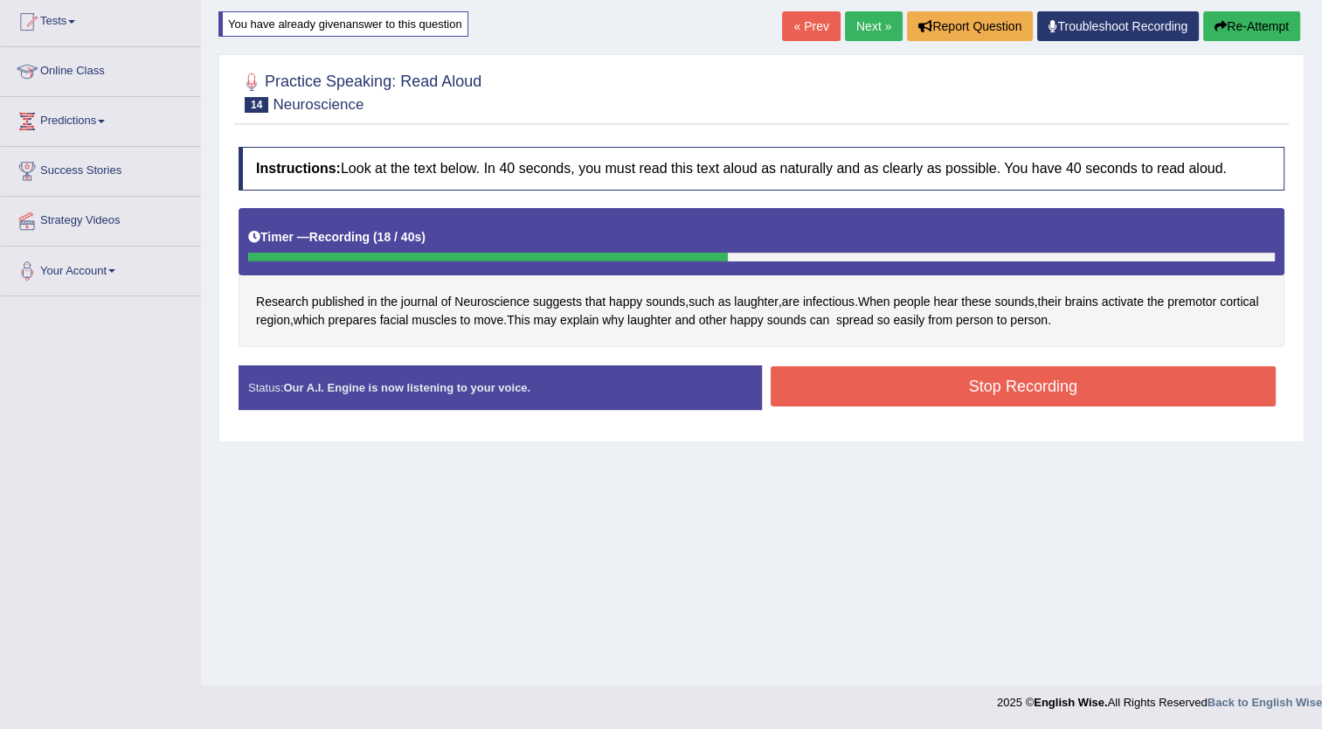
click at [990, 385] on button "Stop Recording" at bounding box center [1024, 386] width 506 height 40
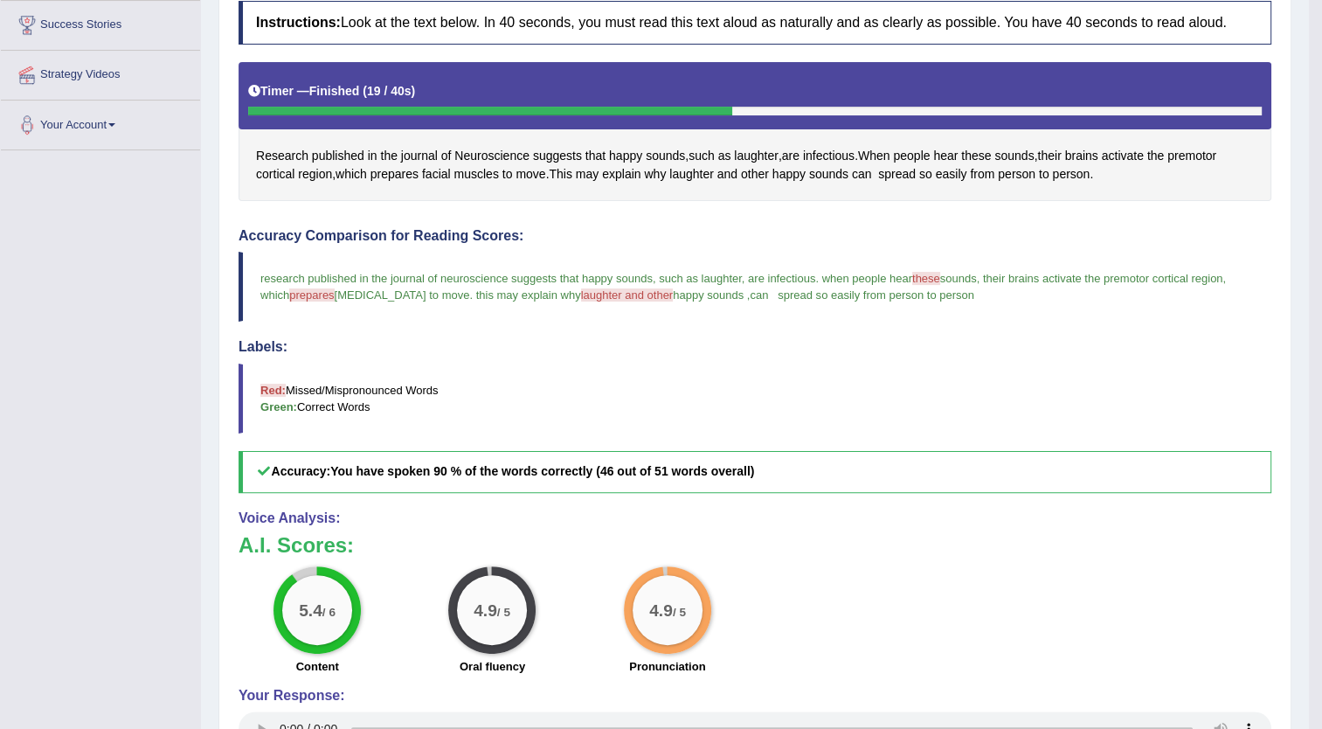
scroll to position [334, 0]
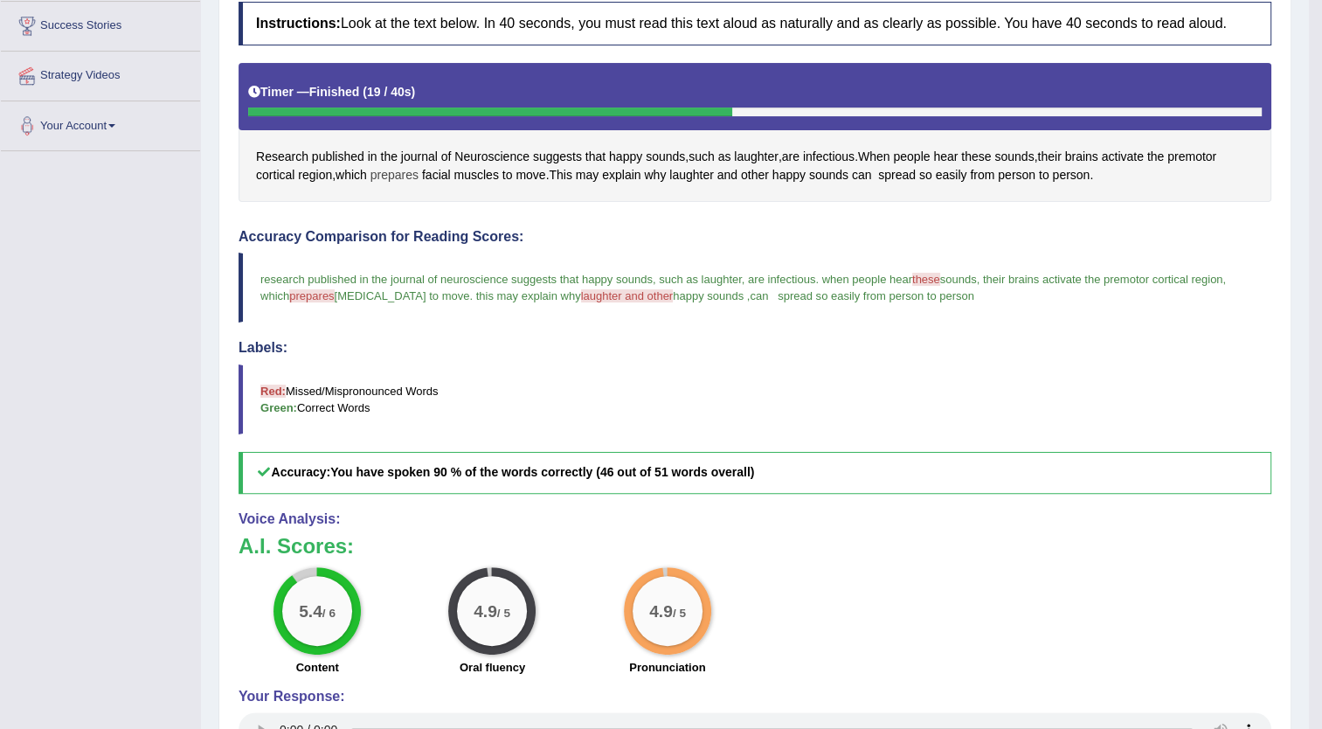
click at [402, 170] on span "prepares" at bounding box center [395, 175] width 48 height 18
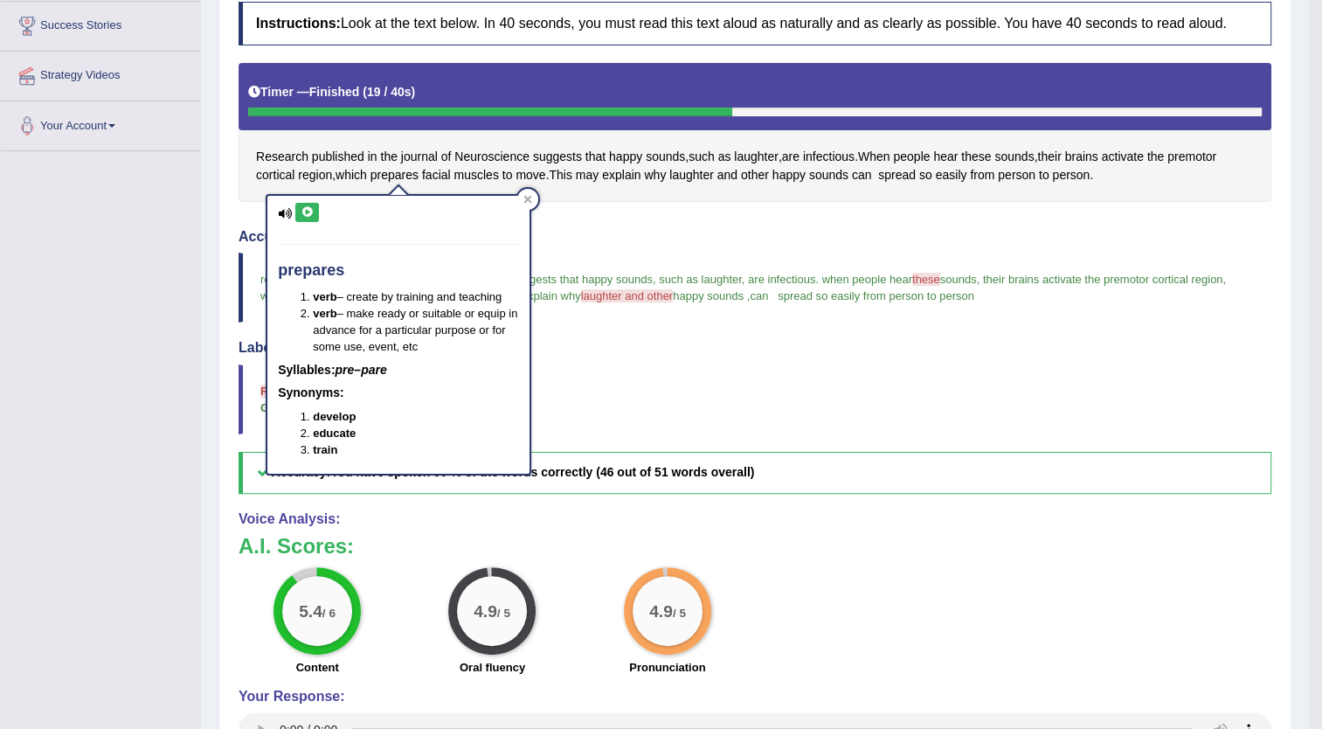
click at [302, 211] on icon at bounding box center [307, 212] width 13 height 10
click at [692, 170] on span "laughter" at bounding box center [691, 175] width 45 height 18
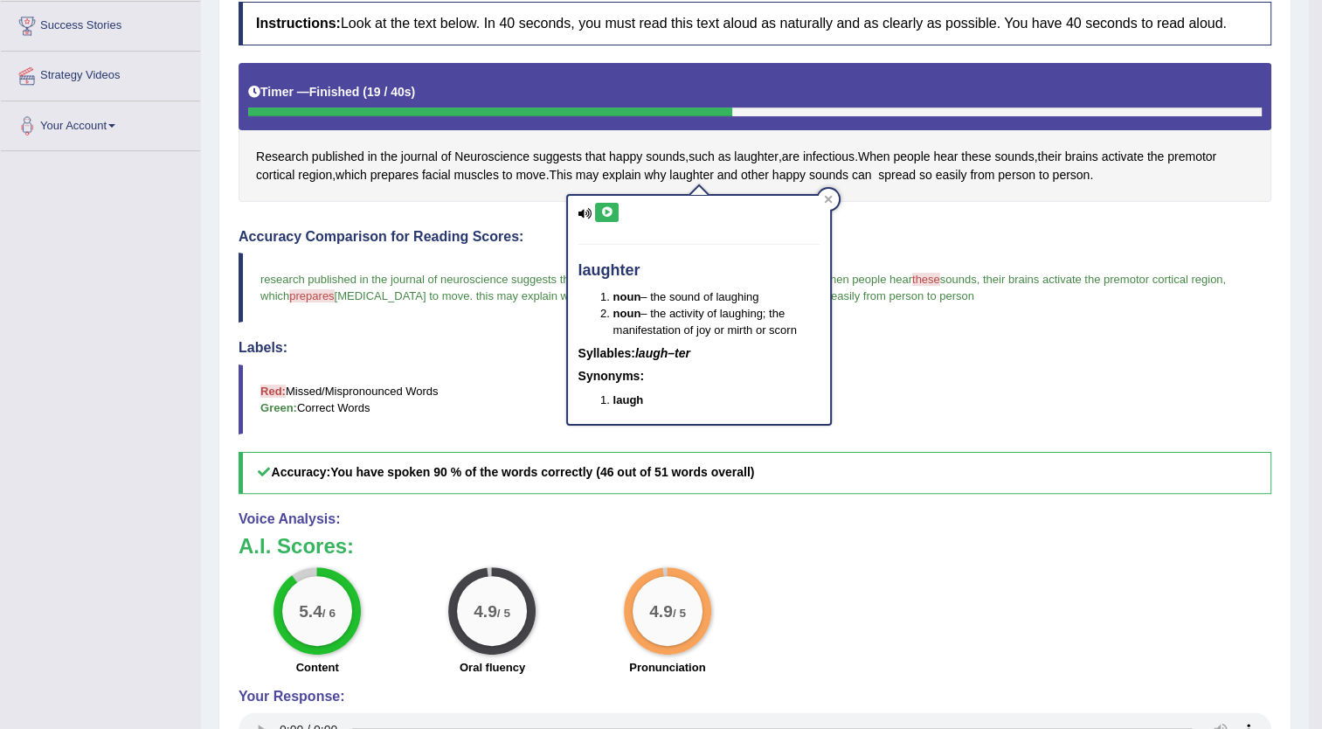
click at [602, 207] on icon at bounding box center [606, 212] width 13 height 10
click at [976, 149] on span "these" at bounding box center [976, 157] width 30 height 18
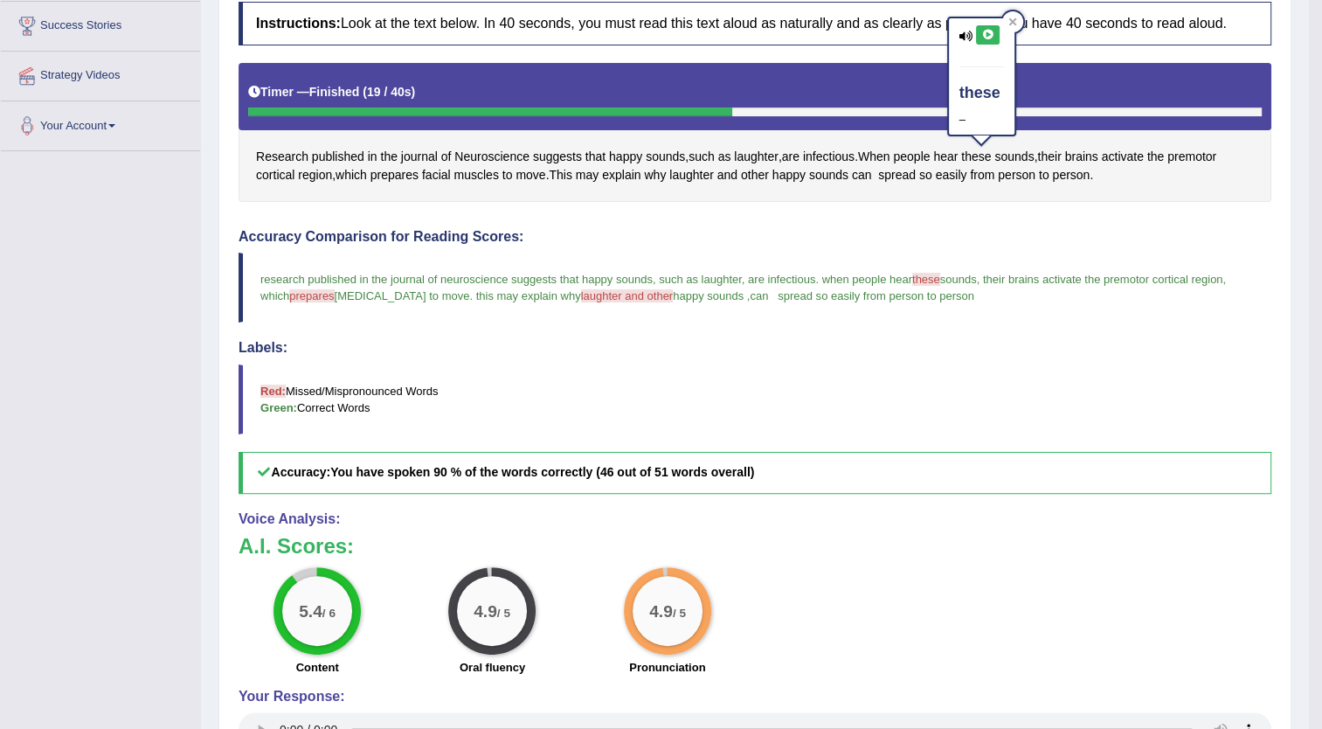
click at [985, 33] on icon at bounding box center [987, 35] width 13 height 10
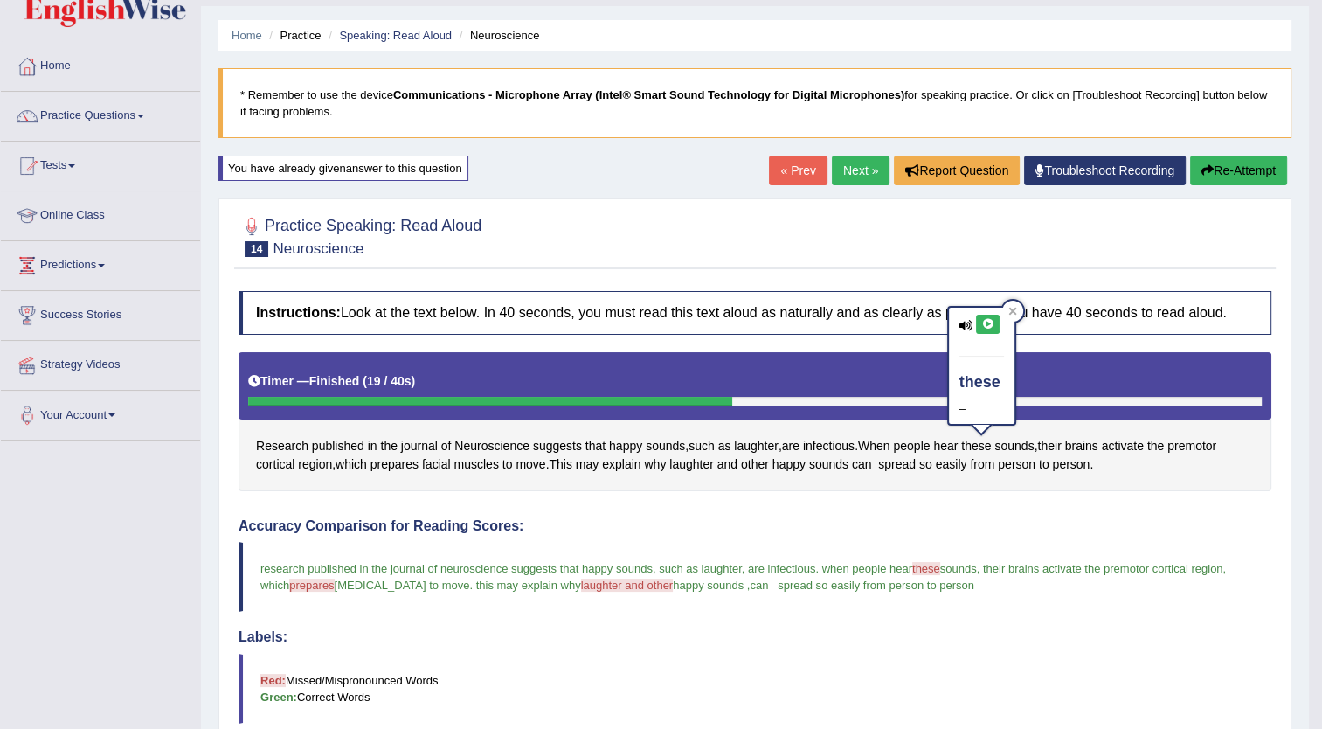
scroll to position [0, 0]
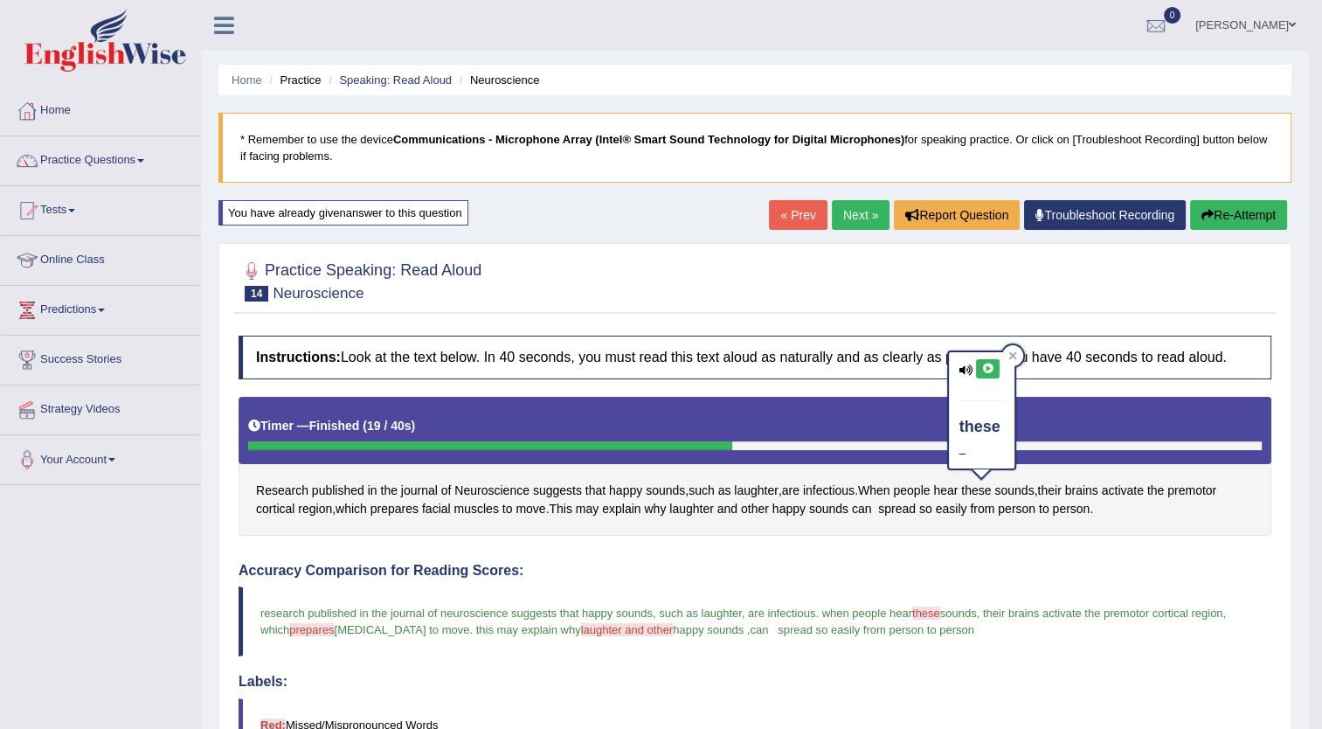
click at [849, 213] on link "Next »" at bounding box center [861, 215] width 58 height 30
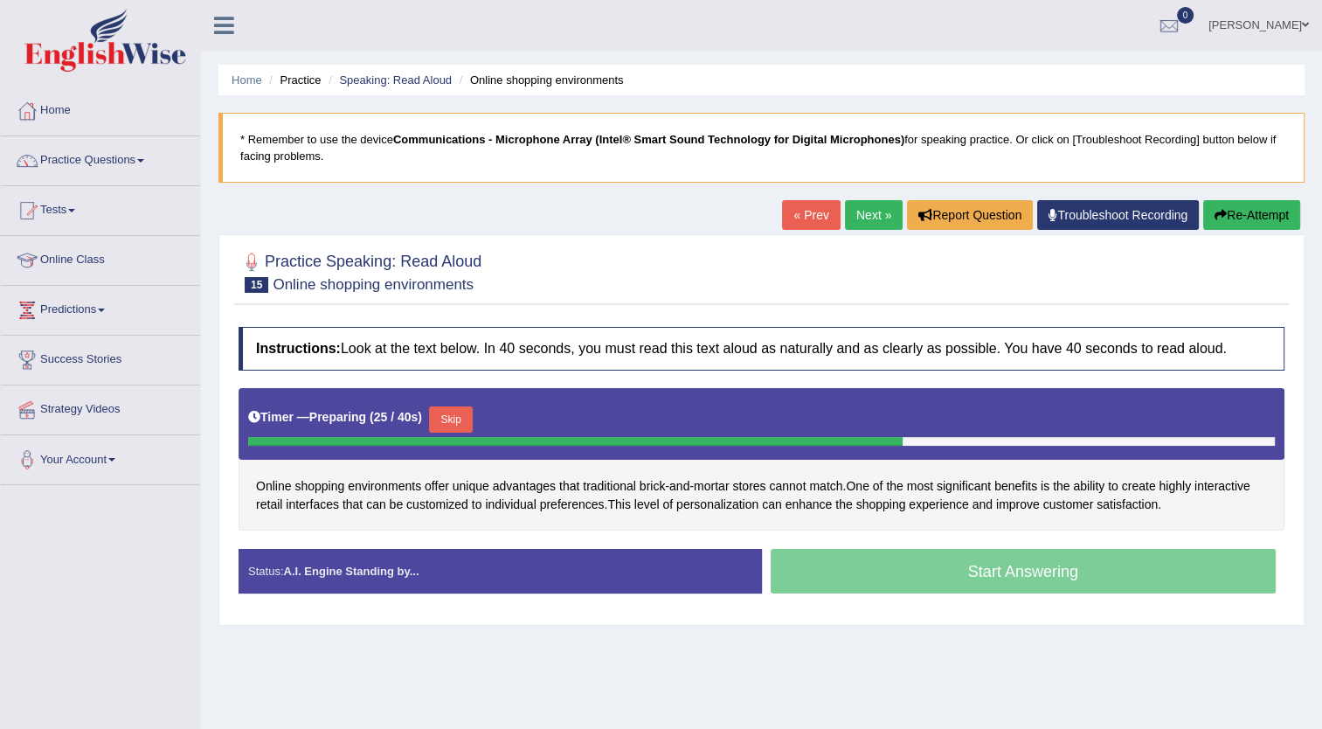
click at [439, 410] on button "Skip" at bounding box center [451, 419] width 44 height 26
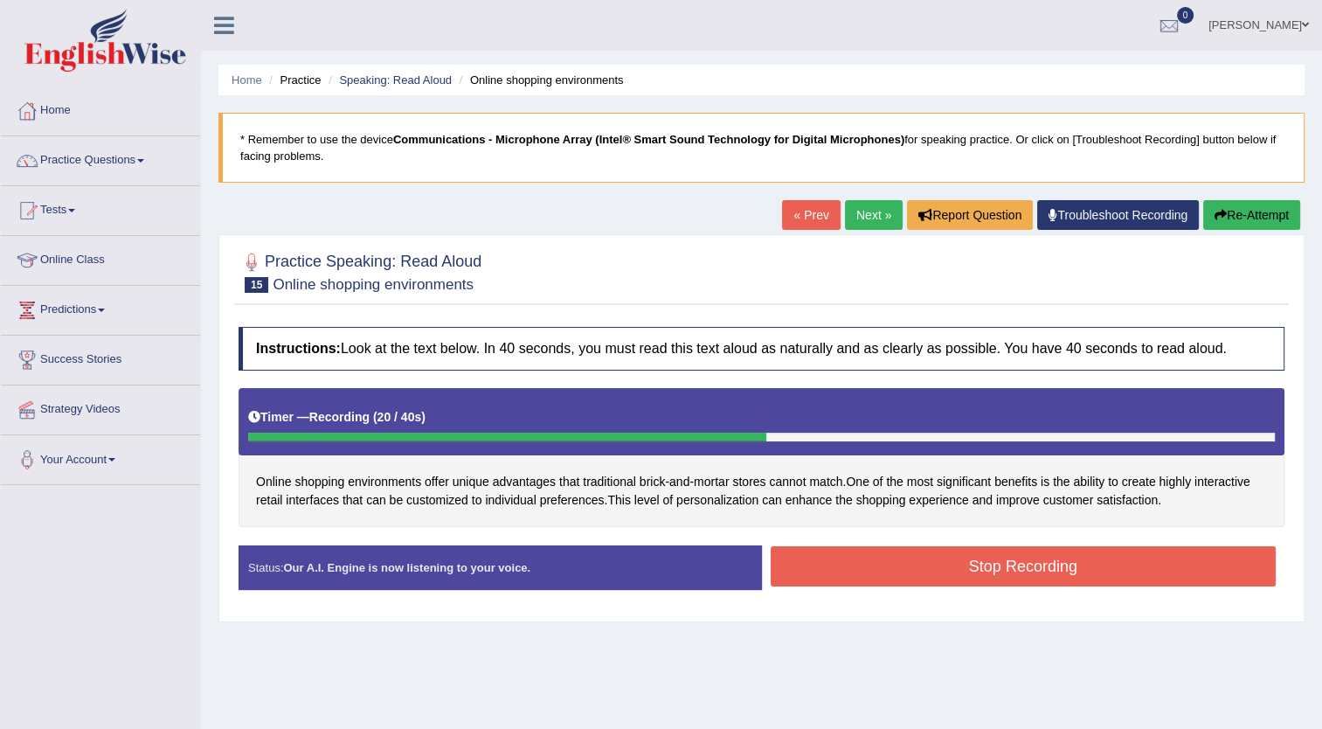
click at [986, 563] on button "Stop Recording" at bounding box center [1024, 566] width 506 height 40
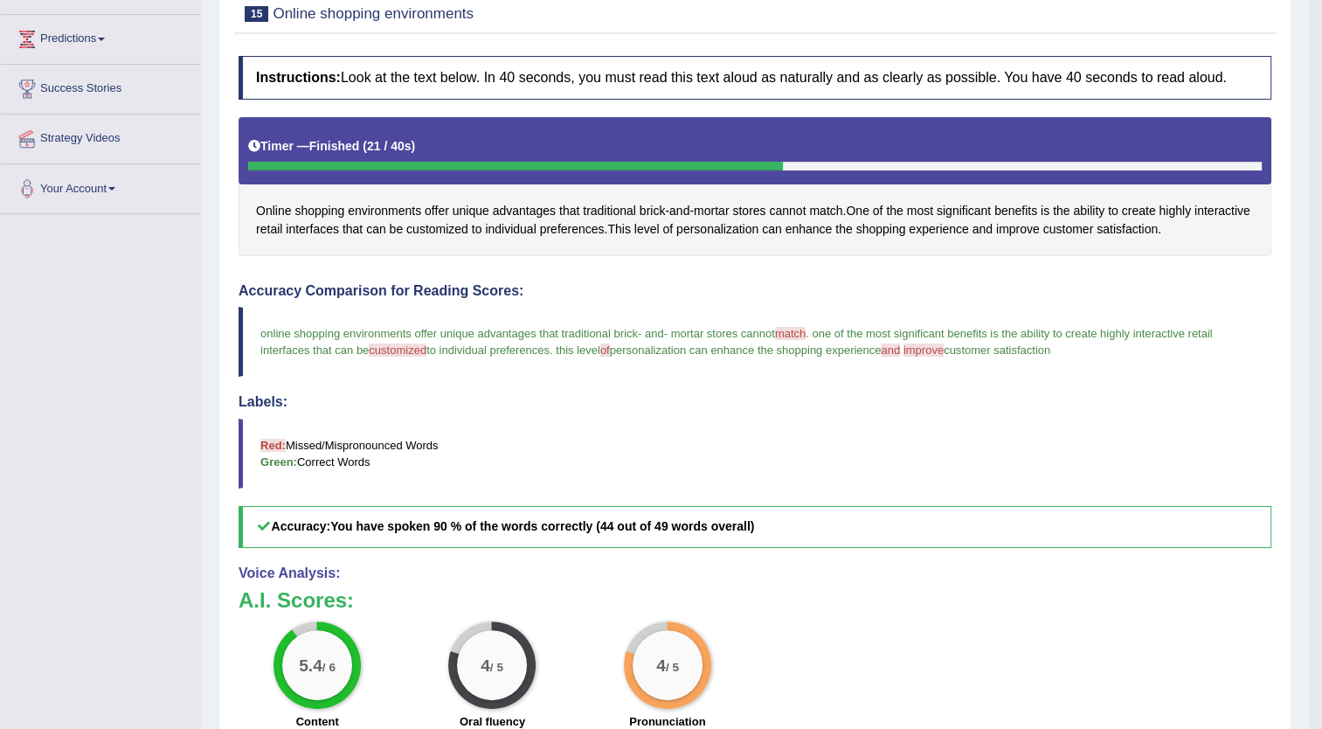
scroll to position [282, 0]
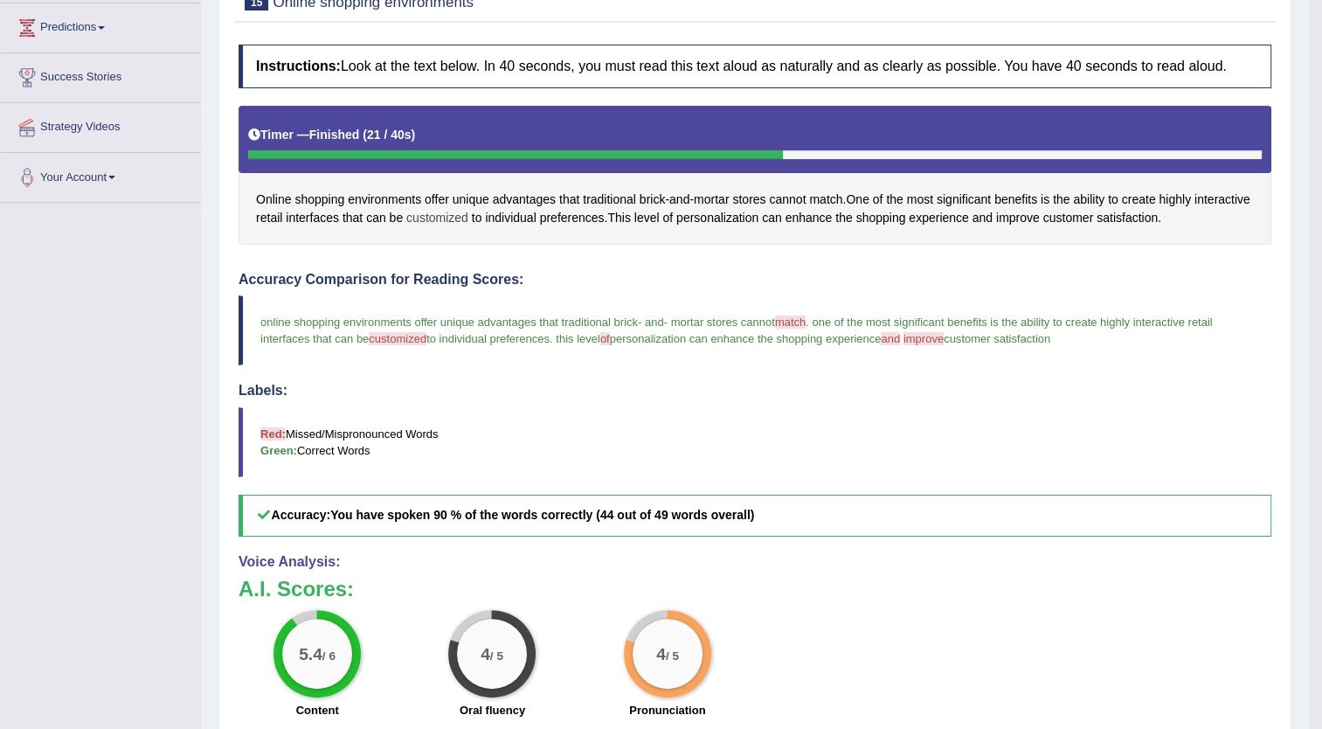
click at [468, 215] on span "customized" at bounding box center [437, 218] width 62 height 18
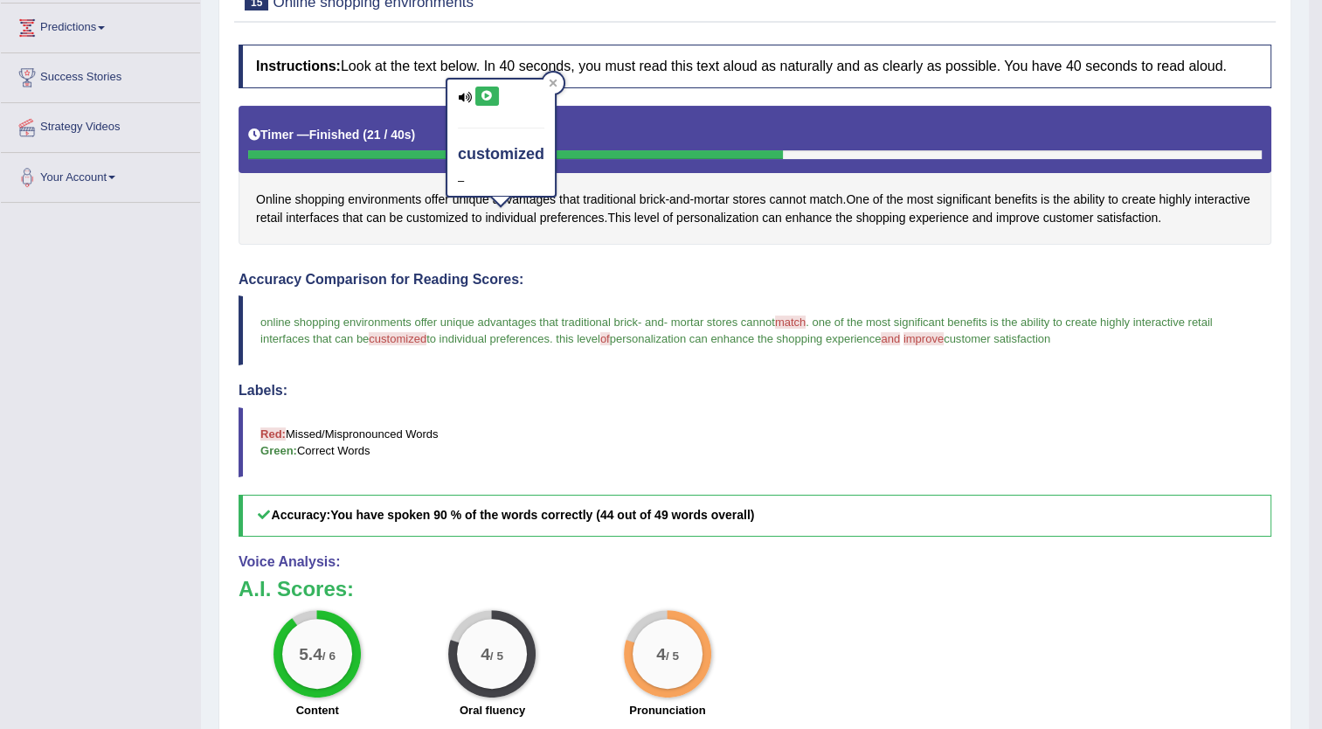
click at [486, 95] on icon at bounding box center [487, 96] width 13 height 10
click at [673, 212] on span "of" at bounding box center [667, 218] width 10 height 18
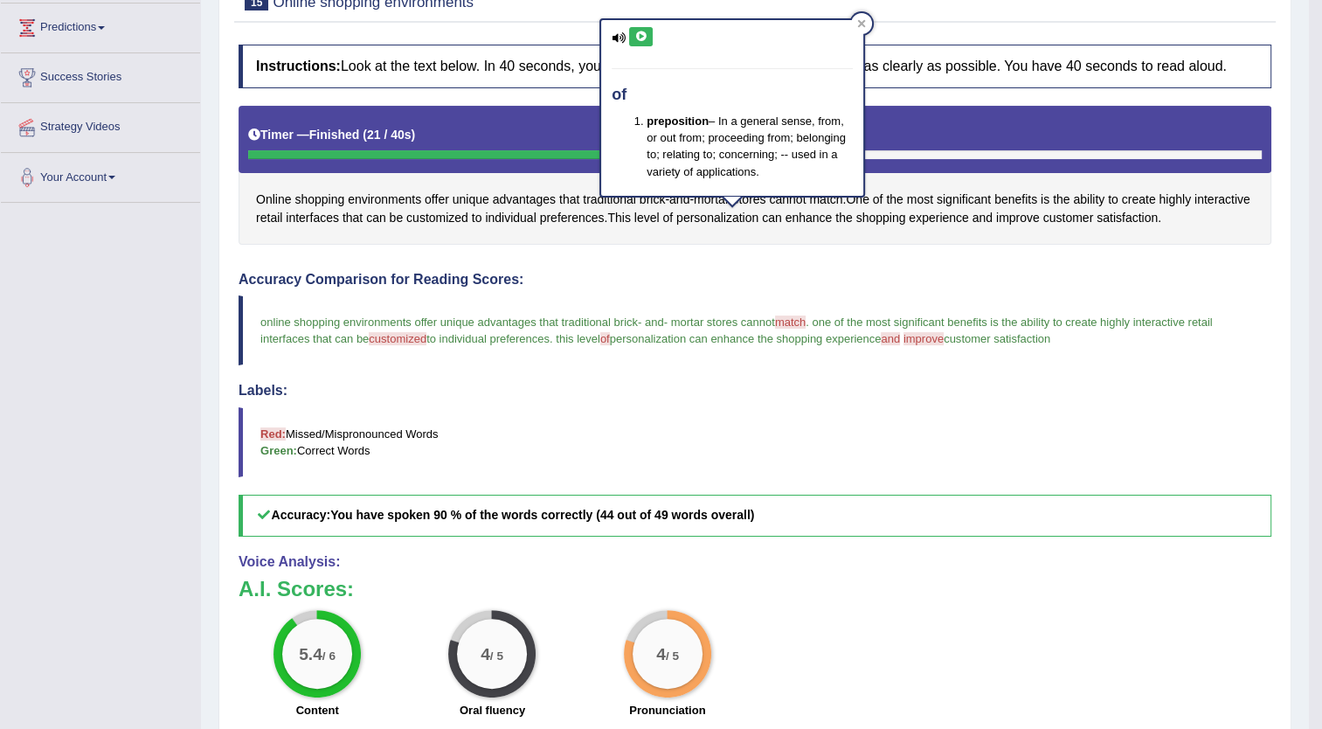
click at [635, 36] on icon at bounding box center [640, 36] width 13 height 10
click at [827, 198] on div "of preposition – In a general sense, from, or out from; proceeding from; belong…" at bounding box center [733, 113] width 266 height 190
click at [884, 194] on span "of" at bounding box center [878, 200] width 10 height 18
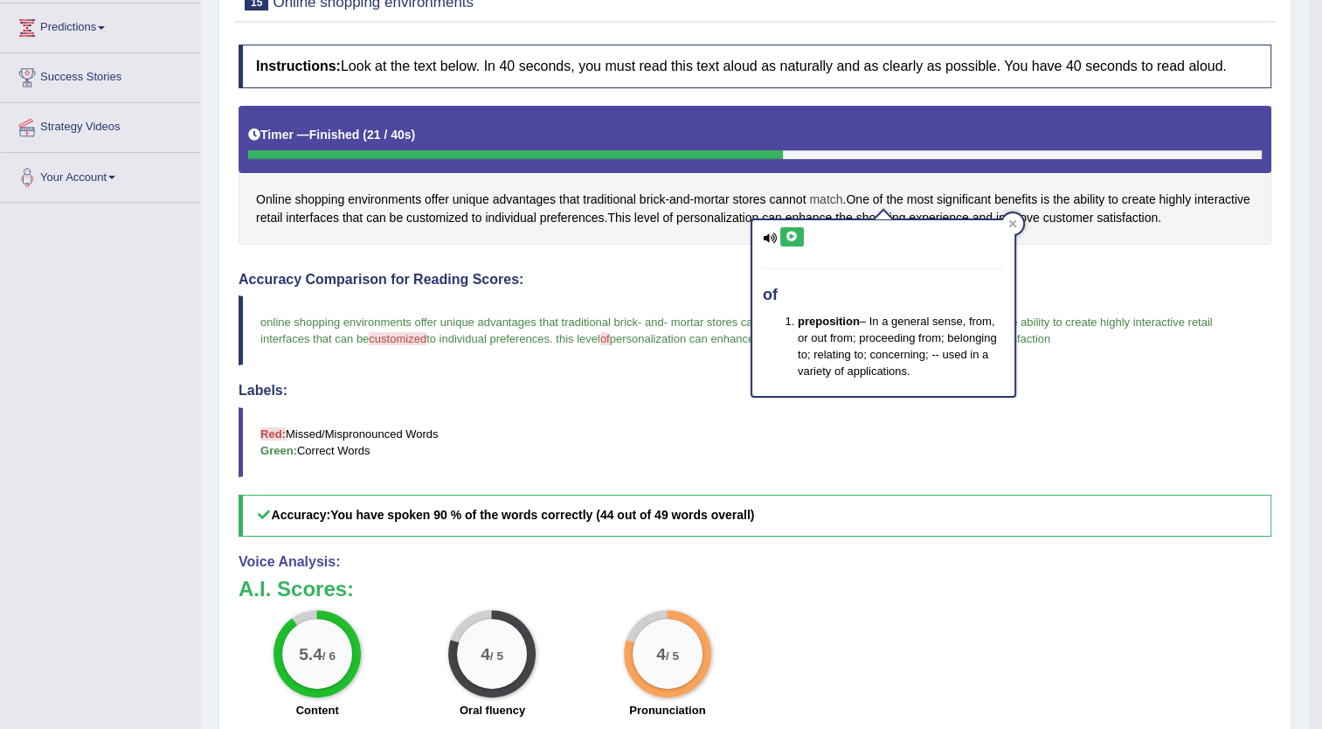
click at [829, 196] on span "match" at bounding box center [825, 200] width 33 height 18
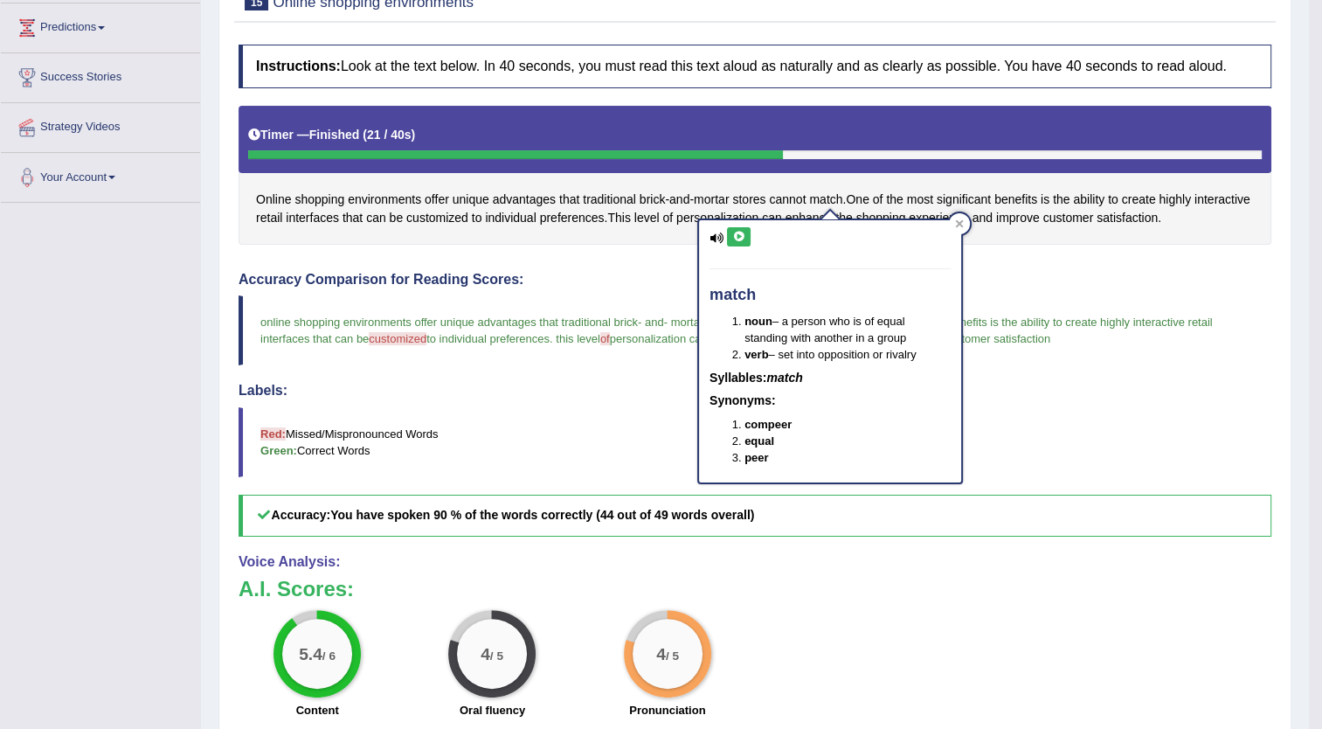
click at [736, 233] on icon at bounding box center [738, 237] width 13 height 10
click at [1038, 250] on div "Instructions: Look at the text below. In 40 seconds, you must read this text al…" at bounding box center [755, 449] width 1042 height 826
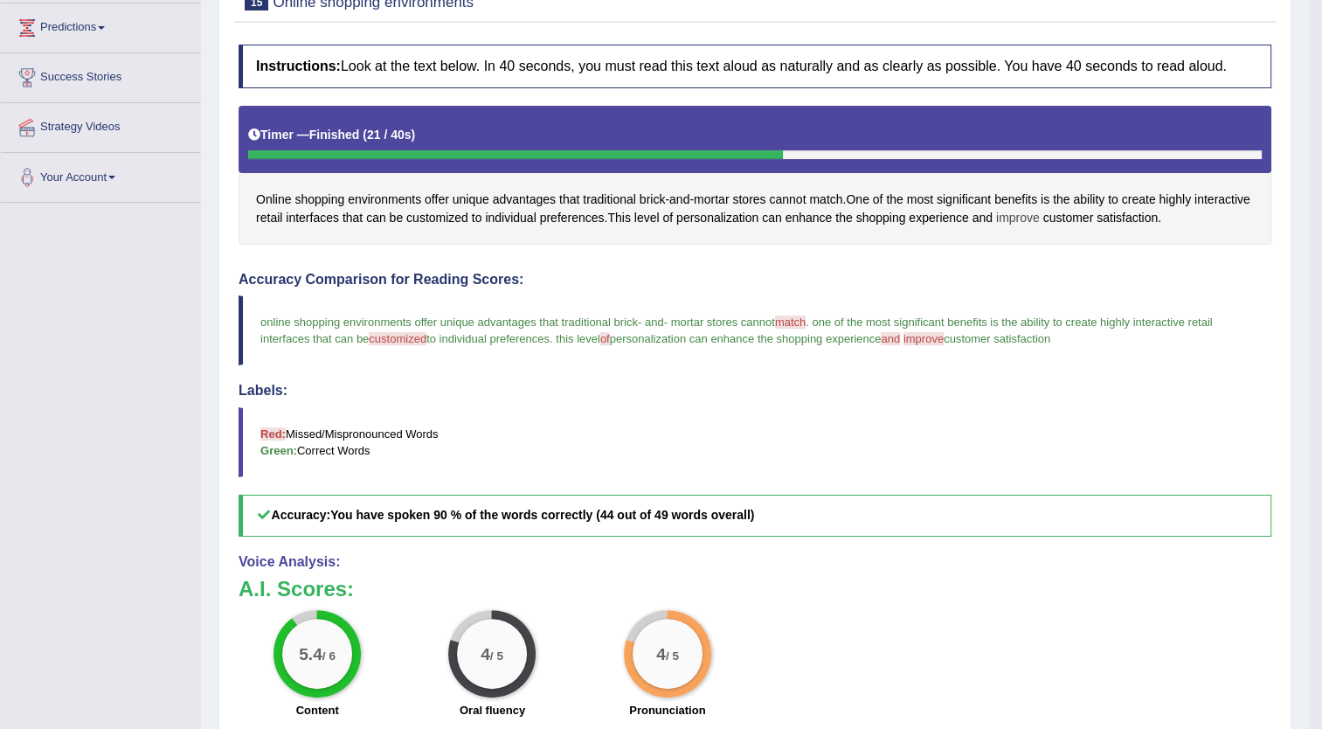
click at [1040, 213] on span "improve" at bounding box center [1018, 218] width 44 height 18
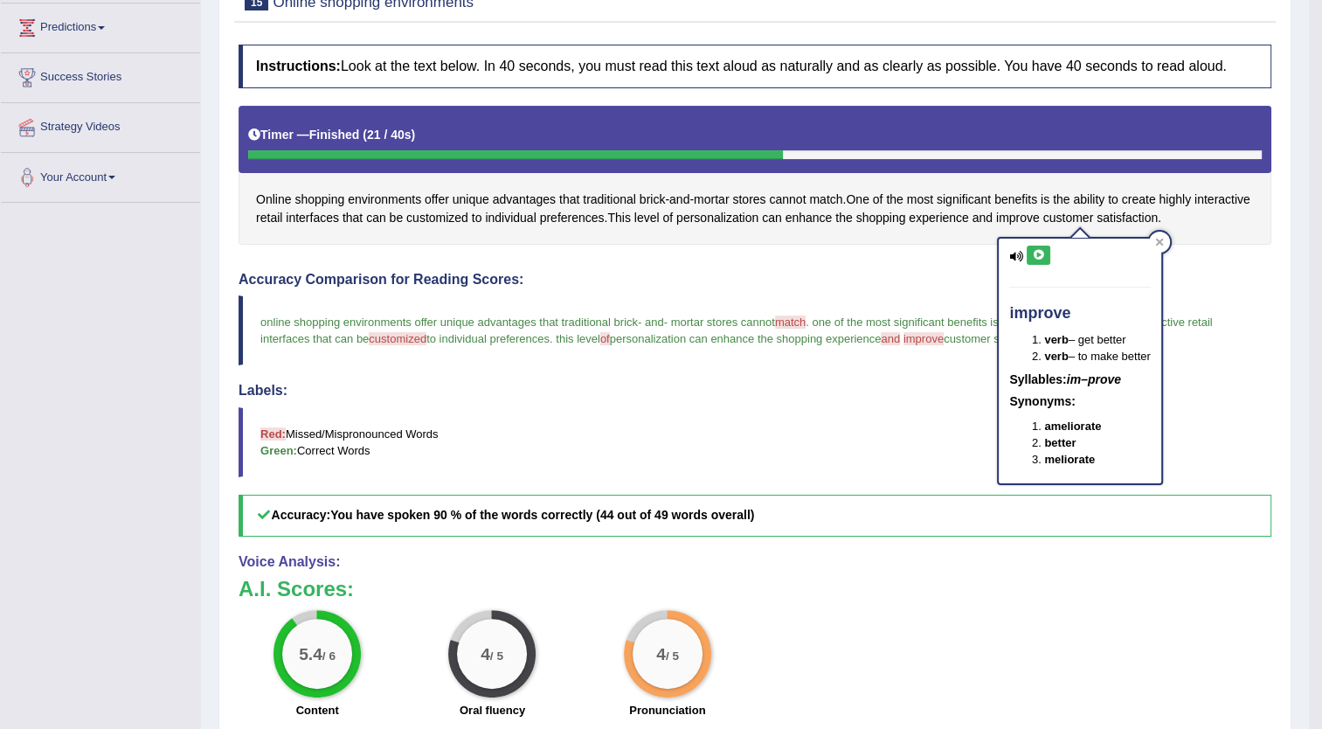
click at [1033, 255] on icon at bounding box center [1038, 255] width 13 height 10
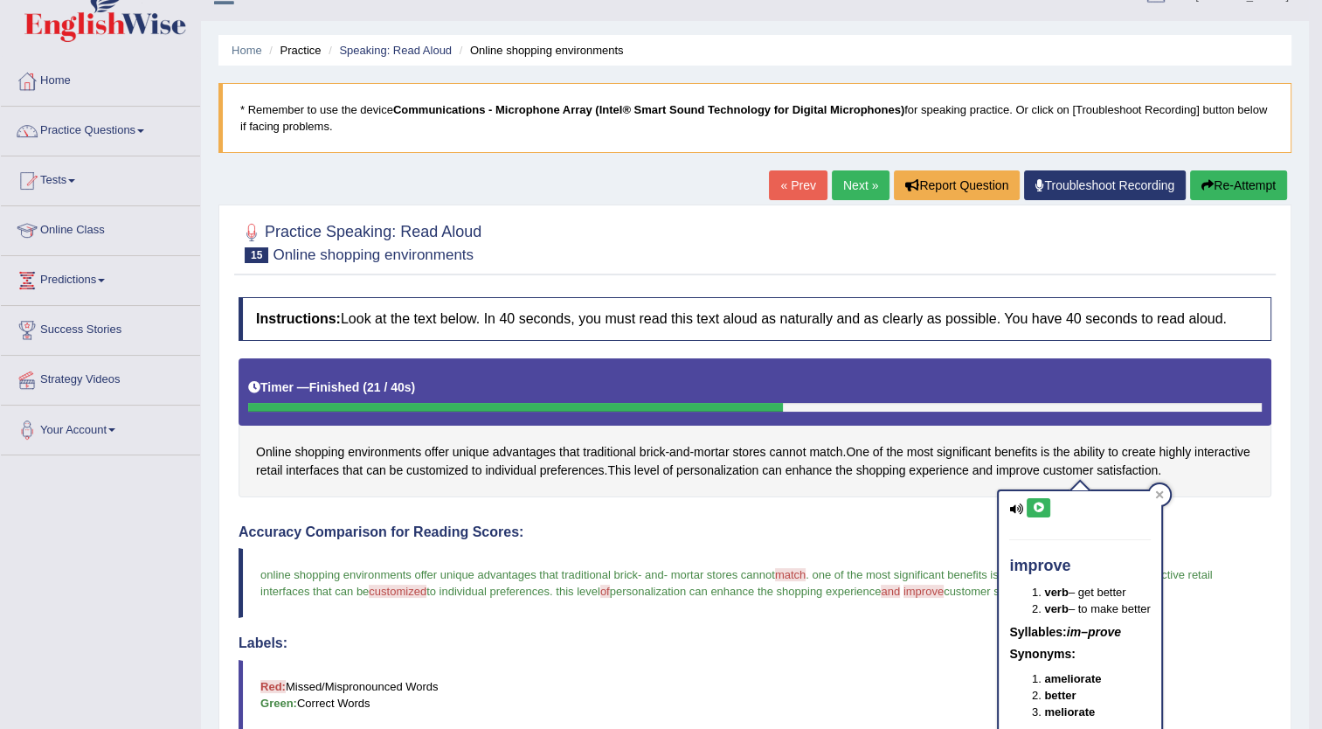
scroll to position [0, 0]
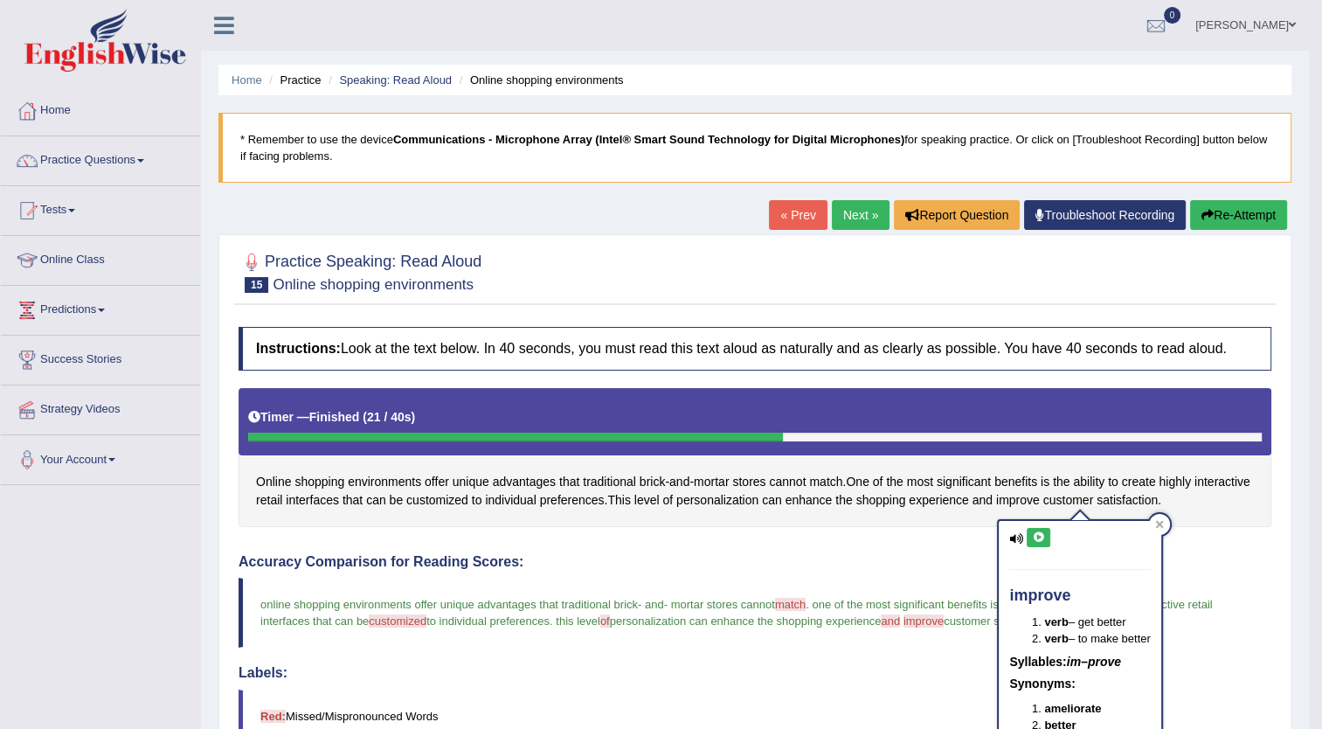
click at [1246, 216] on button "Re-Attempt" at bounding box center [1238, 215] width 97 height 30
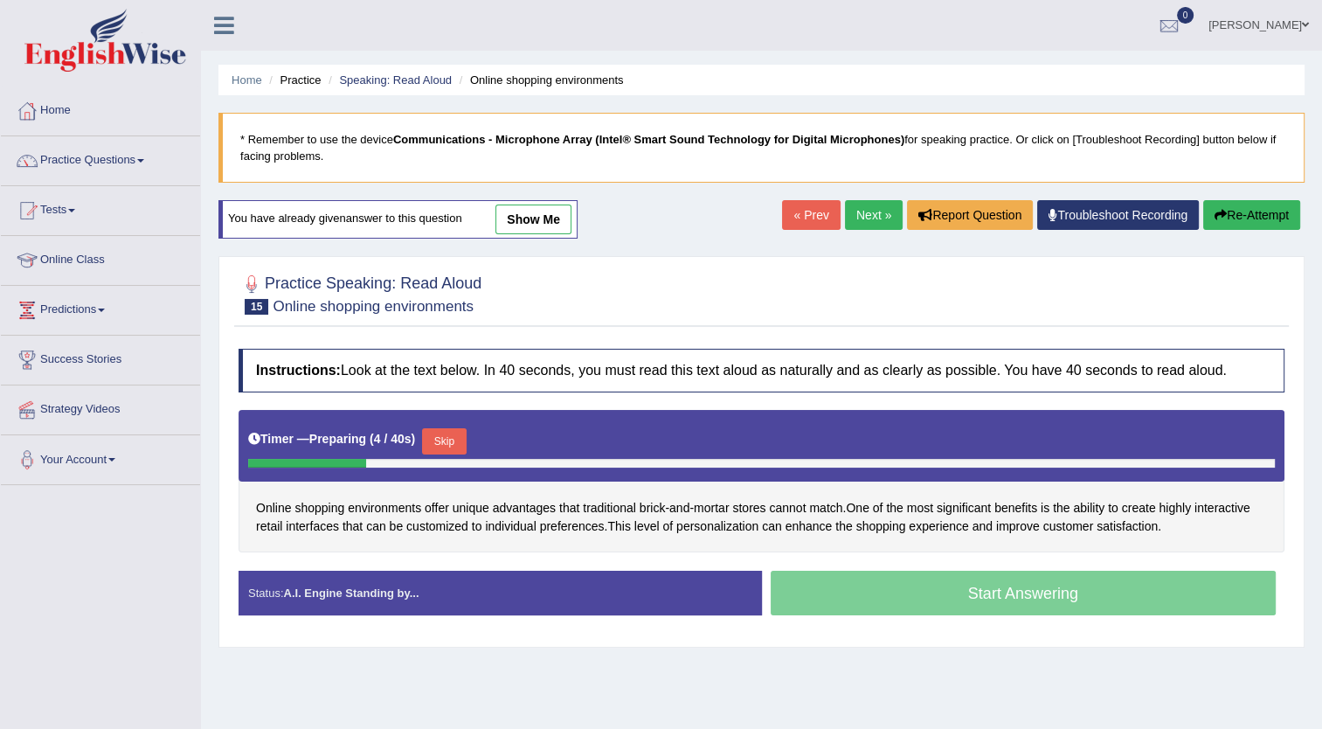
click at [440, 439] on button "Skip" at bounding box center [444, 441] width 44 height 26
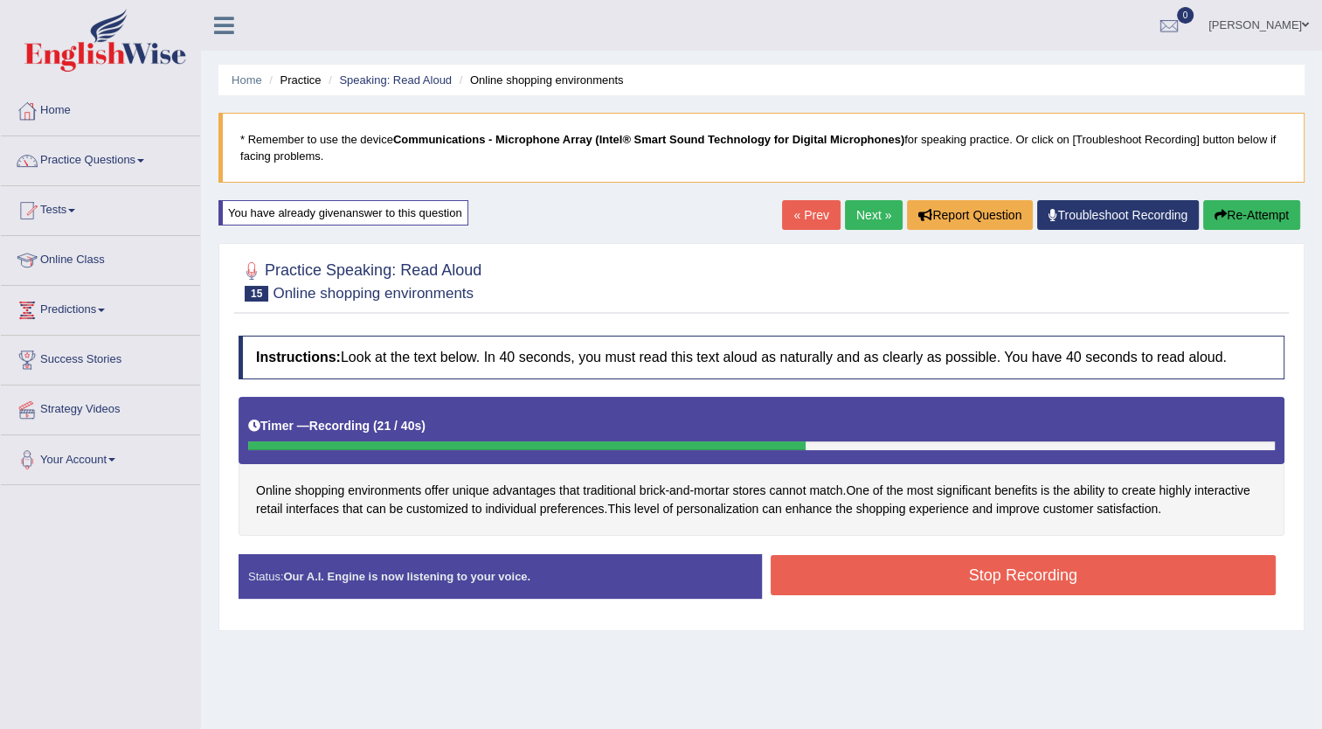
click at [980, 572] on button "Stop Recording" at bounding box center [1024, 575] width 506 height 40
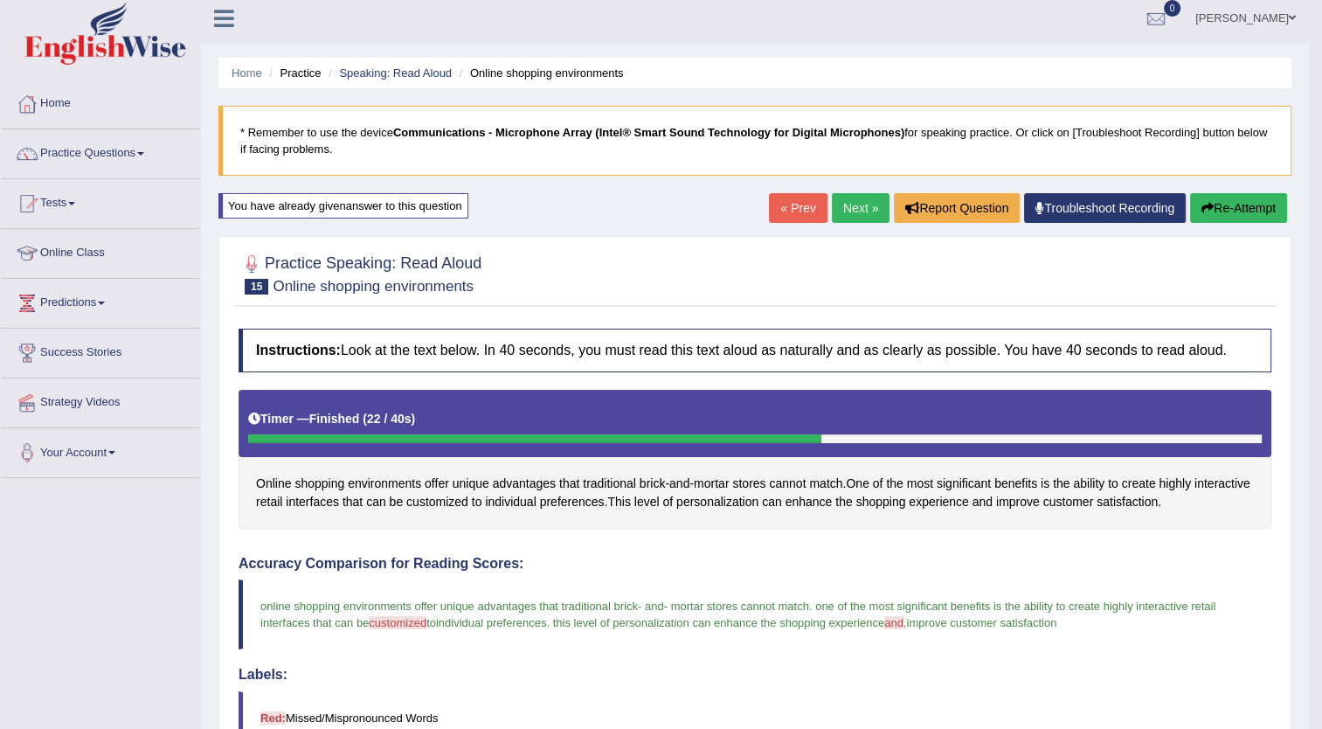
scroll to position [6, 0]
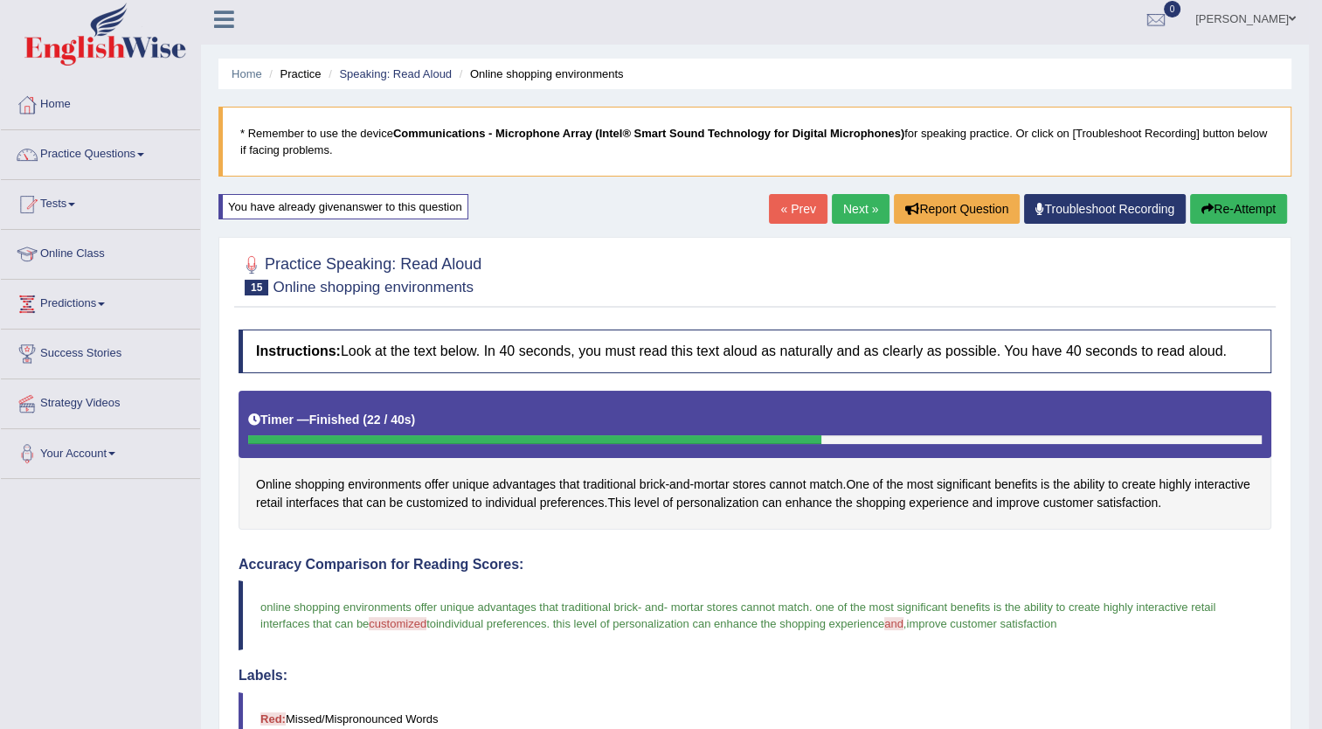
click at [860, 203] on link "Next »" at bounding box center [861, 209] width 58 height 30
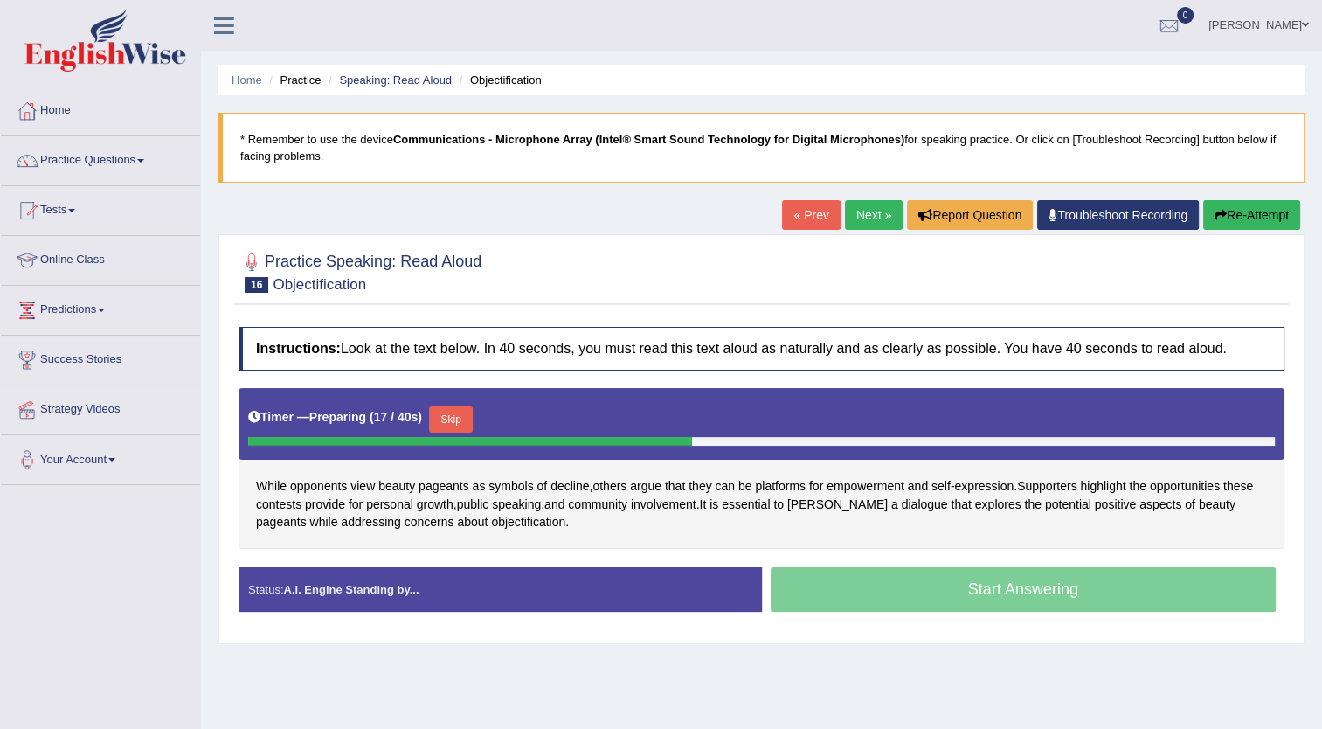
click at [440, 413] on button "Skip" at bounding box center [451, 419] width 44 height 26
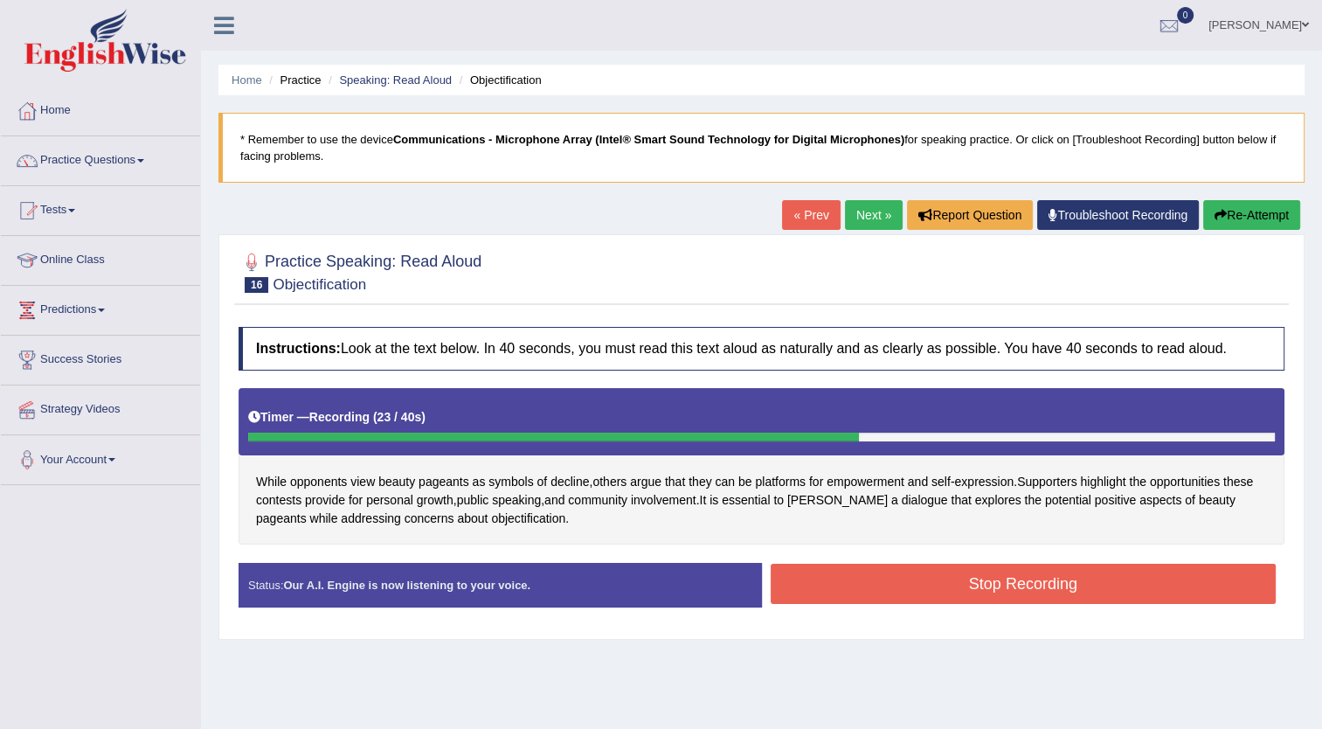
click at [989, 586] on button "Stop Recording" at bounding box center [1024, 584] width 506 height 40
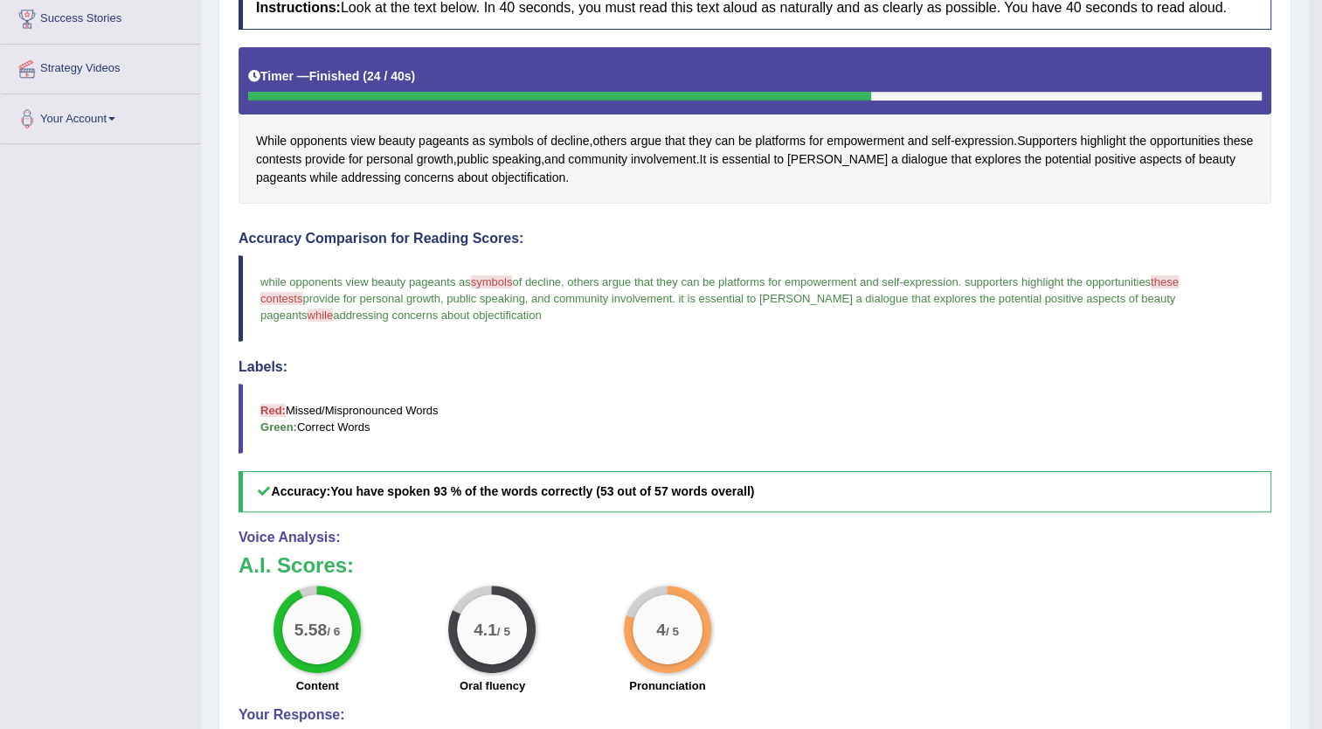
scroll to position [353, 0]
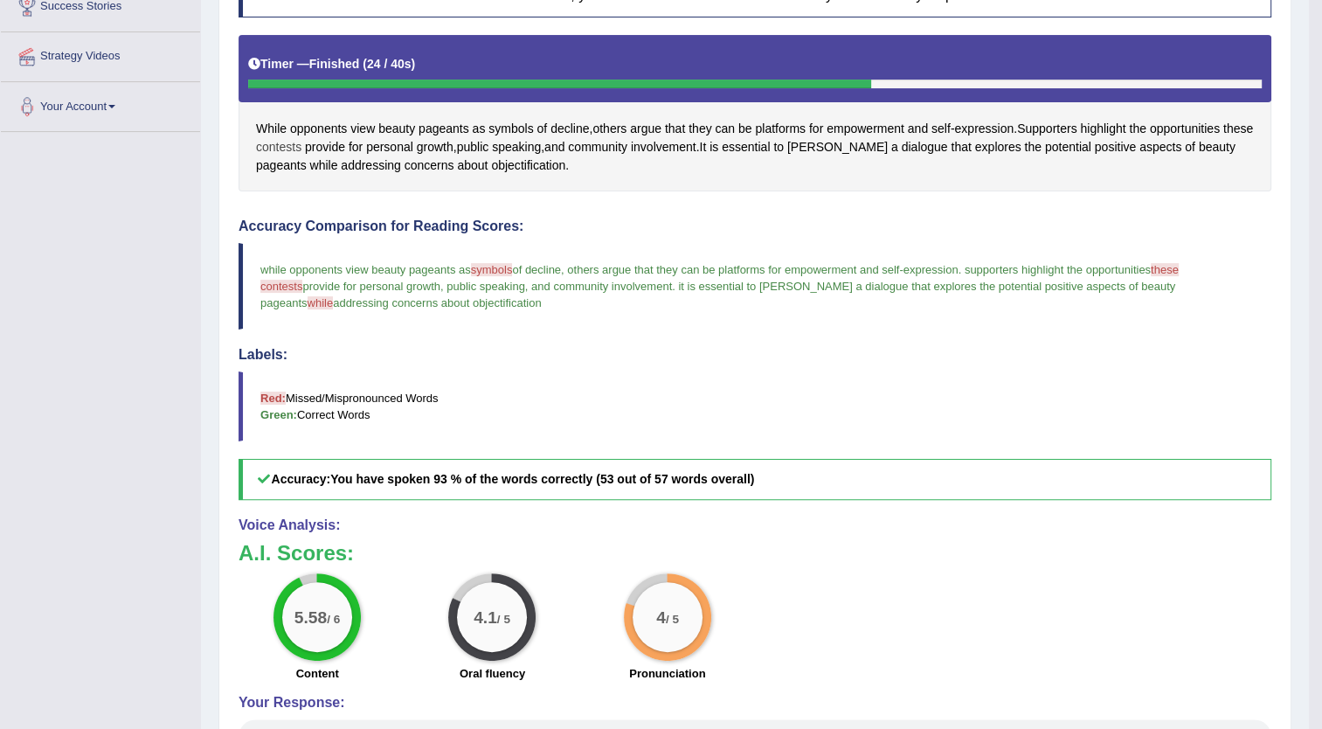
click at [302, 142] on span "contests" at bounding box center [278, 147] width 45 height 18
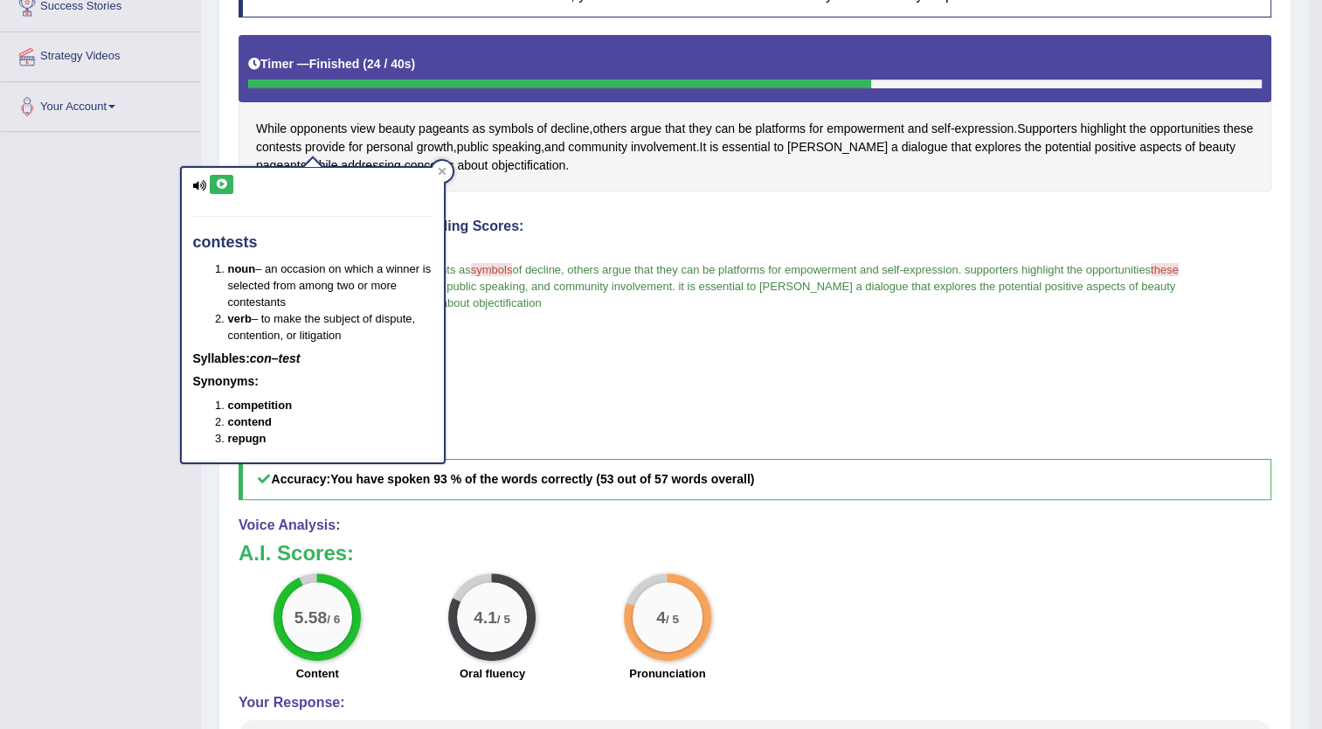
click at [224, 179] on icon at bounding box center [221, 184] width 13 height 10
click at [1223, 138] on span "these" at bounding box center [1238, 129] width 30 height 18
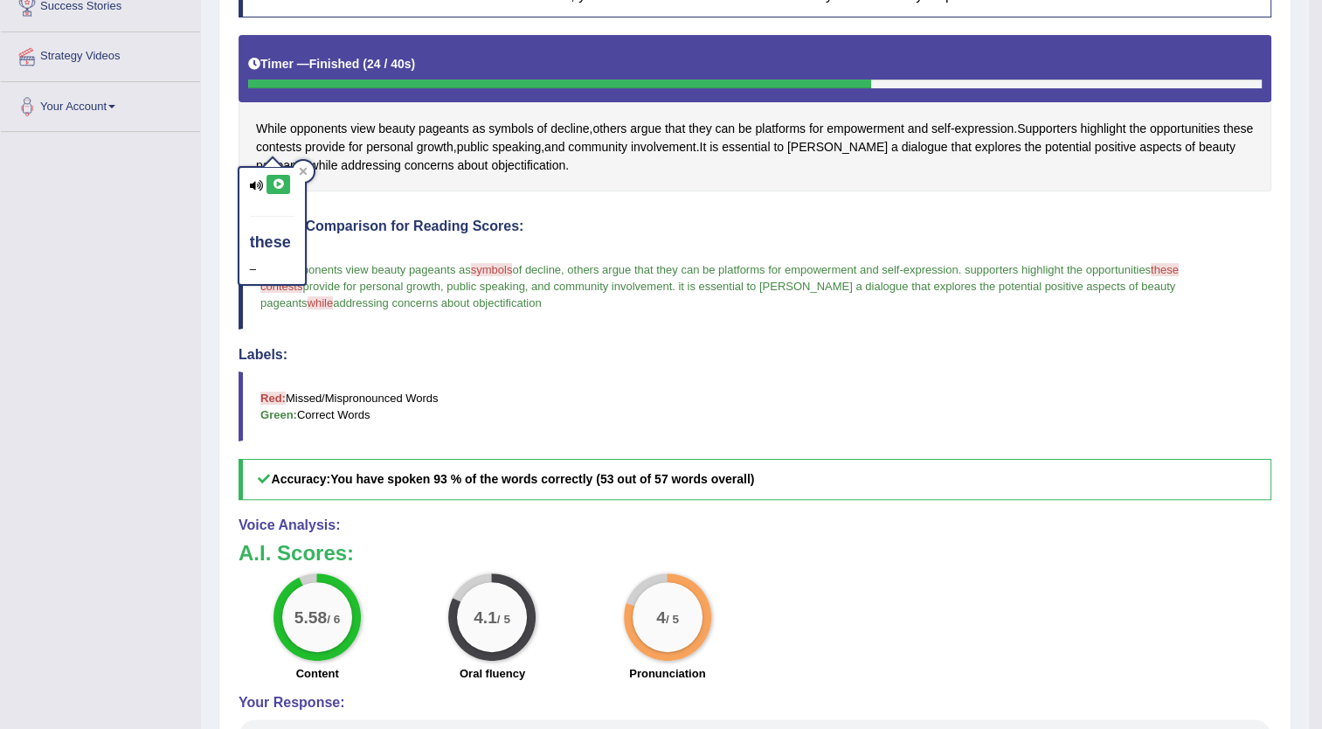
click at [270, 181] on button at bounding box center [279, 184] width 24 height 19
click at [608, 243] on blockquote "while opponents view beauty pageants as symbols symbol of decline, others argue…" at bounding box center [755, 286] width 1033 height 87
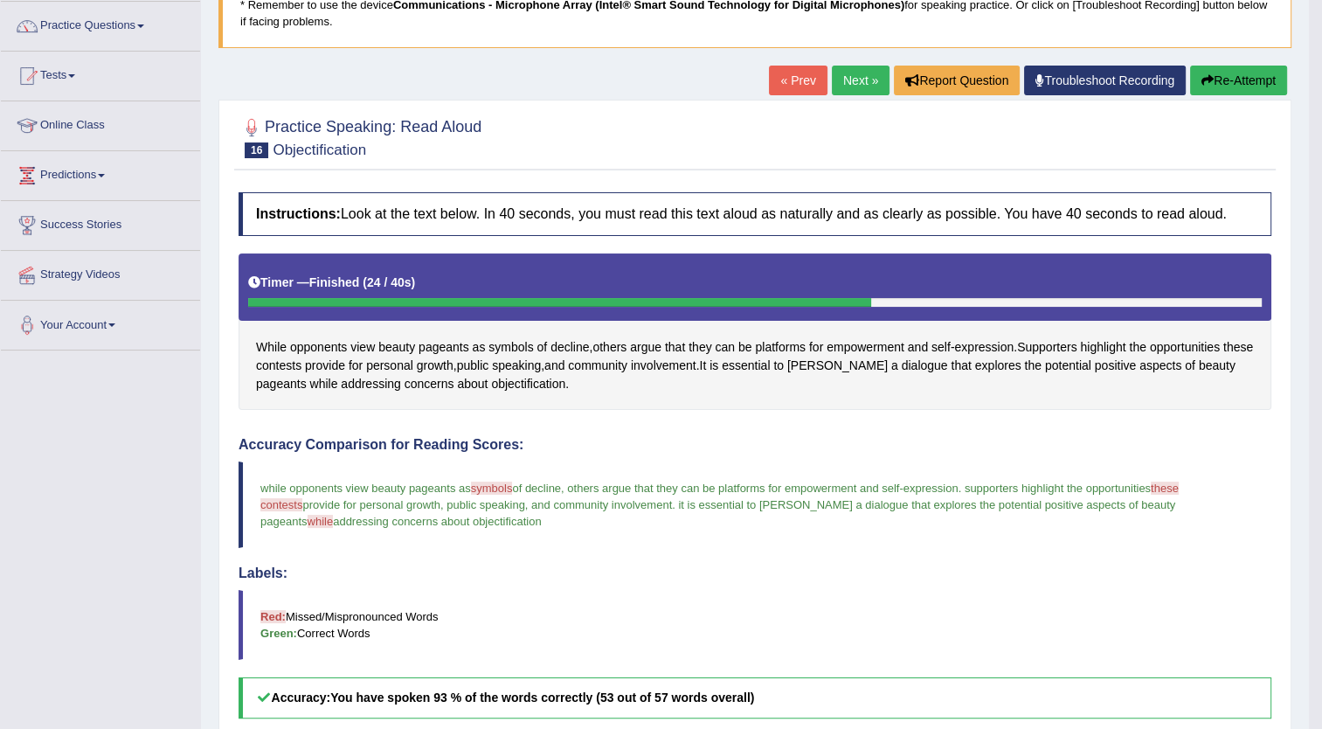
scroll to position [129, 0]
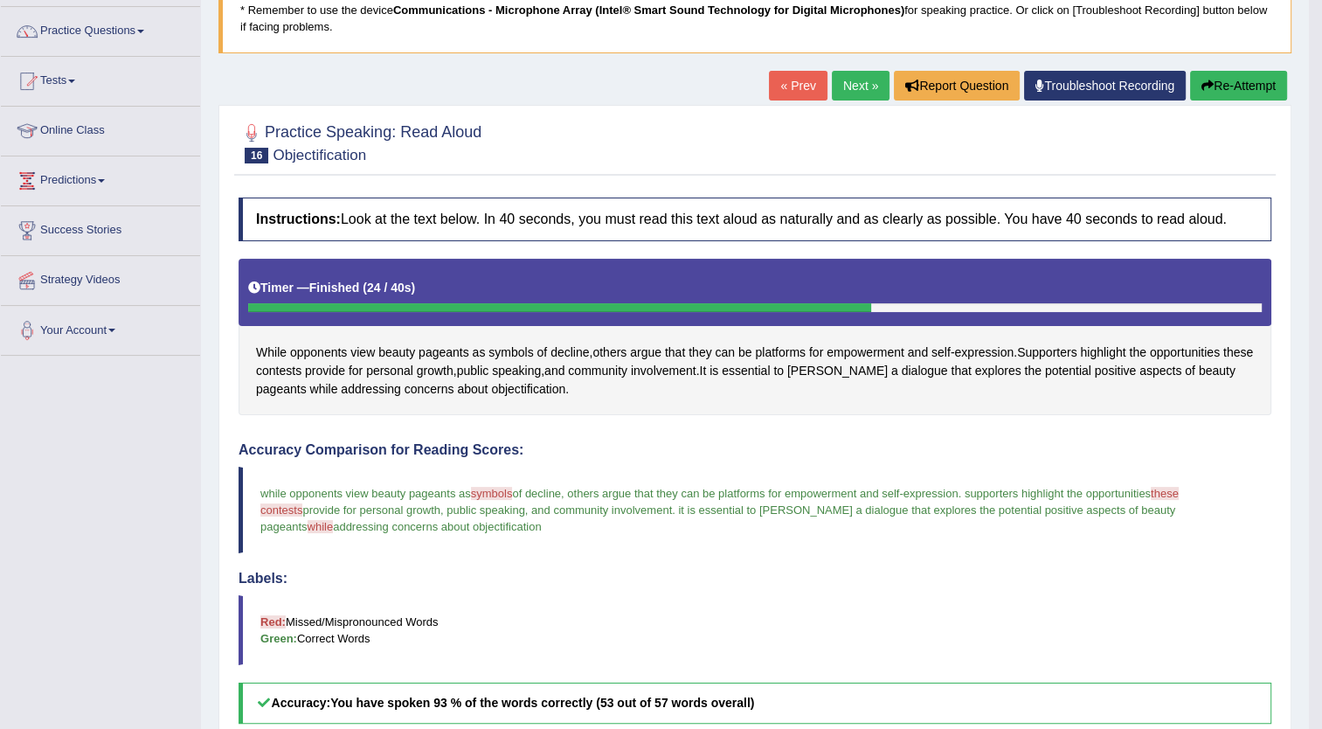
click at [845, 81] on link "Next »" at bounding box center [861, 86] width 58 height 30
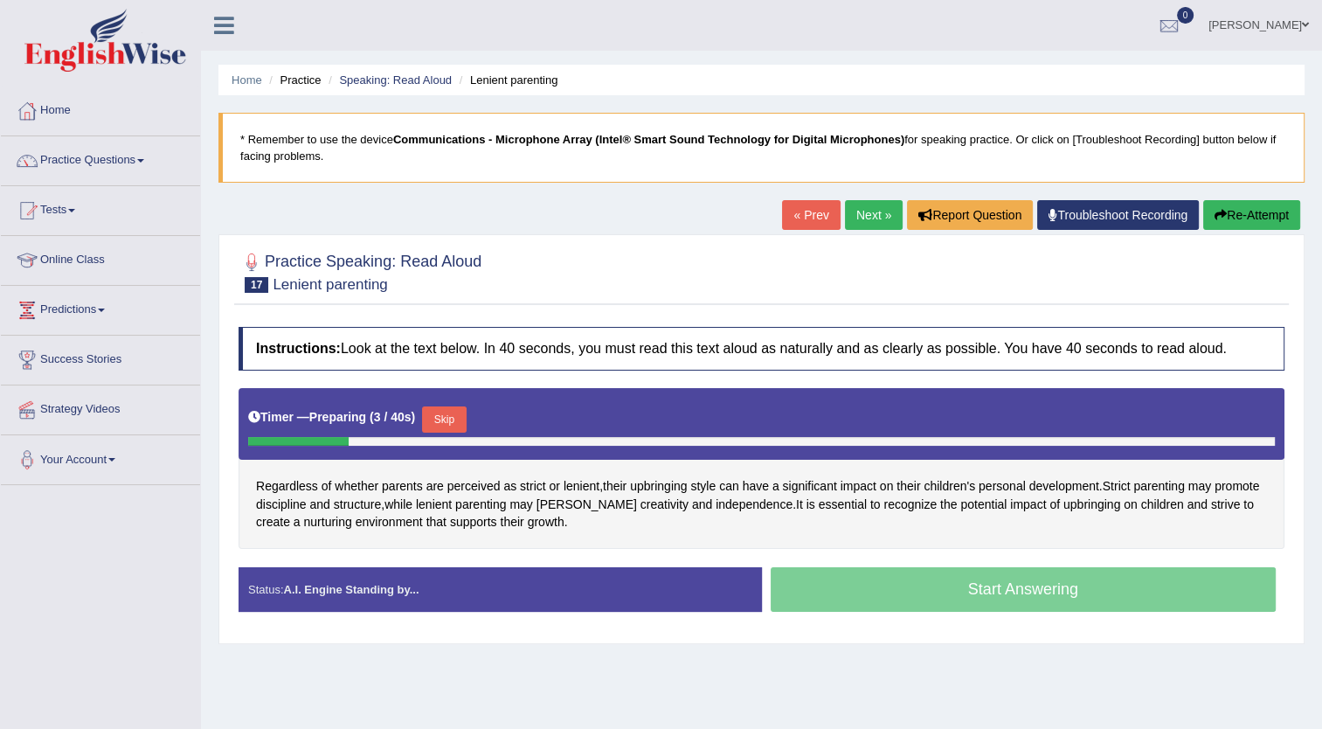
click at [447, 410] on button "Skip" at bounding box center [444, 419] width 44 height 26
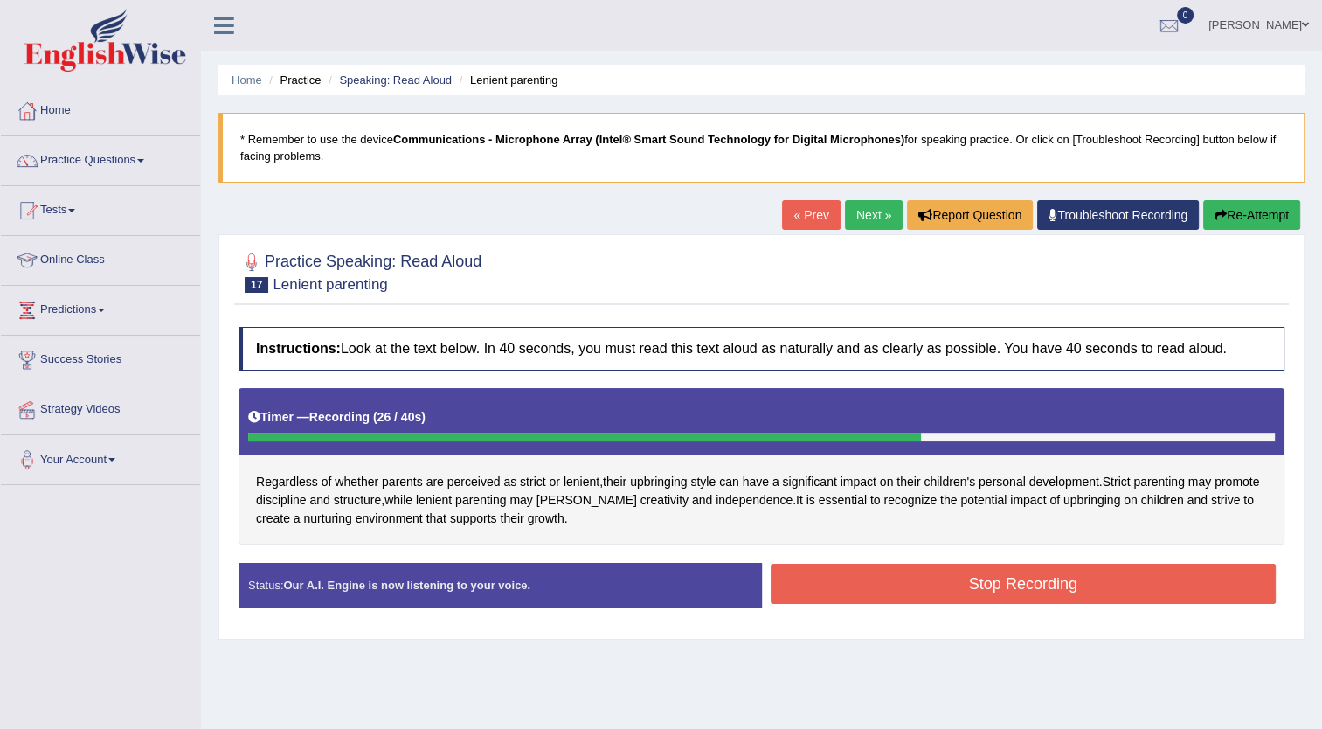
click at [957, 582] on button "Stop Recording" at bounding box center [1024, 584] width 506 height 40
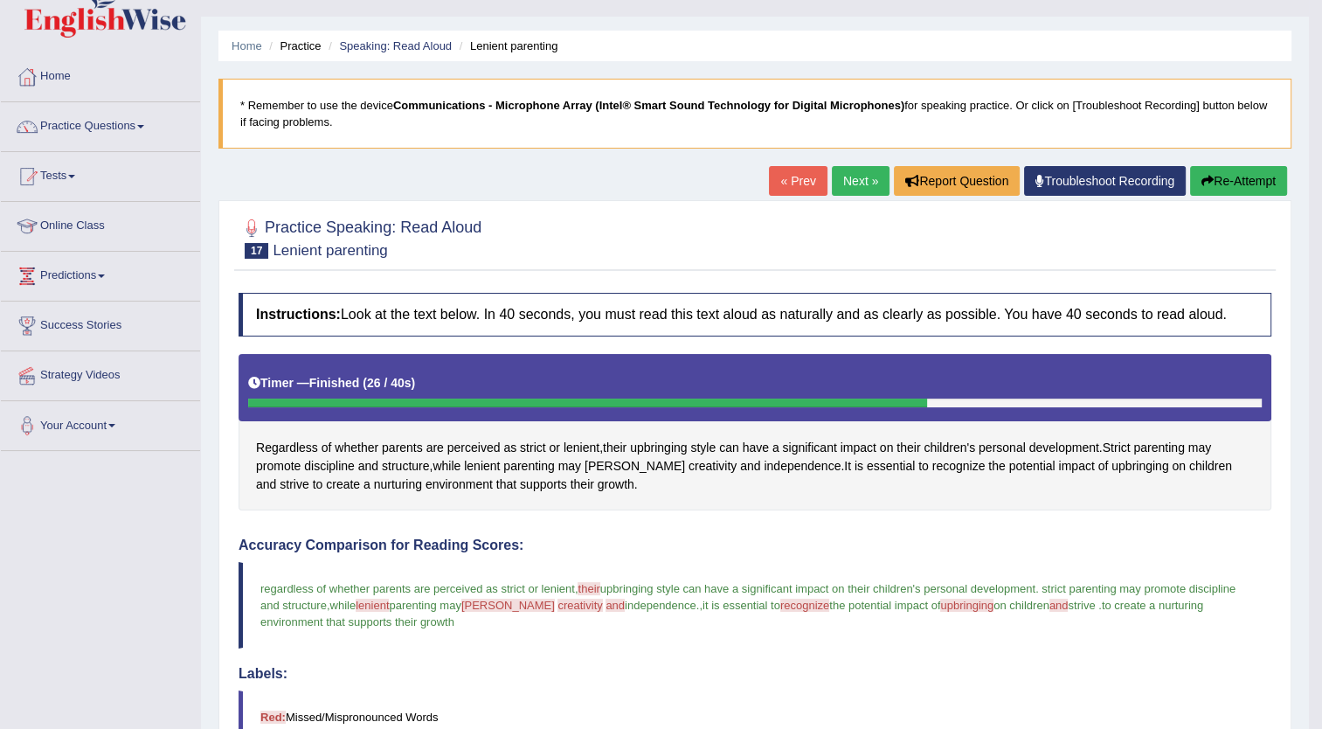
scroll to position [33, 0]
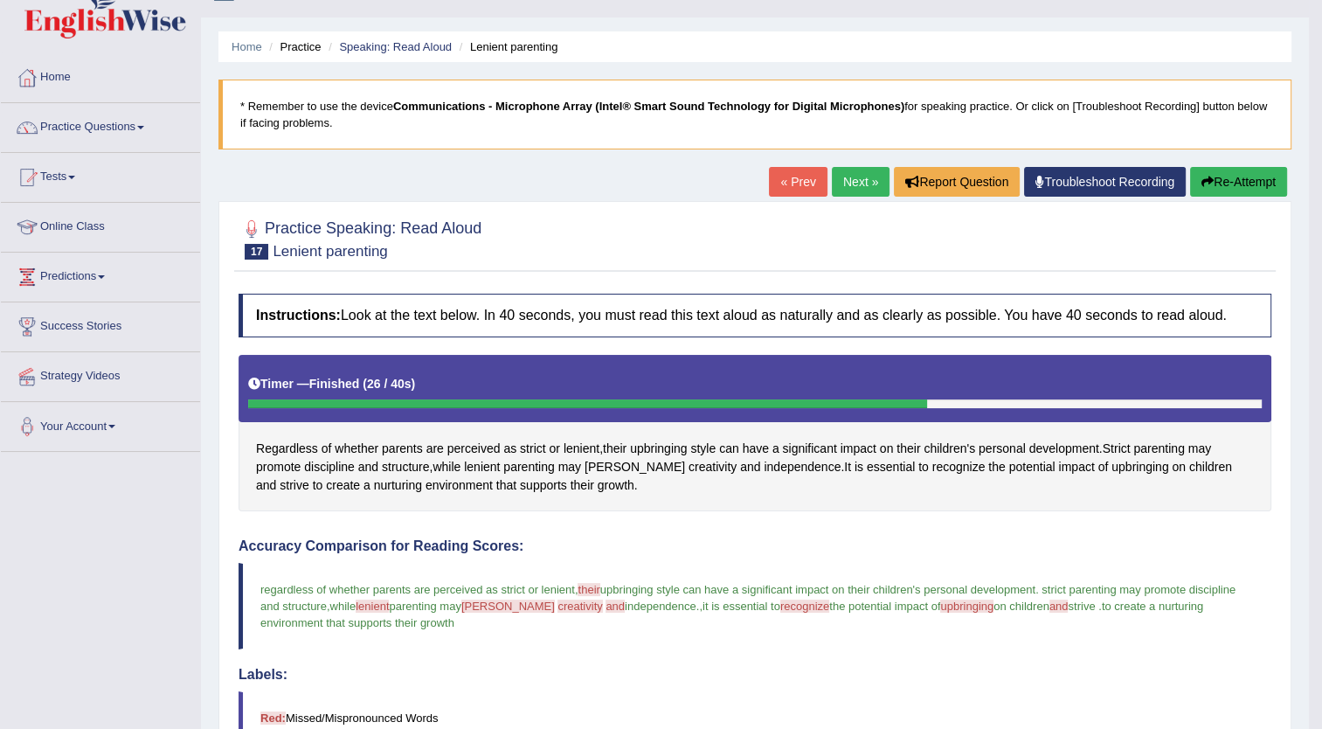
click at [1231, 179] on button "Re-Attempt" at bounding box center [1238, 182] width 97 height 30
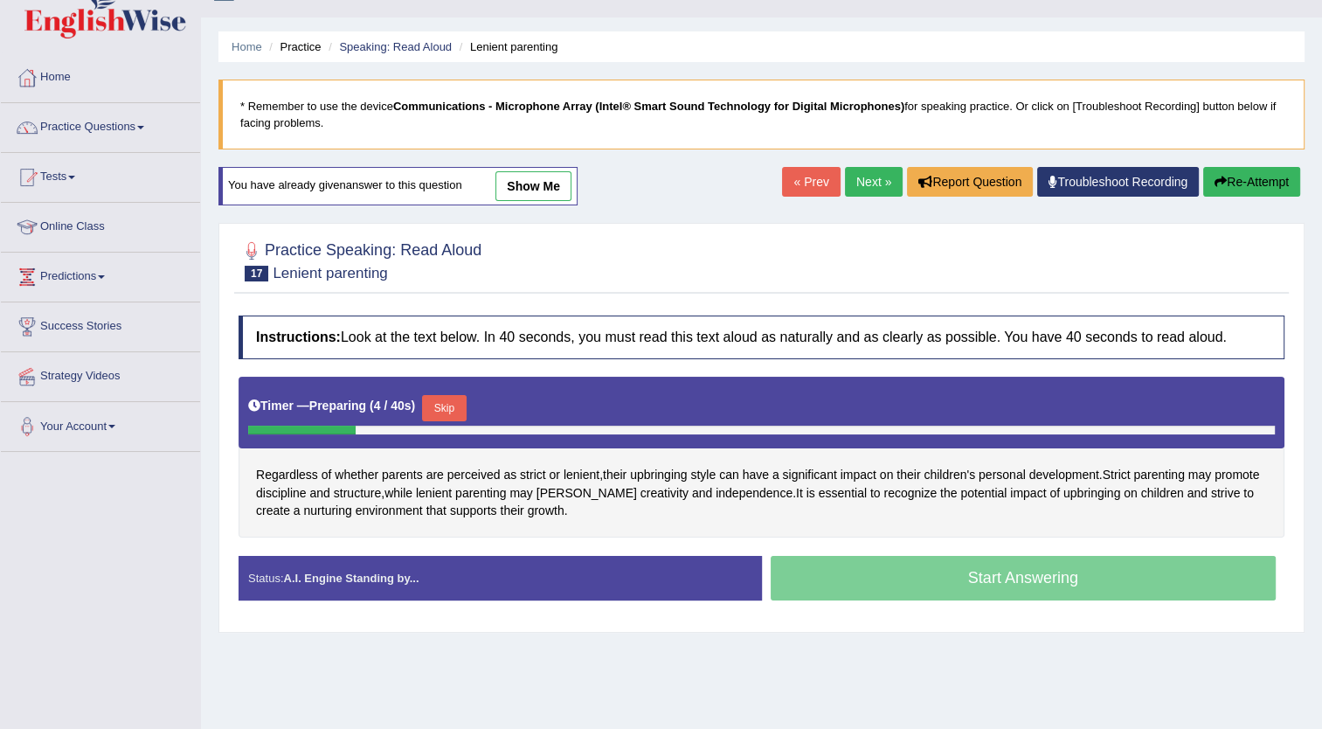
click at [445, 395] on button "Skip" at bounding box center [444, 408] width 44 height 26
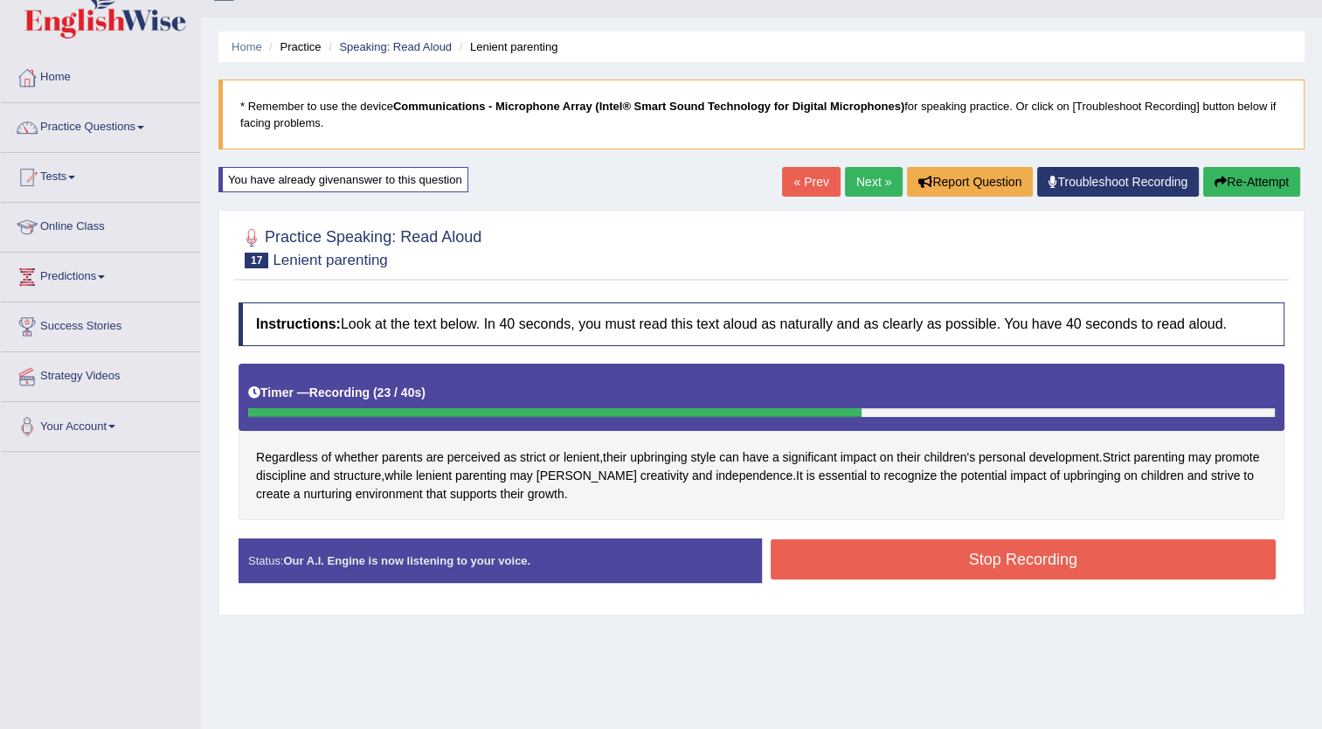
click at [875, 551] on button "Stop Recording" at bounding box center [1024, 559] width 506 height 40
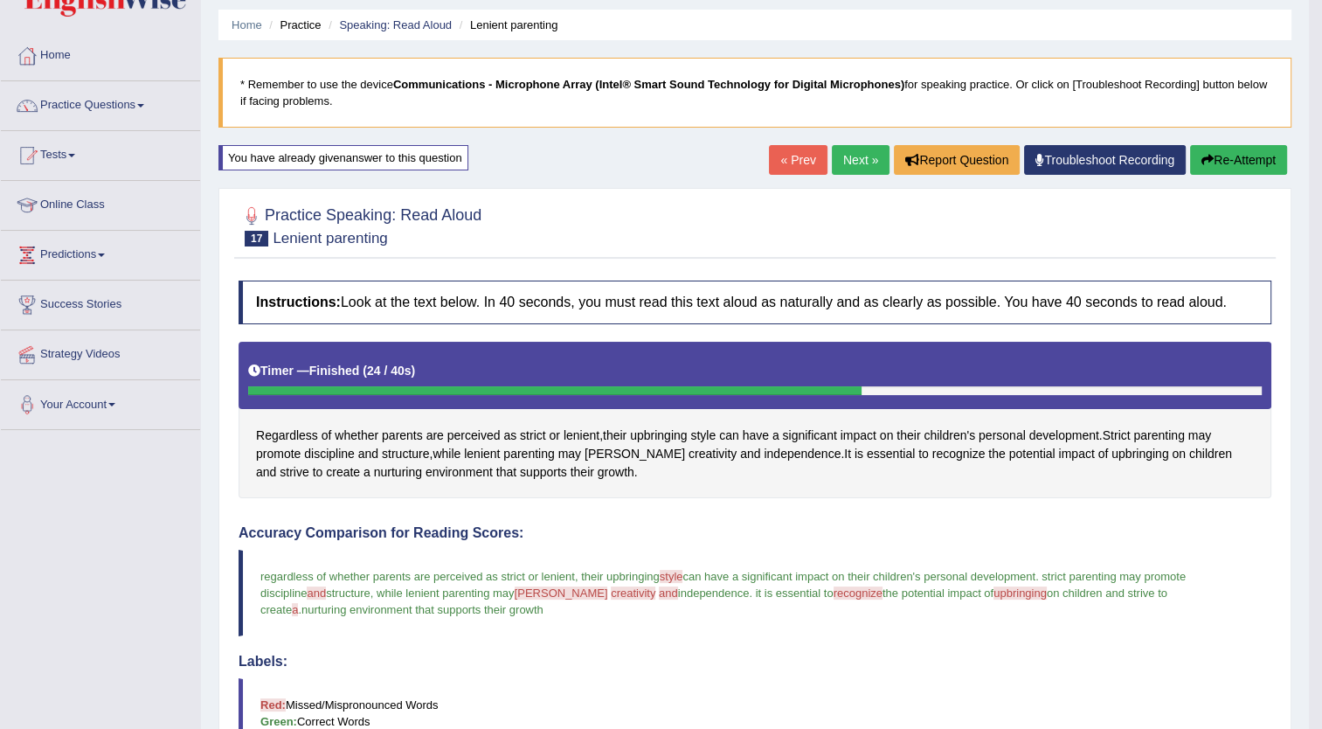
scroll to position [48, 0]
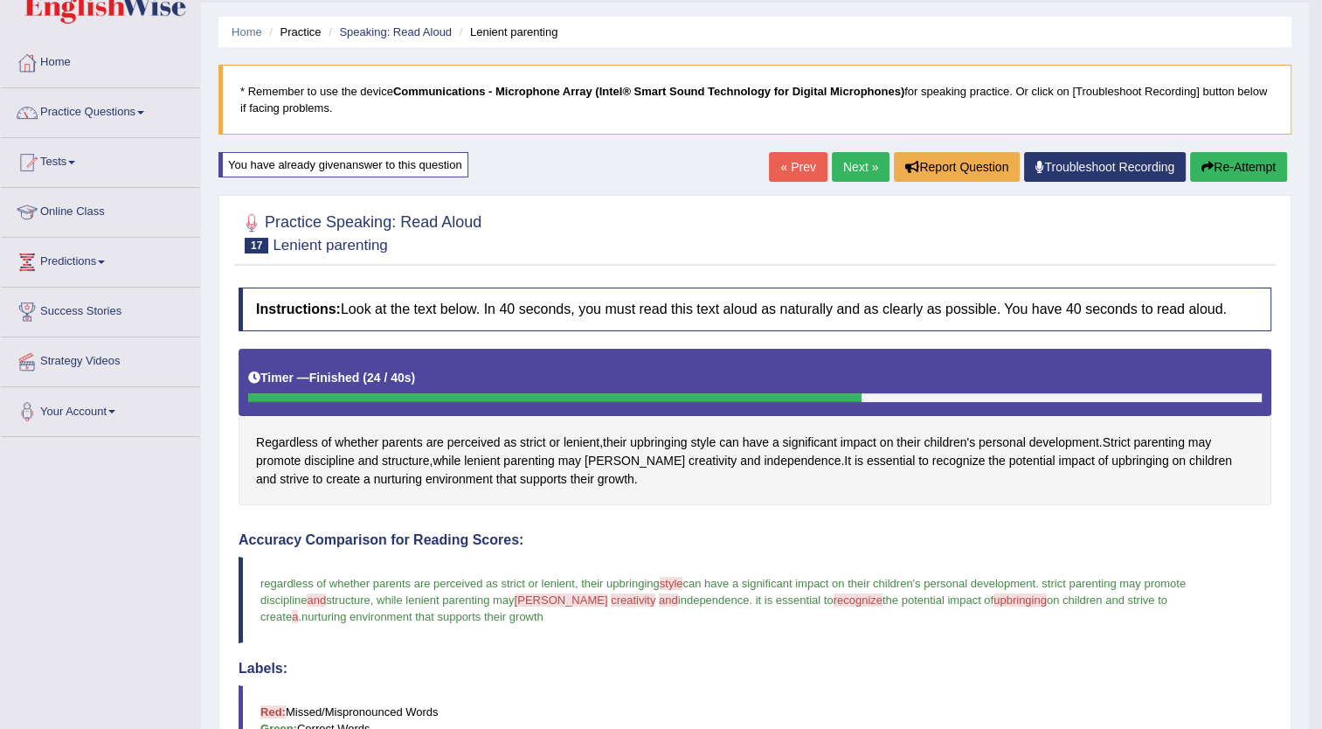
click at [856, 158] on link "Next »" at bounding box center [861, 167] width 58 height 30
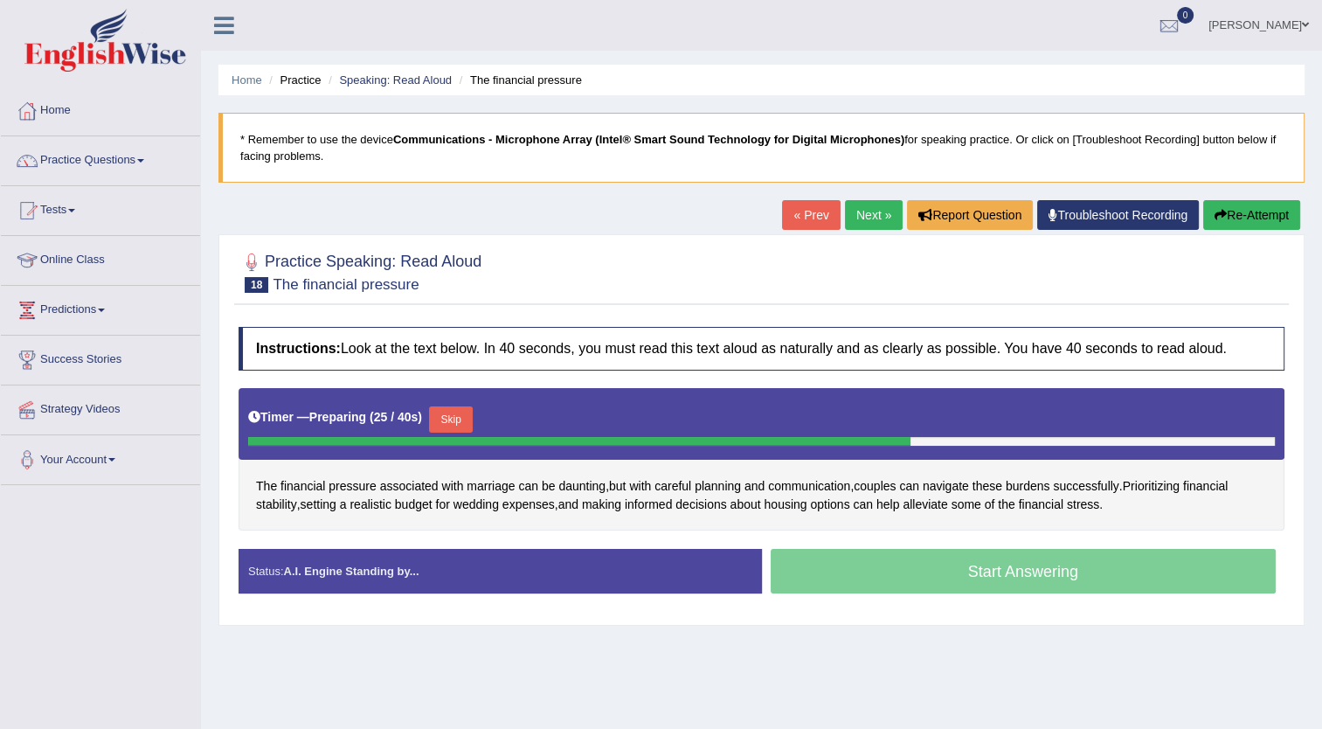
click at [441, 424] on button "Skip" at bounding box center [451, 419] width 44 height 26
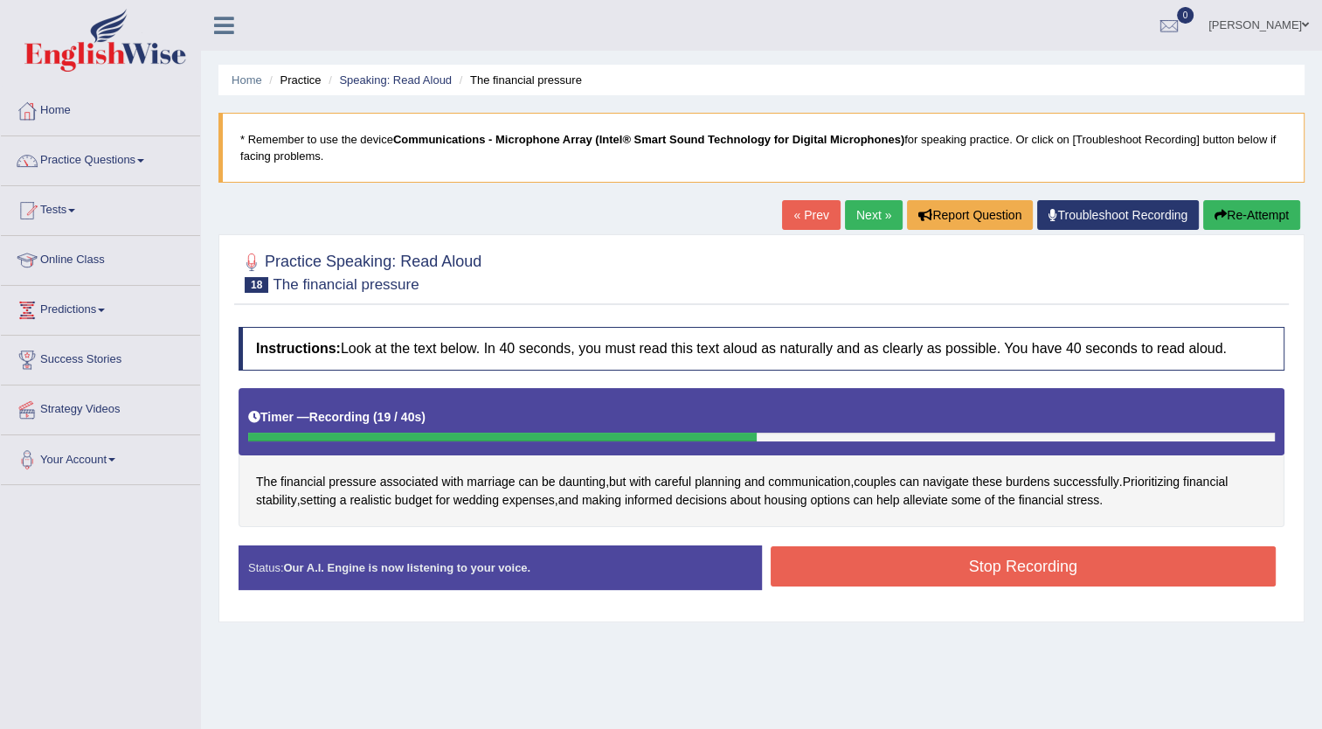
click at [960, 551] on button "Stop Recording" at bounding box center [1024, 566] width 506 height 40
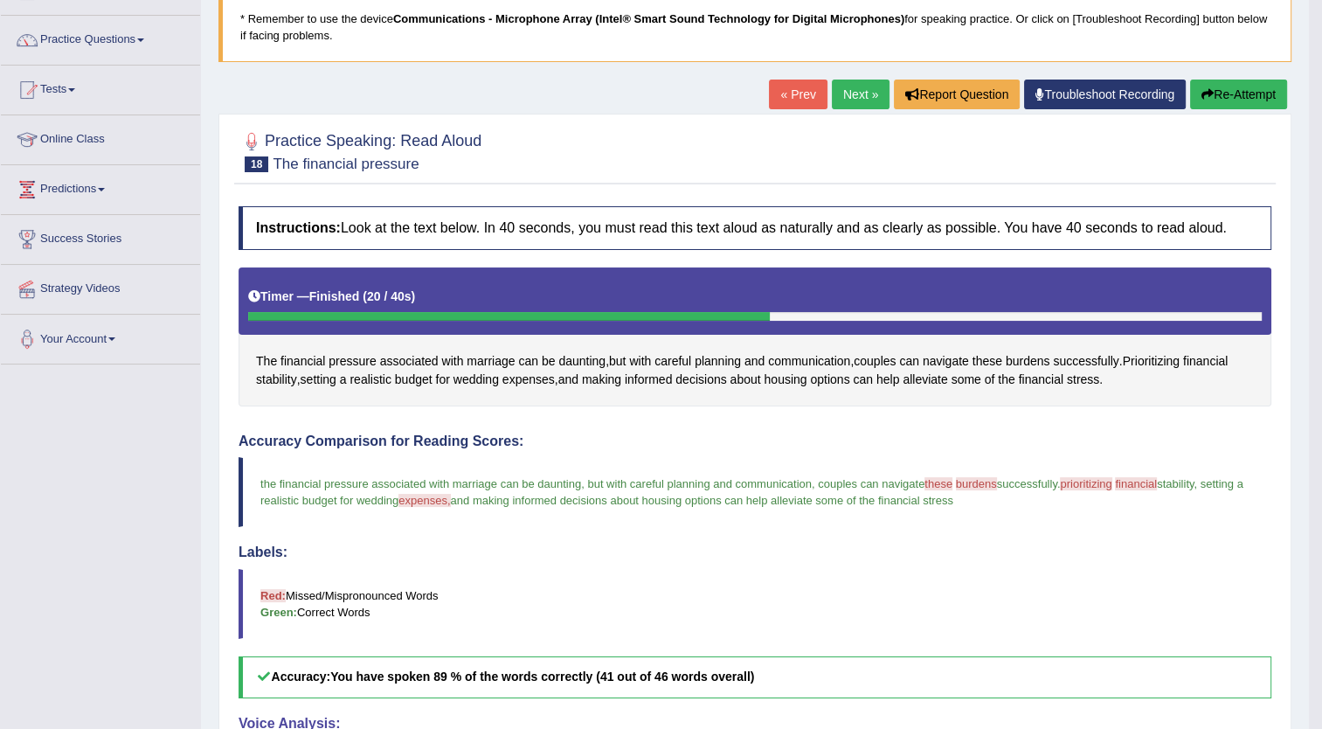
scroll to position [119, 0]
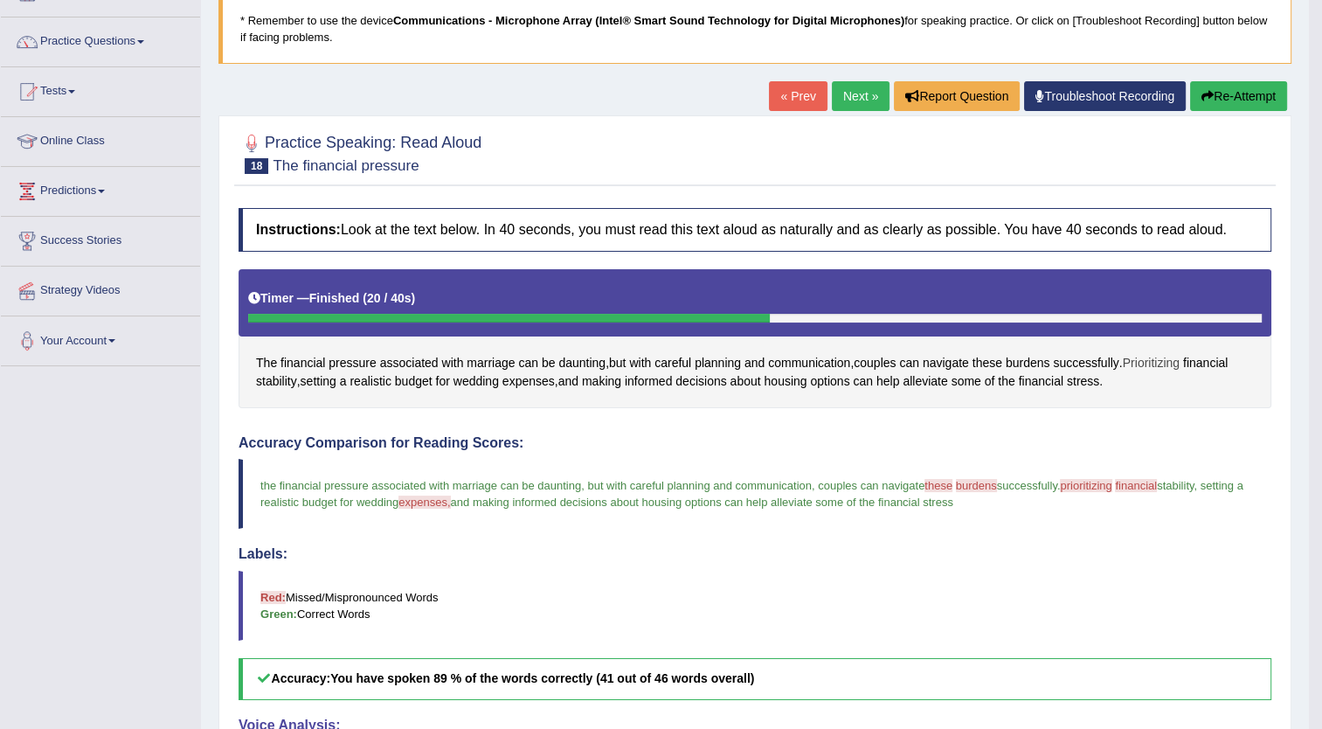
click at [1170, 364] on span "Prioritizing" at bounding box center [1151, 363] width 57 height 18
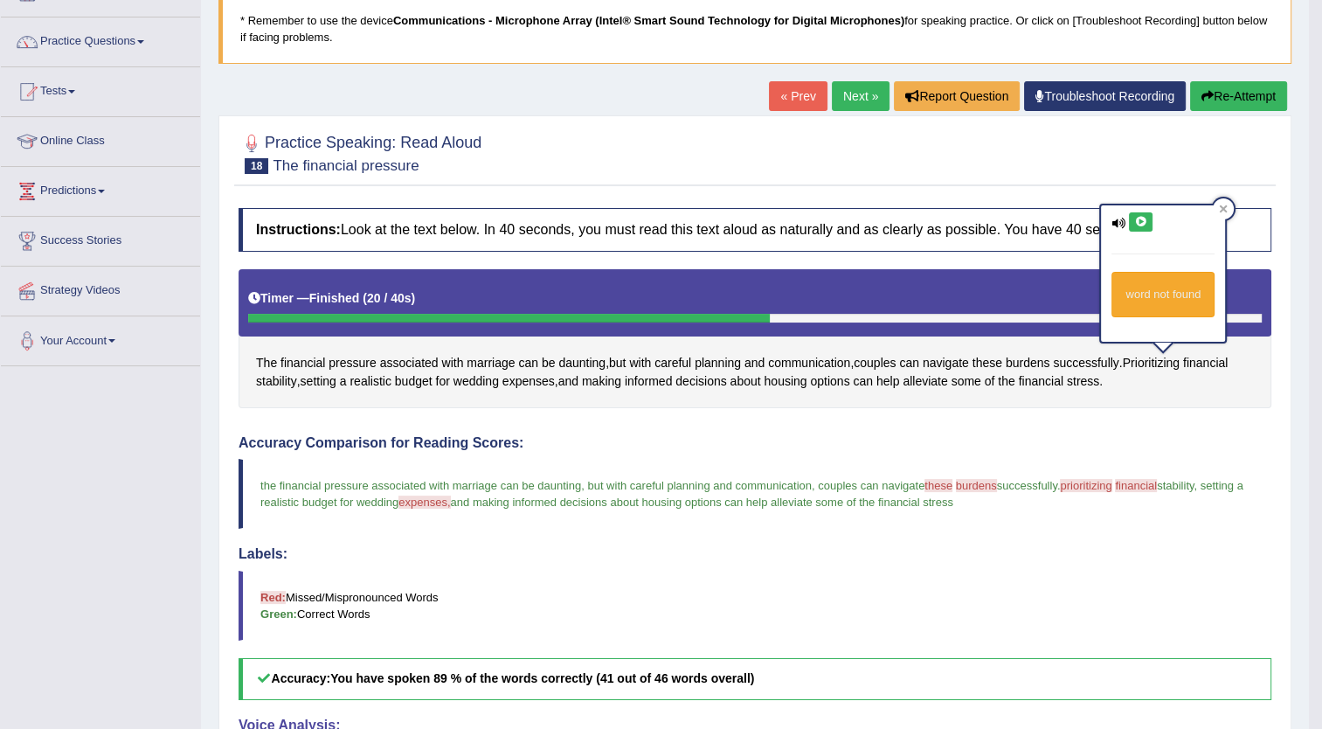
click at [1140, 218] on icon at bounding box center [1140, 222] width 13 height 10
click at [1218, 357] on span "financial" at bounding box center [1205, 363] width 45 height 18
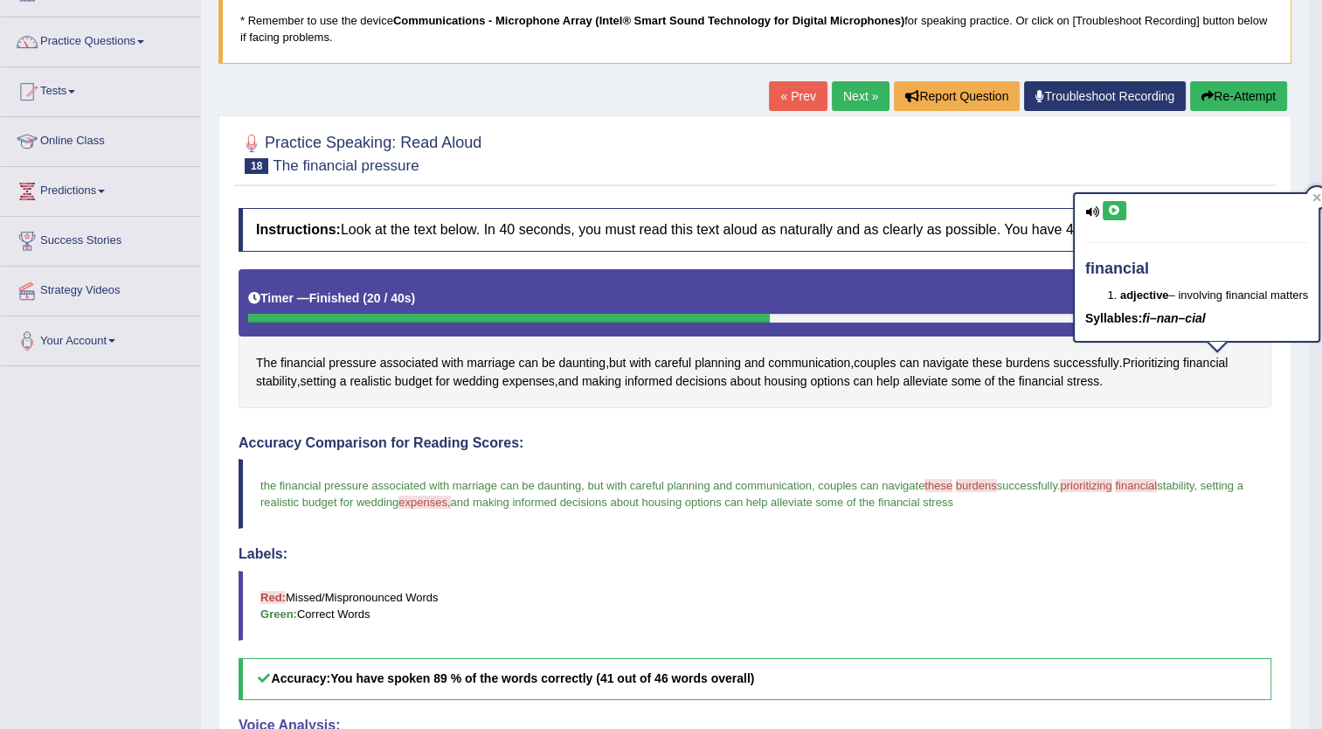
click at [1112, 208] on icon at bounding box center [1114, 210] width 13 height 10
